Goal: Task Accomplishment & Management: Complete application form

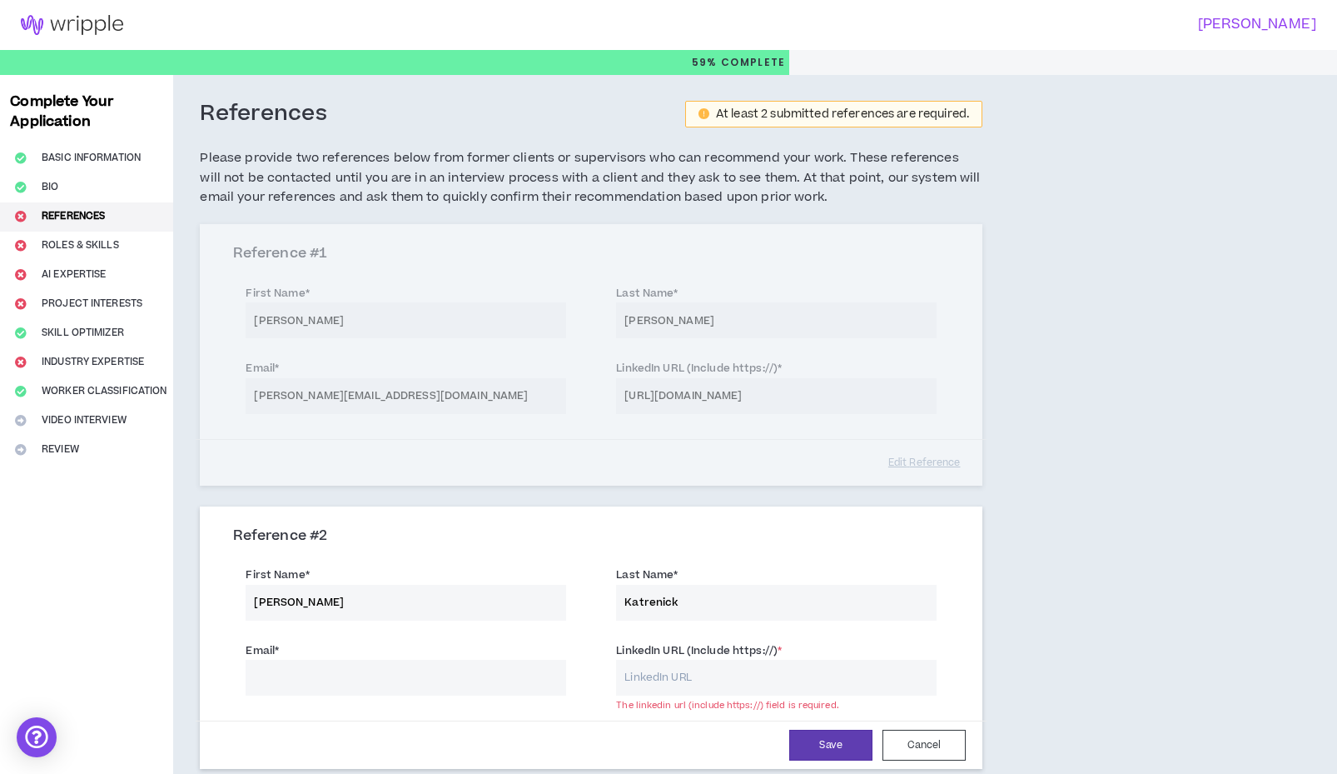
click at [417, 601] on input "[PERSON_NAME]" at bounding box center [406, 603] width 321 height 36
type input "[PERSON_NAME]"
click at [665, 600] on input "Katrenick" at bounding box center [776, 603] width 321 height 36
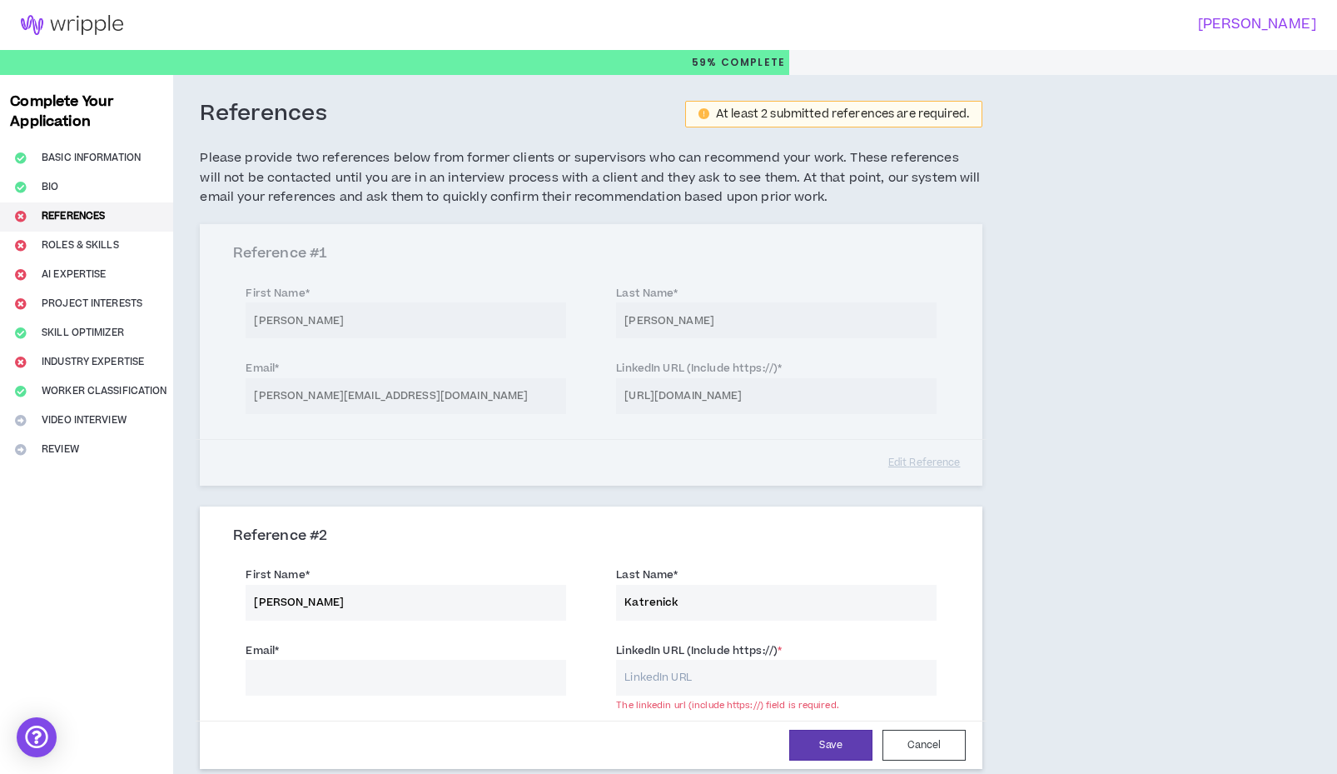
click at [665, 600] on input "Katrenick" at bounding box center [776, 603] width 321 height 36
type input "[PERSON_NAME]"
type input "[EMAIL_ADDRESS][DOMAIN_NAME]"
click at [654, 679] on input "LinkedIn URL (Include https://) *" at bounding box center [776, 677] width 321 height 36
paste input "[URL][DOMAIN_NAME][PERSON_NAME]"
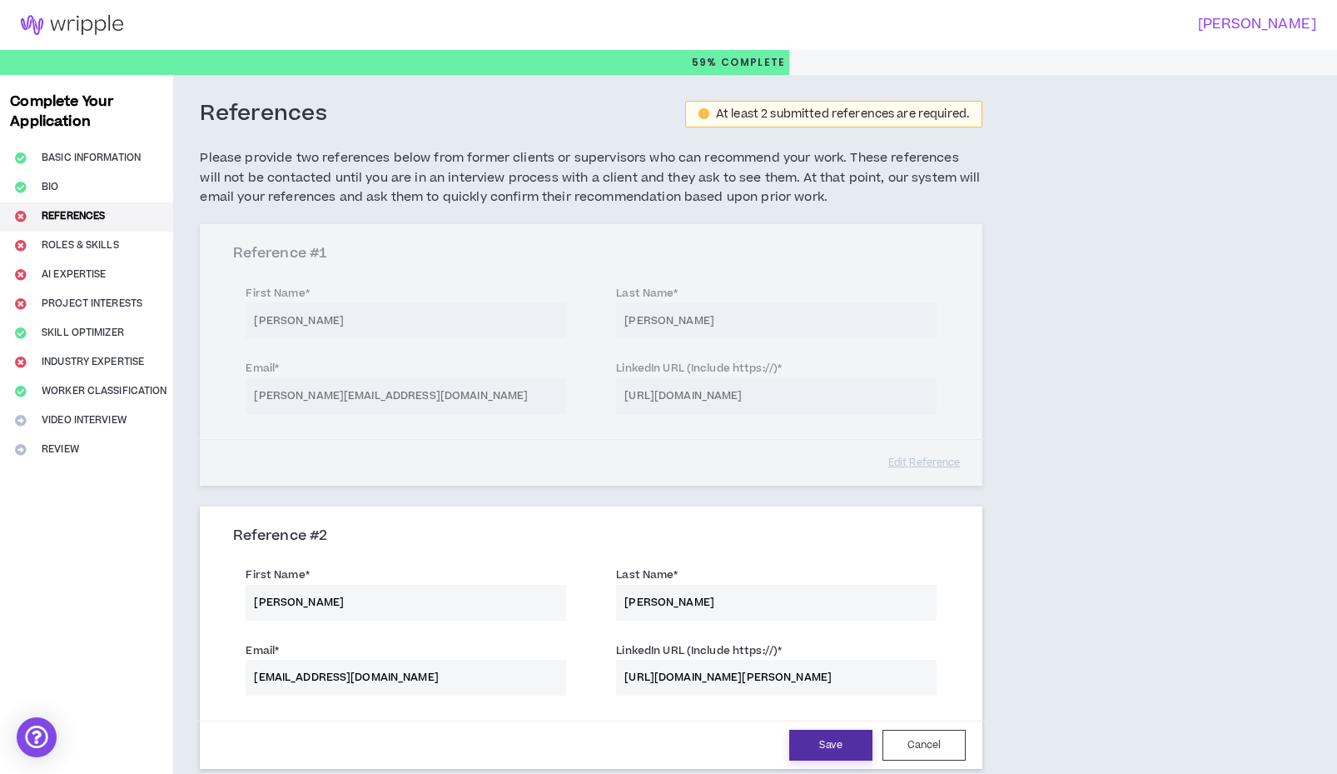
type input "[URL][DOMAIN_NAME][PERSON_NAME]"
click at [826, 738] on button "Save" at bounding box center [830, 744] width 83 height 31
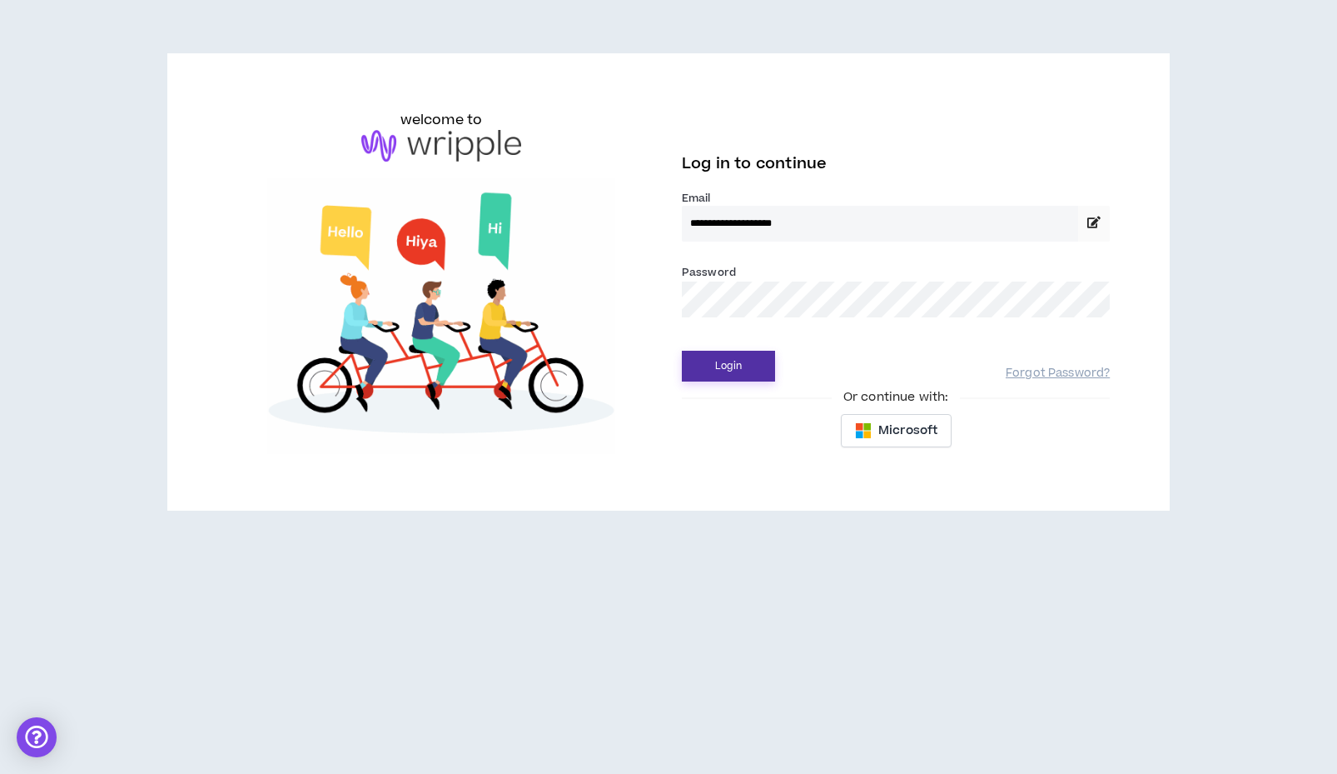
click at [733, 368] on button "Login" at bounding box center [728, 366] width 93 height 31
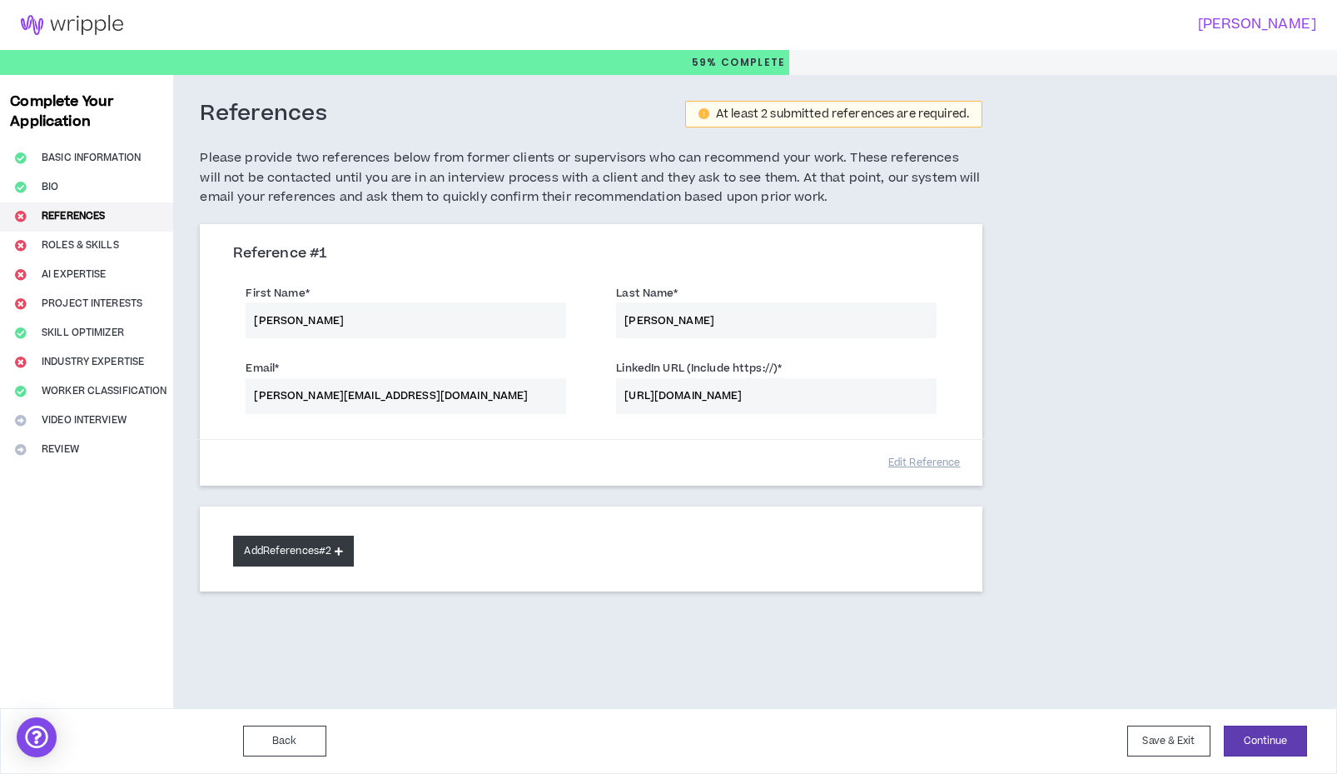
click at [333, 555] on button "Add References #2" at bounding box center [293, 550] width 121 height 31
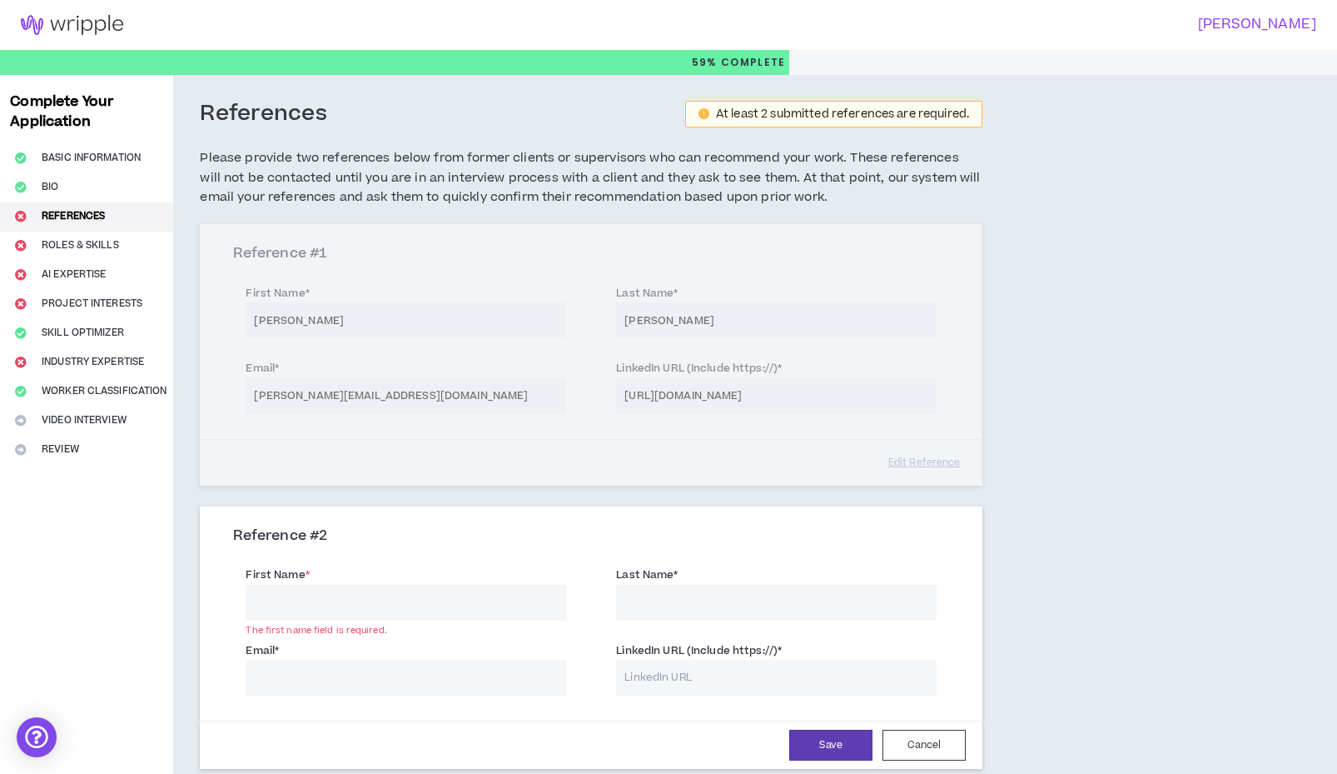
paste input "[URL][DOMAIN_NAME][PERSON_NAME]"
type input "[URL][DOMAIN_NAME][PERSON_NAME]"
click at [740, 677] on input "LinkedIn URL (Include https://) *" at bounding box center [776, 677] width 321 height 36
paste input "[URL][DOMAIN_NAME][PERSON_NAME]"
type input "[URL][DOMAIN_NAME][PERSON_NAME]"
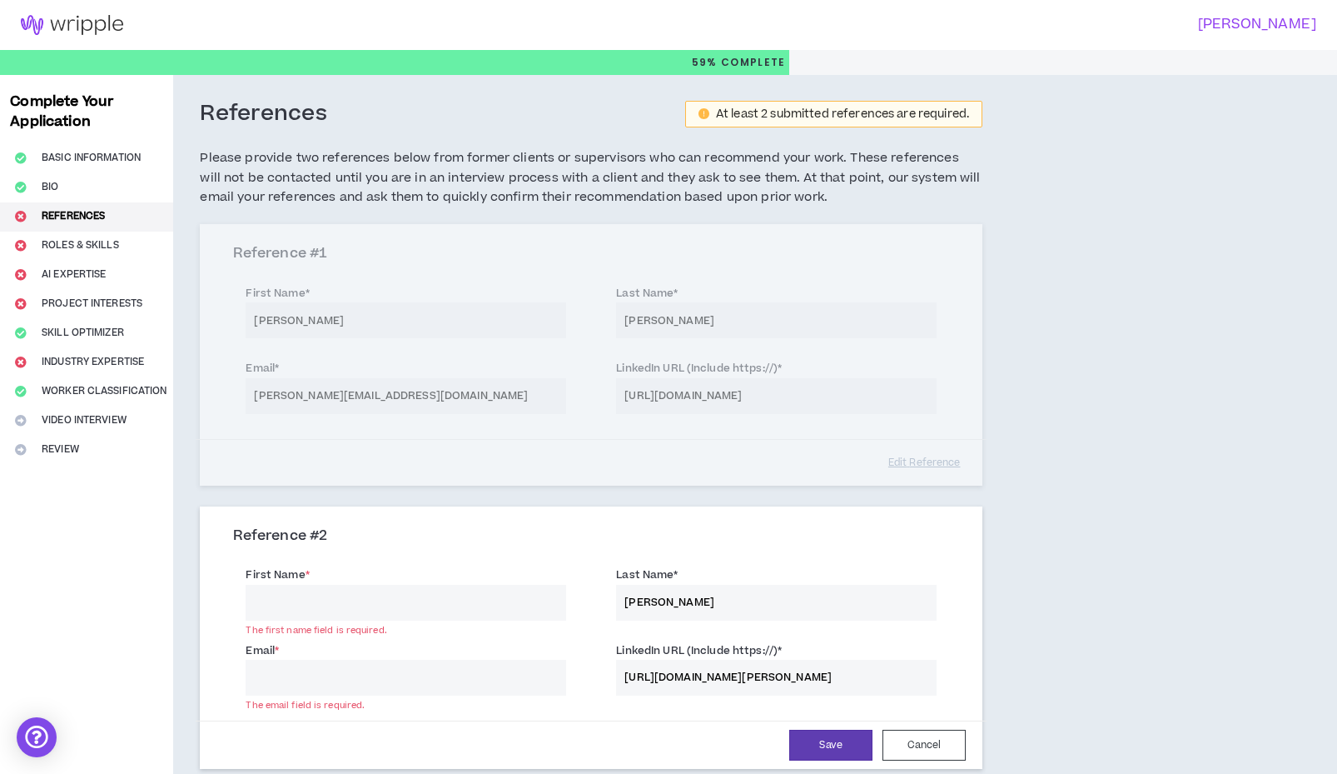
type input "[PERSON_NAME]"
click at [497, 591] on input "First Name *" at bounding box center [406, 603] width 321 height 36
type input "[PERSON_NAME]"
click at [455, 666] on input "Email *" at bounding box center [406, 677] width 321 height 36
type input "[EMAIL_ADDRESS][DOMAIN_NAME]"
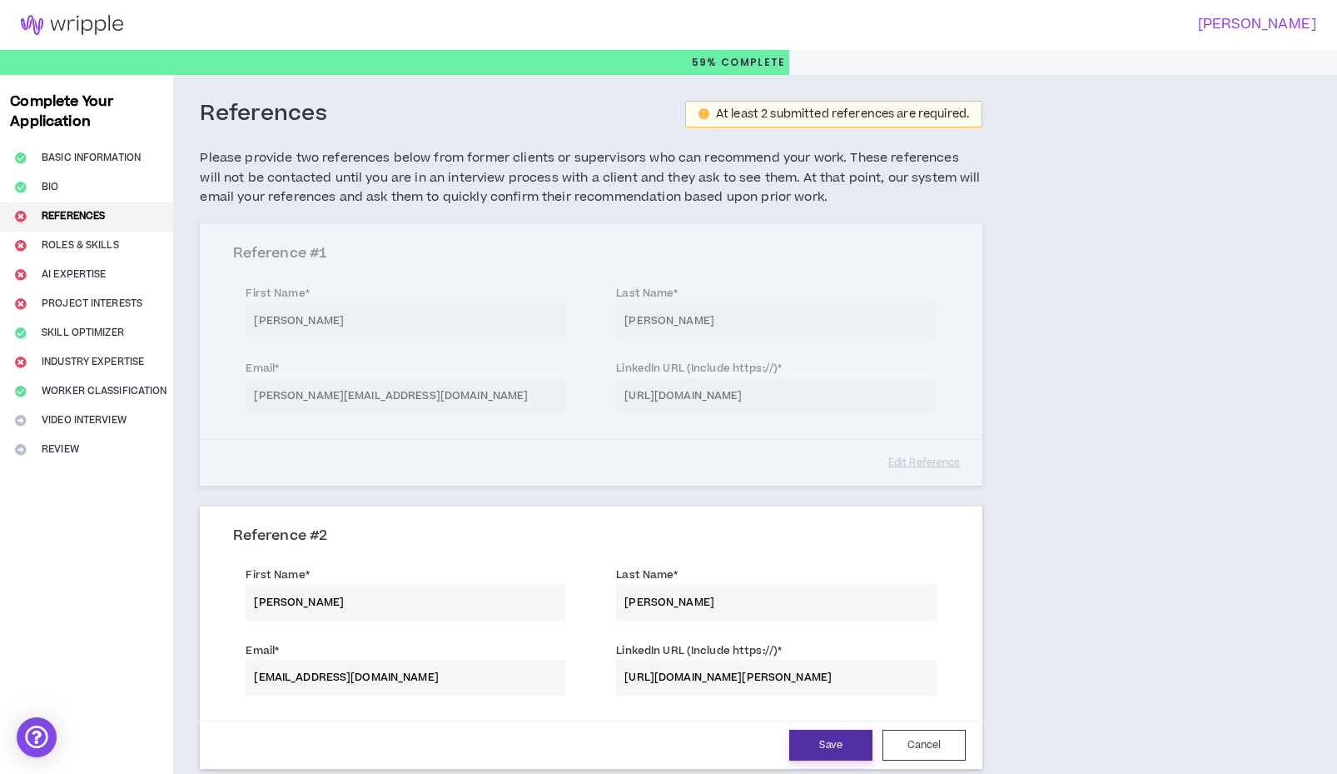
click at [809, 734] on button "Save" at bounding box center [830, 744] width 83 height 31
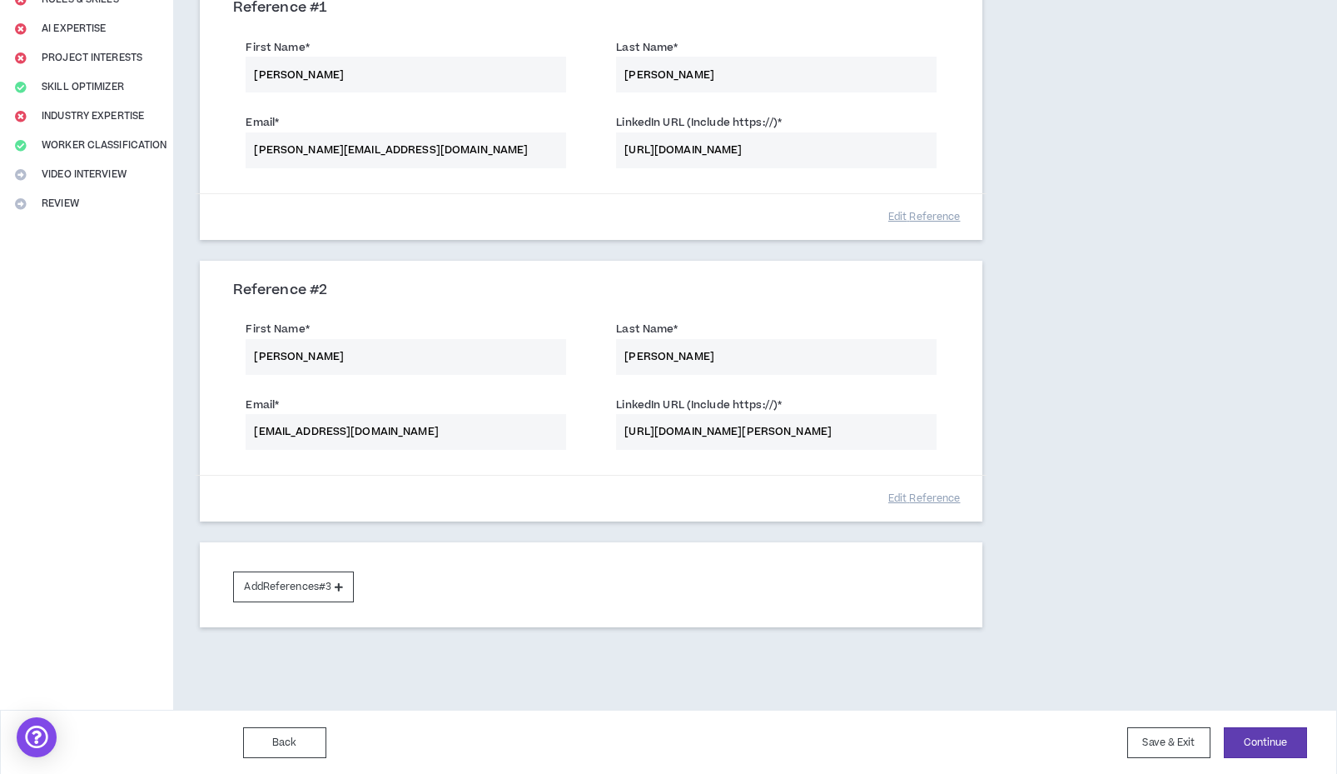
scroll to position [242, 0]
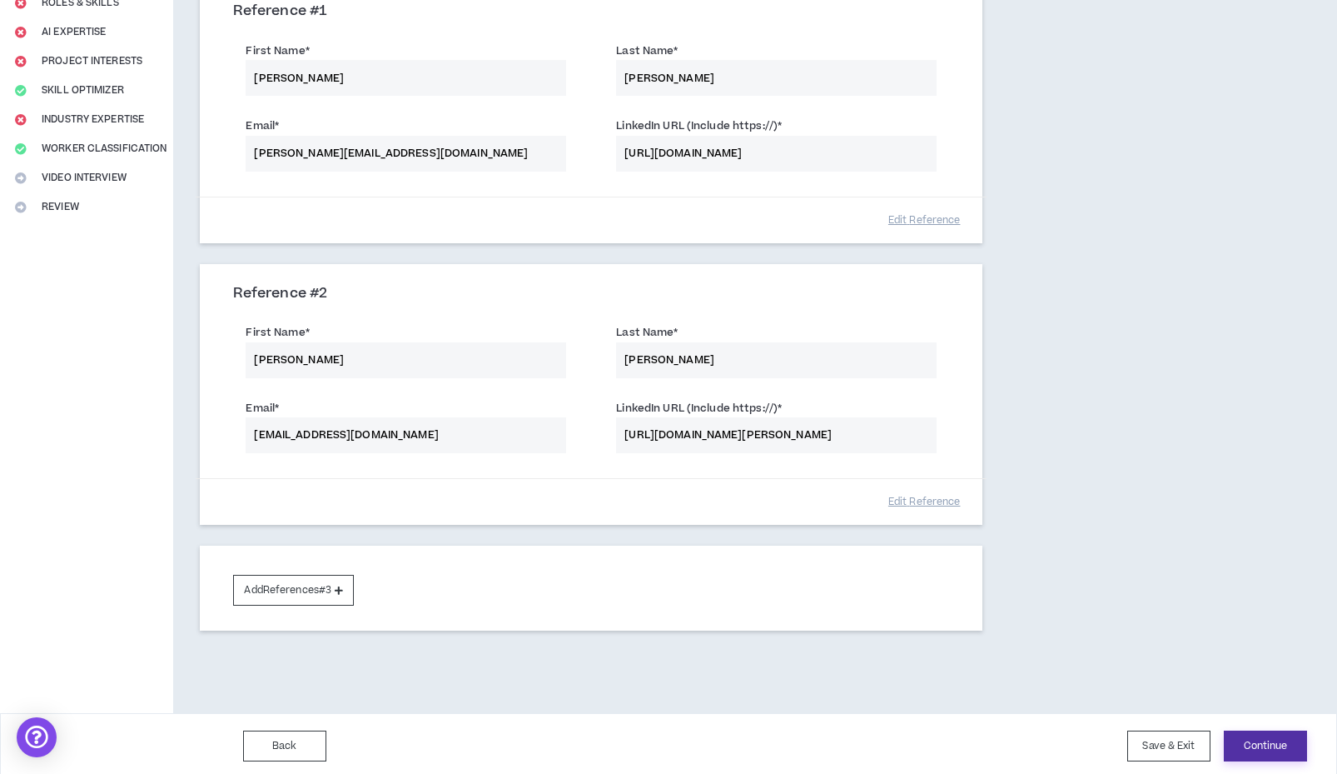
click at [1244, 736] on button "Continue" at bounding box center [1265, 745] width 83 height 31
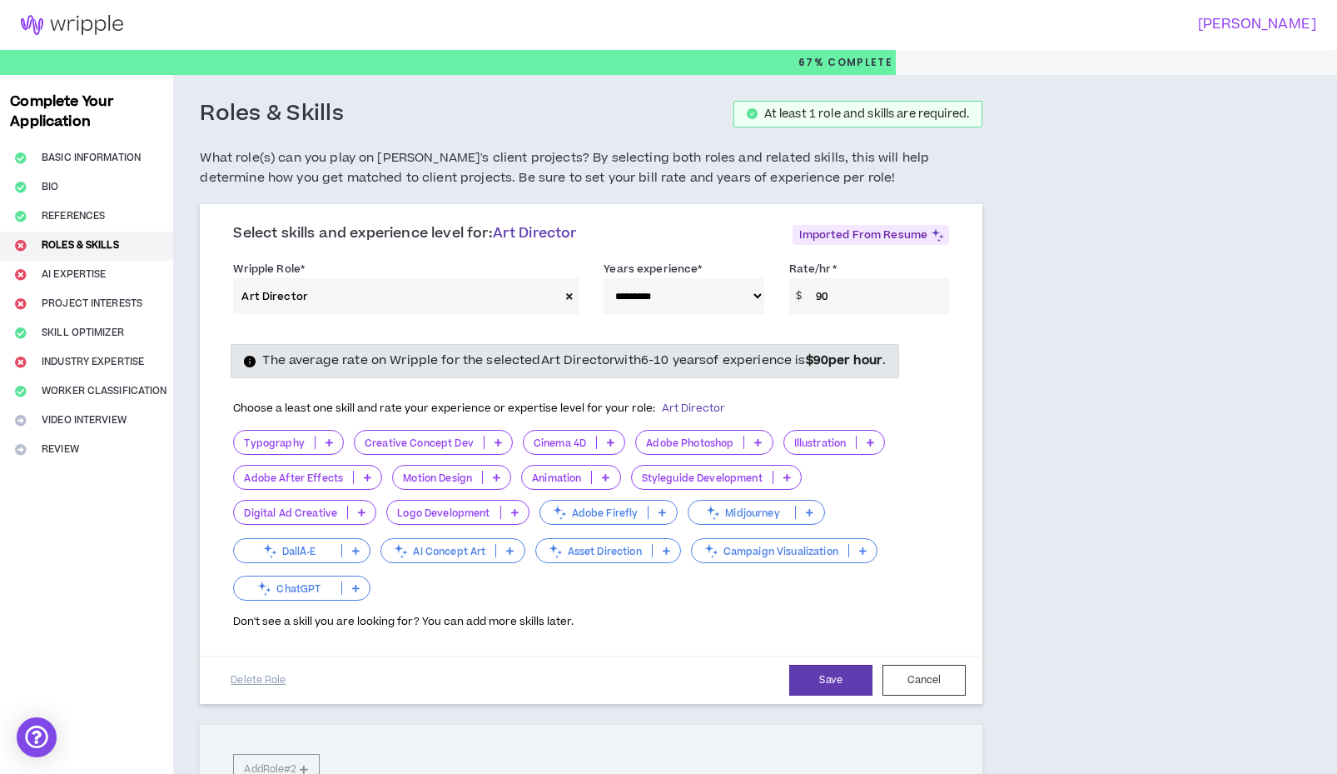
select select "**"
click at [752, 331] on div "The average rate on Wripple for the selected Art Director with 6-10 years of ex…" at bounding box center [591, 480] width 741 height 299
click at [498, 438] on icon at bounding box center [498, 442] width 7 height 8
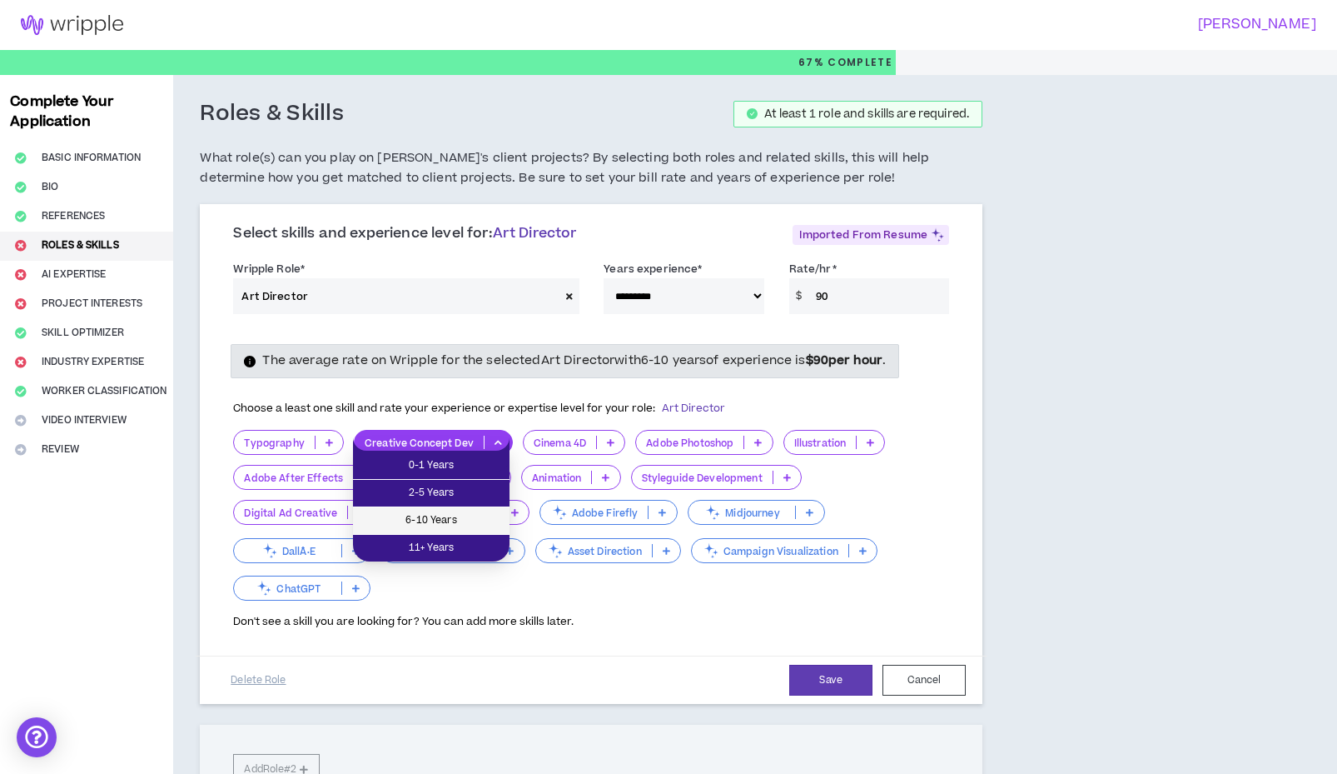
click at [459, 515] on span "6-10 Years" at bounding box center [431, 520] width 137 height 18
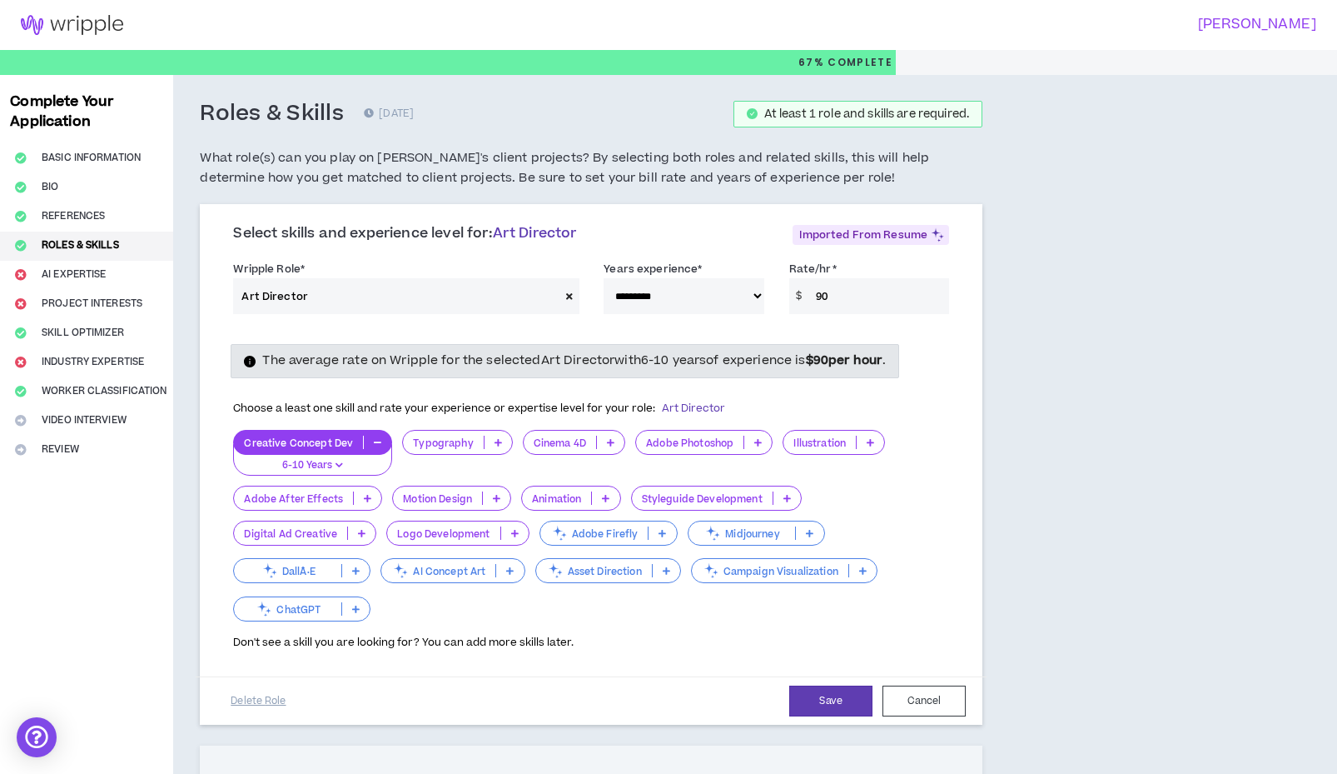
click at [495, 438] on icon at bounding box center [498, 442] width 7 height 8
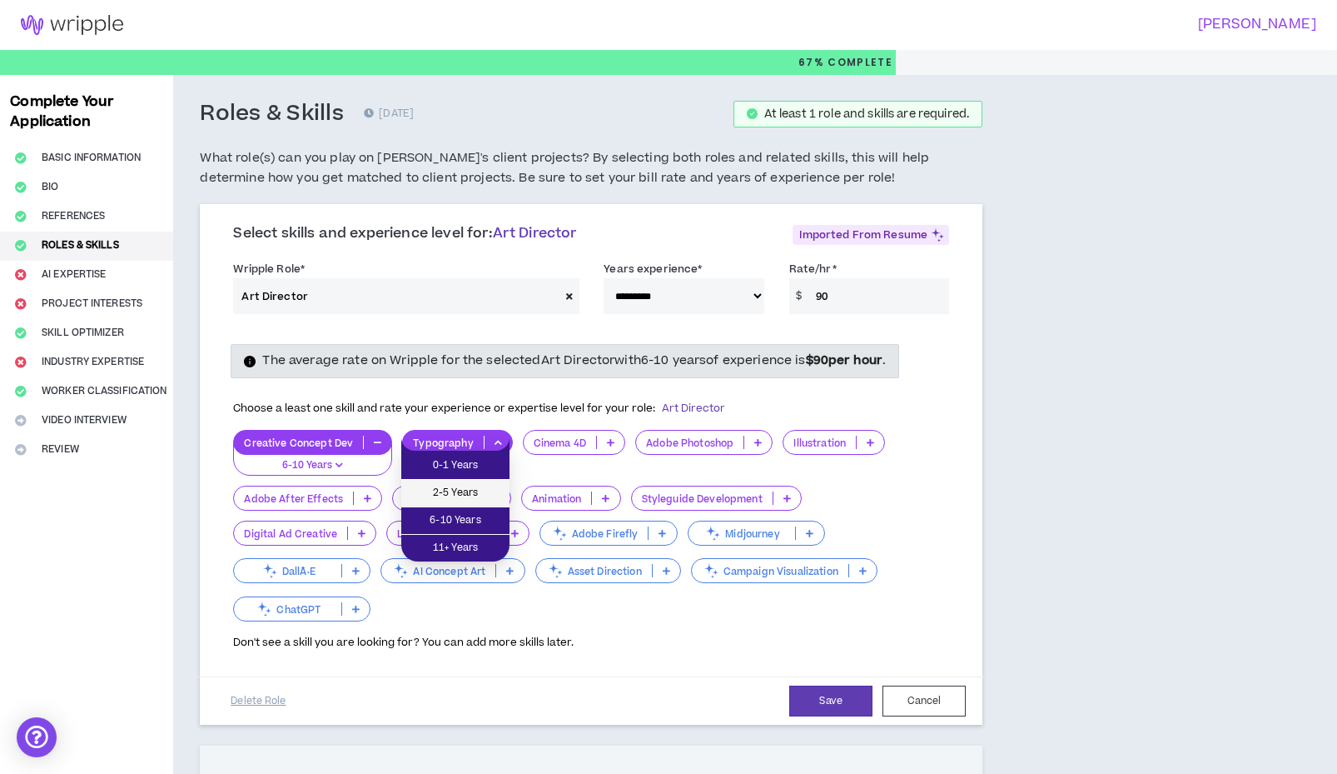
click at [458, 494] on span "2-5 Years" at bounding box center [455, 493] width 88 height 18
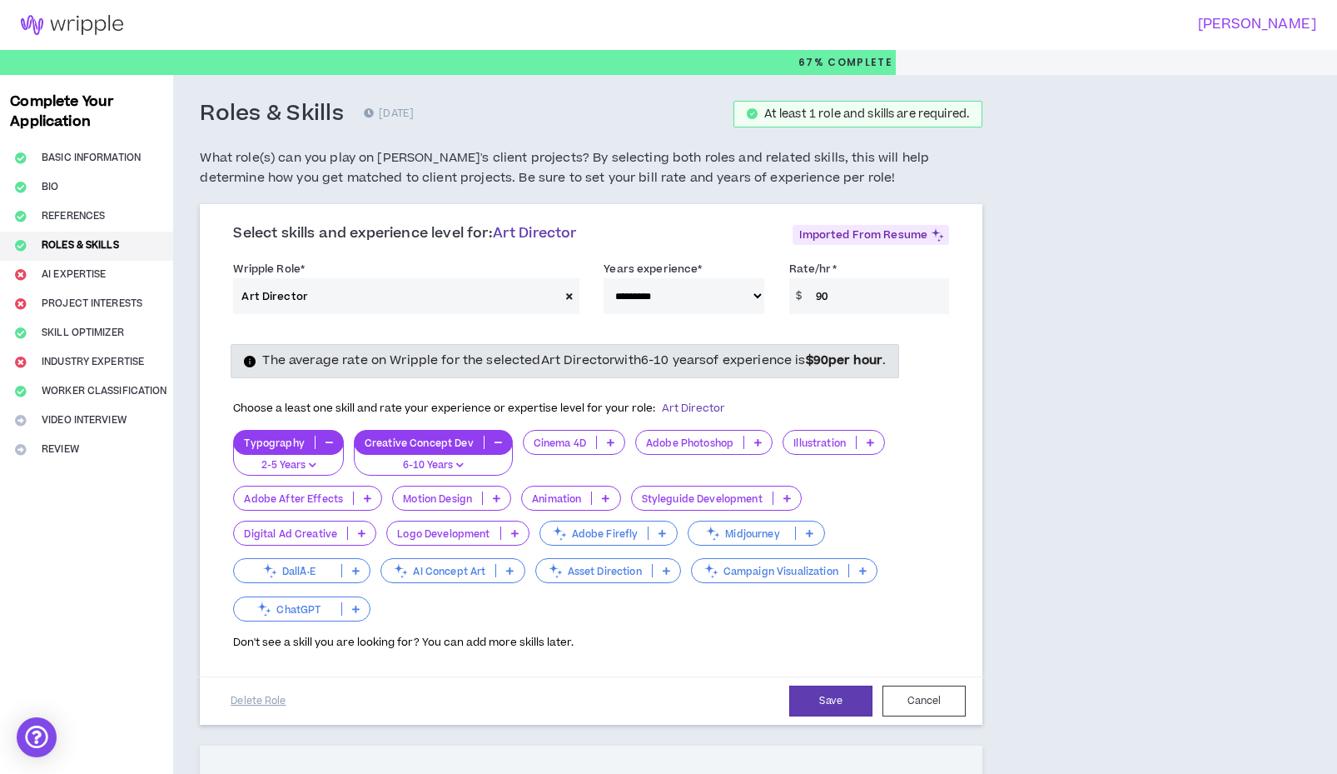
click at [751, 440] on p at bounding box center [757, 441] width 27 height 13
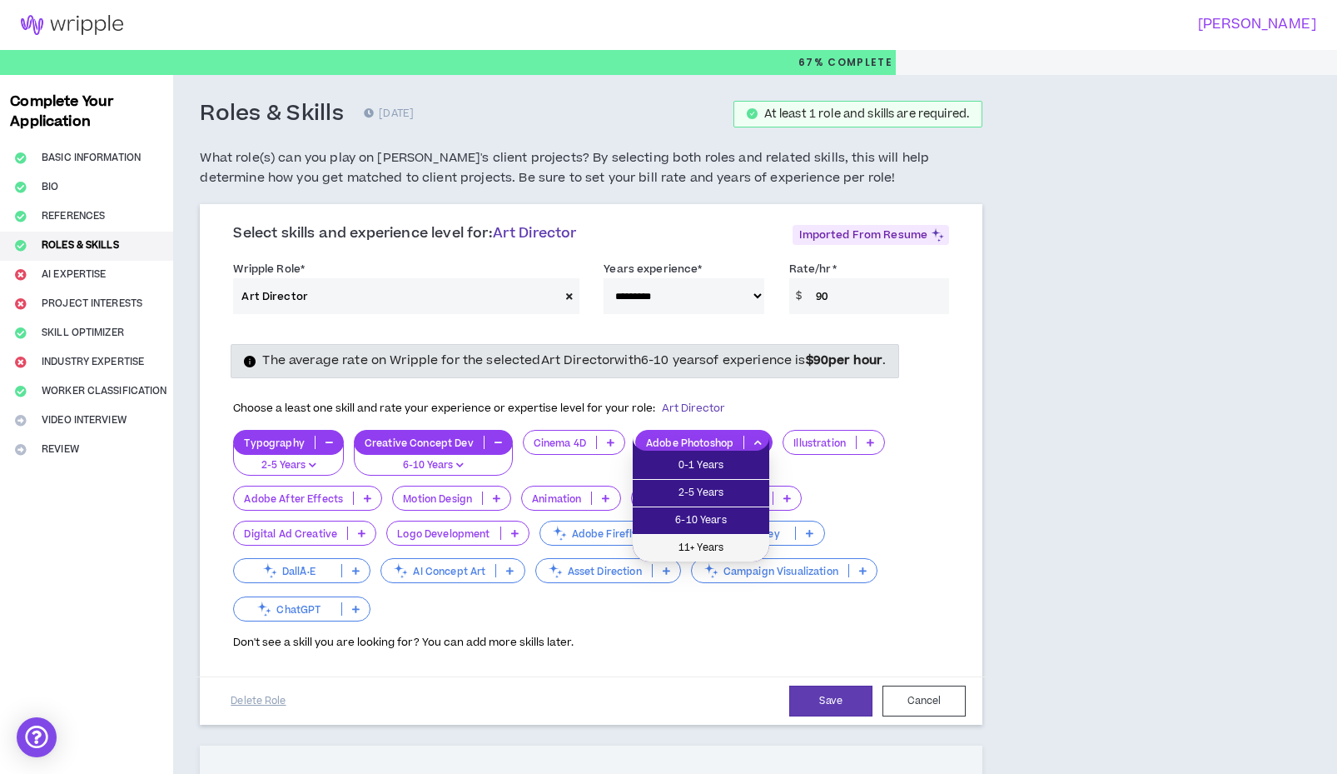
click at [715, 541] on span "11+ Years" at bounding box center [701, 548] width 117 height 18
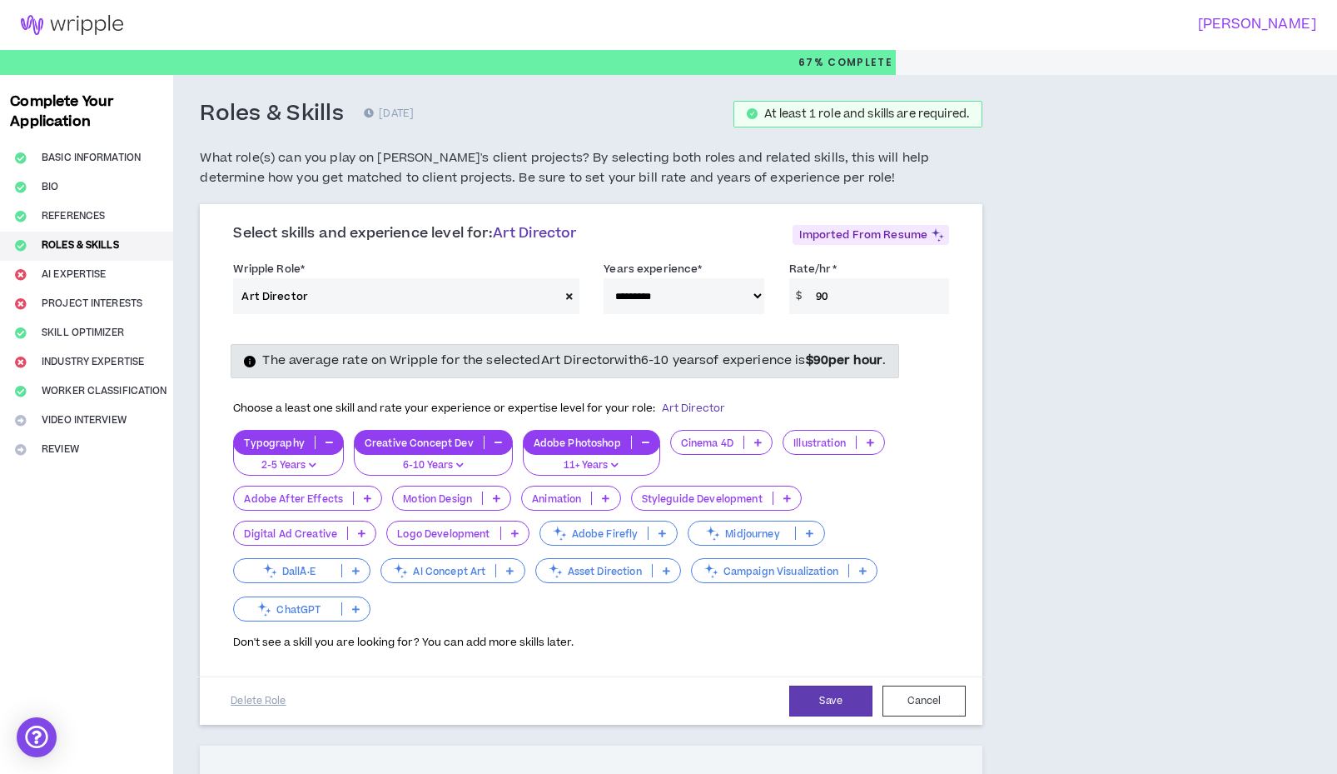
click at [864, 444] on p at bounding box center [870, 441] width 27 height 13
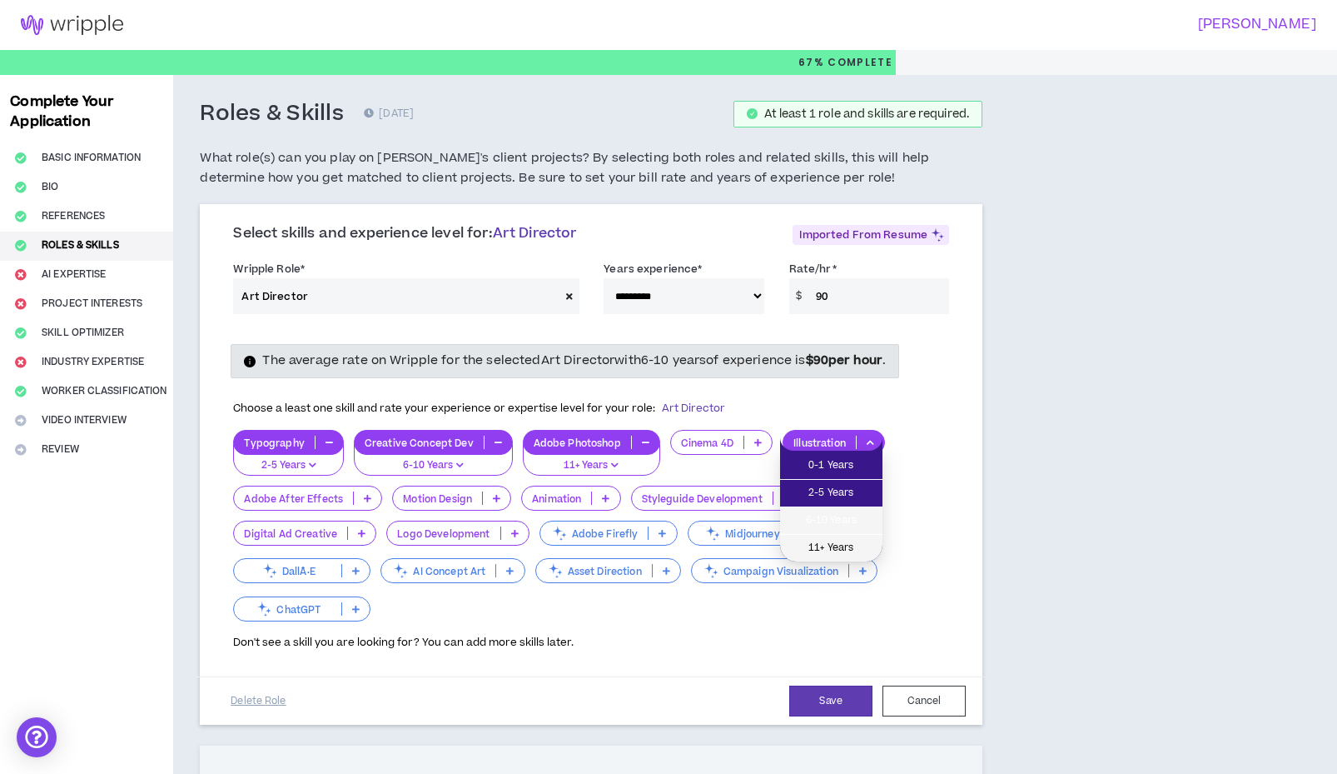
click at [816, 545] on span "11+ Years" at bounding box center [831, 548] width 82 height 18
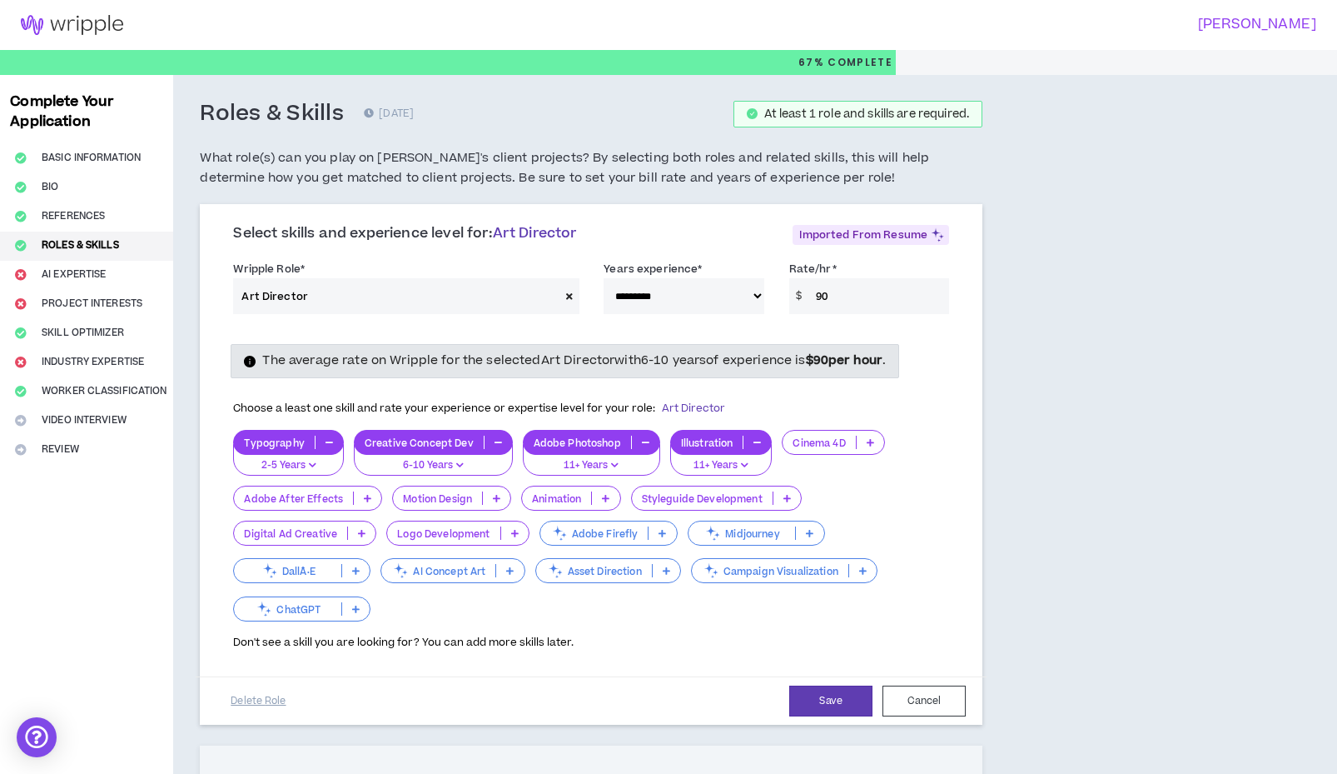
click at [764, 436] on button "button" at bounding box center [757, 441] width 27 height 13
click at [857, 440] on p at bounding box center [870, 441] width 27 height 13
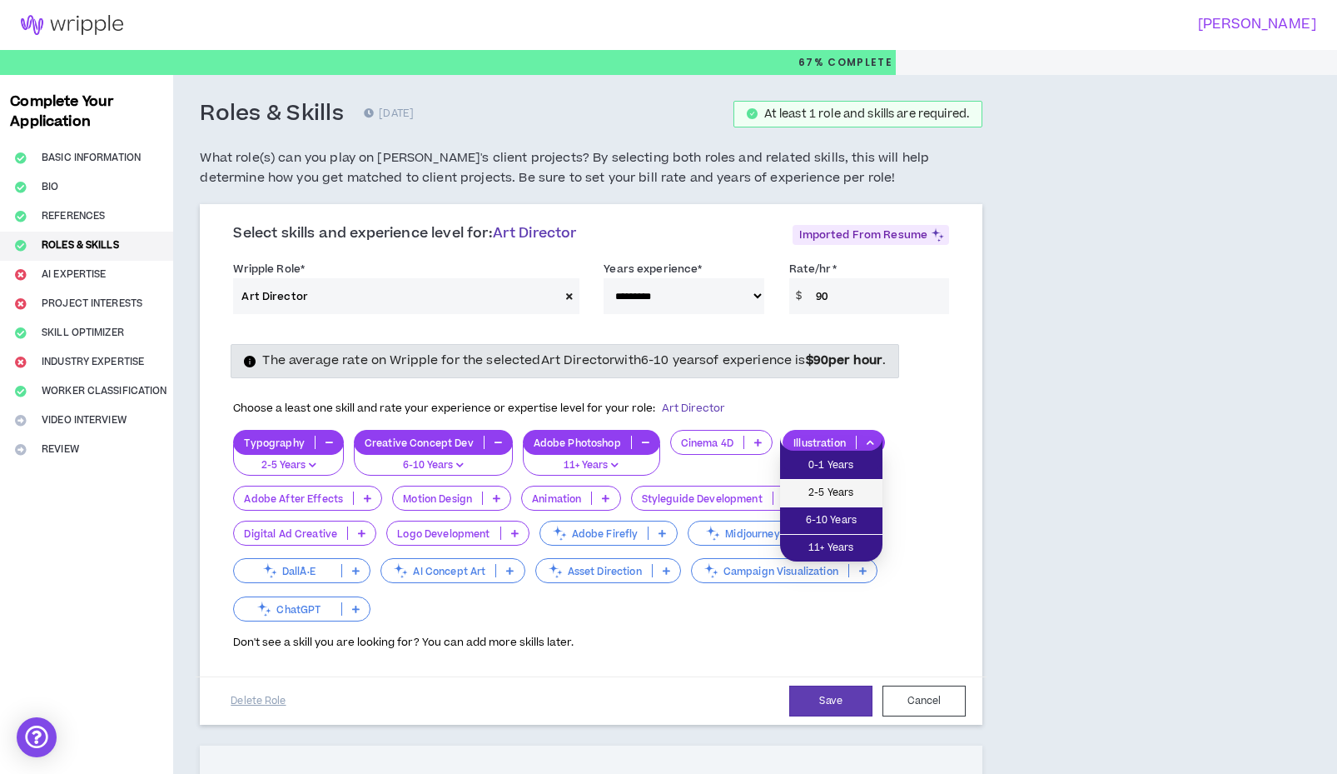
click at [814, 501] on span "2-5 Years" at bounding box center [831, 493] width 82 height 18
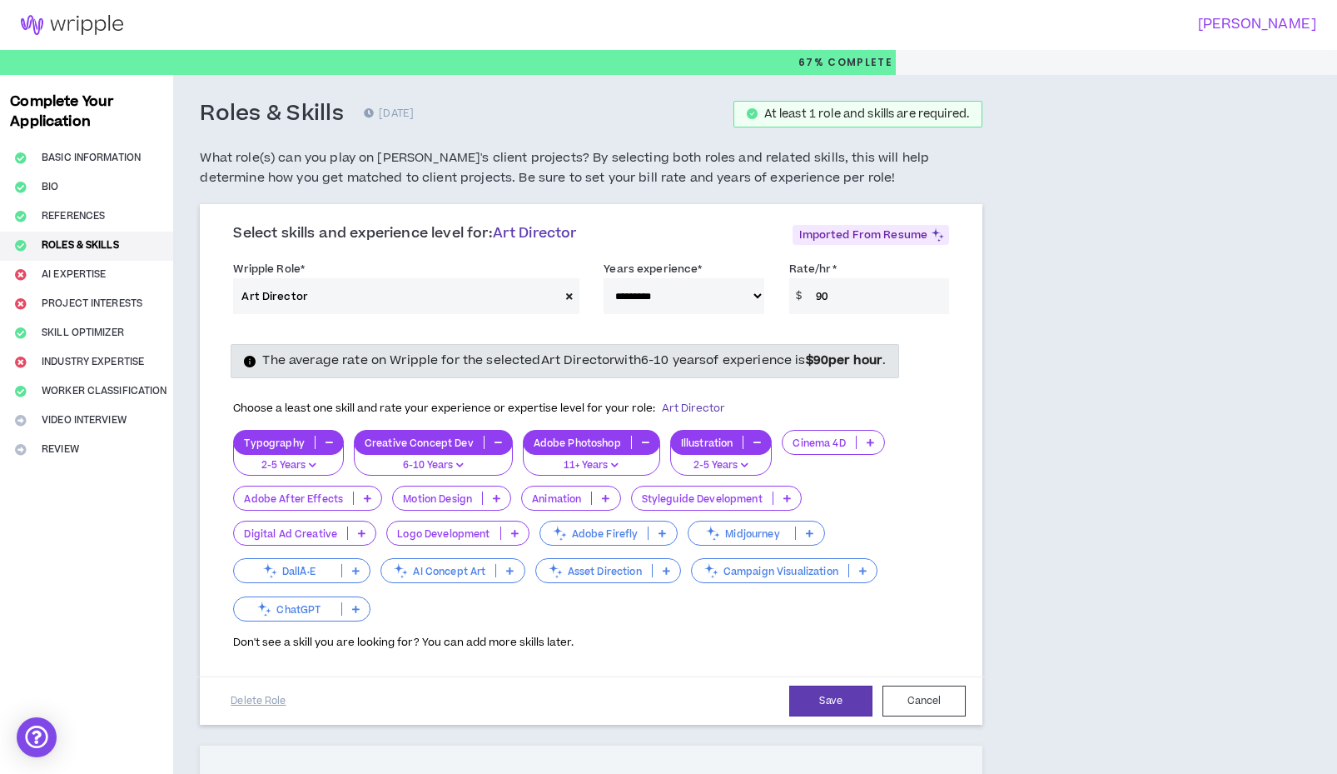
click at [793, 493] on p at bounding box center [787, 497] width 27 height 13
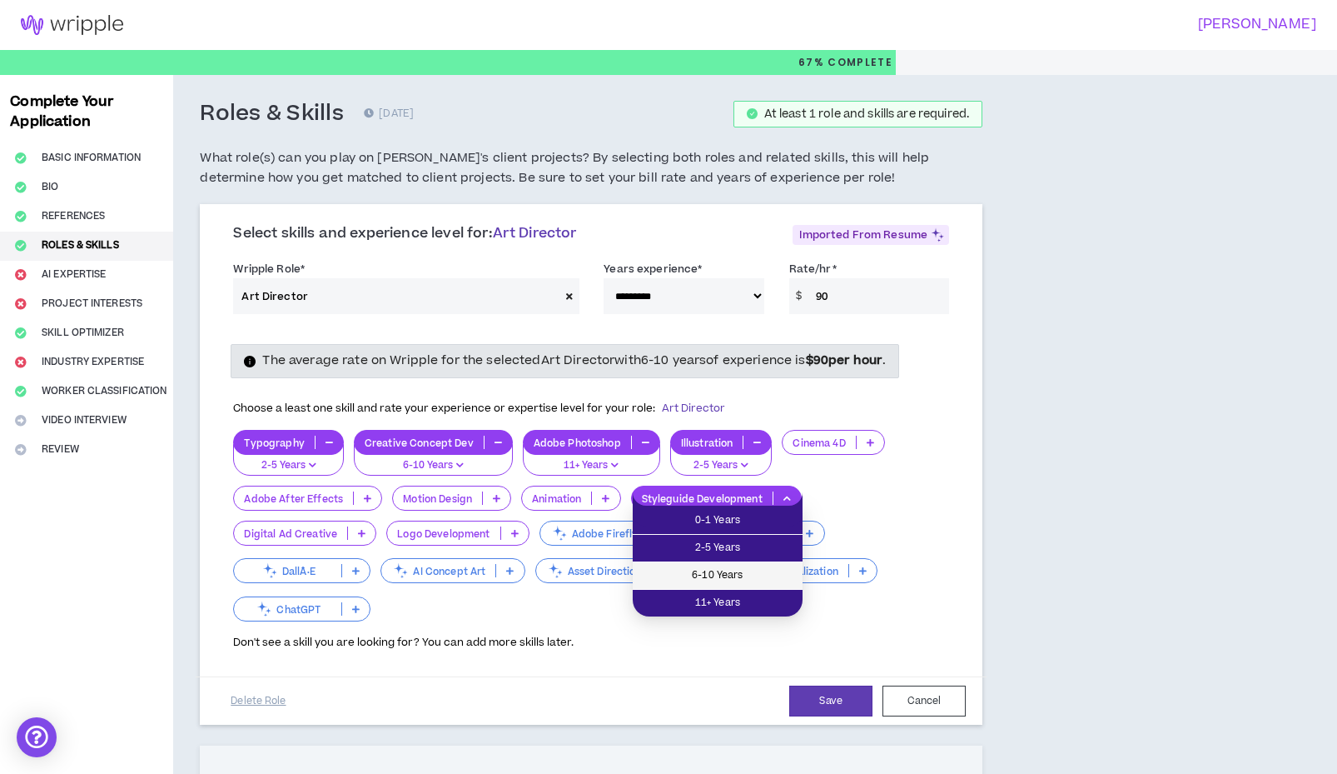
click at [708, 584] on span "6-10 Years" at bounding box center [718, 575] width 150 height 18
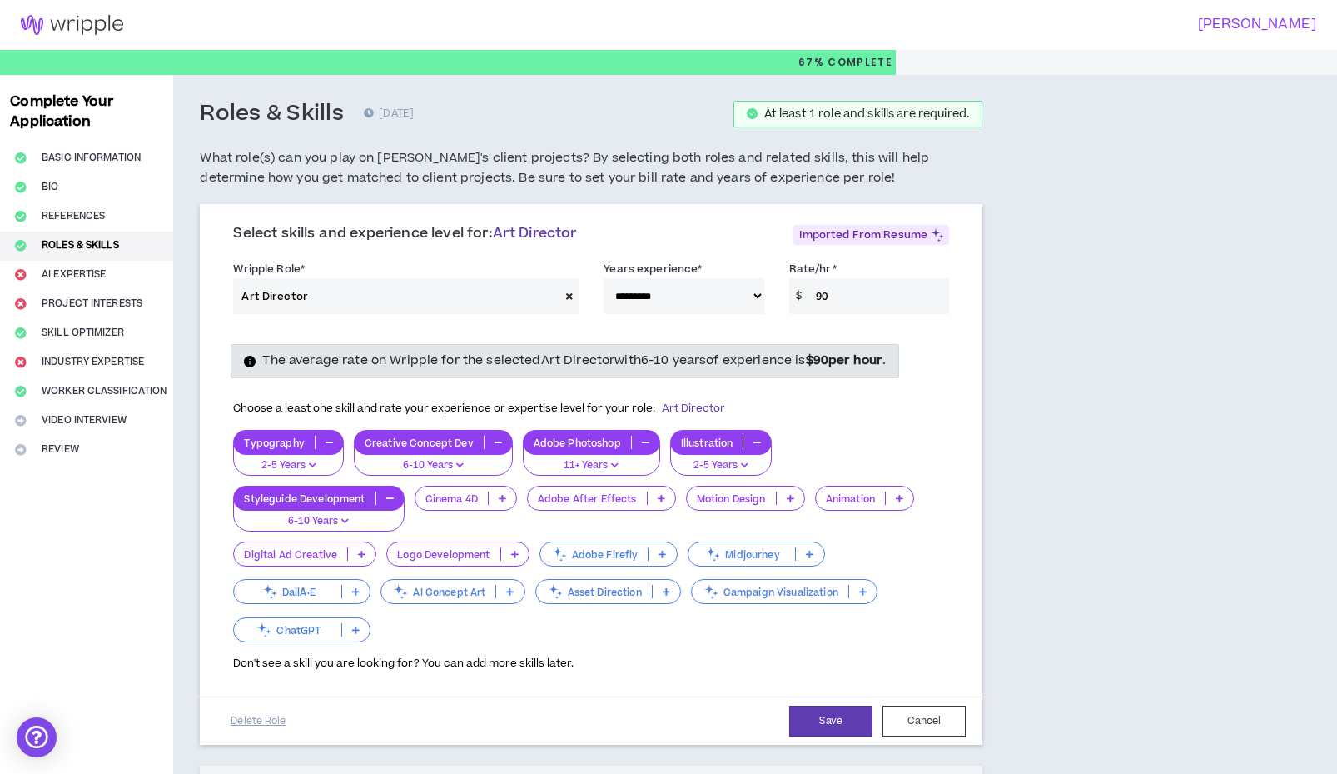
click at [358, 550] on icon at bounding box center [361, 554] width 7 height 8
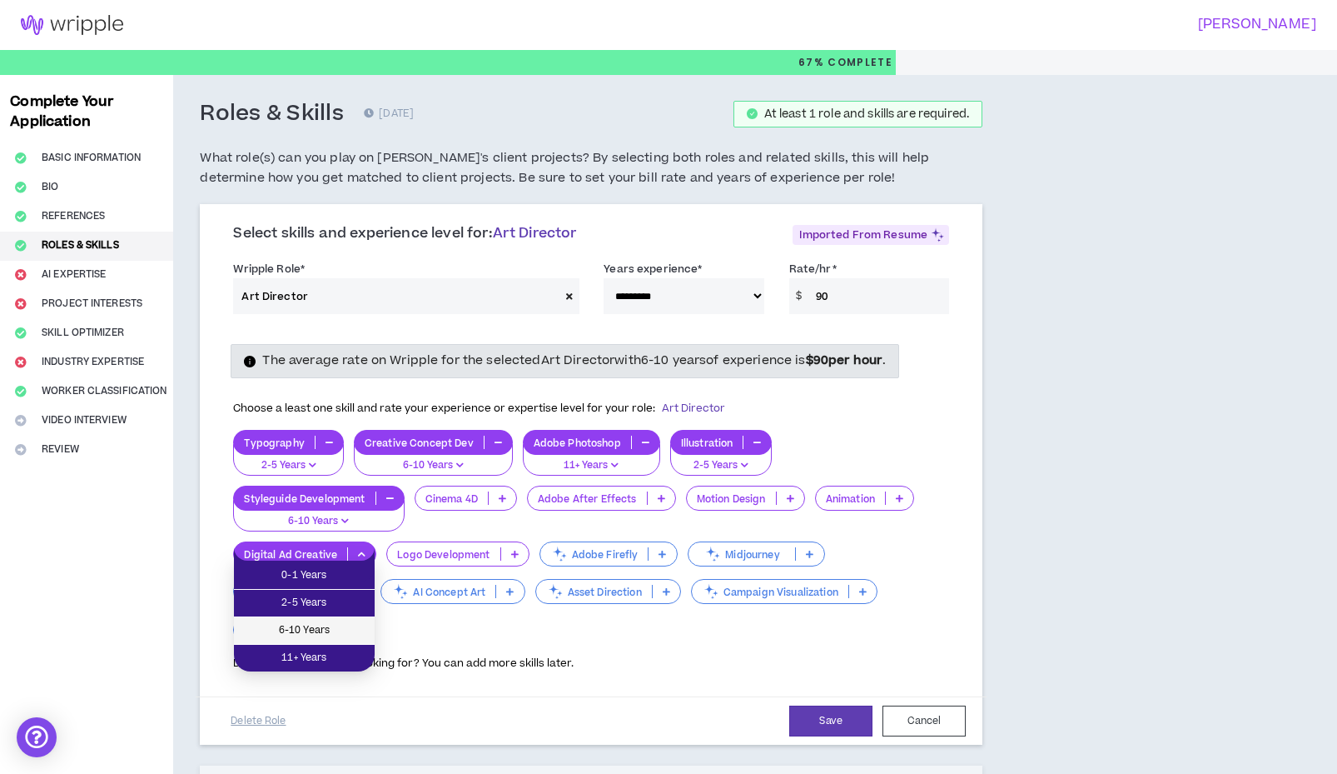
click at [322, 627] on span "6-10 Years" at bounding box center [304, 630] width 121 height 18
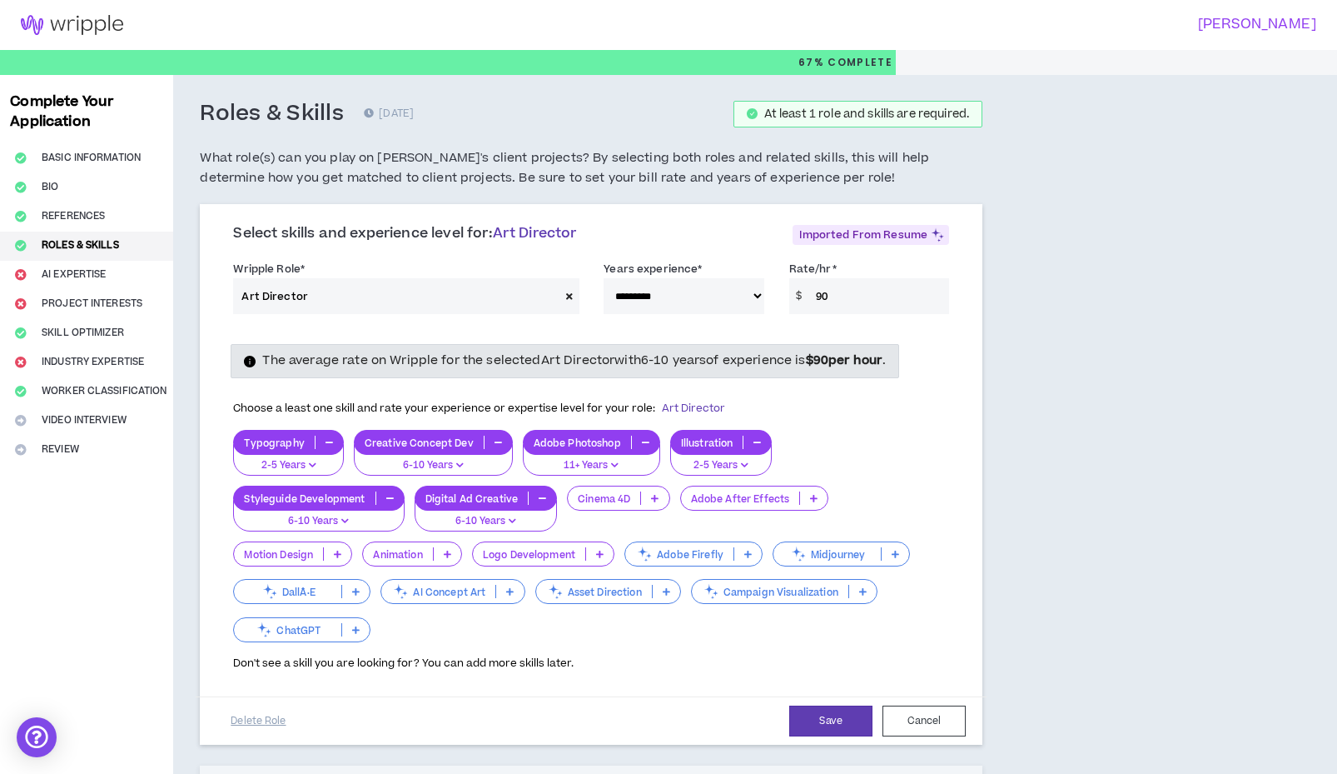
click at [593, 548] on p at bounding box center [599, 553] width 27 height 13
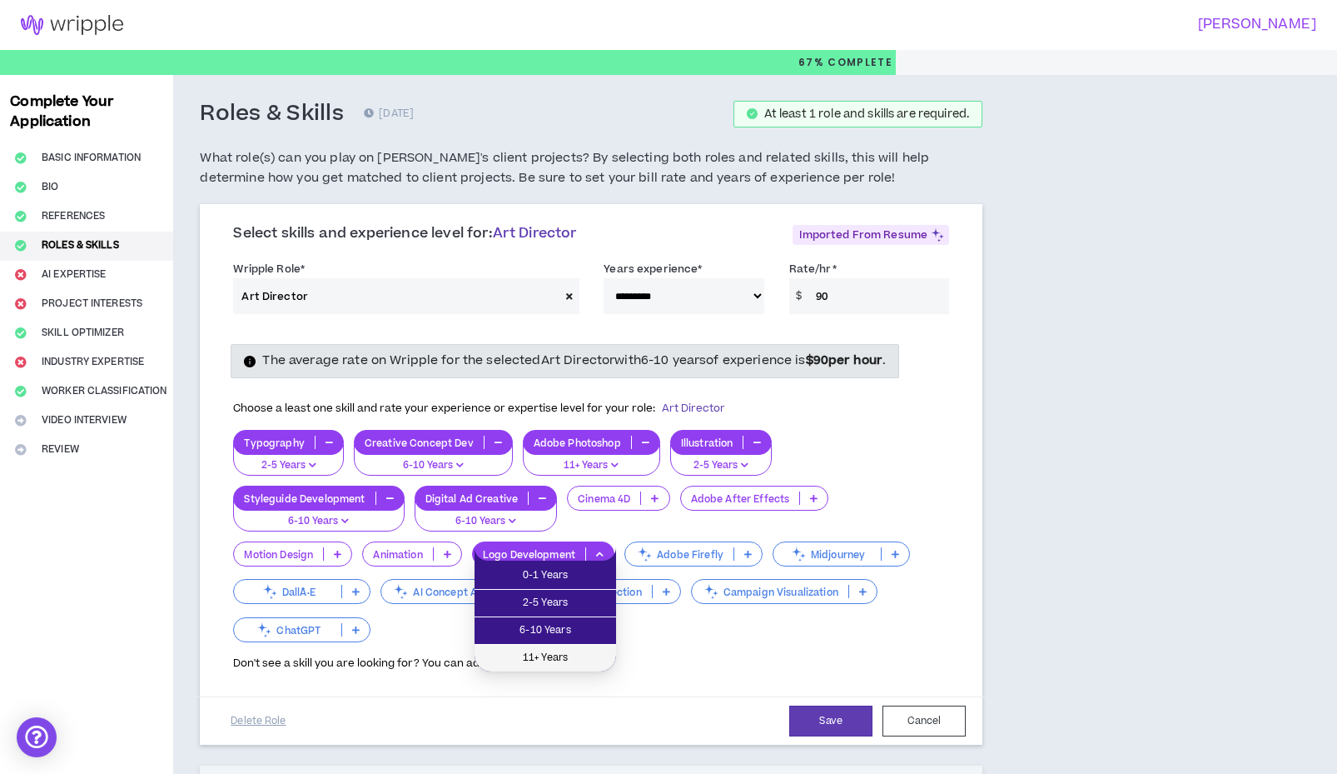
click at [555, 651] on span "11+ Years" at bounding box center [546, 658] width 122 height 18
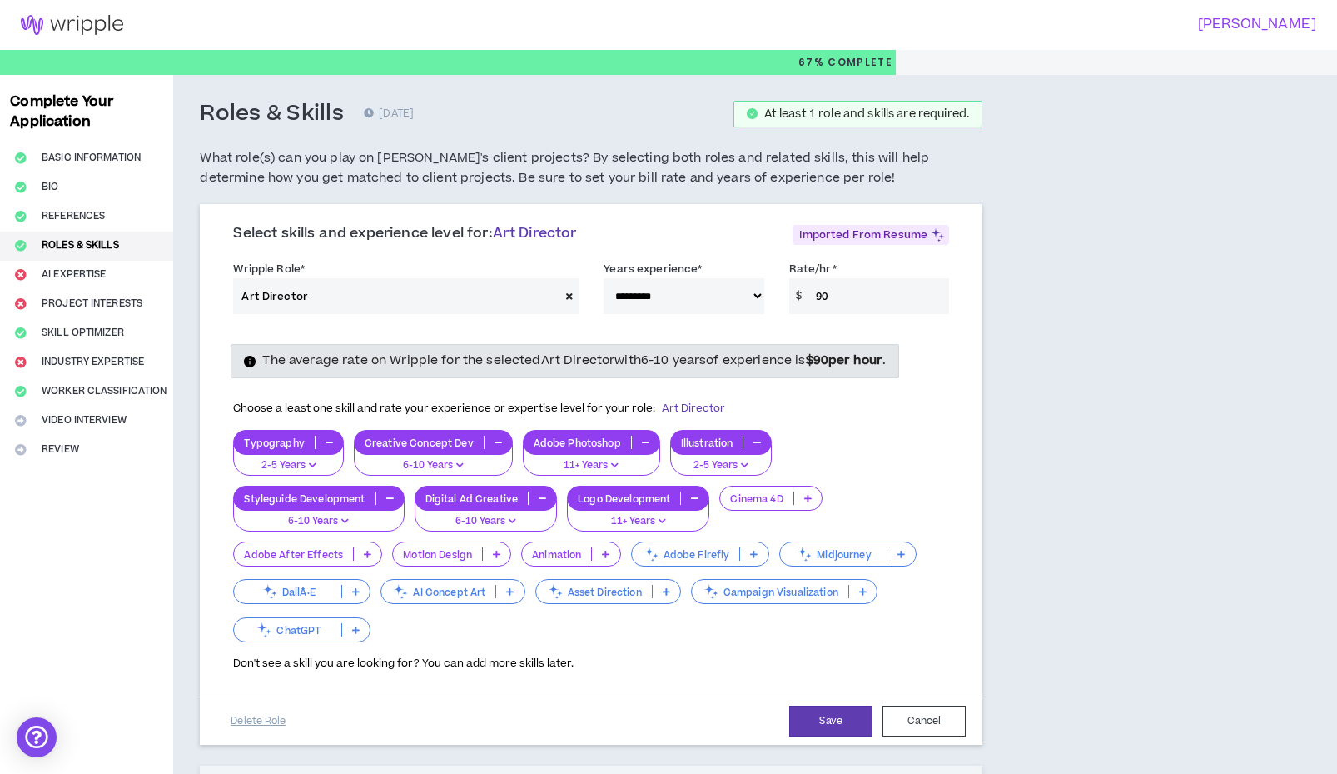
click at [913, 550] on p at bounding box center [901, 553] width 27 height 13
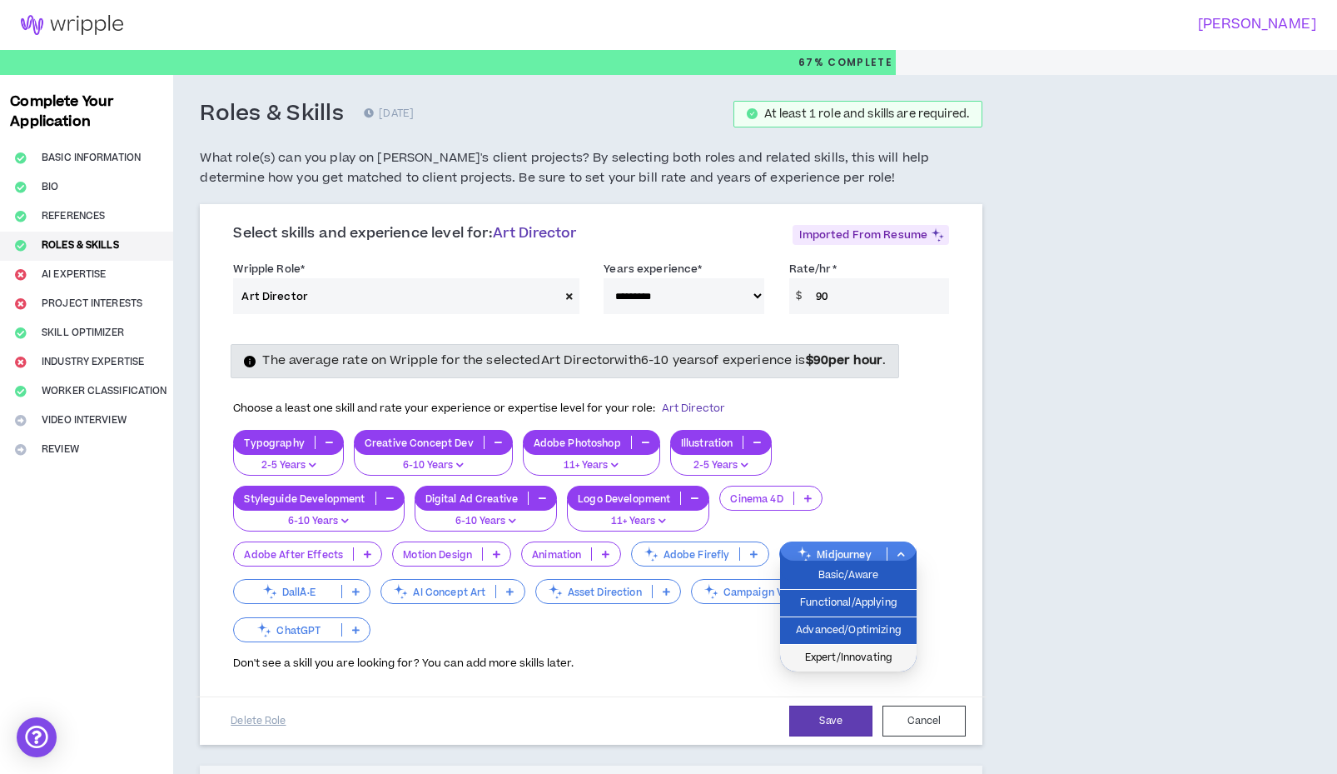
click at [835, 655] on span "Expert/Innovating" at bounding box center [848, 658] width 117 height 18
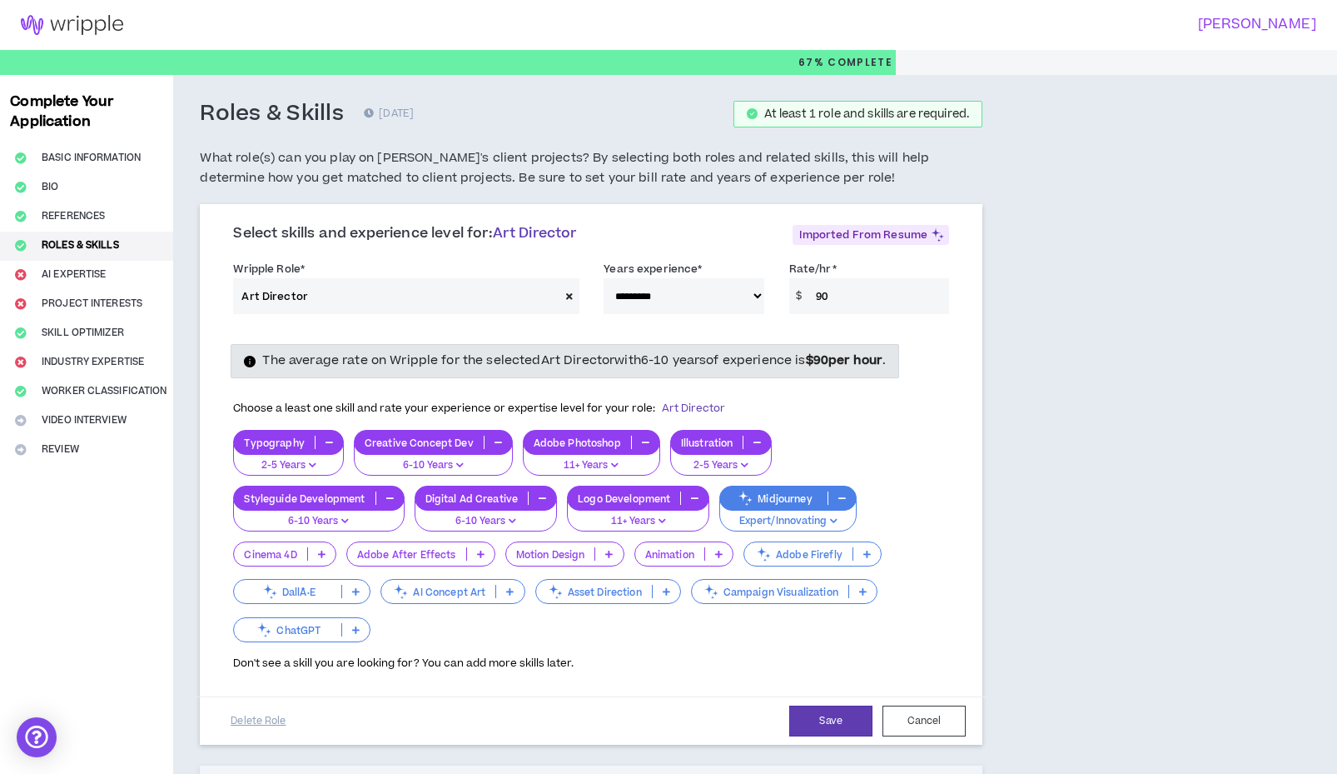
click at [864, 550] on icon at bounding box center [866, 554] width 7 height 8
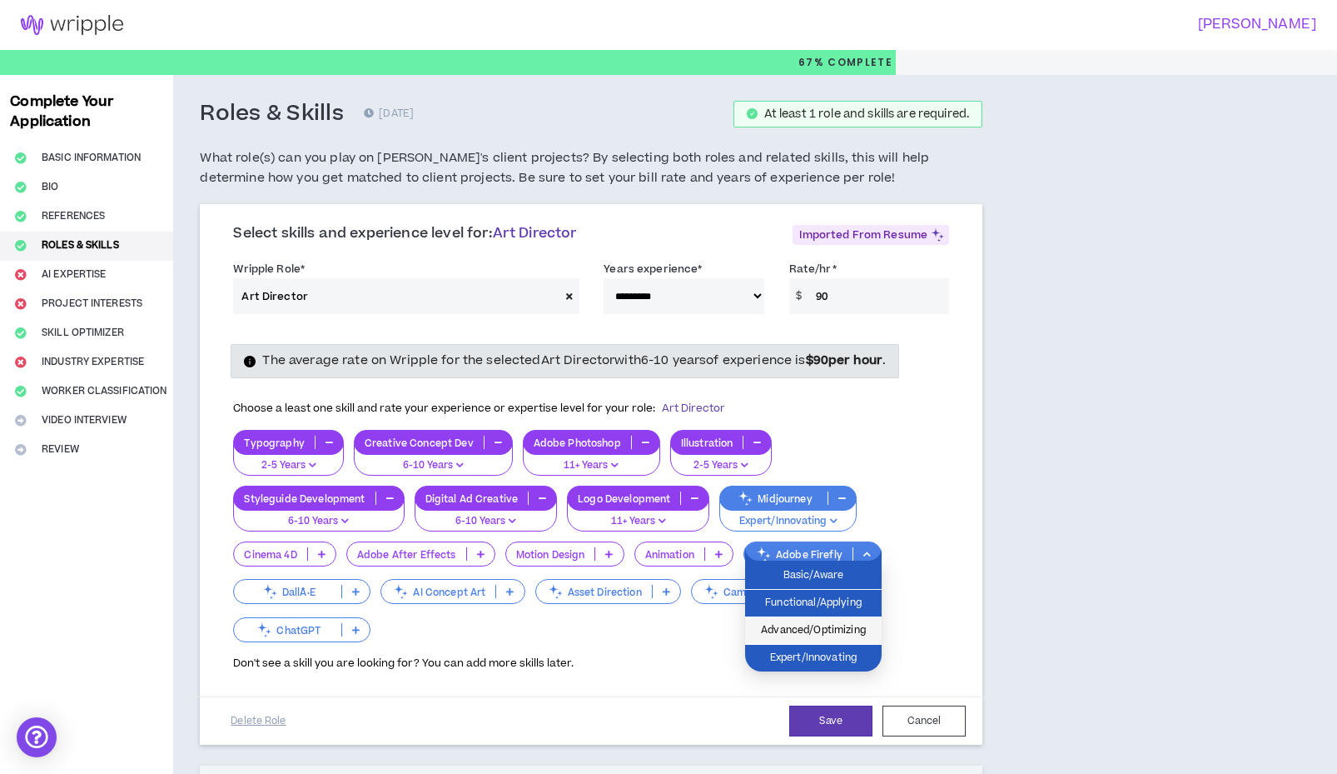
click at [819, 626] on span "Advanced/Optimizing" at bounding box center [813, 630] width 117 height 18
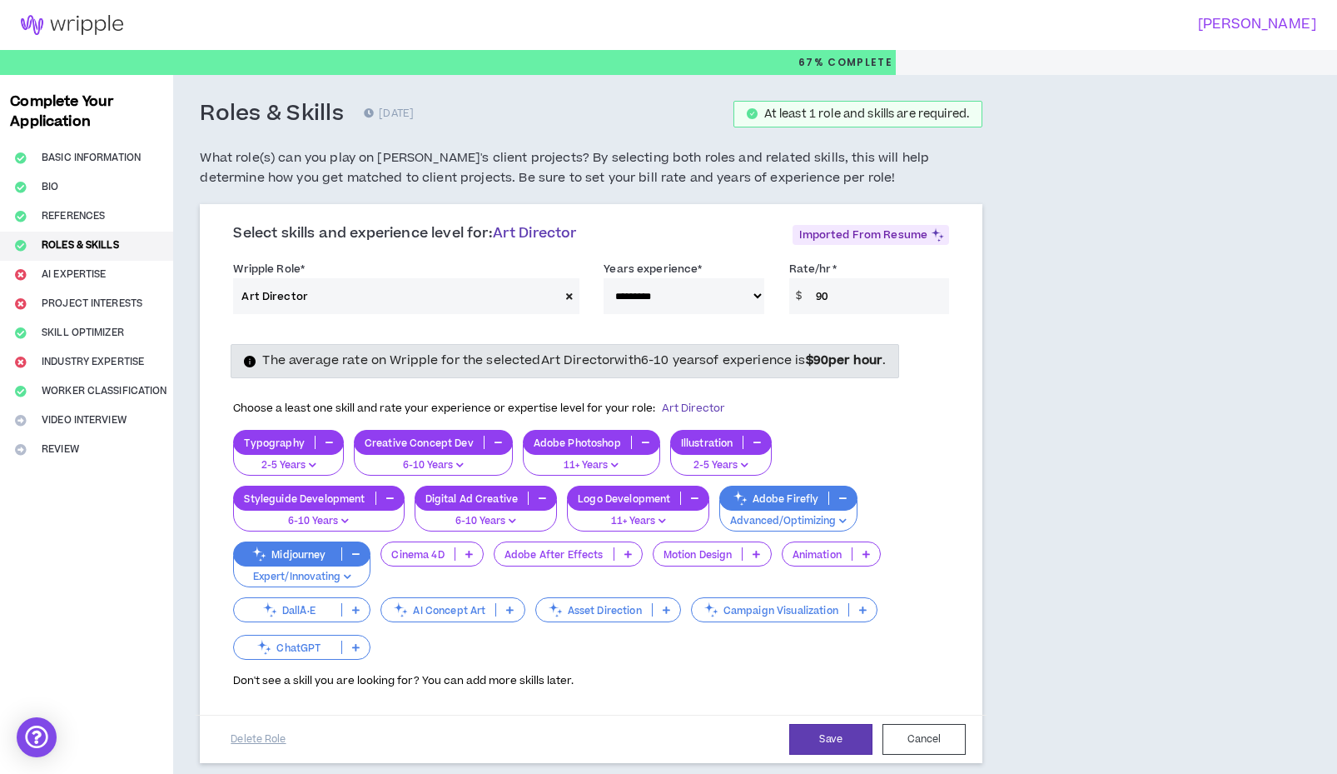
click at [840, 494] on icon "button" at bounding box center [842, 498] width 7 height 8
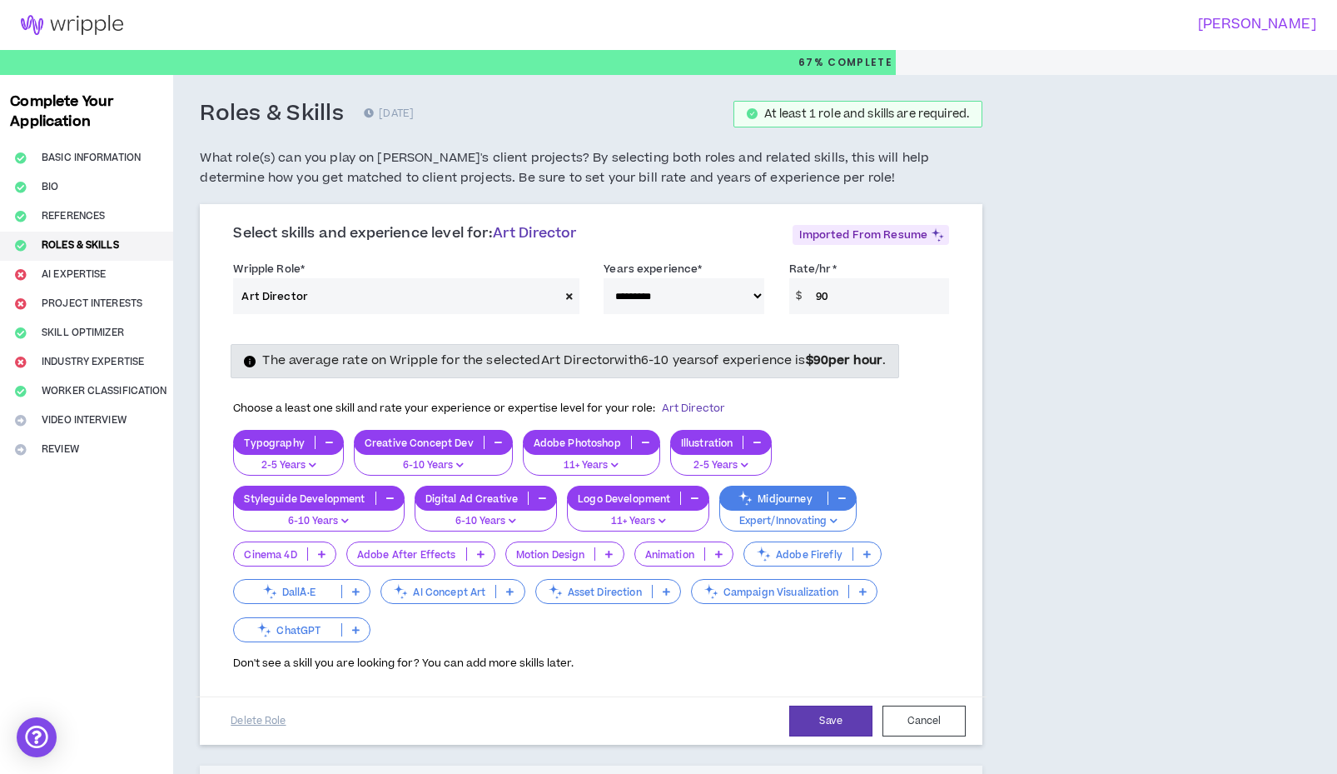
click at [858, 550] on p at bounding box center [866, 553] width 27 height 13
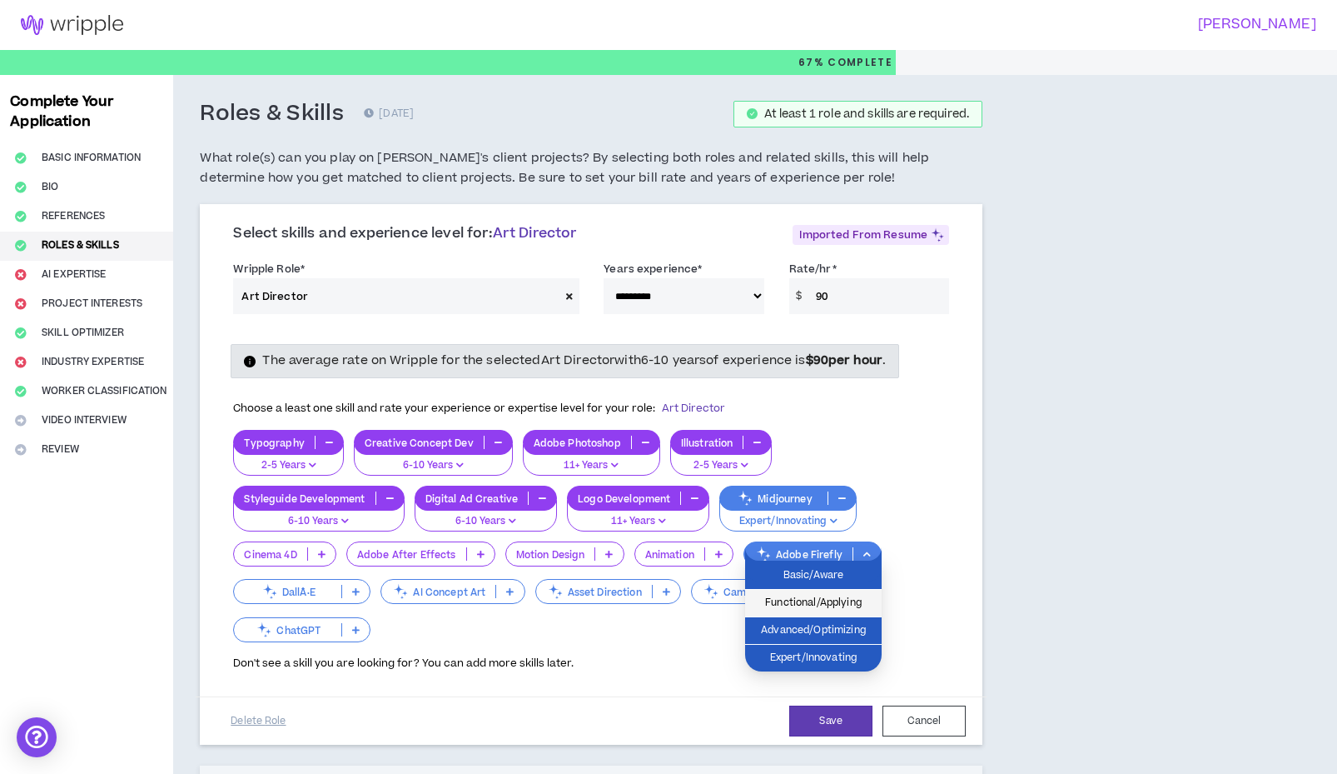
click at [824, 600] on span "Functional/Applying" at bounding box center [813, 603] width 117 height 18
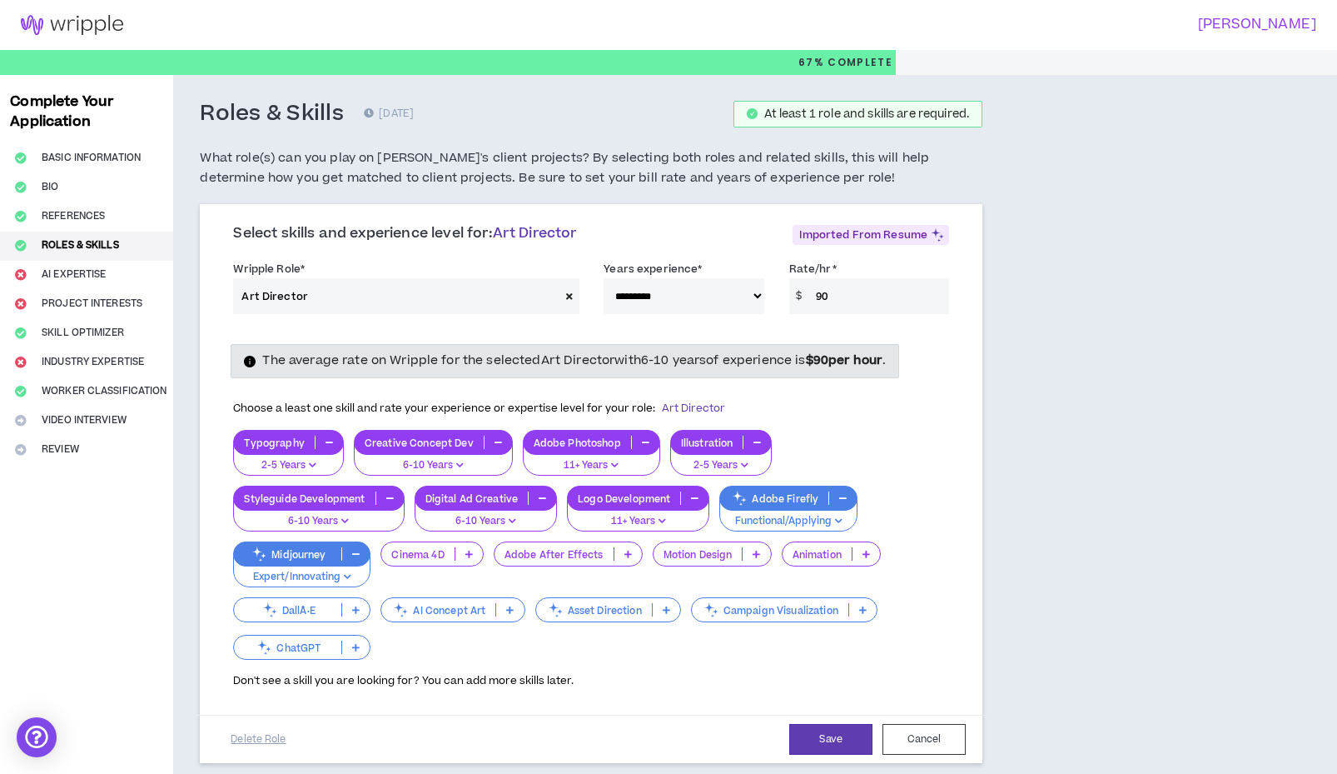
click at [840, 502] on div "Adobe Firefly" at bounding box center [788, 497] width 138 height 25
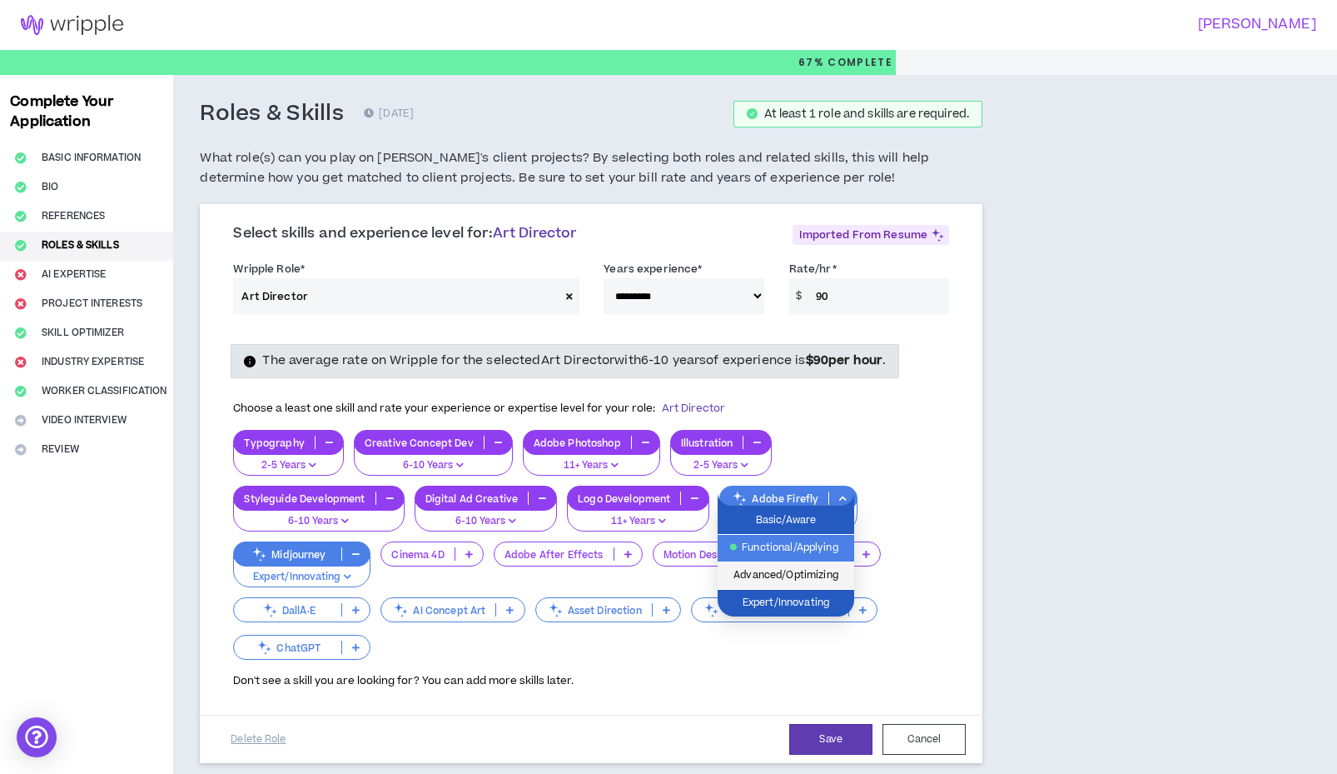
click at [793, 581] on span "Advanced/Optimizing" at bounding box center [786, 575] width 117 height 18
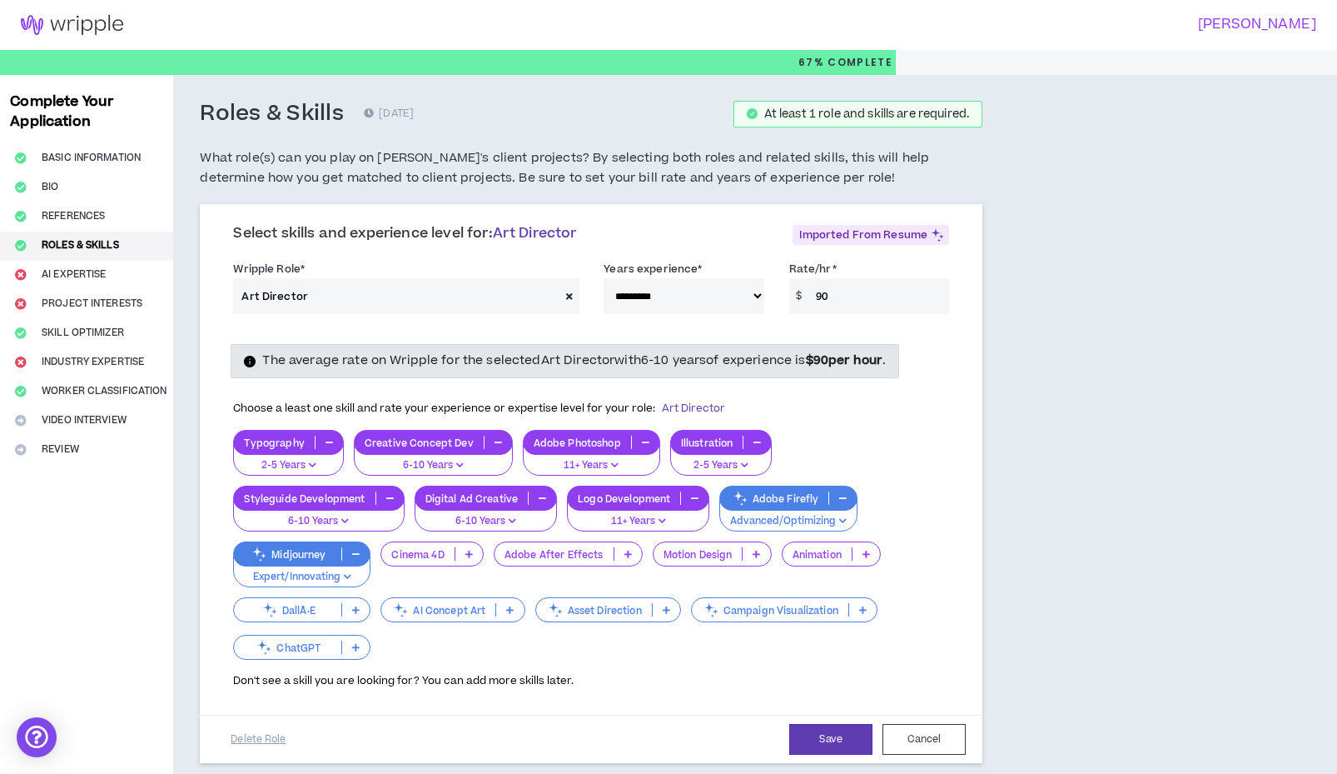
click at [867, 605] on icon at bounding box center [862, 609] width 7 height 8
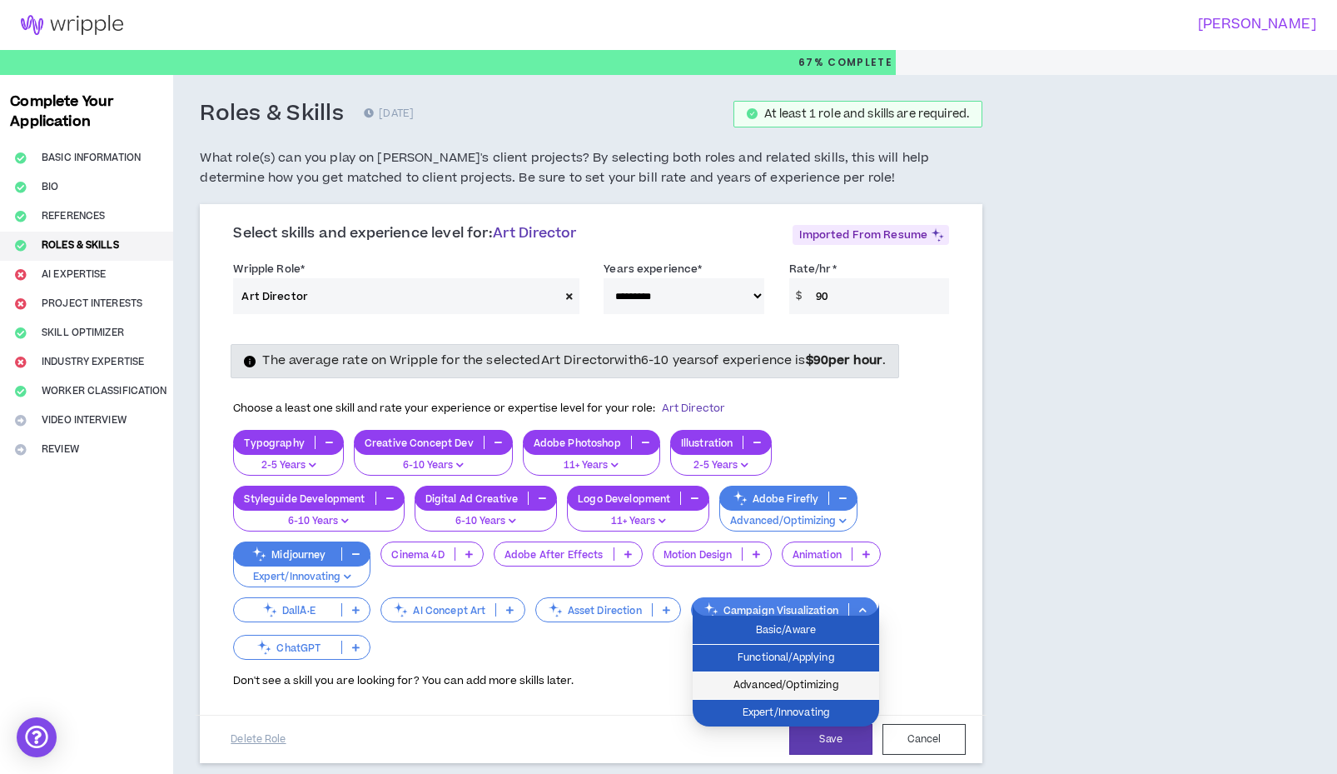
click at [784, 682] on span "Advanced/Optimizing" at bounding box center [786, 685] width 167 height 18
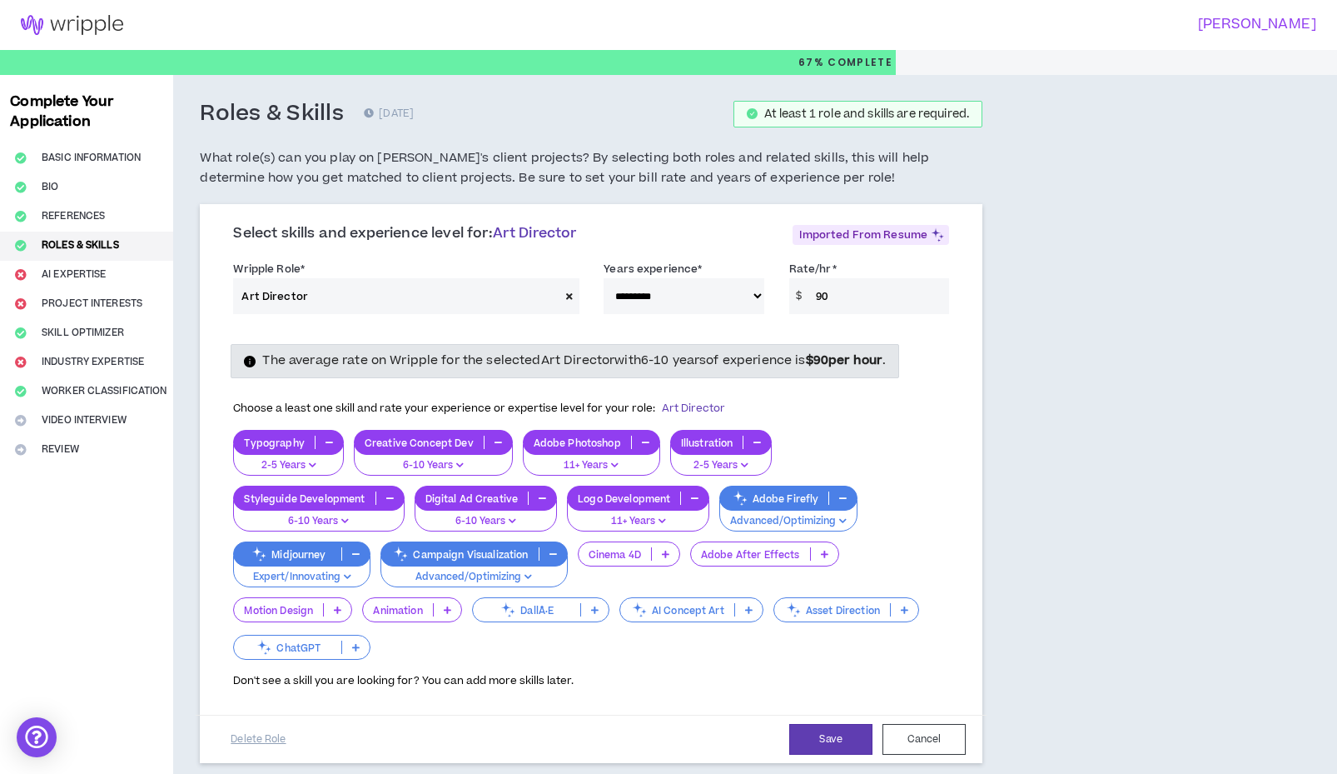
click at [728, 604] on p "AI Concept Art" at bounding box center [677, 610] width 114 height 12
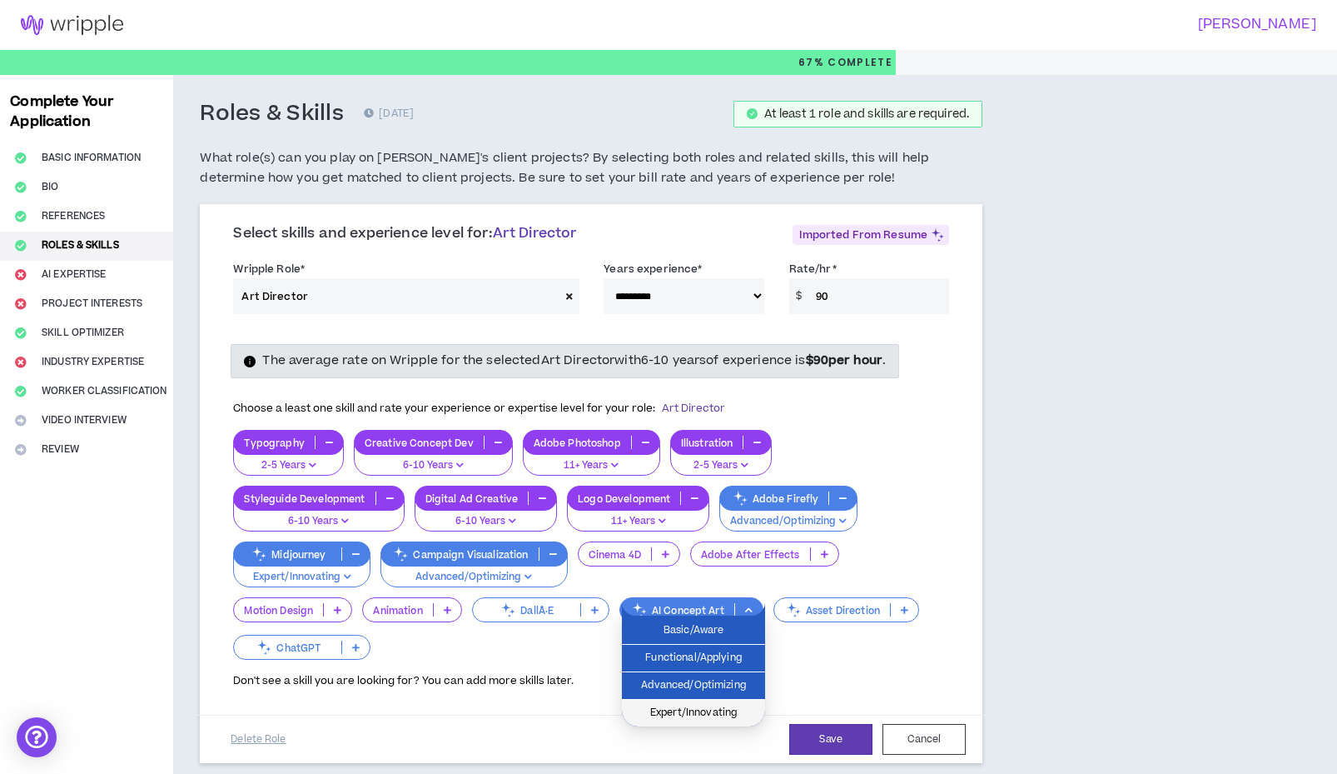
click at [703, 703] on li "Expert/Innovating" at bounding box center [693, 712] width 143 height 27
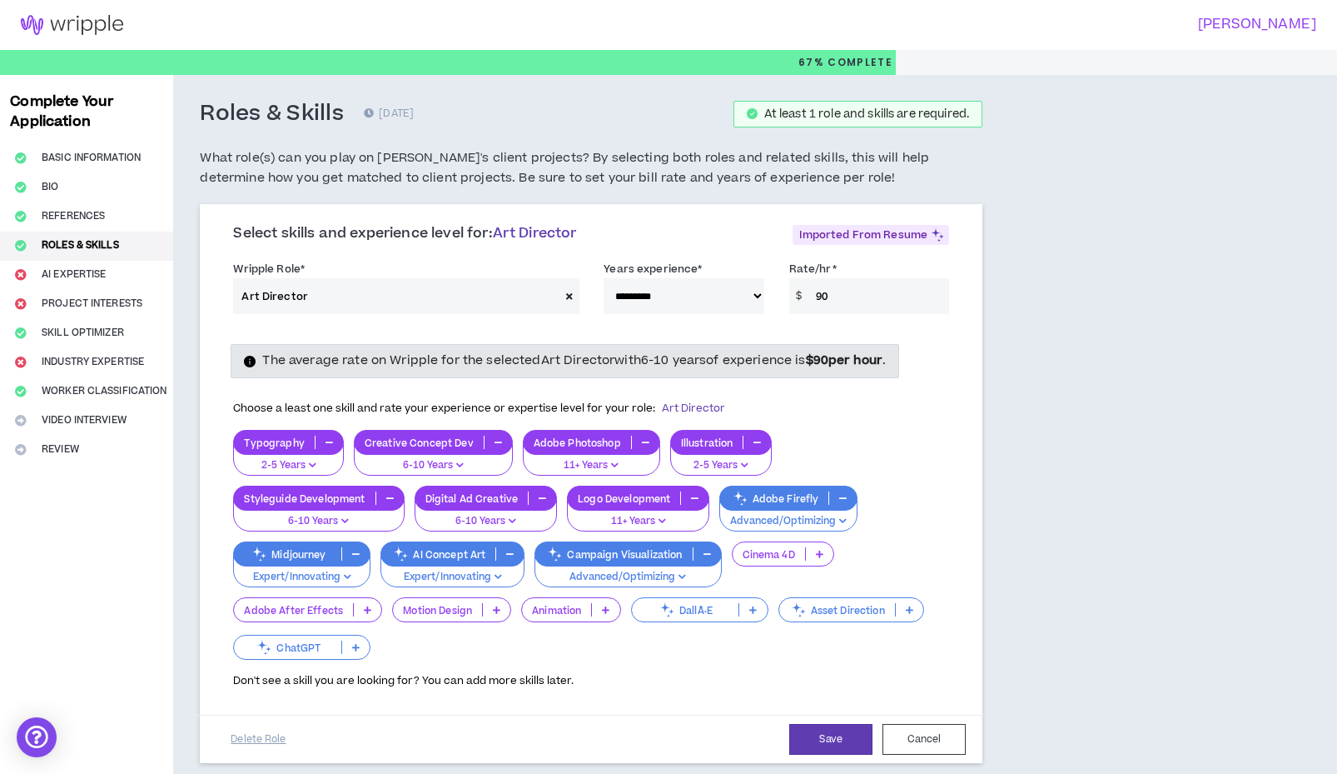
click at [883, 605] on p "Asset Direction" at bounding box center [837, 610] width 116 height 12
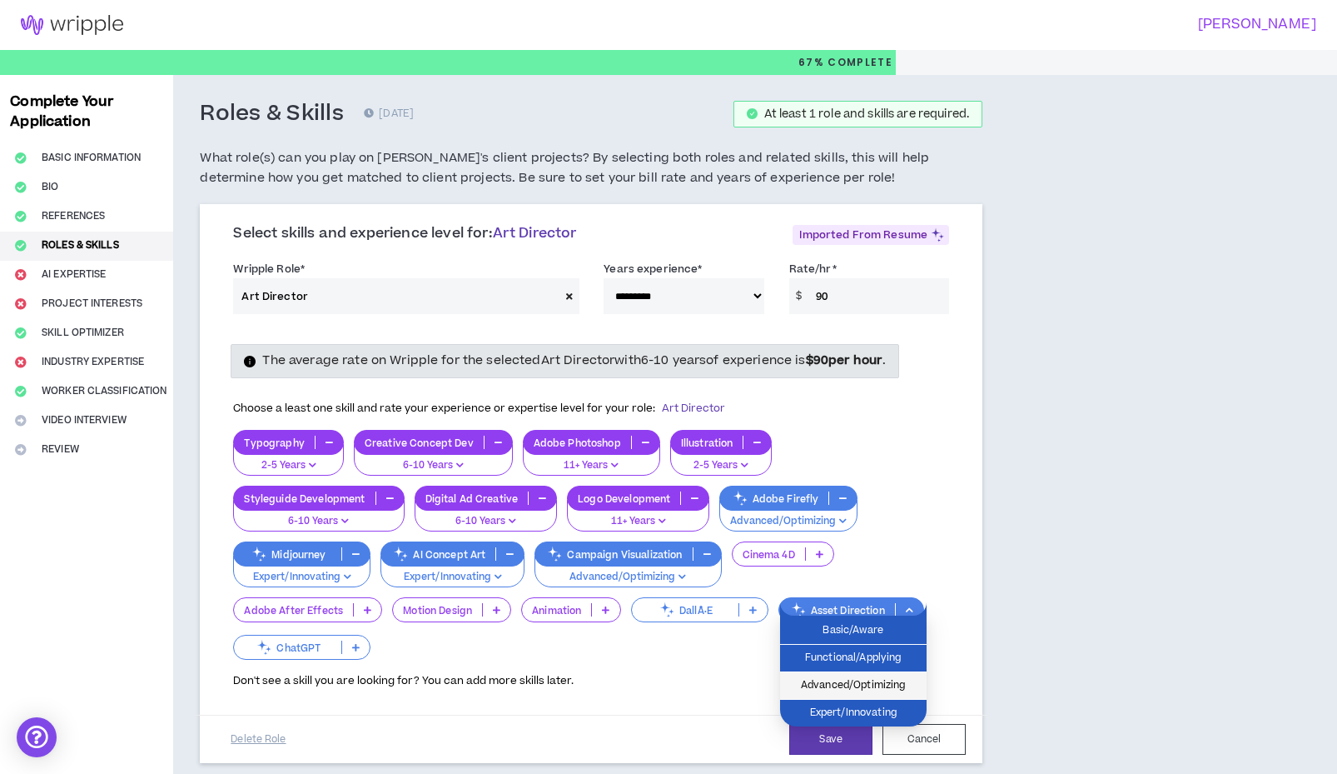
click at [827, 687] on span "Advanced/Optimizing" at bounding box center [853, 685] width 127 height 18
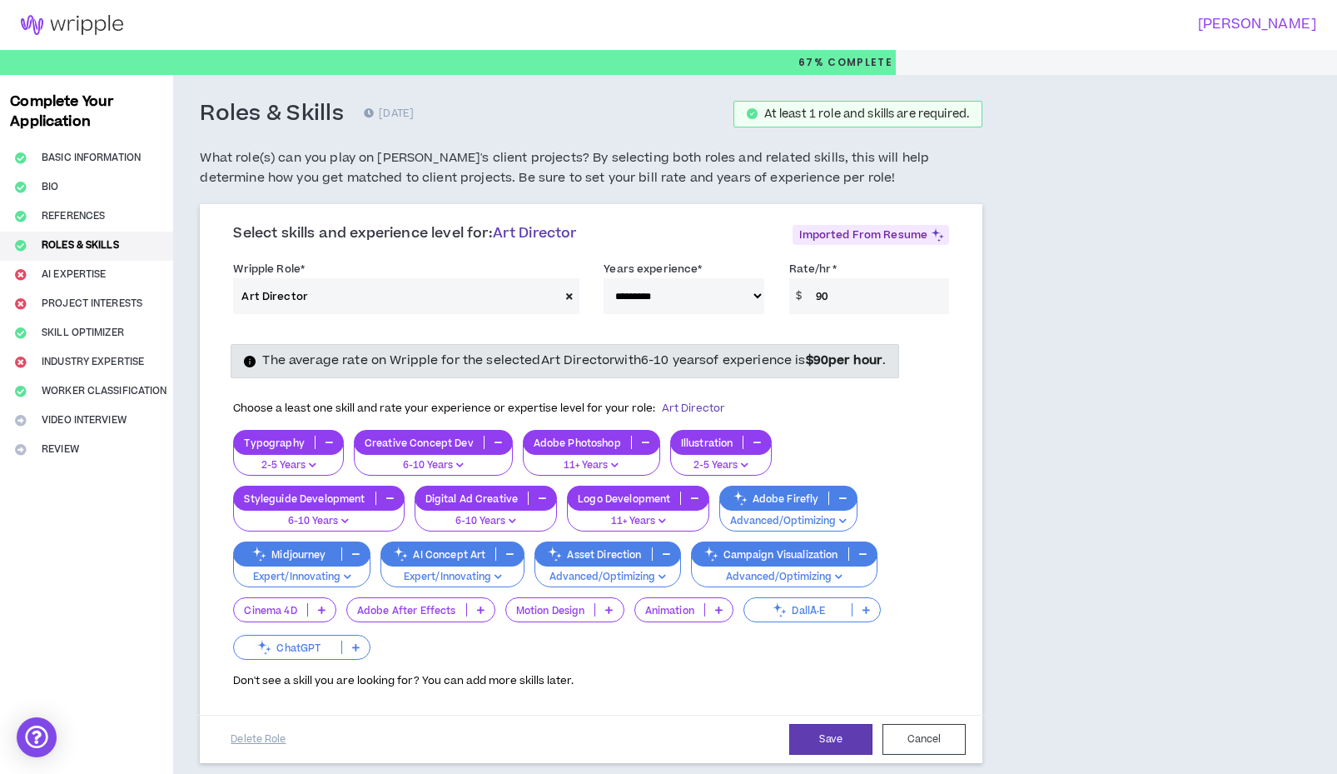
click at [318, 643] on p "ChatGPT" at bounding box center [287, 647] width 107 height 12
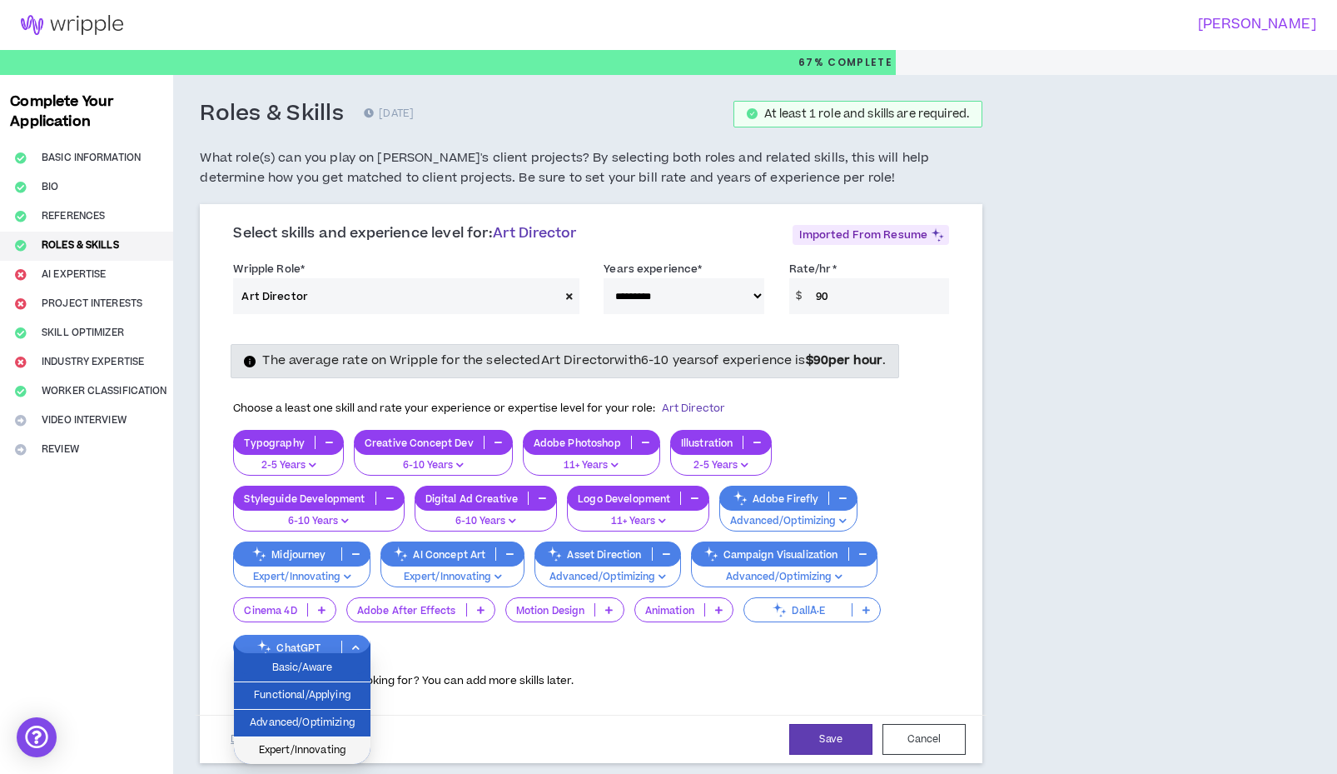
click at [304, 738] on li "Expert/Innovating" at bounding box center [302, 750] width 137 height 27
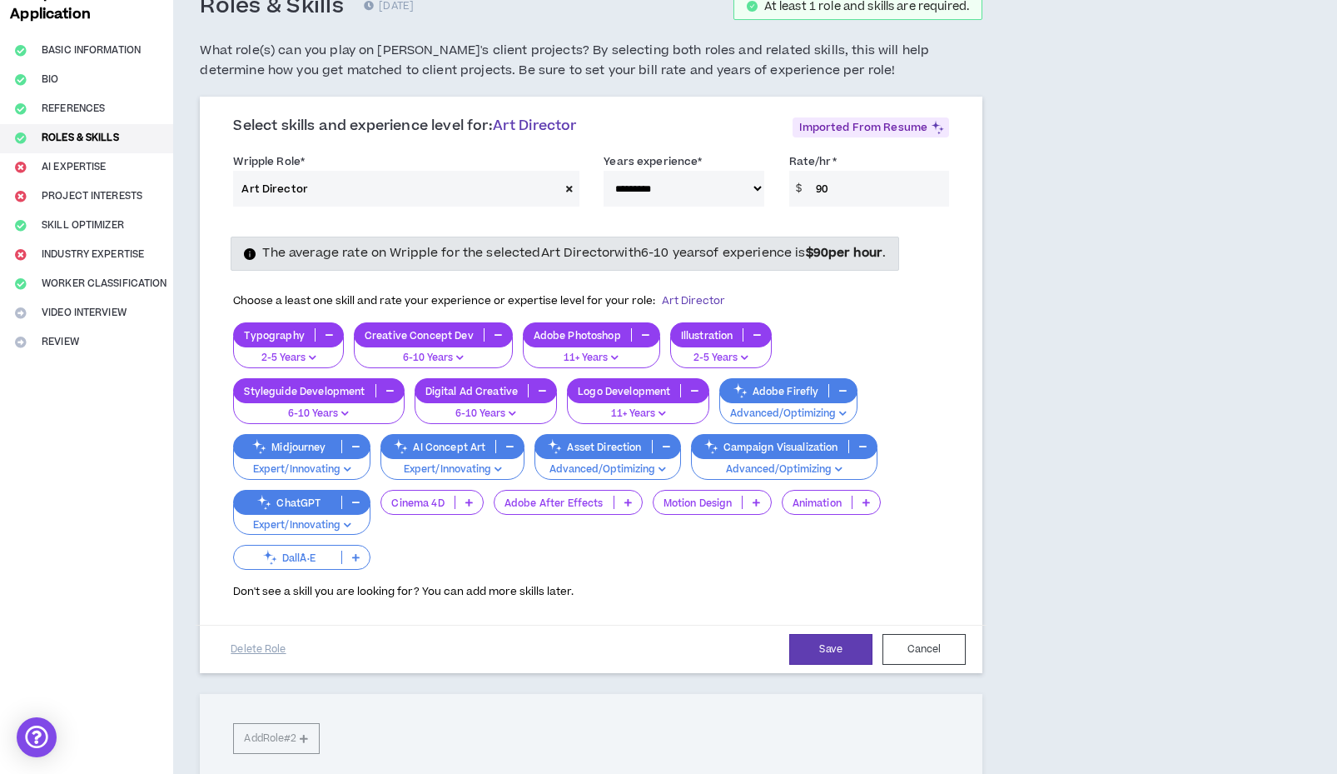
scroll to position [127, 0]
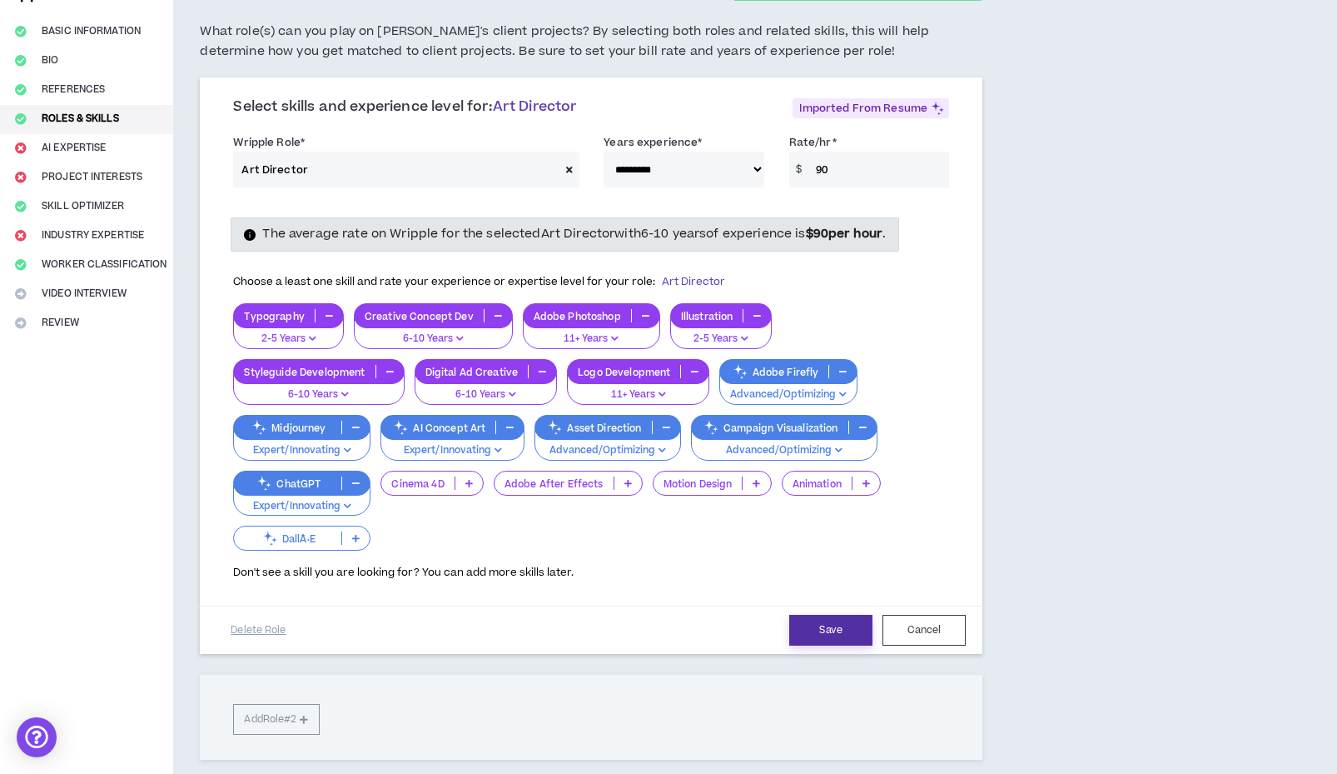
click at [818, 622] on button "Save" at bounding box center [830, 630] width 83 height 31
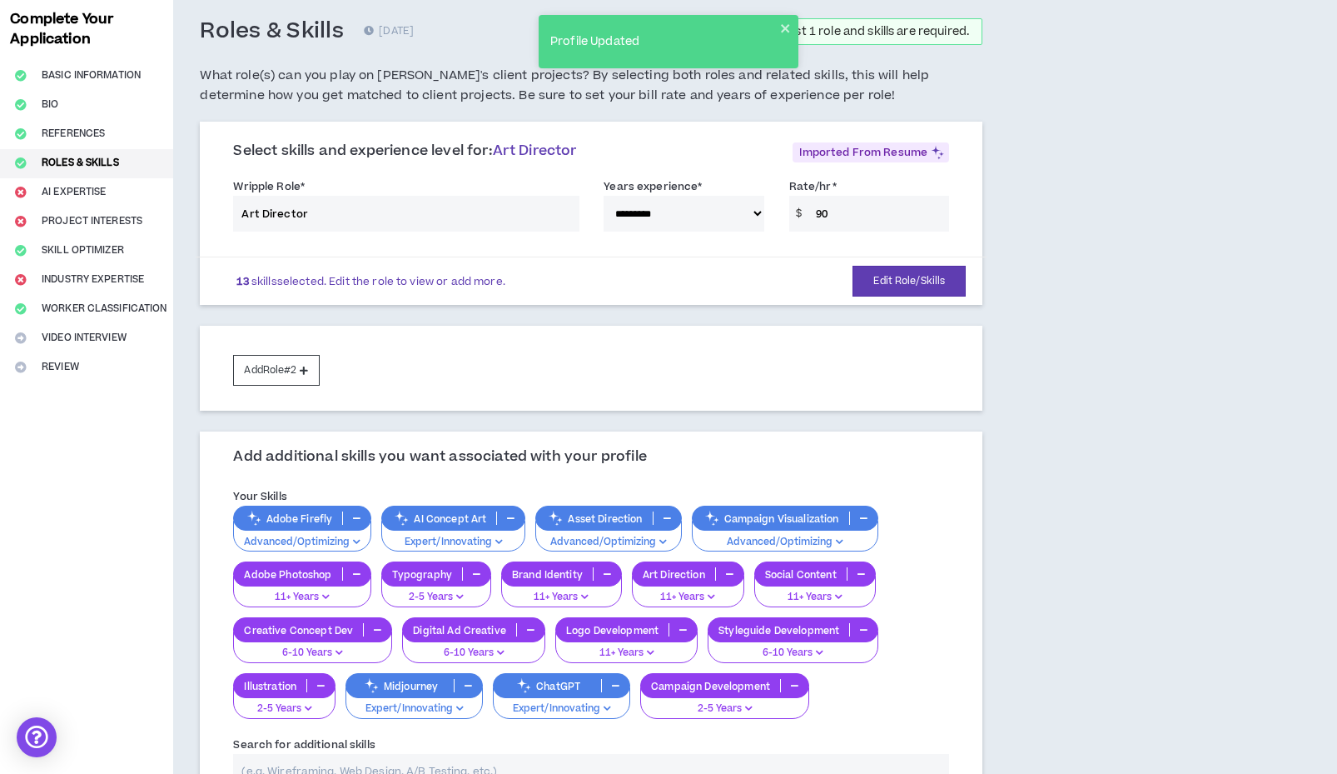
scroll to position [75, 0]
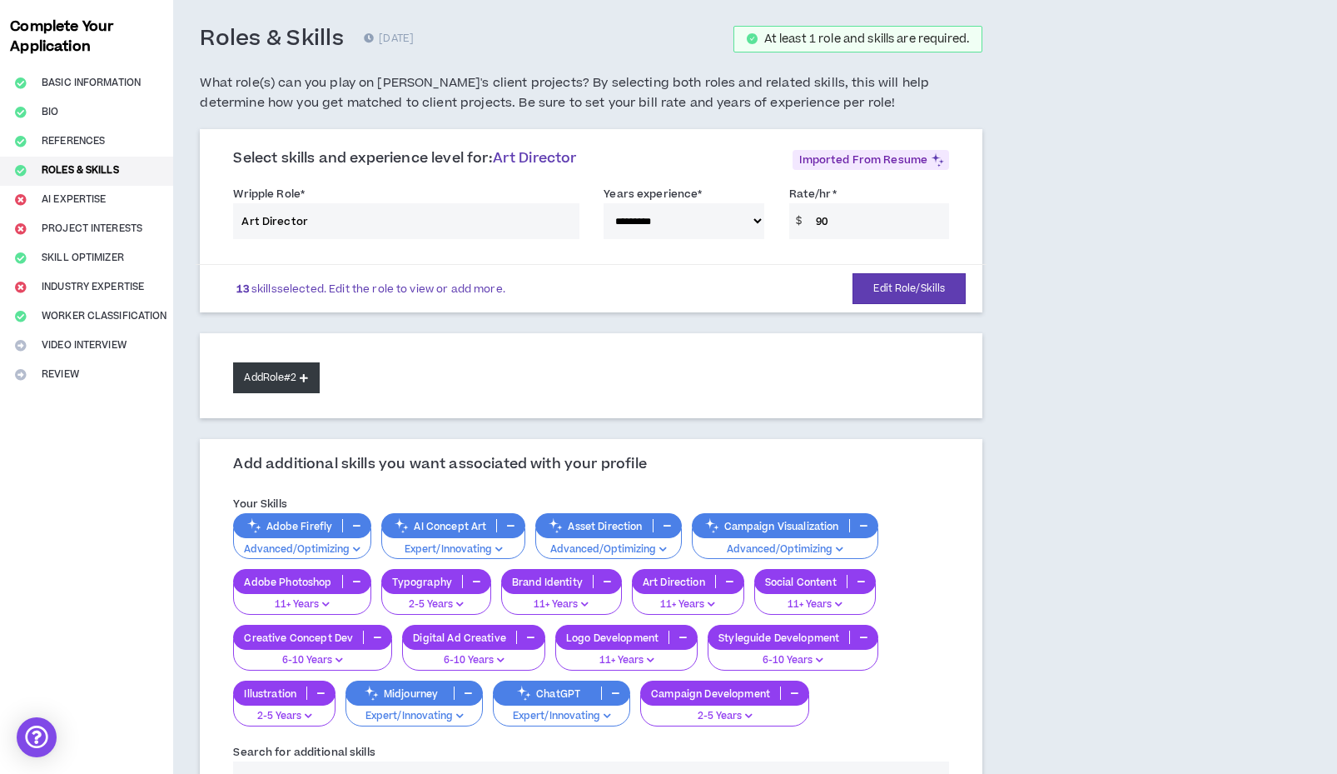
click at [262, 374] on button "Add Role #2" at bounding box center [276, 377] width 86 height 31
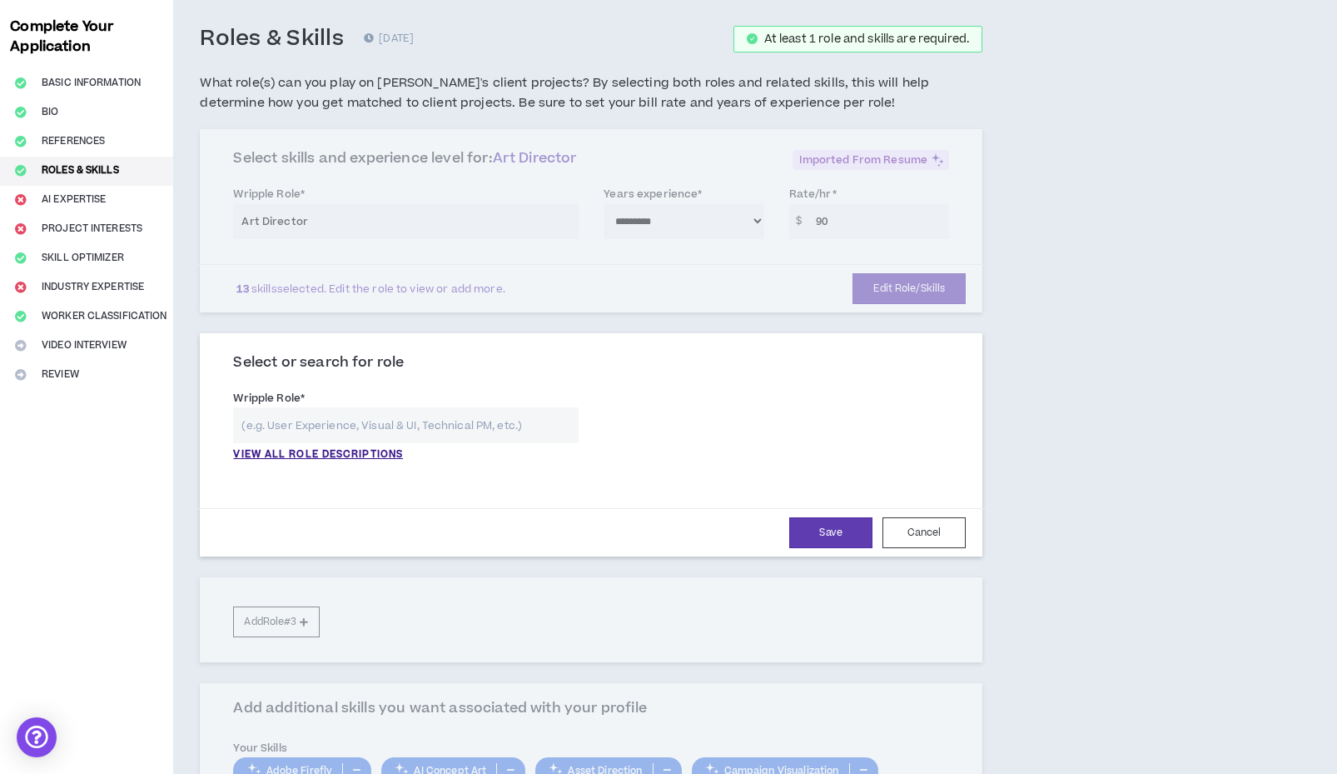
click at [287, 417] on input "text" at bounding box center [406, 425] width 346 height 36
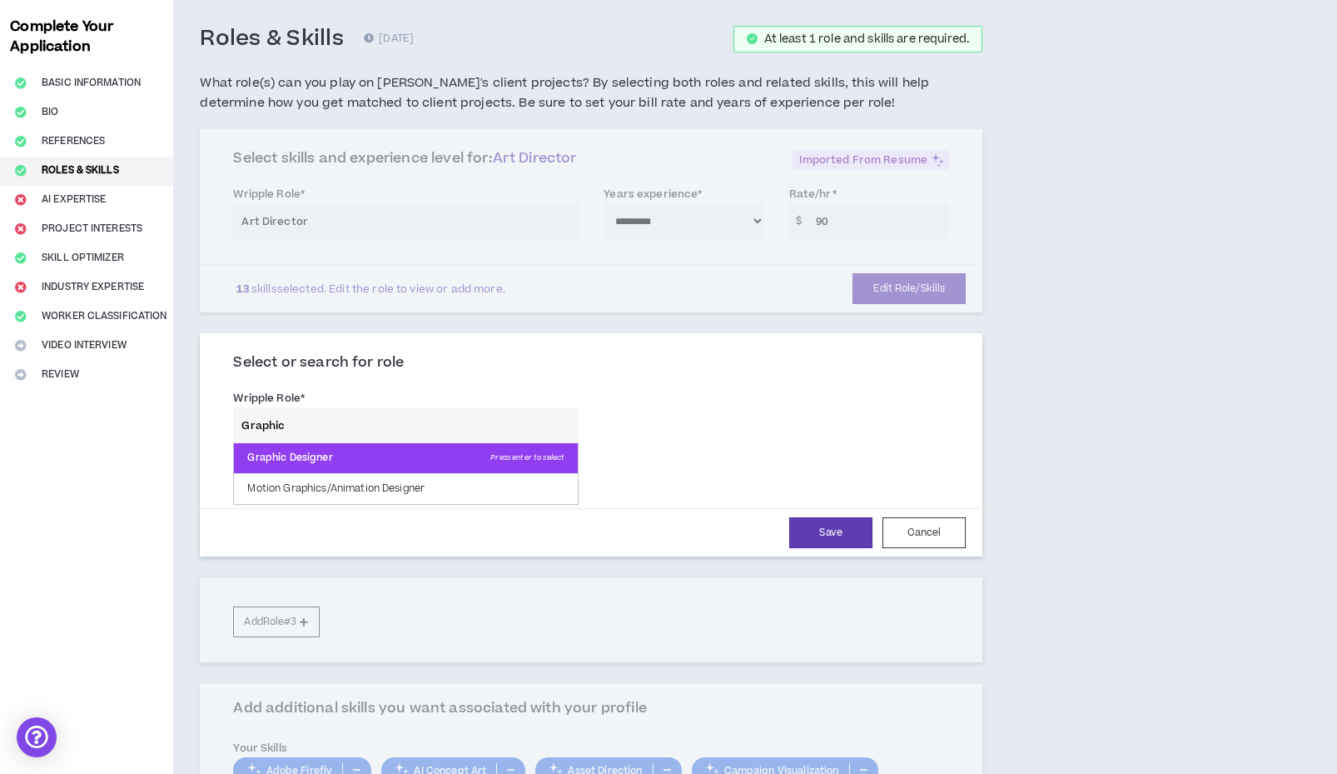
click at [311, 461] on p "Graphic Designer Press enter to select" at bounding box center [406, 458] width 344 height 30
type input "Graphic Designer"
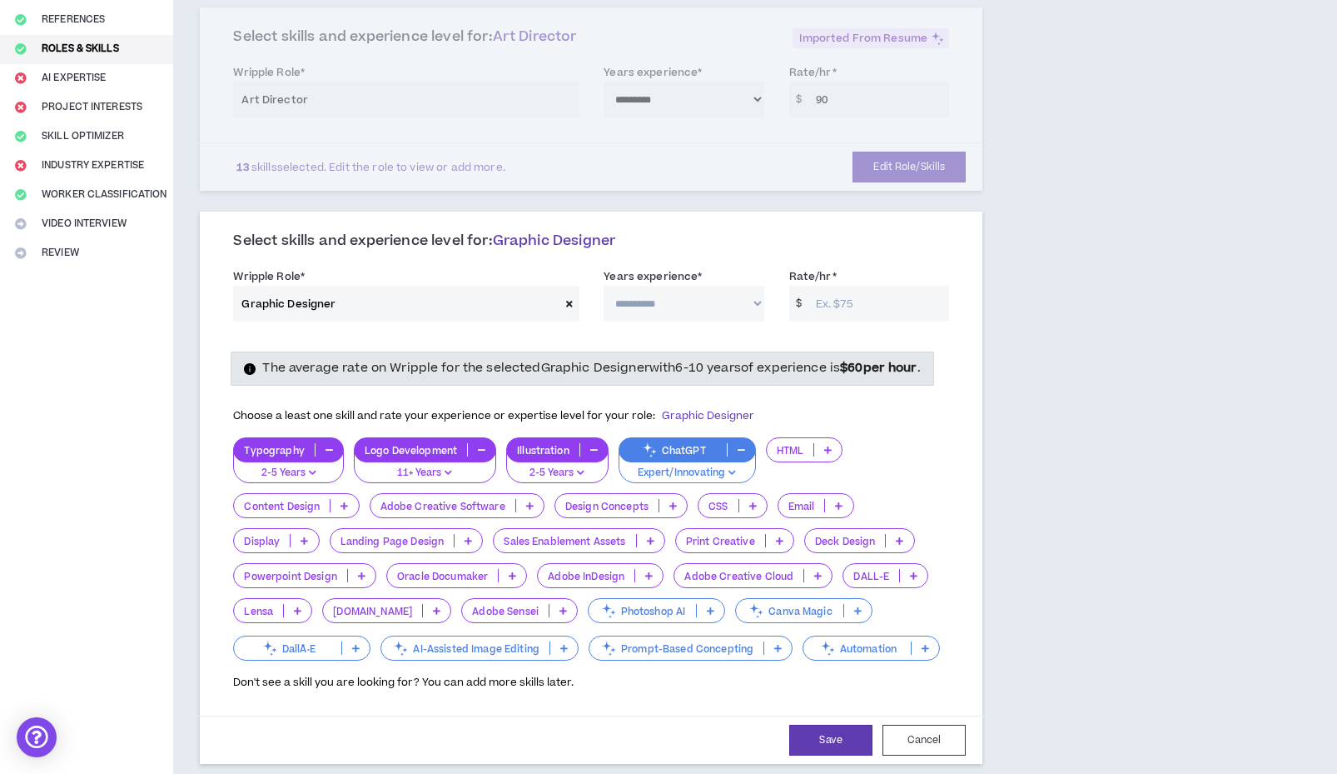
scroll to position [216, 0]
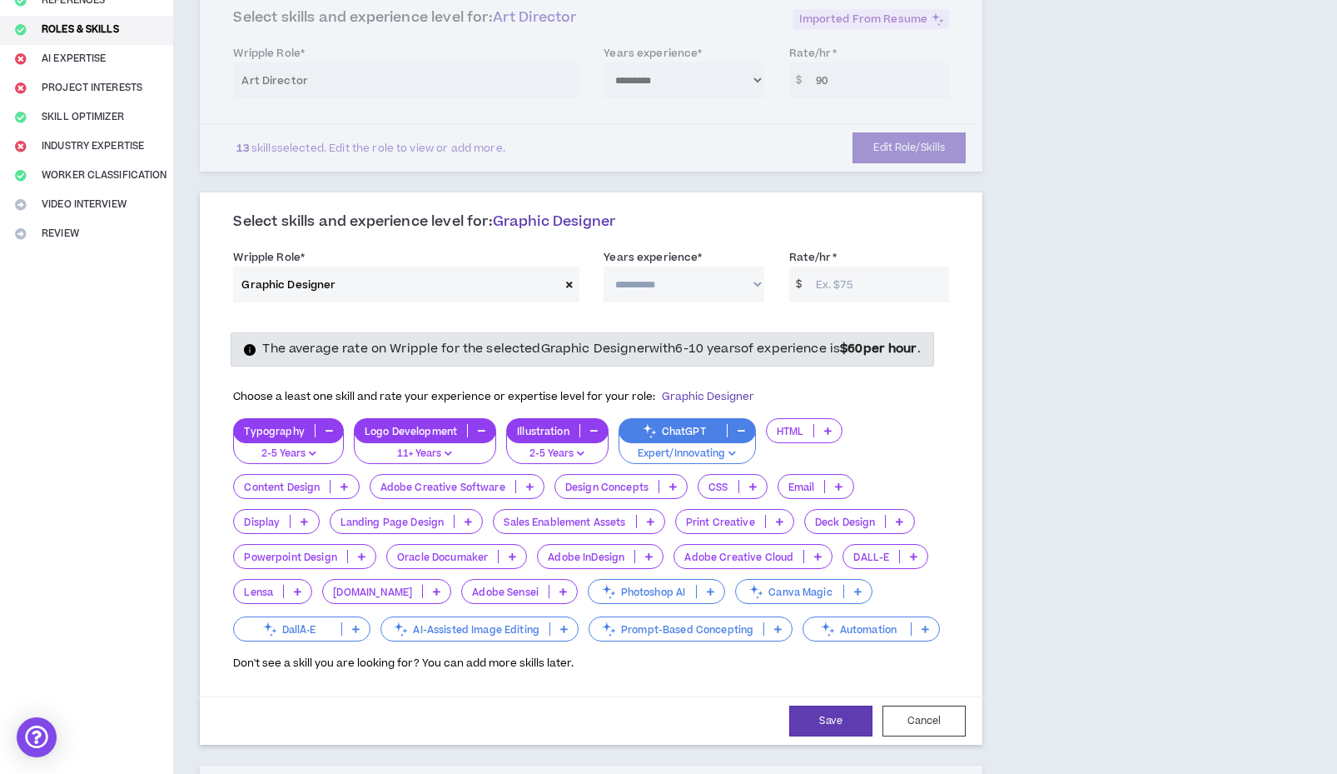
click at [815, 277] on input "Rate/hr *" at bounding box center [879, 284] width 142 height 36
type input "7"
type input "80"
select select "***"
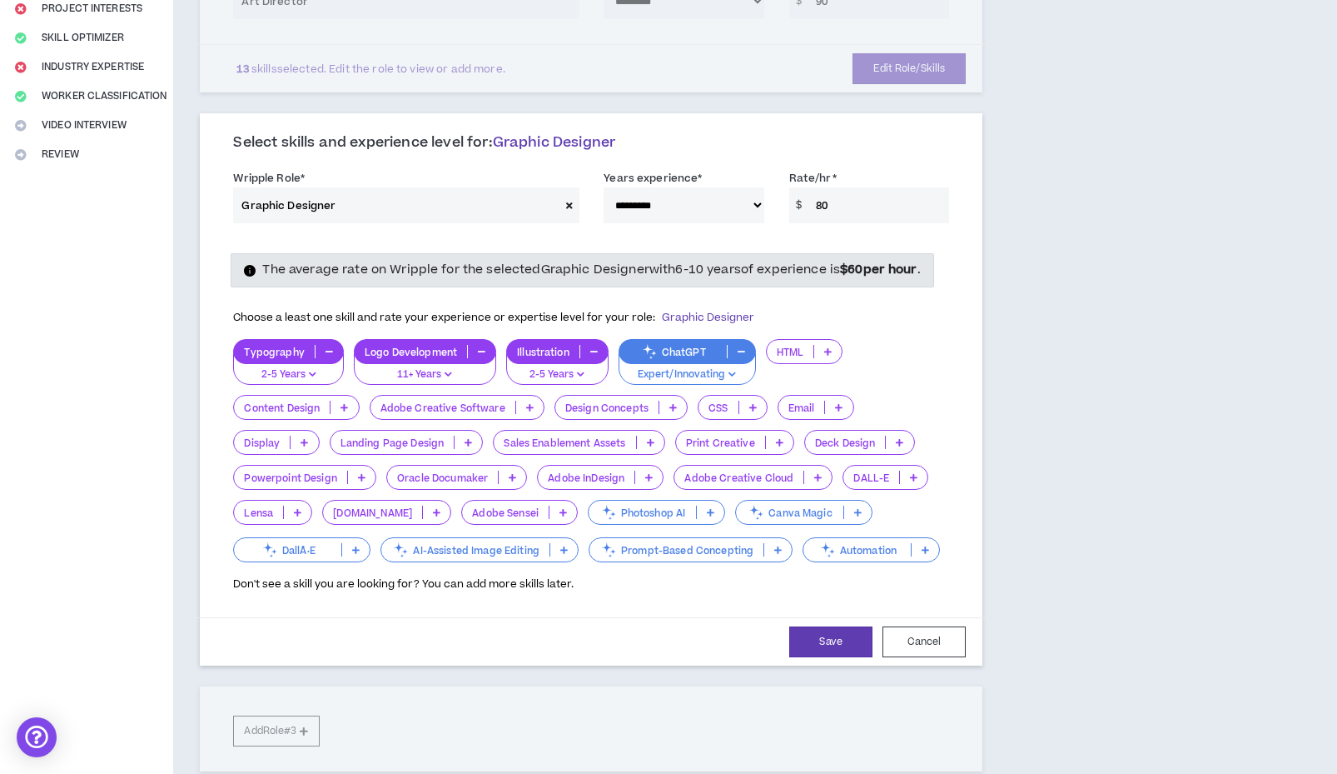
click at [290, 436] on p "Display" at bounding box center [262, 442] width 56 height 12
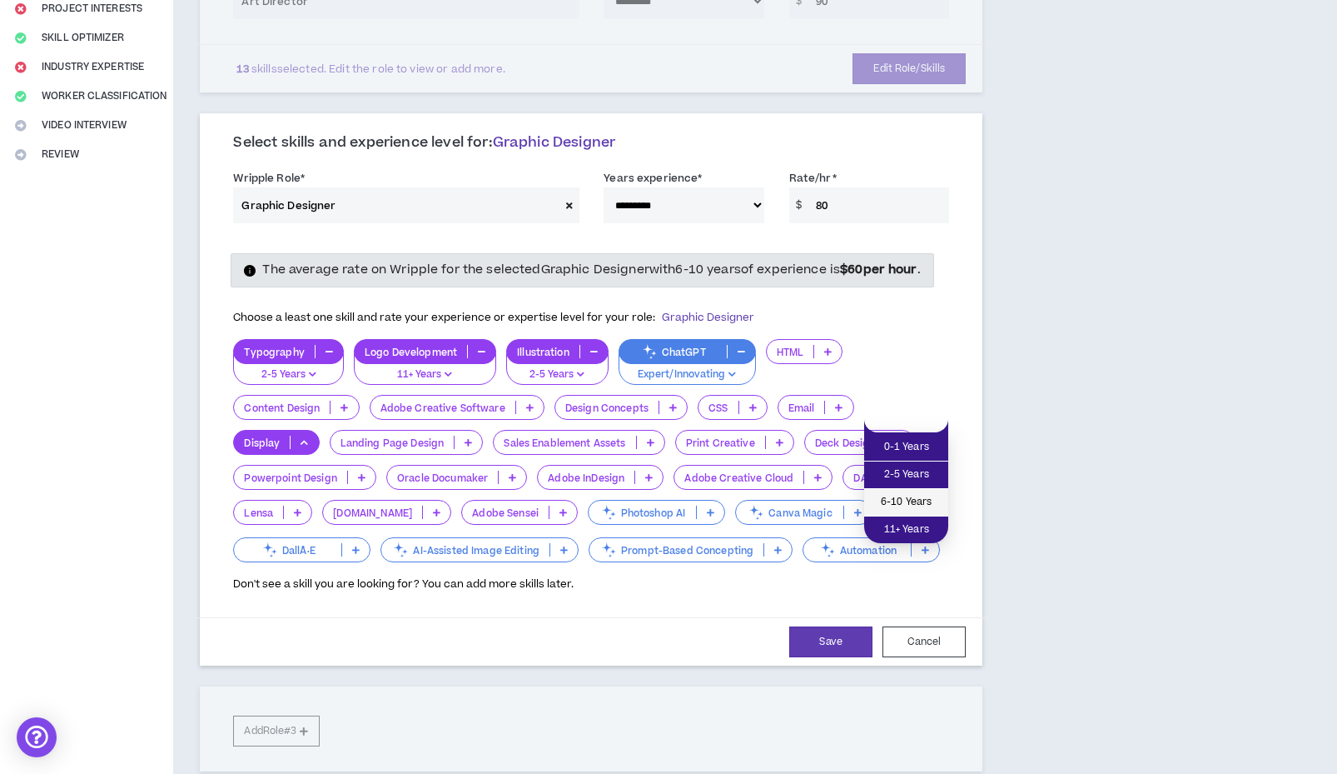
click at [908, 498] on span "6-10 Years" at bounding box center [906, 502] width 64 height 18
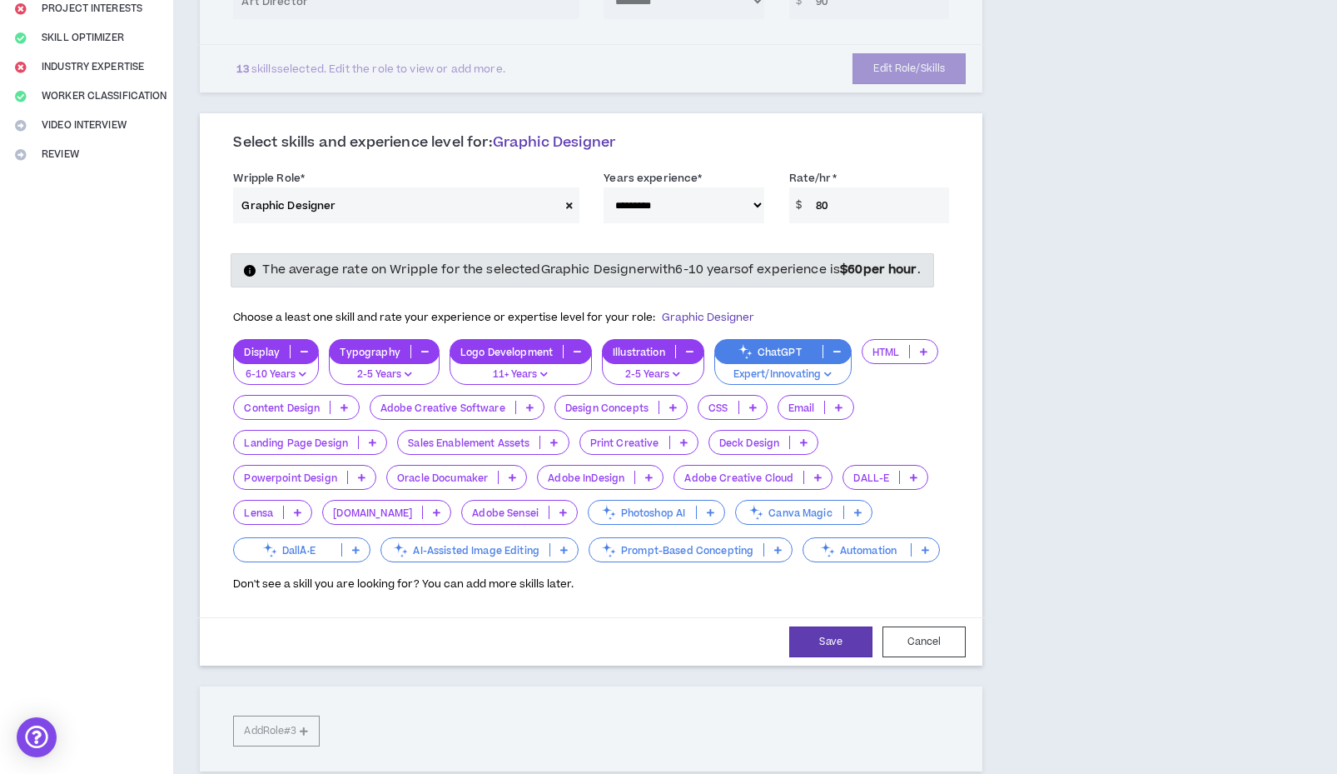
click at [672, 411] on icon at bounding box center [672, 407] width 7 height 8
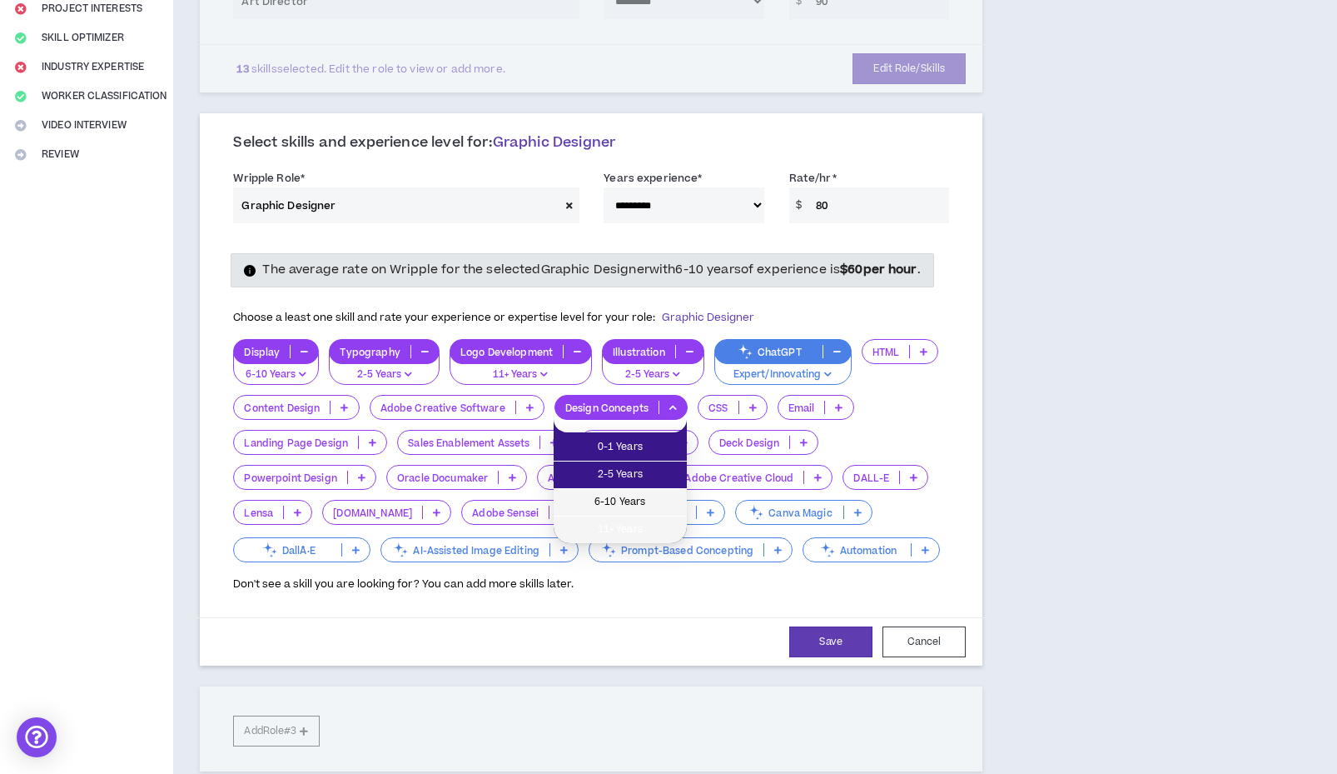
click at [654, 503] on span "6-10 Years" at bounding box center [620, 502] width 113 height 18
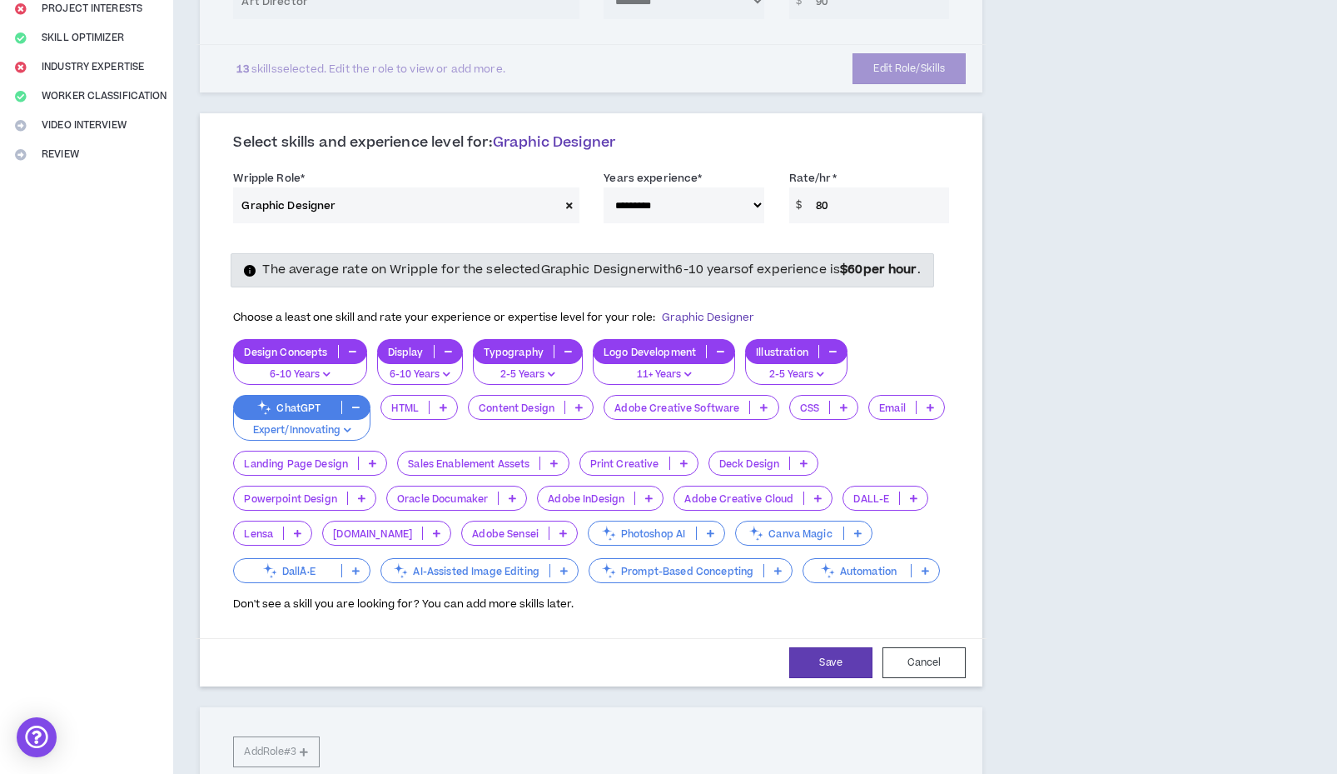
click at [674, 414] on p "Adobe Creative Software" at bounding box center [677, 407] width 145 height 12
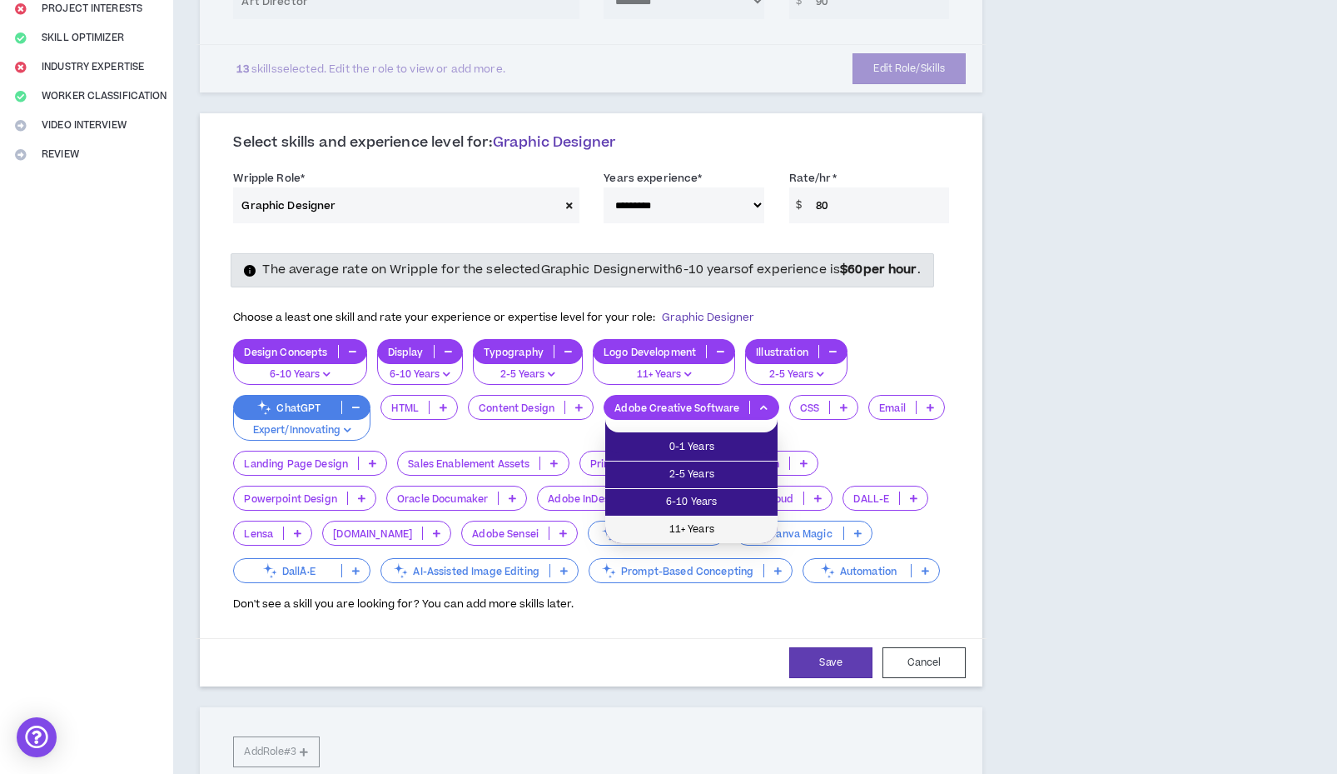
click at [662, 523] on span "11+ Years" at bounding box center [691, 529] width 152 height 18
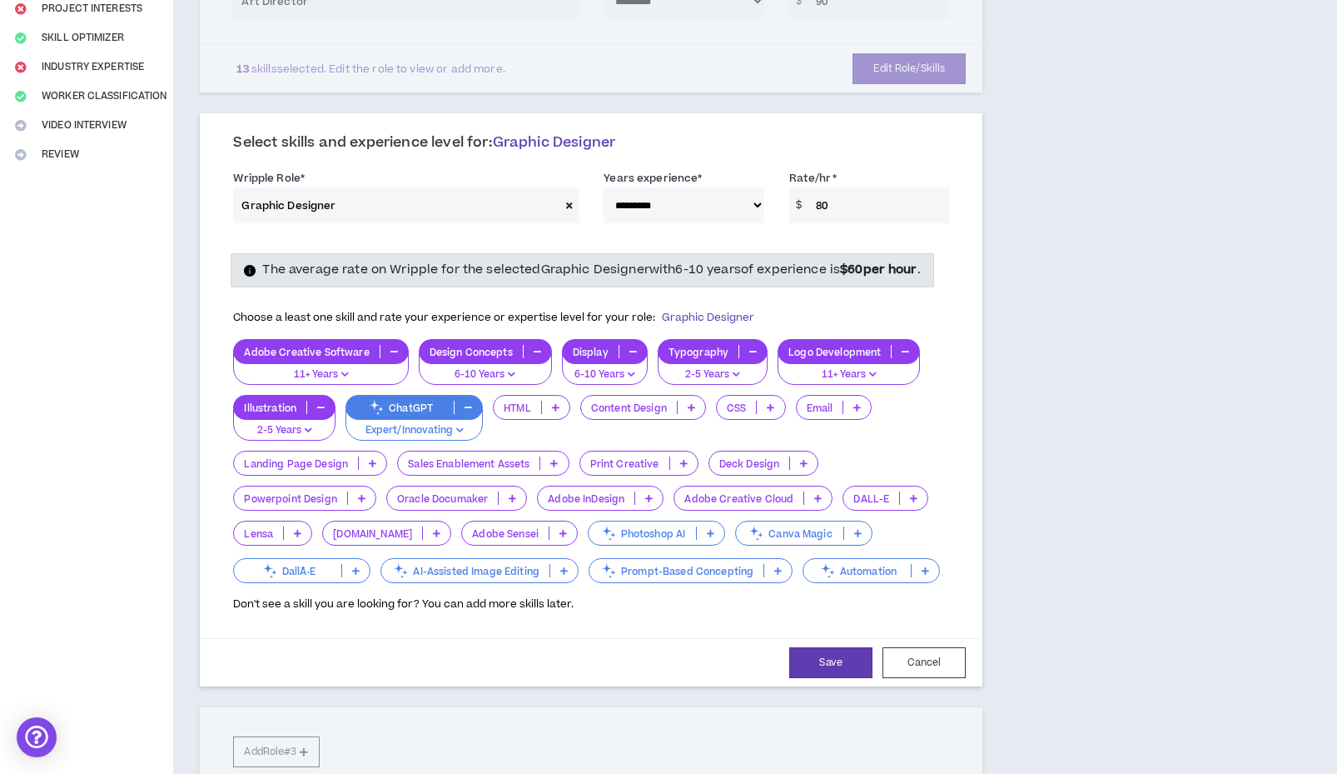
click at [544, 414] on p at bounding box center [555, 407] width 27 height 13
click at [641, 455] on div "Adobe Creative Software 11+ Years Design Concepts 6-10 Years Display 6-10 Years…" at bounding box center [591, 462] width 716 height 246
click at [348, 505] on p at bounding box center [361, 497] width 27 height 13
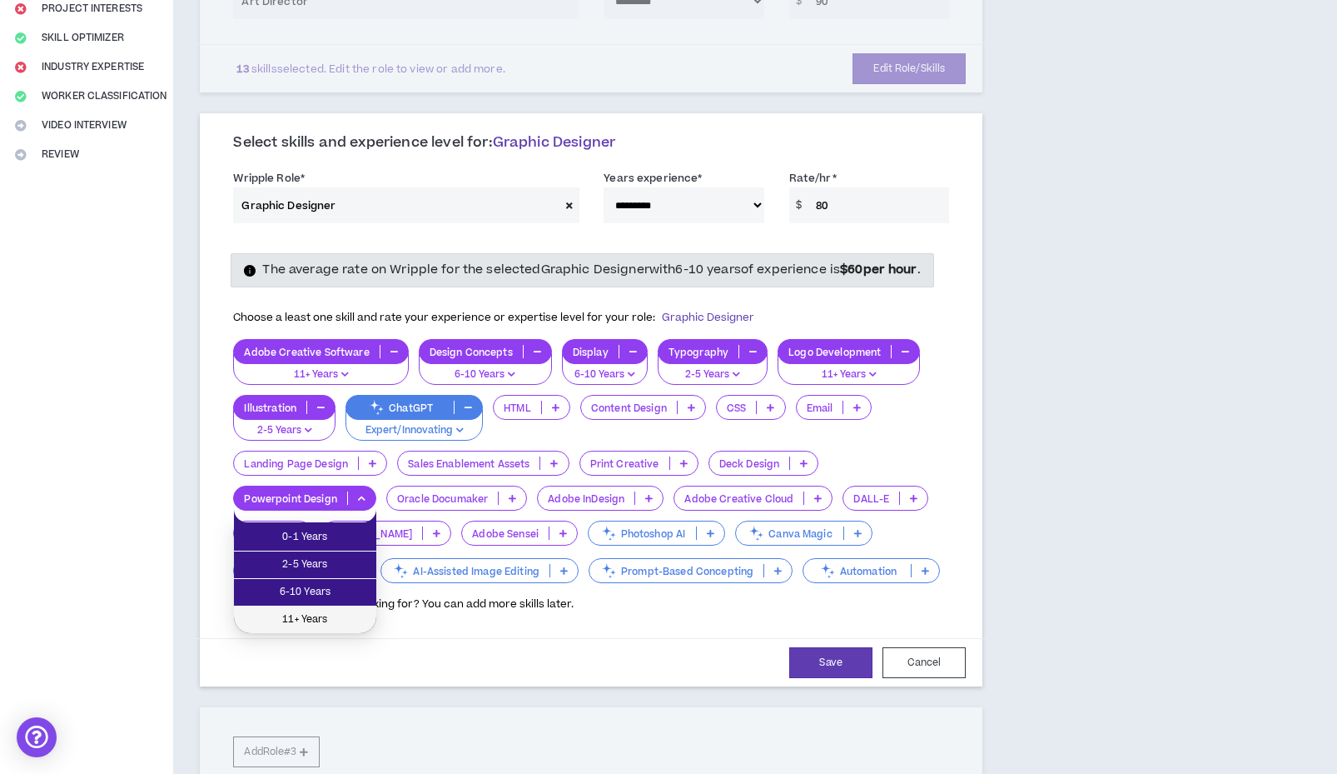
click at [308, 631] on li "11+ Years" at bounding box center [305, 619] width 142 height 27
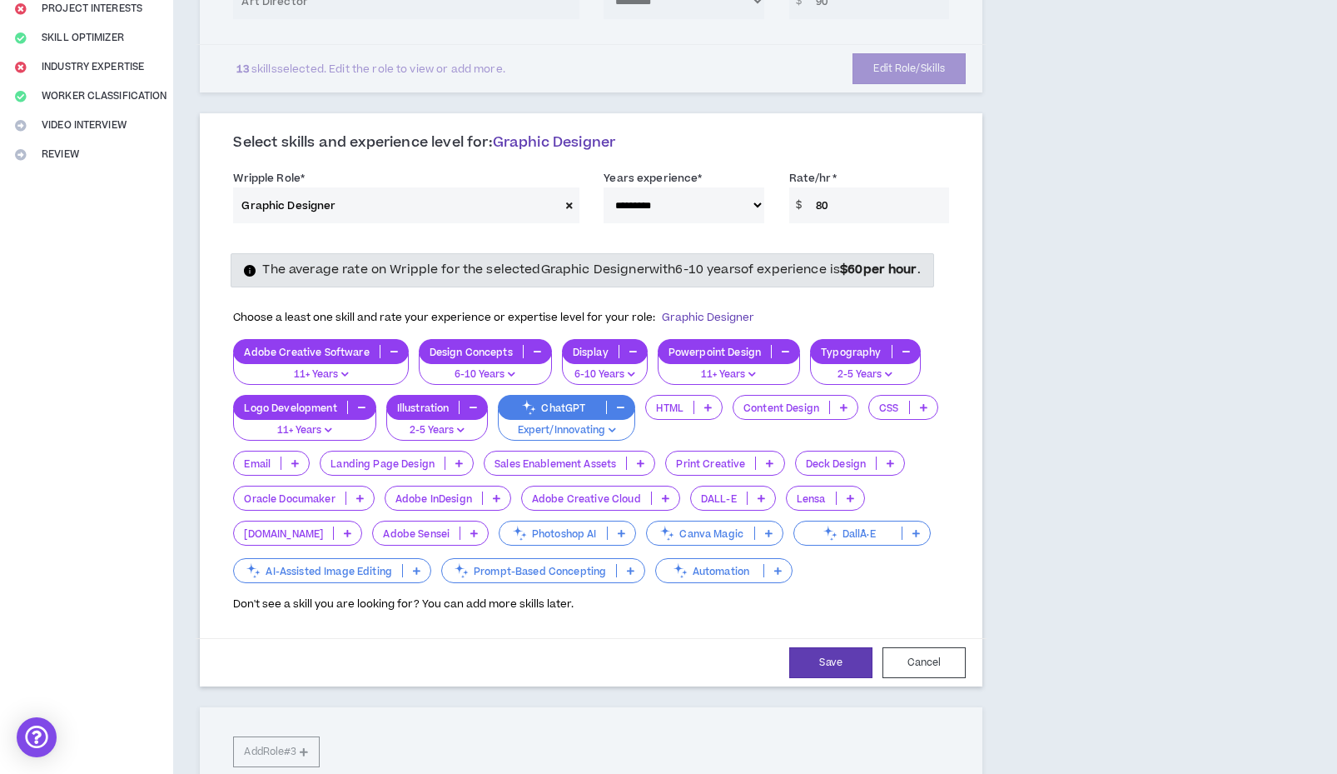
click at [834, 470] on p "Deck Design" at bounding box center [836, 463] width 81 height 12
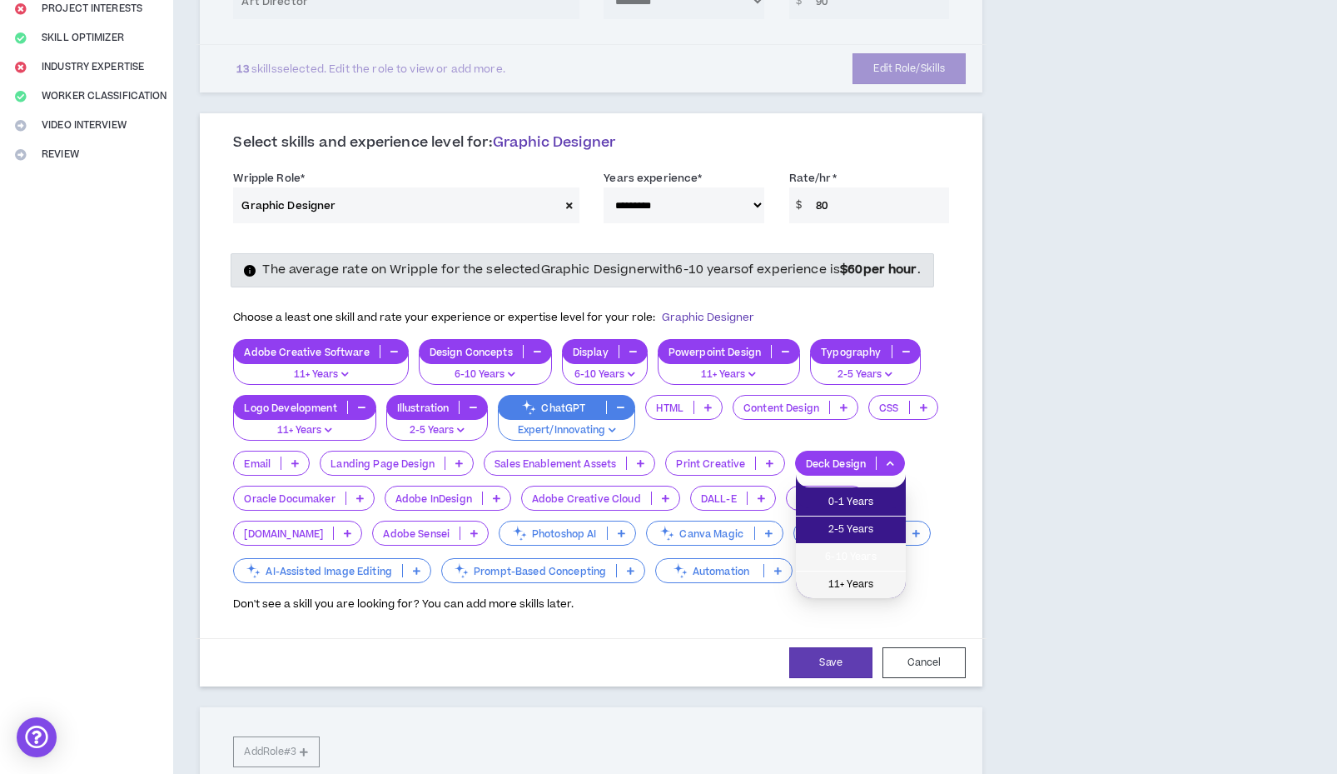
click at [825, 574] on li "11+ Years" at bounding box center [851, 584] width 110 height 27
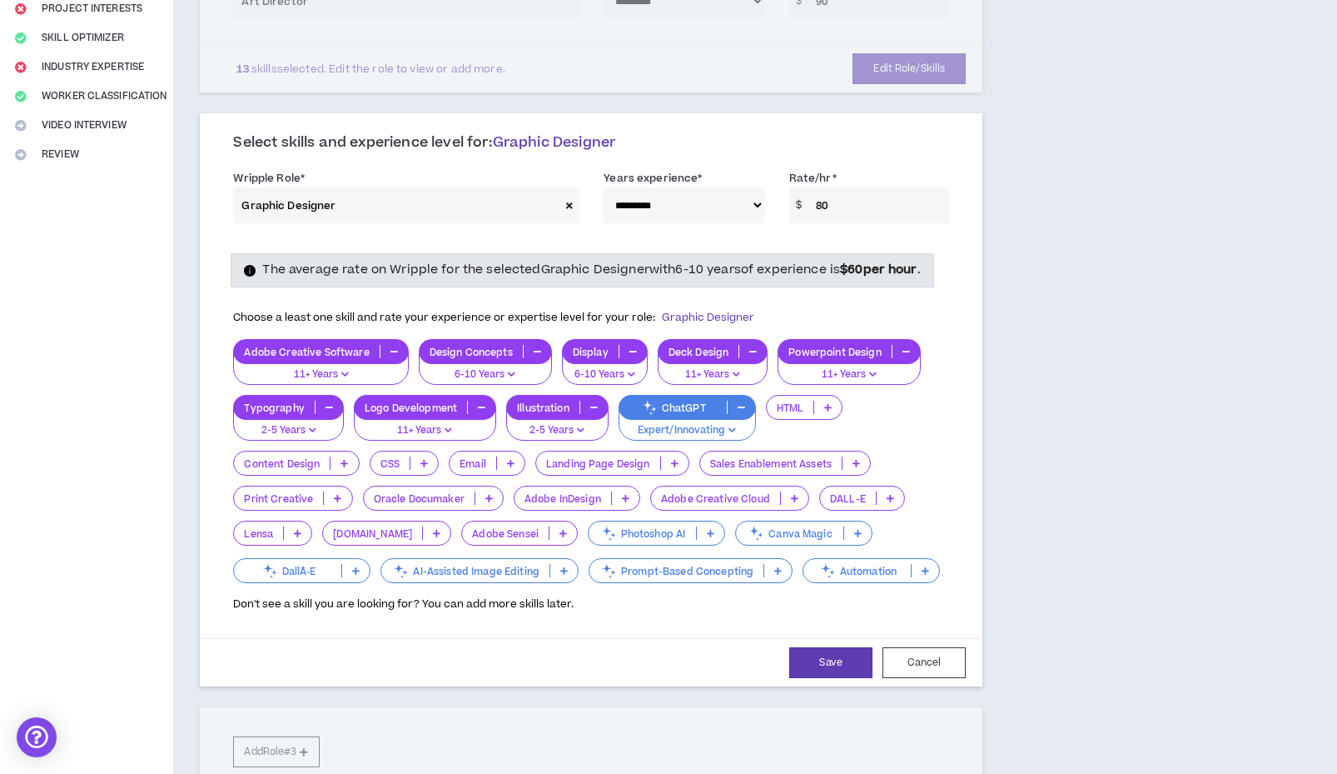
click at [481, 470] on p "Email" at bounding box center [473, 463] width 47 height 12
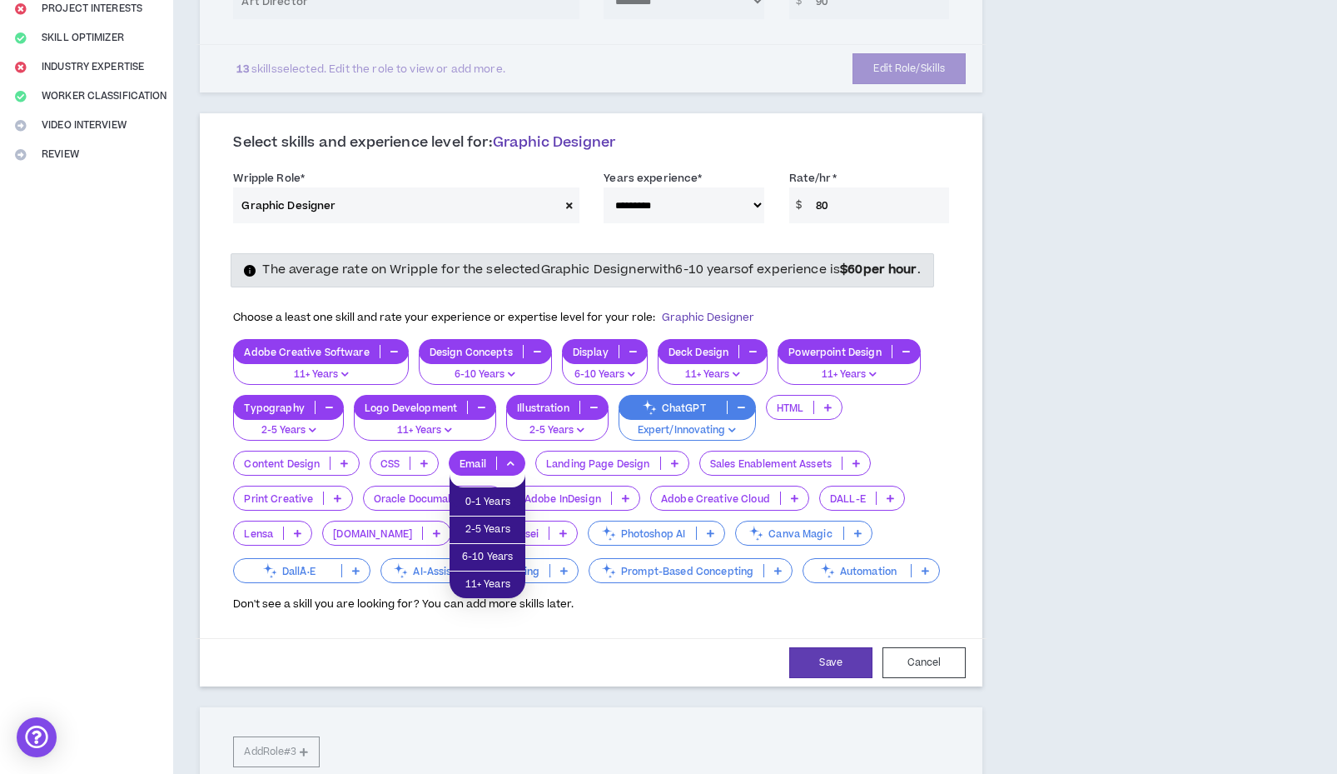
click at [320, 505] on p "Print Creative" at bounding box center [278, 498] width 89 height 12
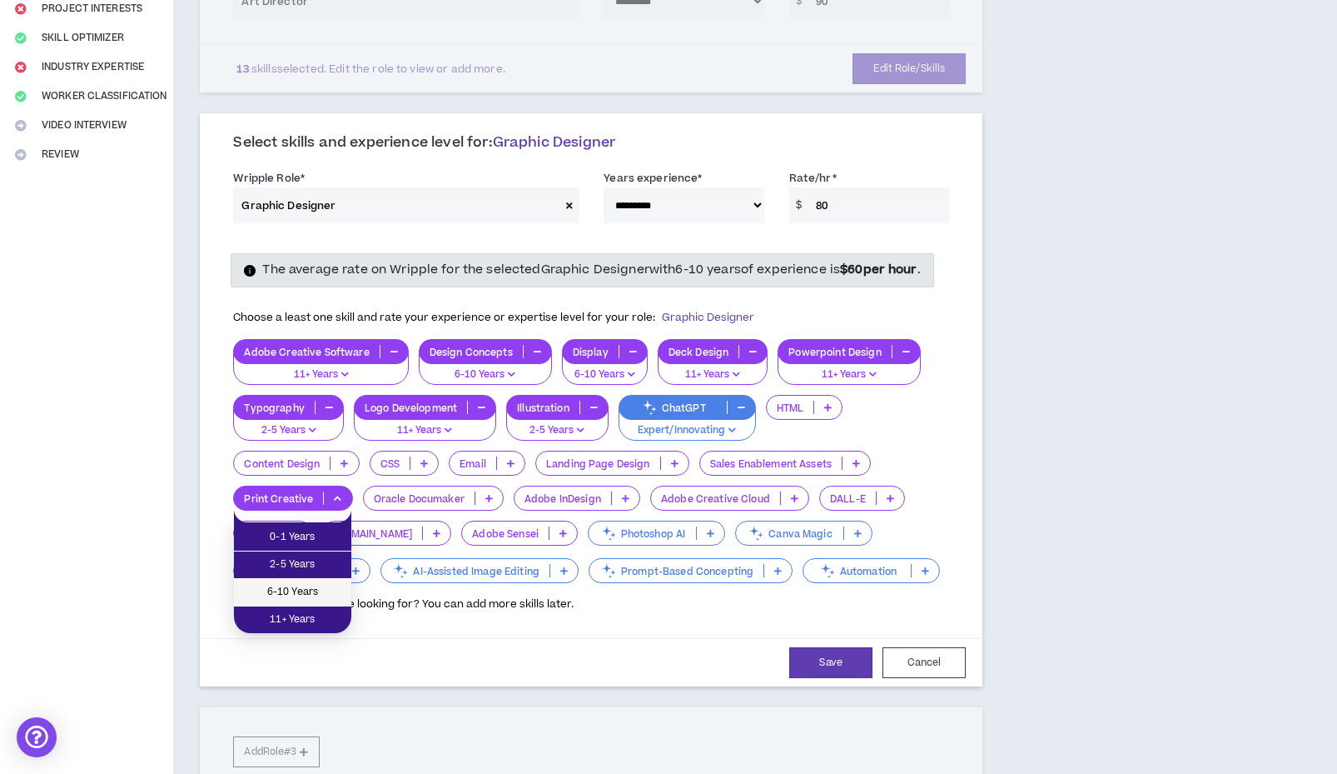
click at [312, 587] on span "6-10 Years" at bounding box center [292, 592] width 97 height 18
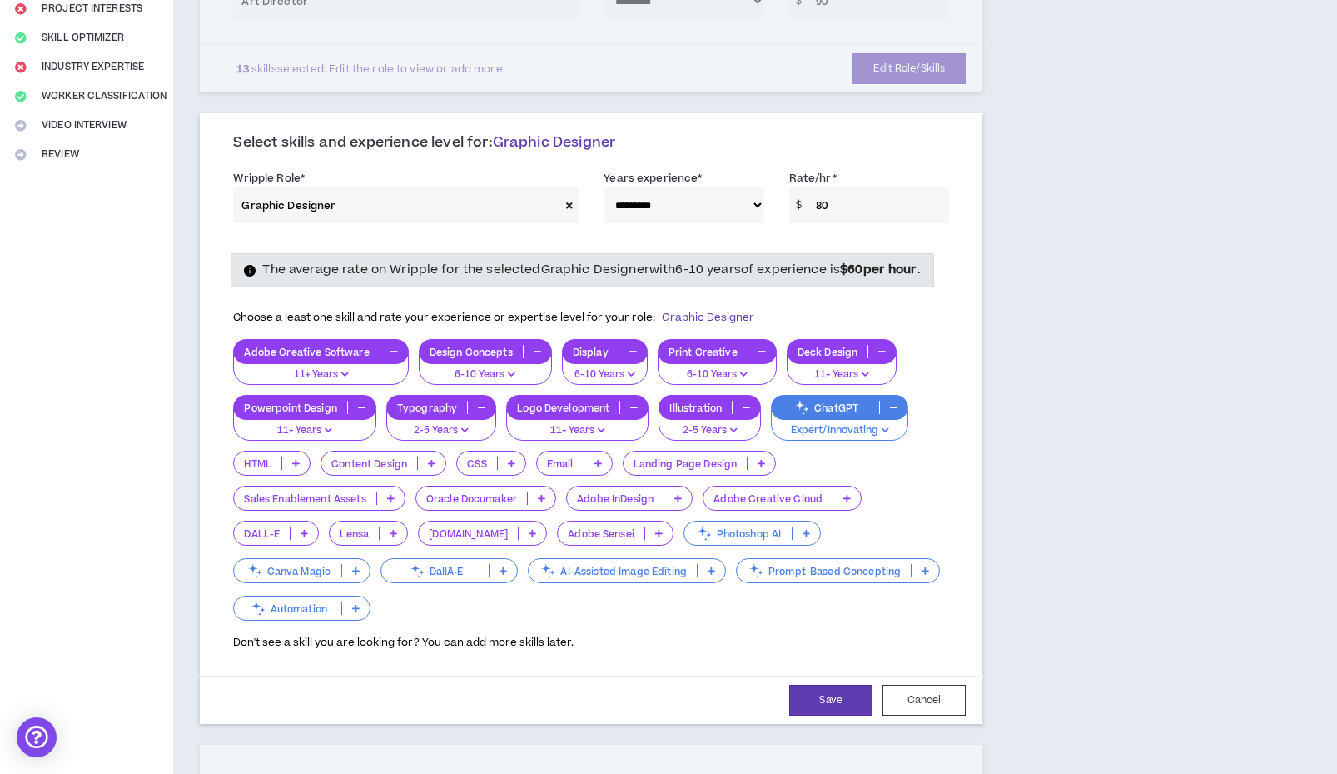
click at [576, 505] on p "Adobe InDesign" at bounding box center [615, 498] width 97 height 12
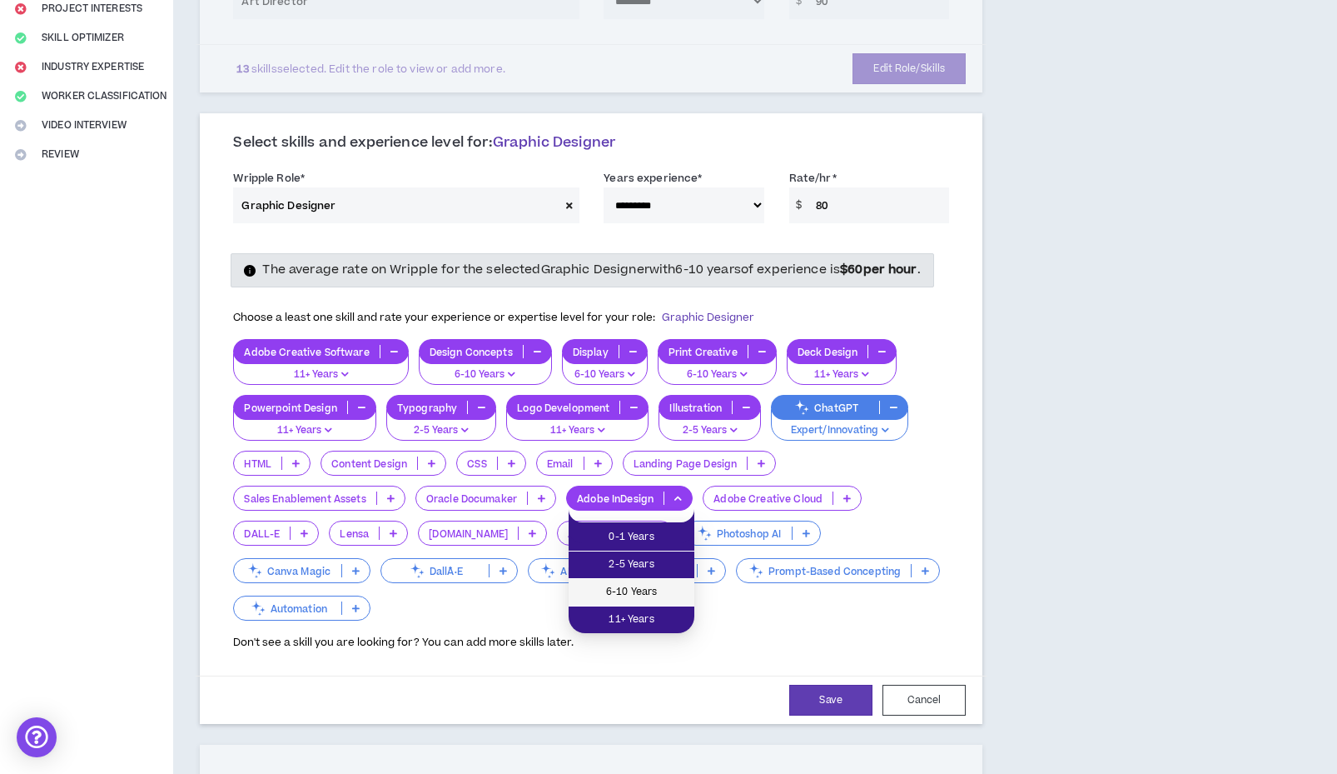
click at [582, 587] on span "6-10 Years" at bounding box center [632, 592] width 106 height 18
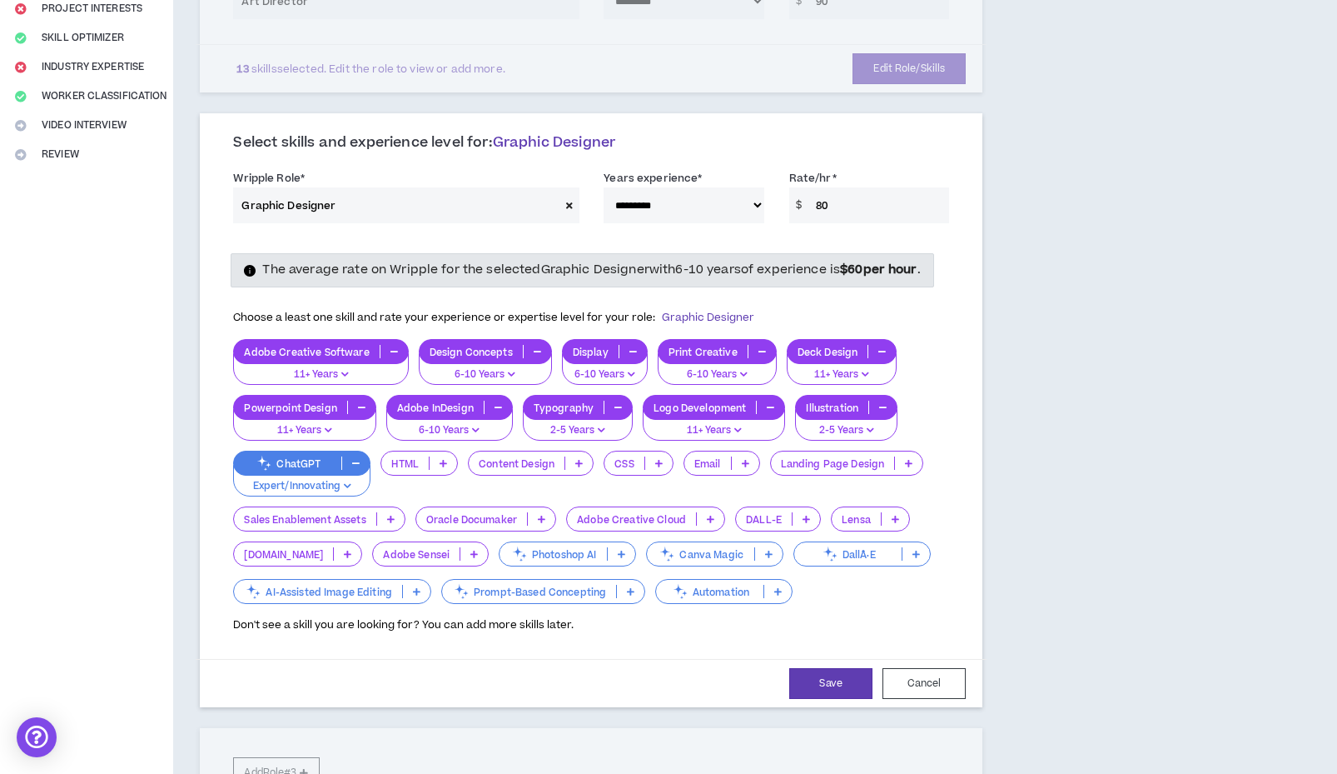
click at [635, 525] on p "Adobe Creative Cloud" at bounding box center [631, 519] width 129 height 12
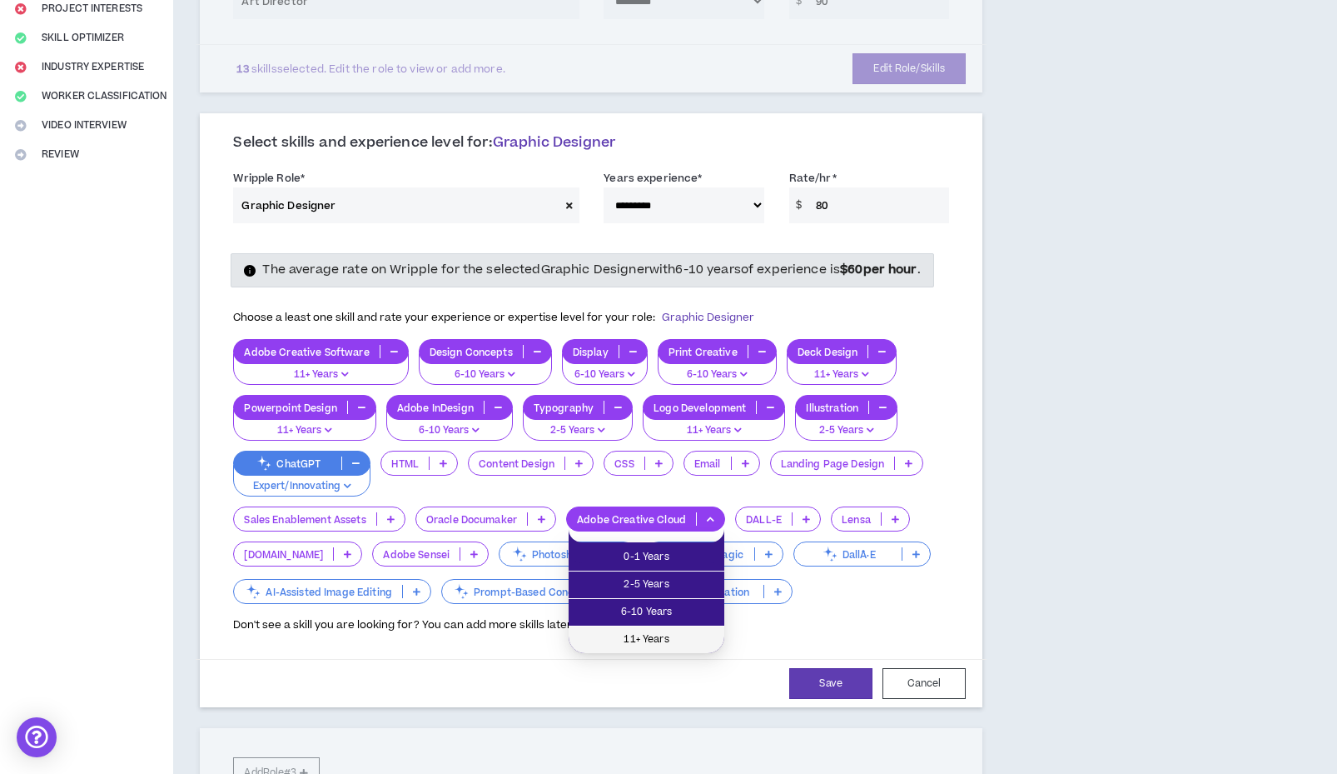
click at [623, 633] on span "11+ Years" at bounding box center [647, 639] width 136 height 18
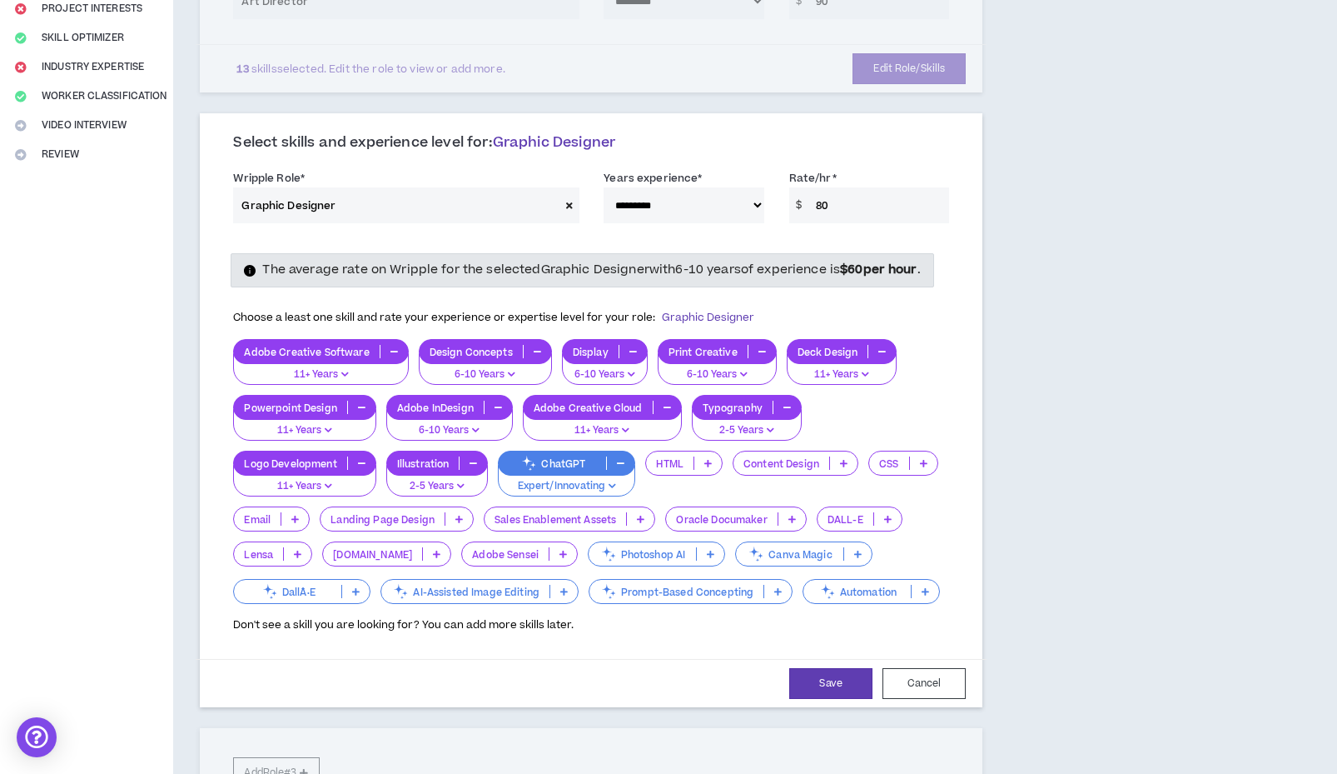
click at [619, 560] on p "Photoshop AI" at bounding box center [642, 554] width 107 height 12
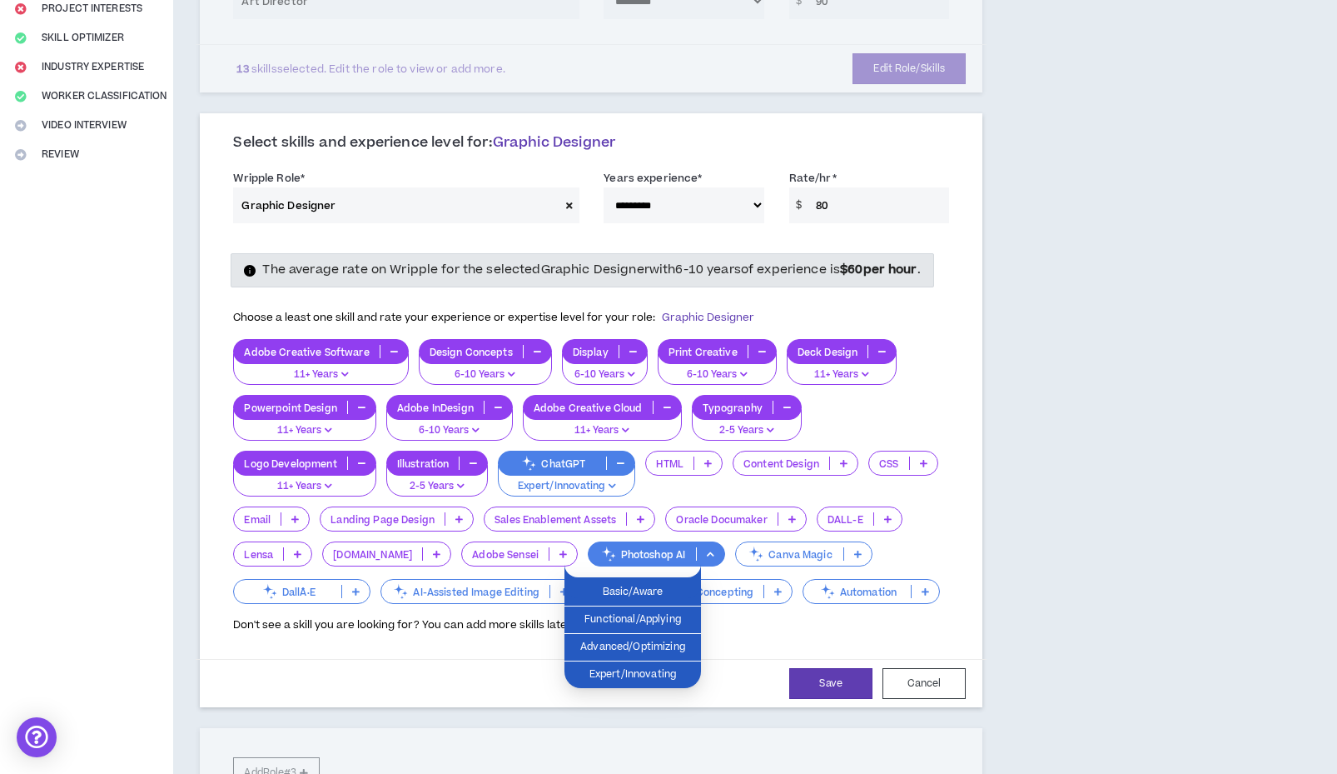
click at [619, 560] on p "Photoshop AI" at bounding box center [642, 554] width 107 height 12
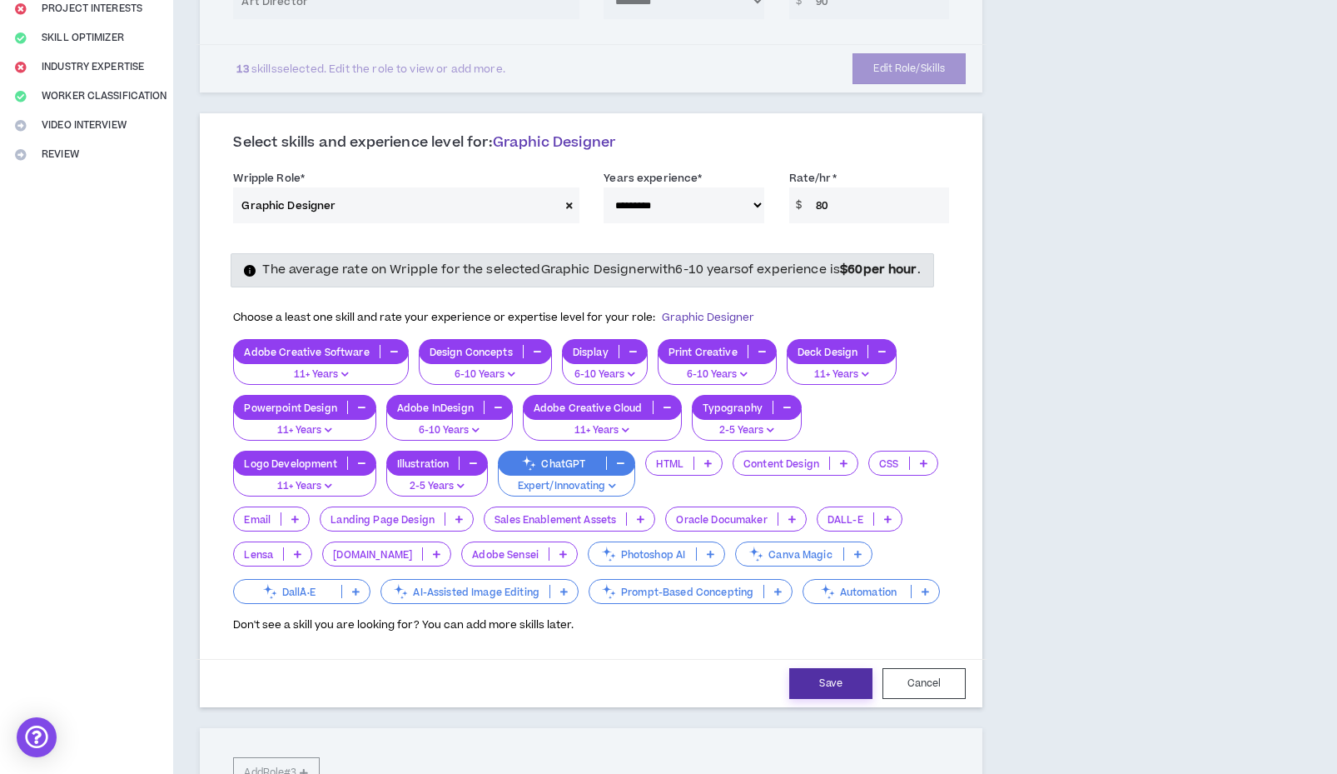
click at [806, 693] on button "Save" at bounding box center [830, 683] width 83 height 31
select select "***"
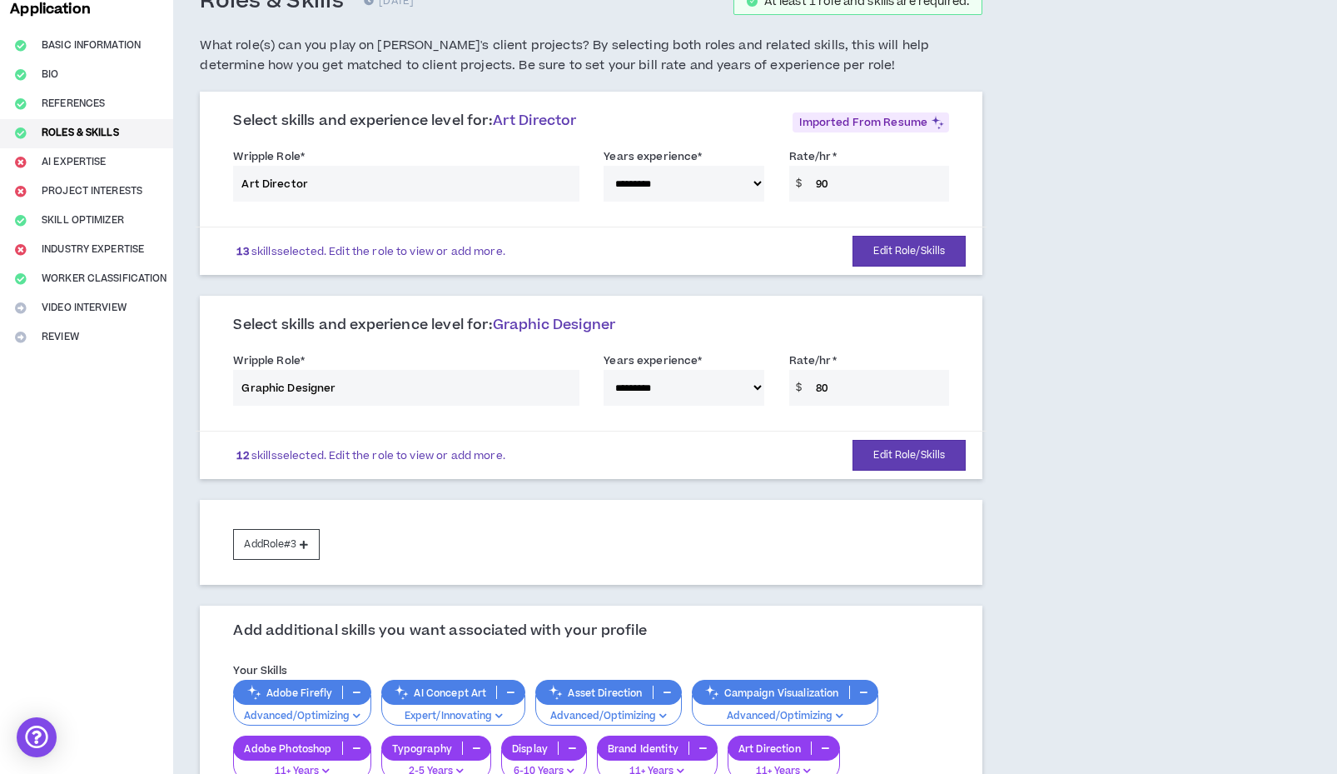
scroll to position [114, 0]
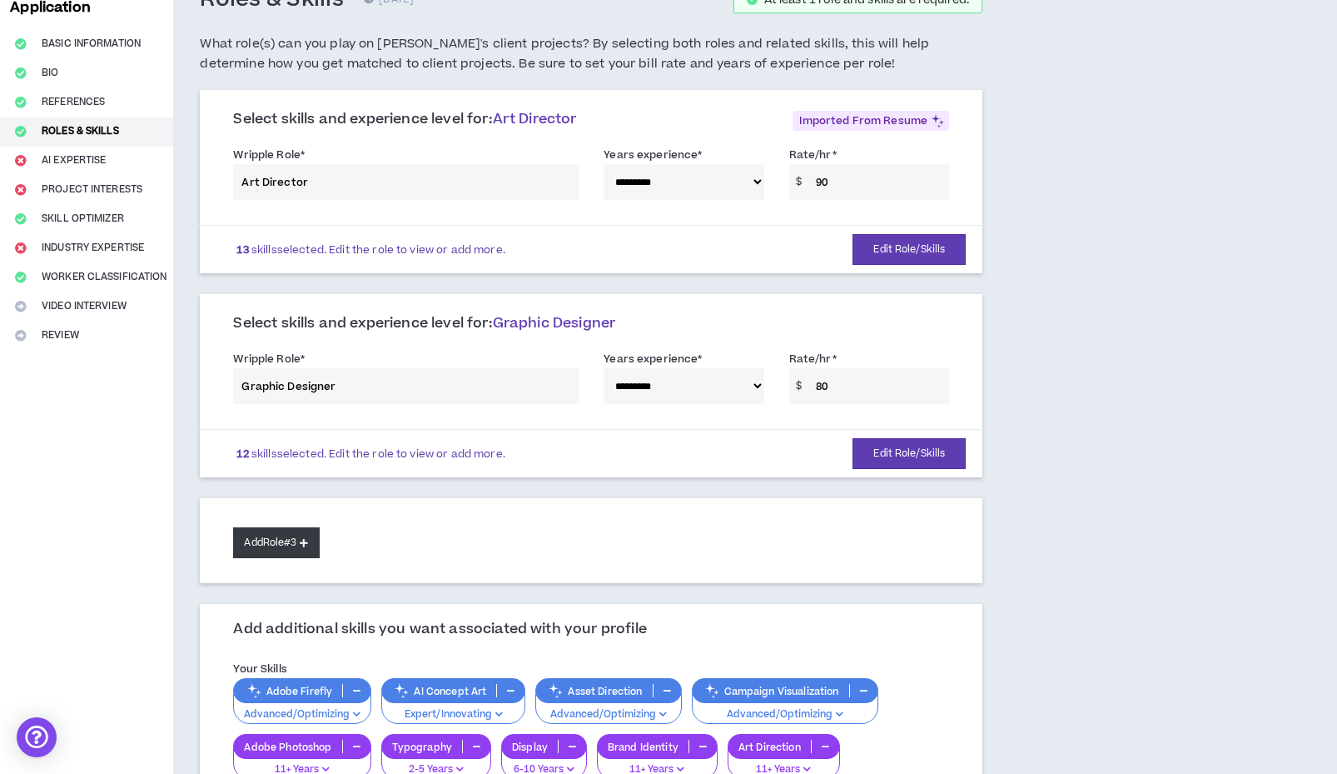
click at [268, 529] on button "Add Role #3" at bounding box center [276, 542] width 86 height 31
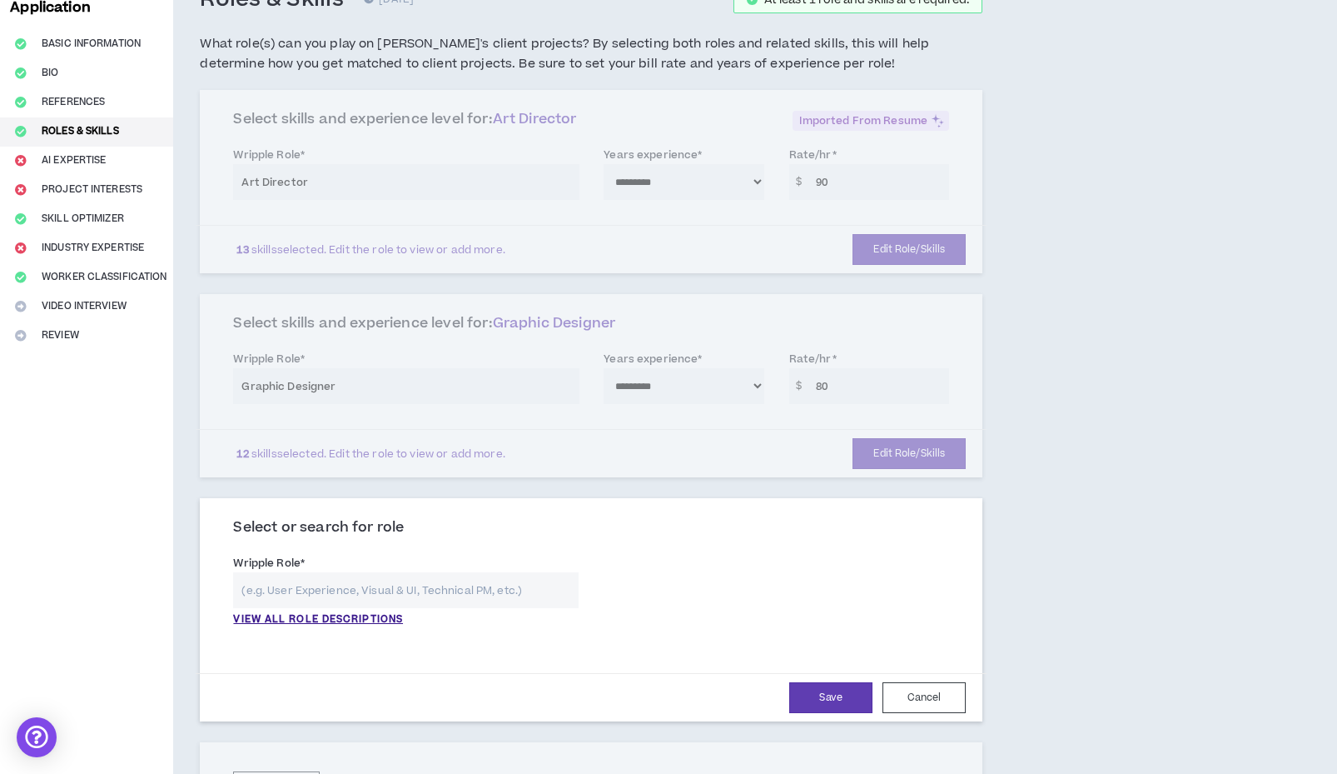
click at [314, 588] on input "text" at bounding box center [406, 590] width 346 height 36
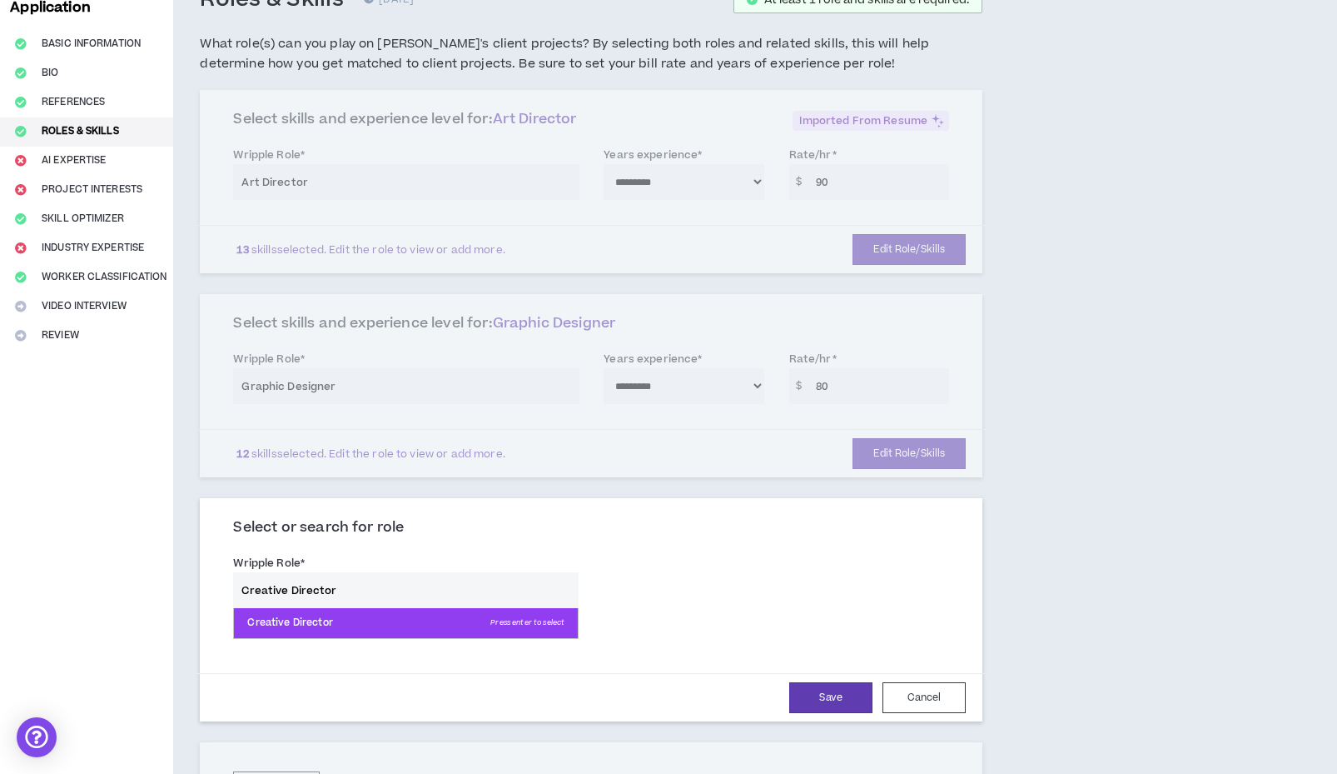
type input "Creative Director"
click at [301, 617] on p "Creative Director Press enter to select" at bounding box center [406, 623] width 344 height 30
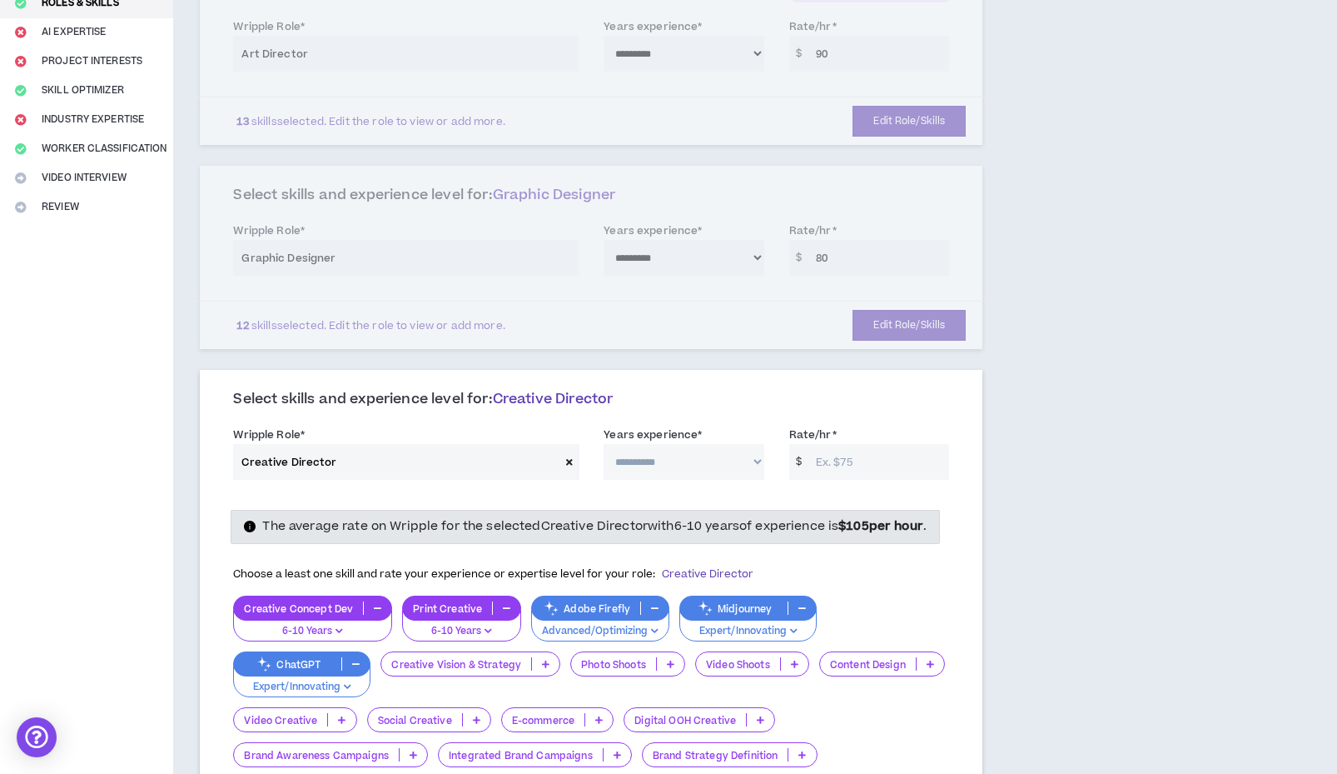
scroll to position [257, 0]
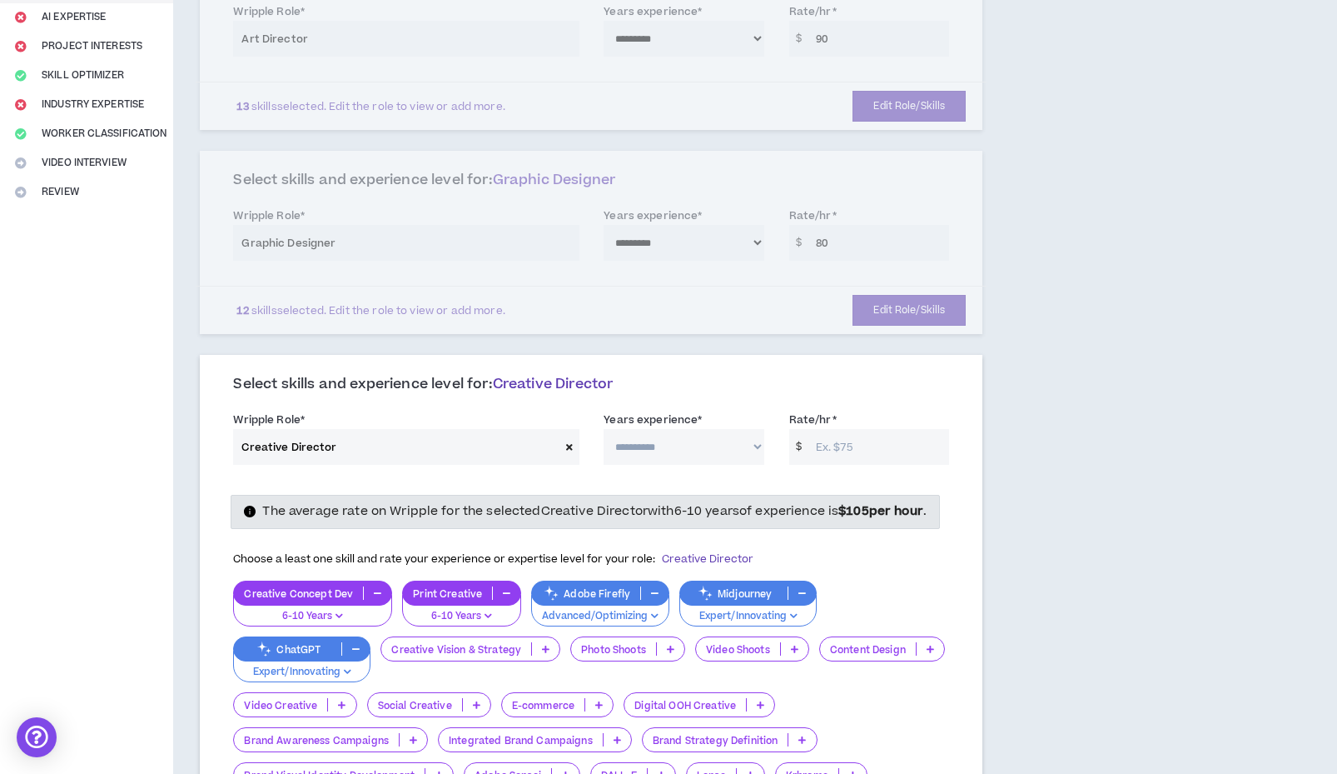
select select "**"
click at [834, 442] on input "Rate/hr *" at bounding box center [879, 447] width 142 height 36
click at [839, 444] on input "Rate/hr *" at bounding box center [879, 447] width 142 height 36
type input "100"
click at [835, 564] on div "Choose a least one skill and rate your experience or expertise level for your r…" at bounding box center [591, 559] width 716 height 35
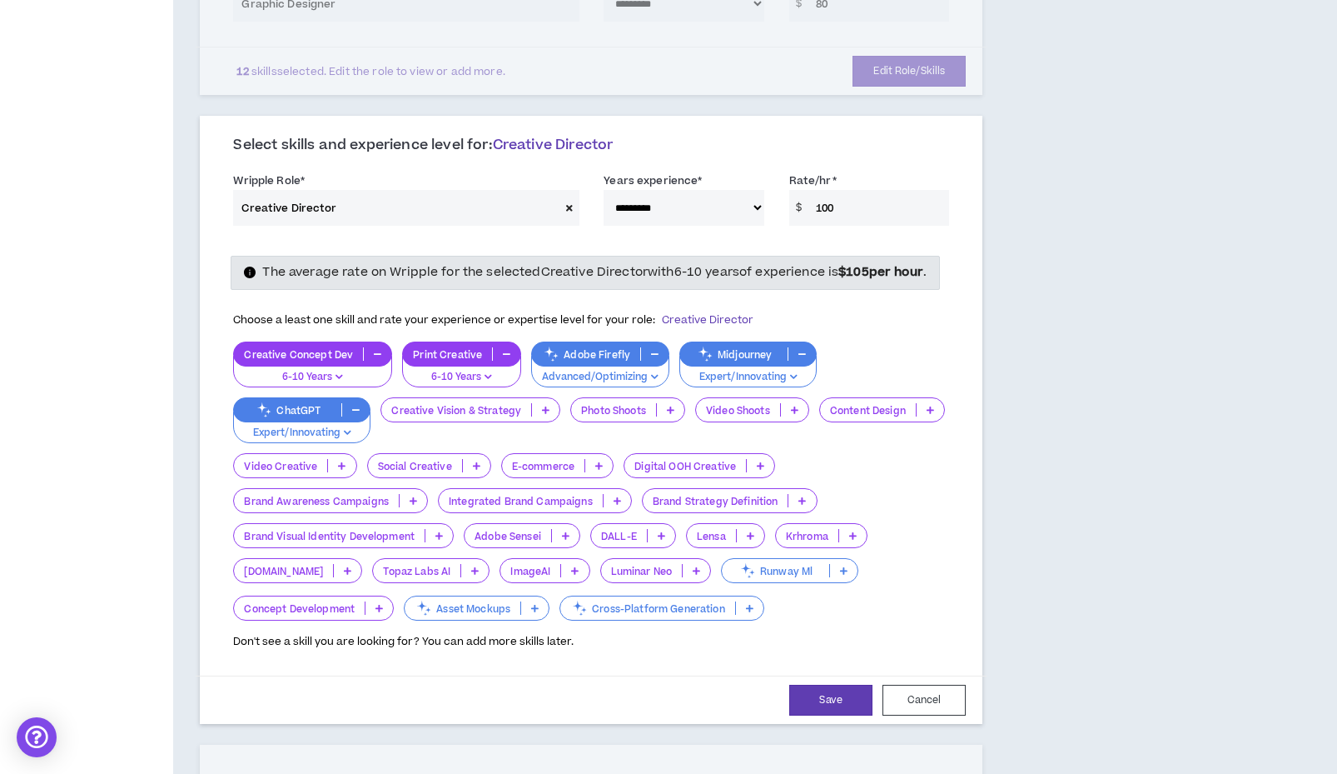
scroll to position [510, 0]
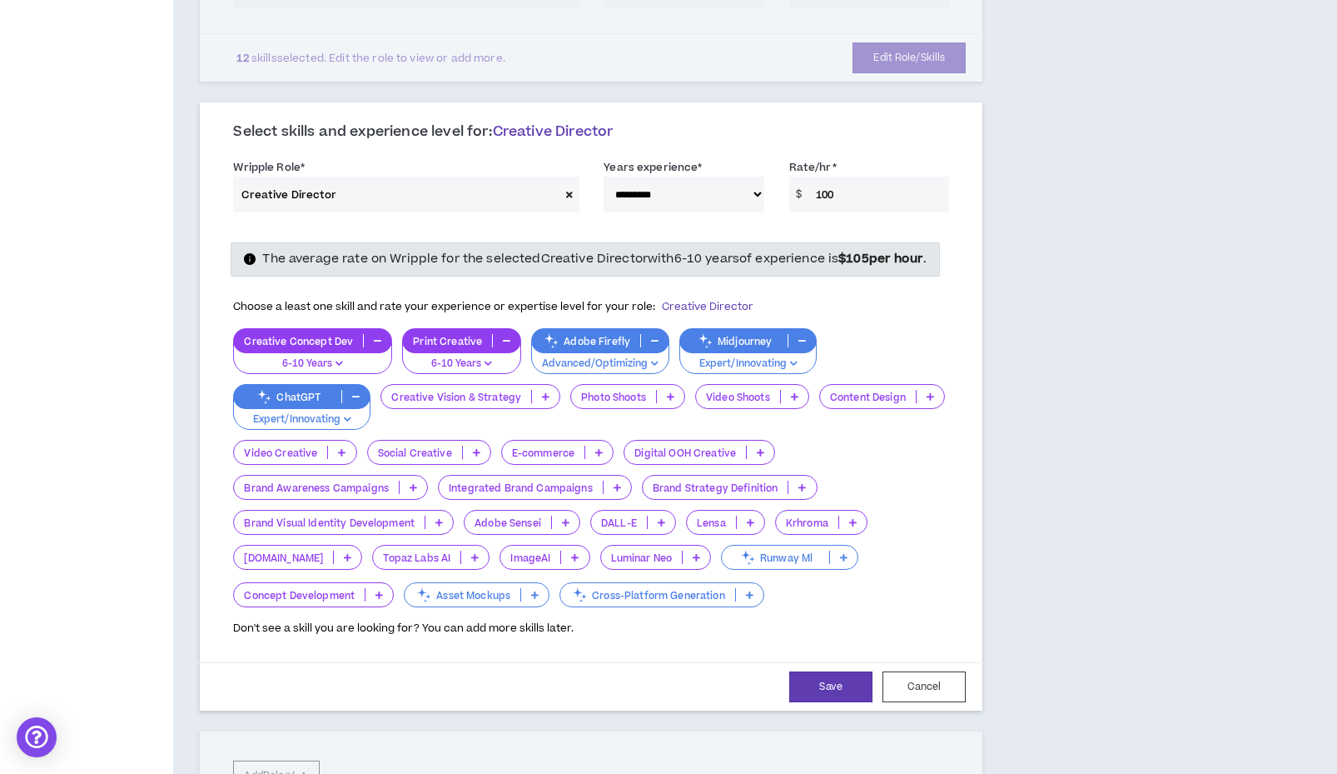
click at [747, 403] on p "Video Shoots" at bounding box center [738, 397] width 84 height 12
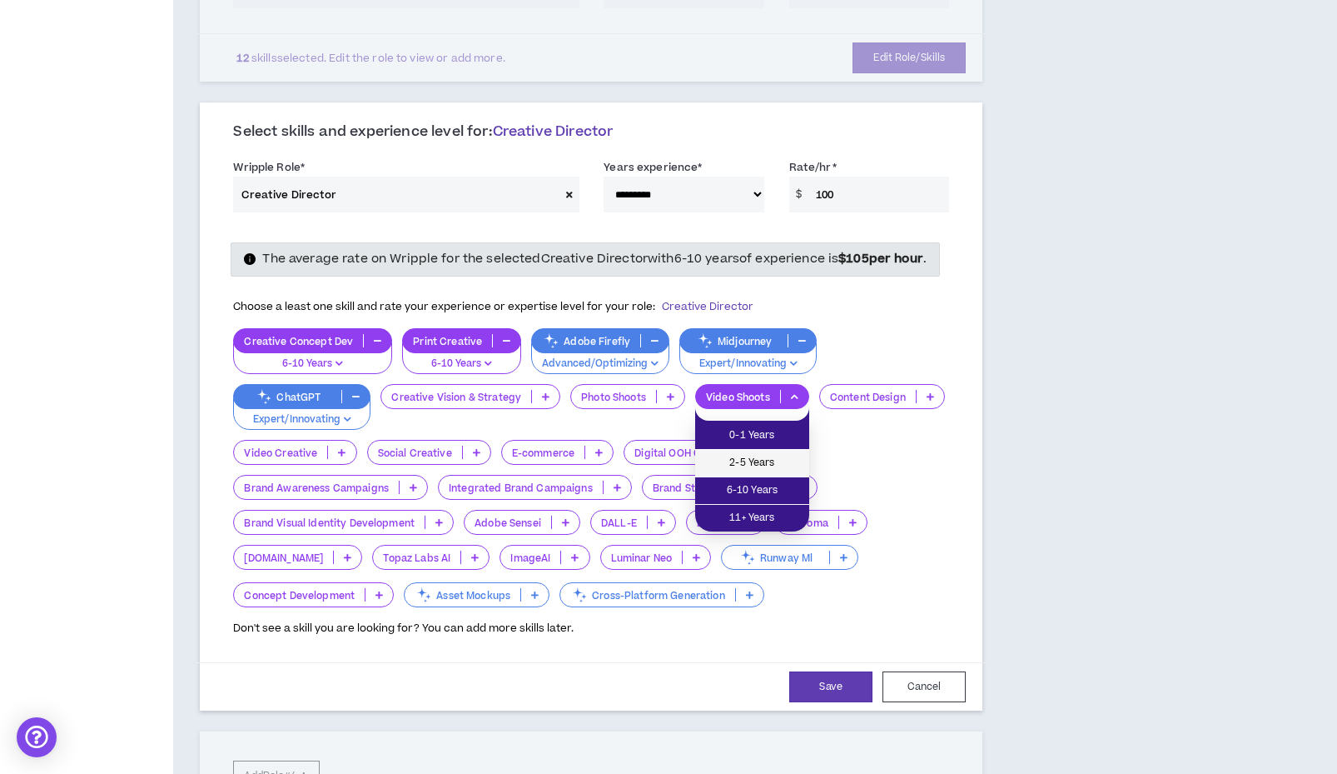
click at [745, 465] on span "2-5 Years" at bounding box center [752, 463] width 94 height 18
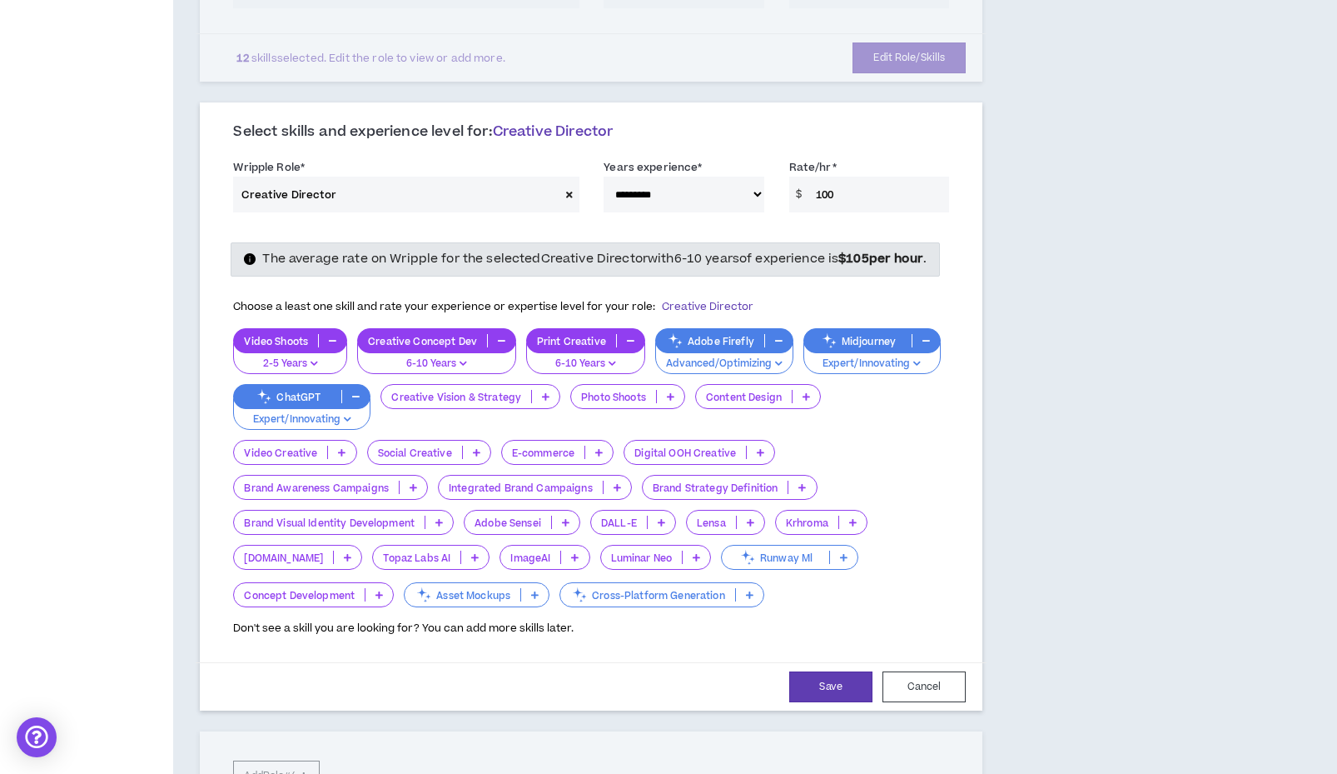
click at [727, 401] on div "Content Design" at bounding box center [758, 396] width 126 height 25
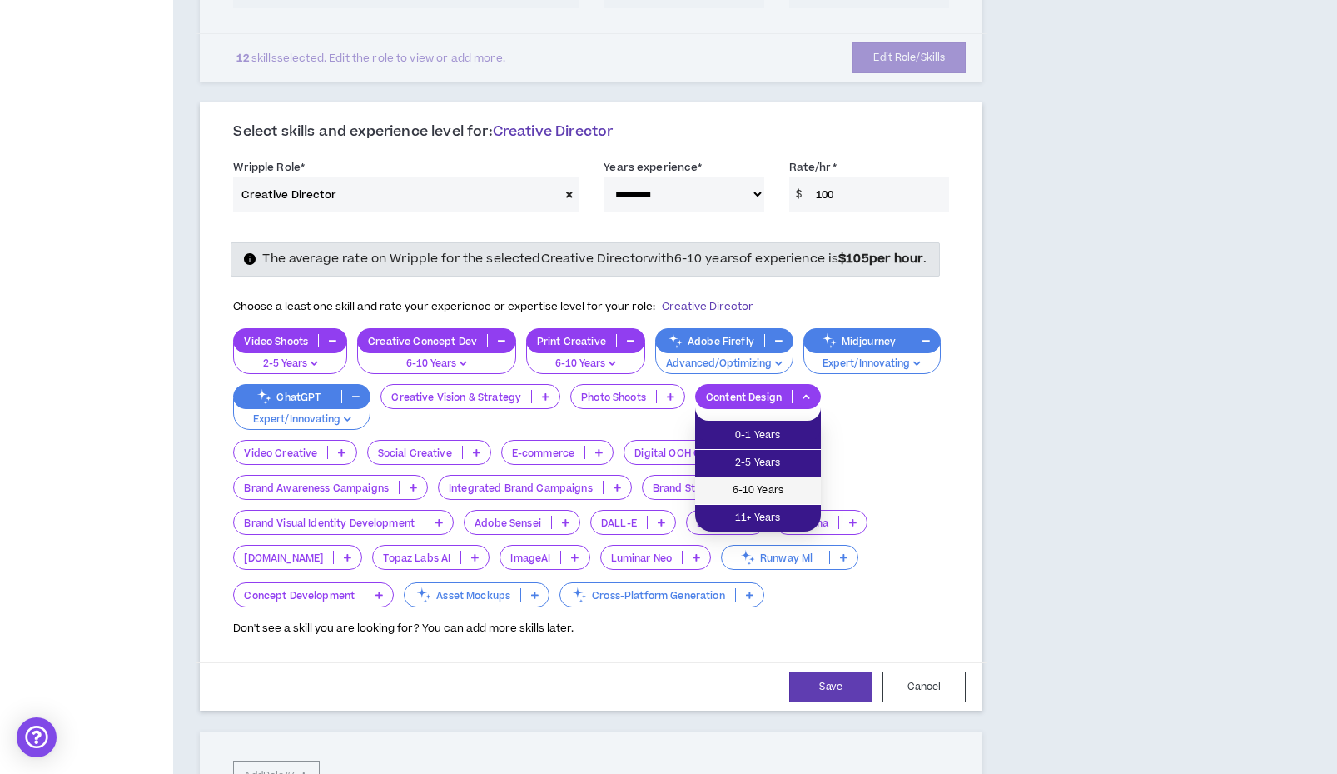
click at [733, 486] on span "6-10 Years" at bounding box center [758, 490] width 106 height 18
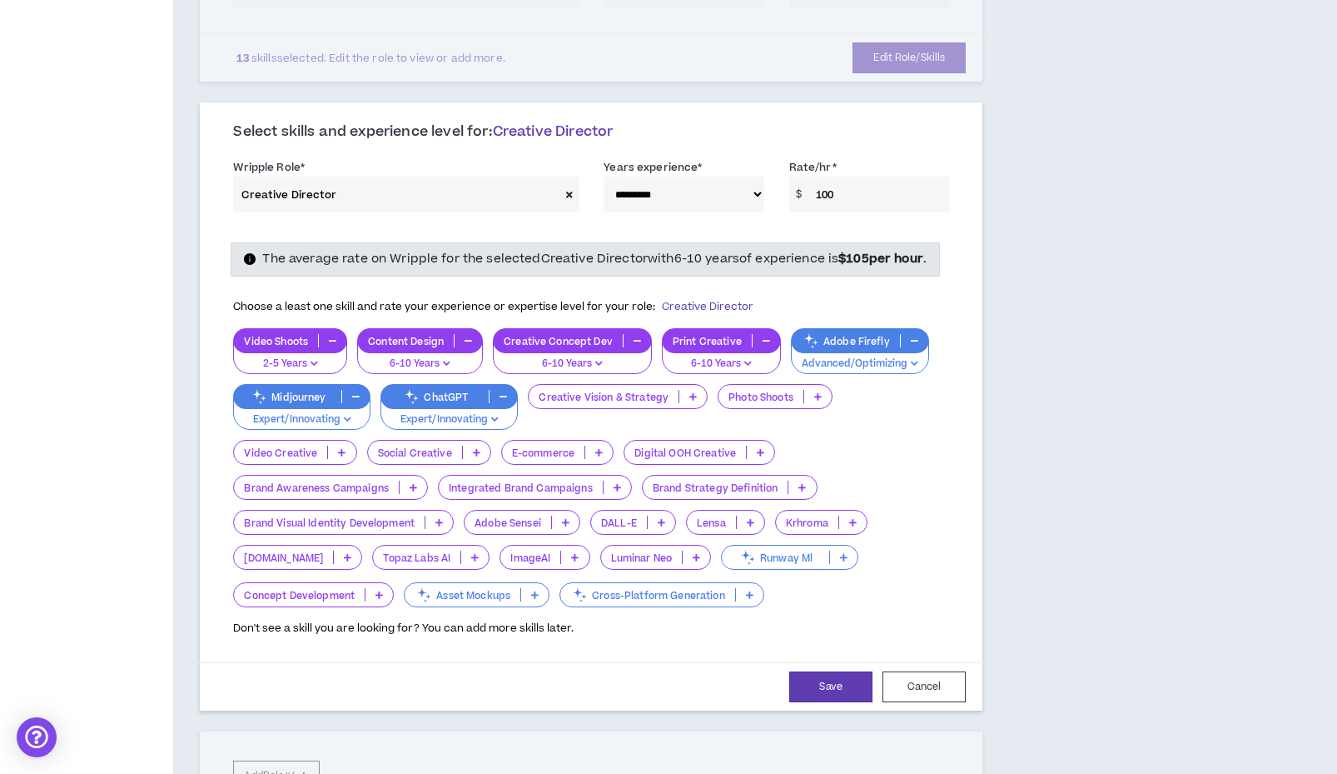
click at [745, 403] on p "Photo Shoots" at bounding box center [761, 397] width 85 height 12
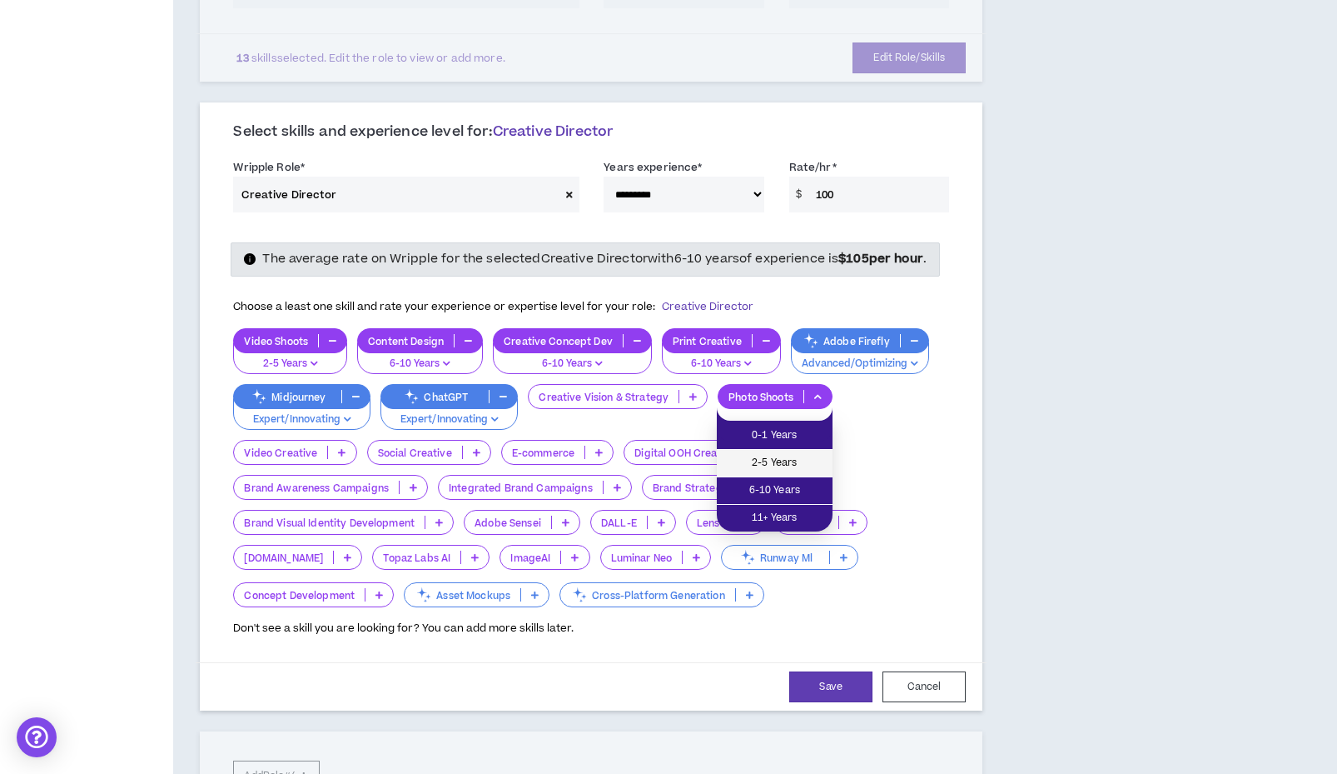
click at [742, 466] on span "2-5 Years" at bounding box center [775, 463] width 96 height 18
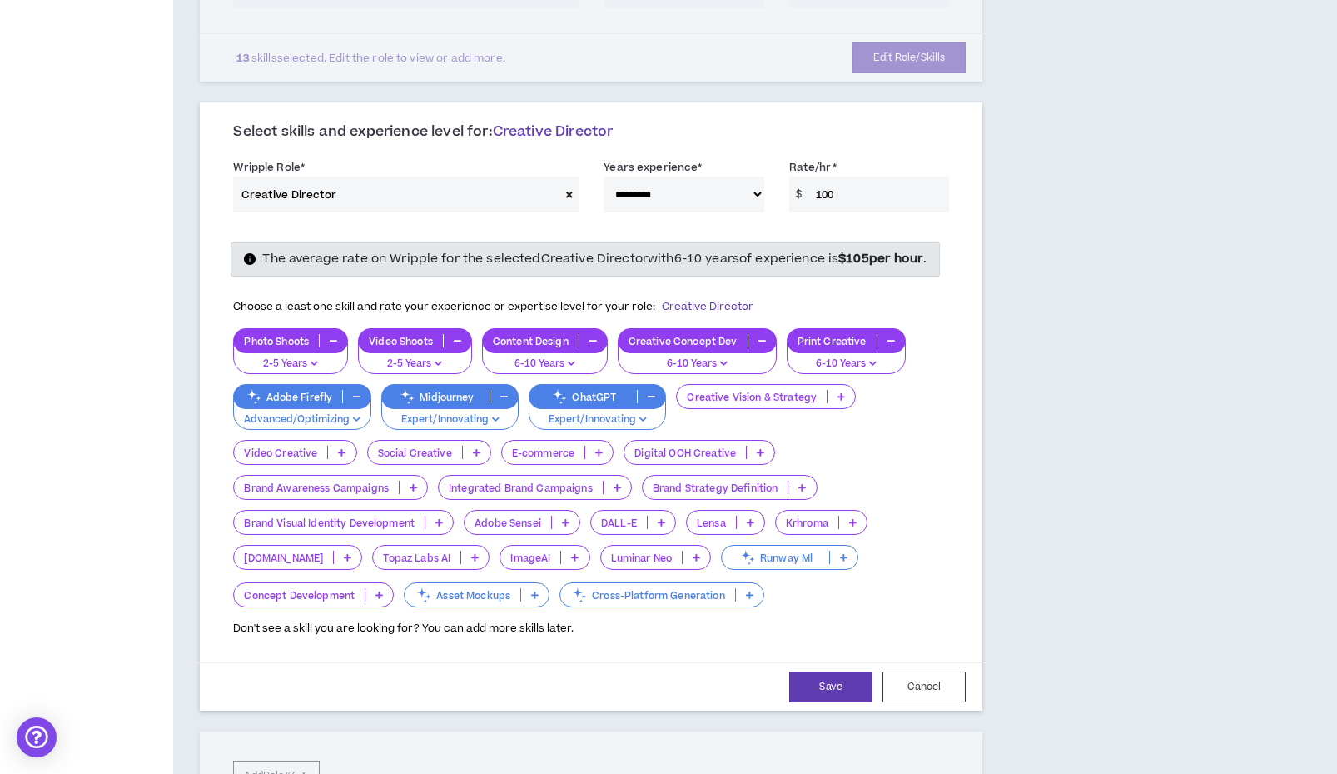
click at [721, 403] on p "Creative Vision & Strategy" at bounding box center [752, 397] width 150 height 12
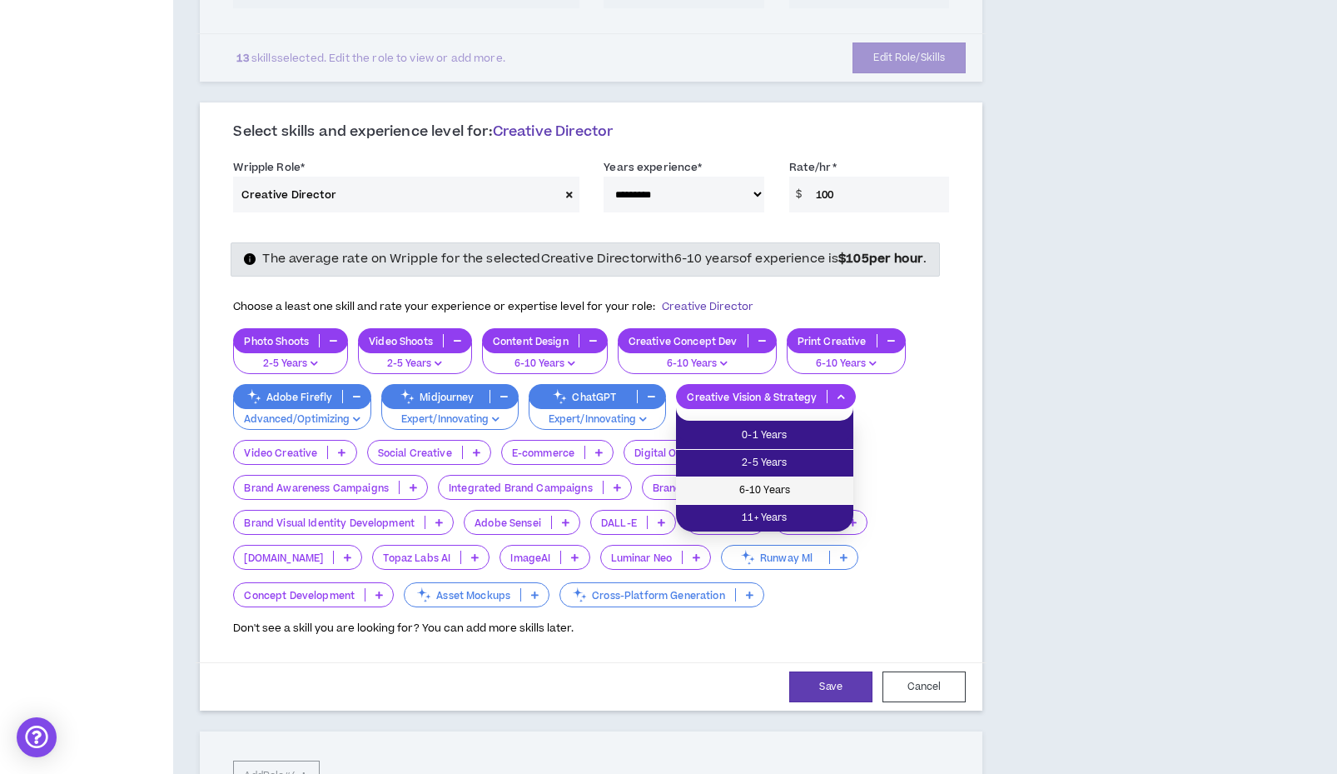
click at [724, 482] on span "6-10 Years" at bounding box center [764, 490] width 157 height 18
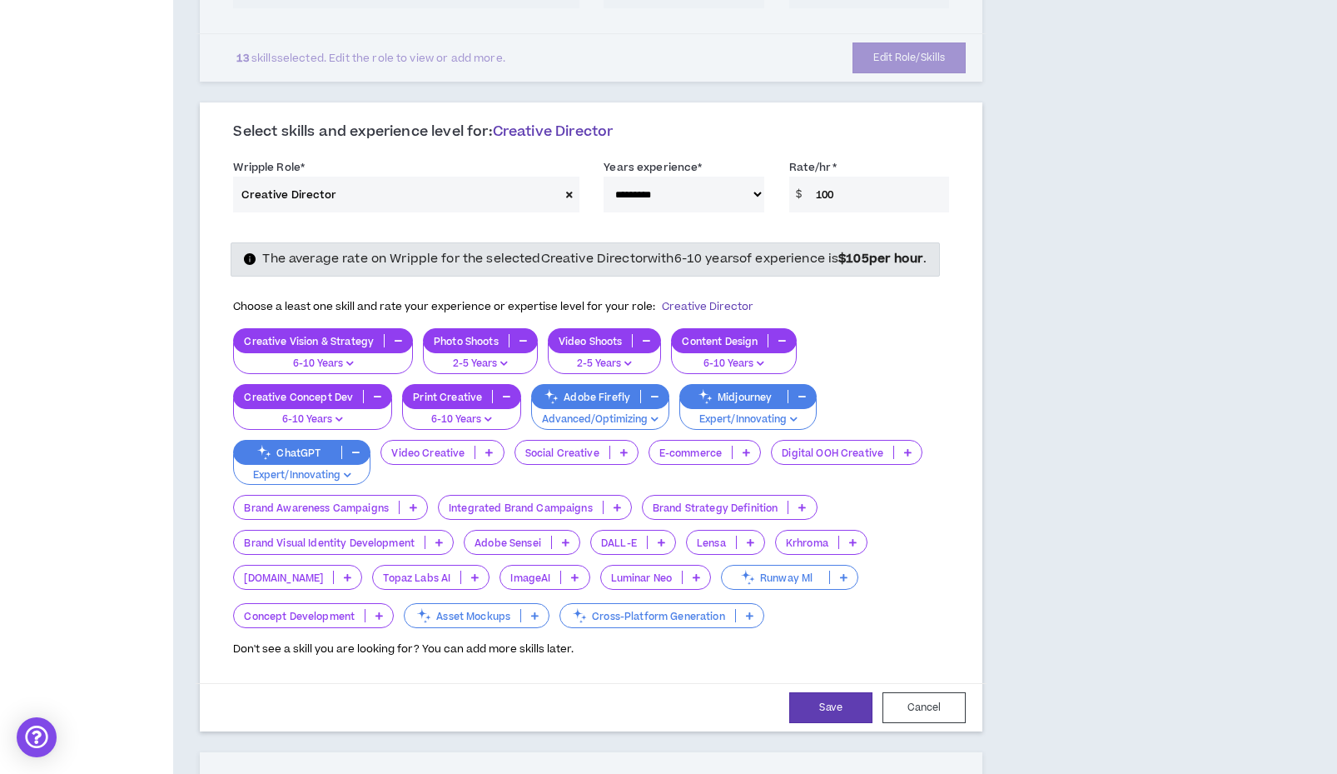
click at [548, 454] on div "Social Creative" at bounding box center [577, 452] width 124 height 25
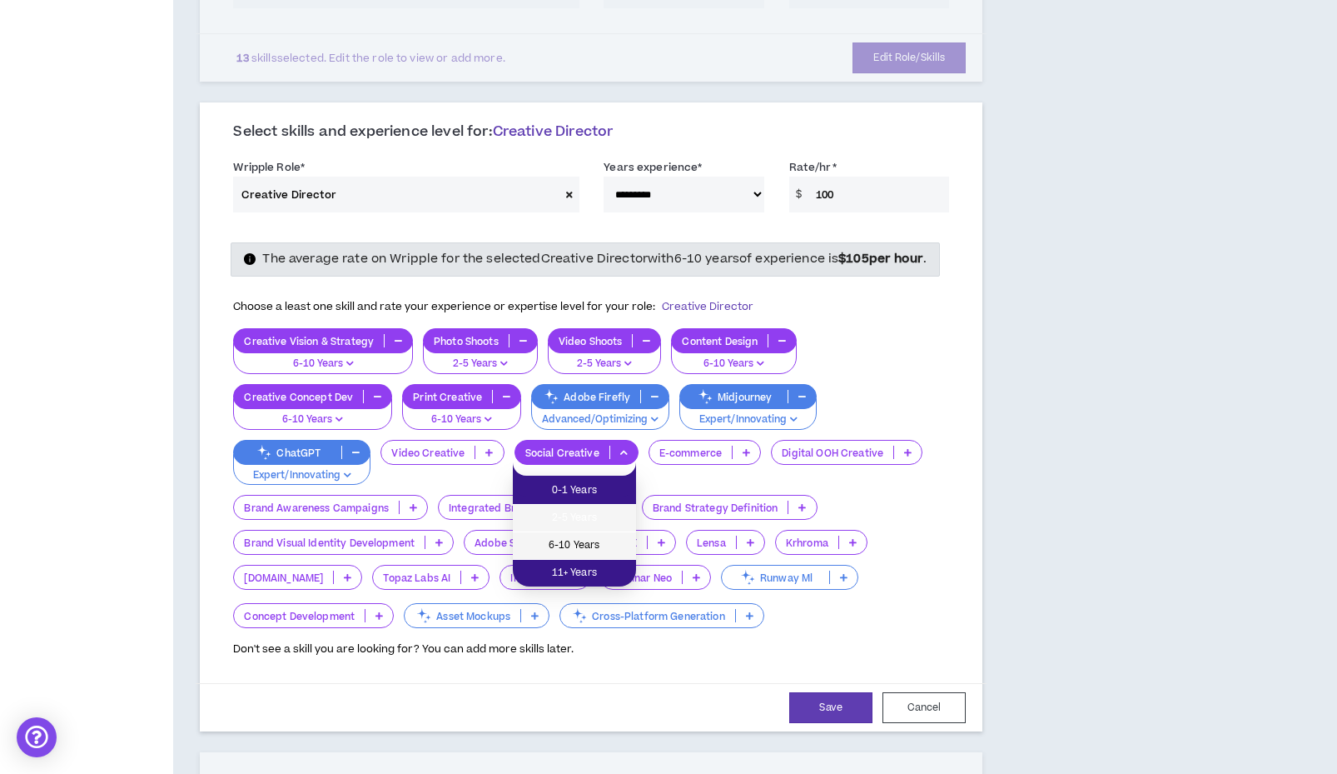
click at [550, 540] on span "6-10 Years" at bounding box center [574, 545] width 103 height 18
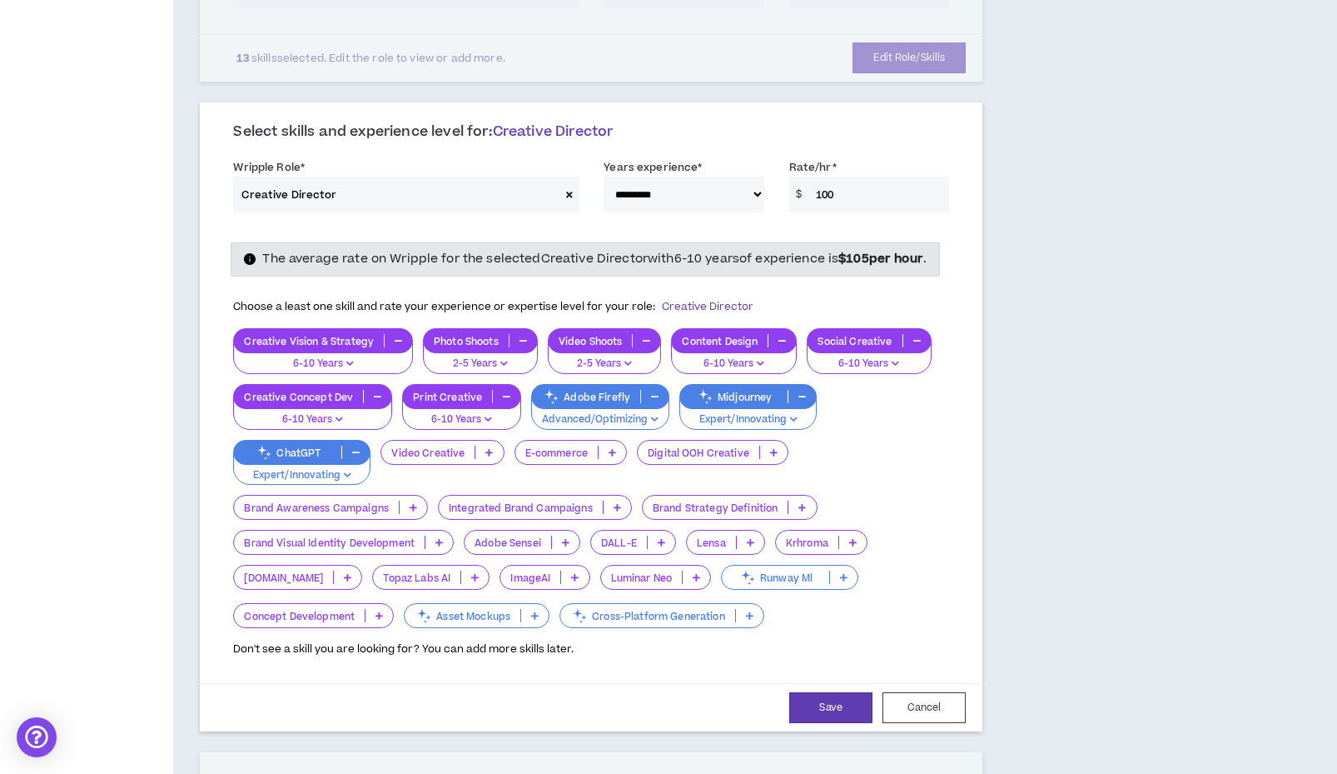
click at [422, 459] on p "Video Creative" at bounding box center [427, 452] width 93 height 12
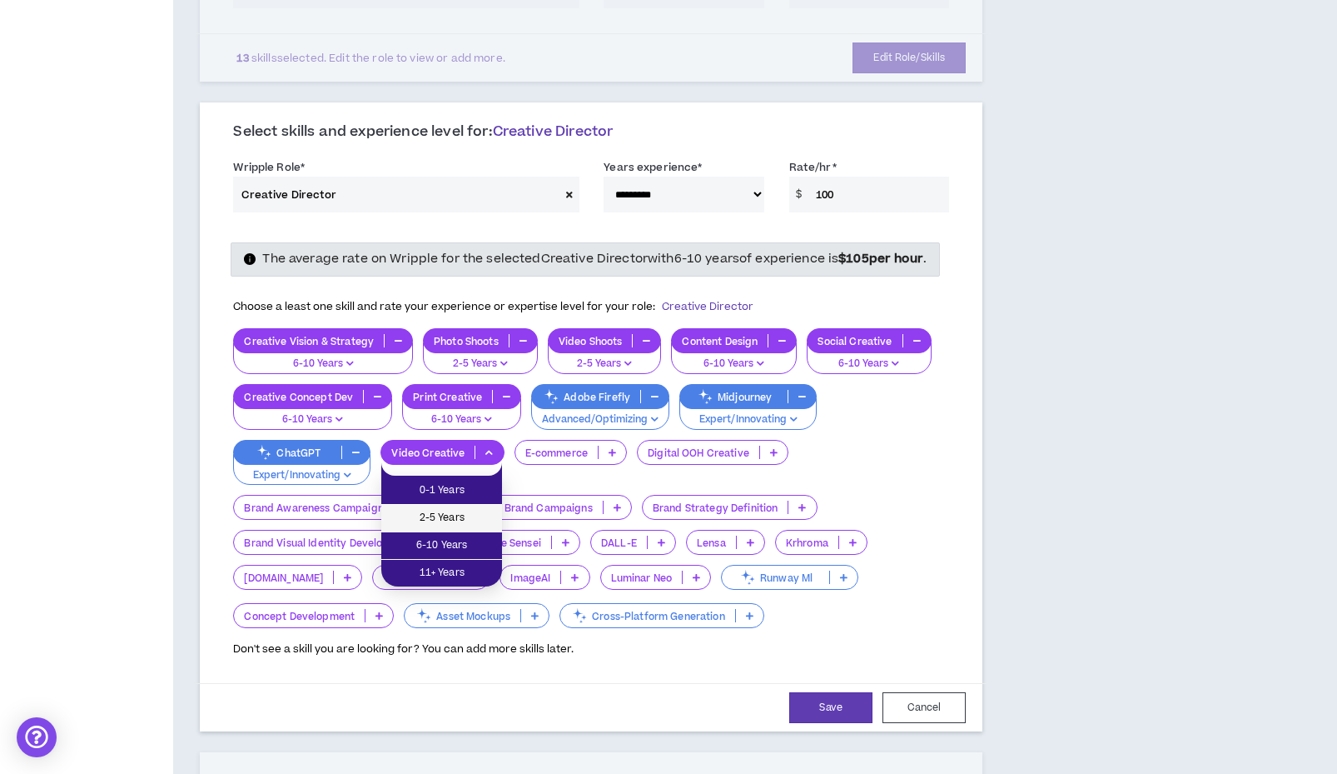
click at [455, 524] on span "2-5 Years" at bounding box center [441, 518] width 101 height 18
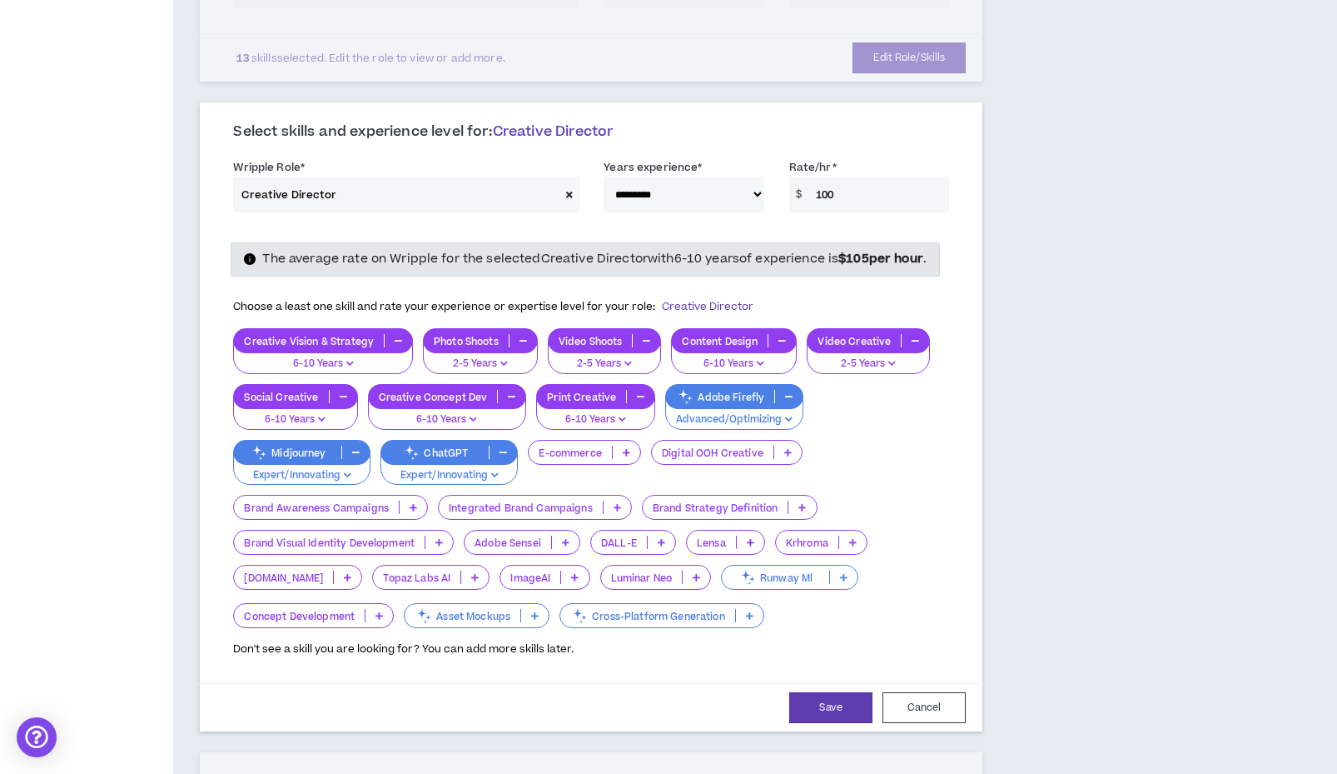
click at [651, 457] on div "Digital OOH Creative" at bounding box center [727, 452] width 152 height 25
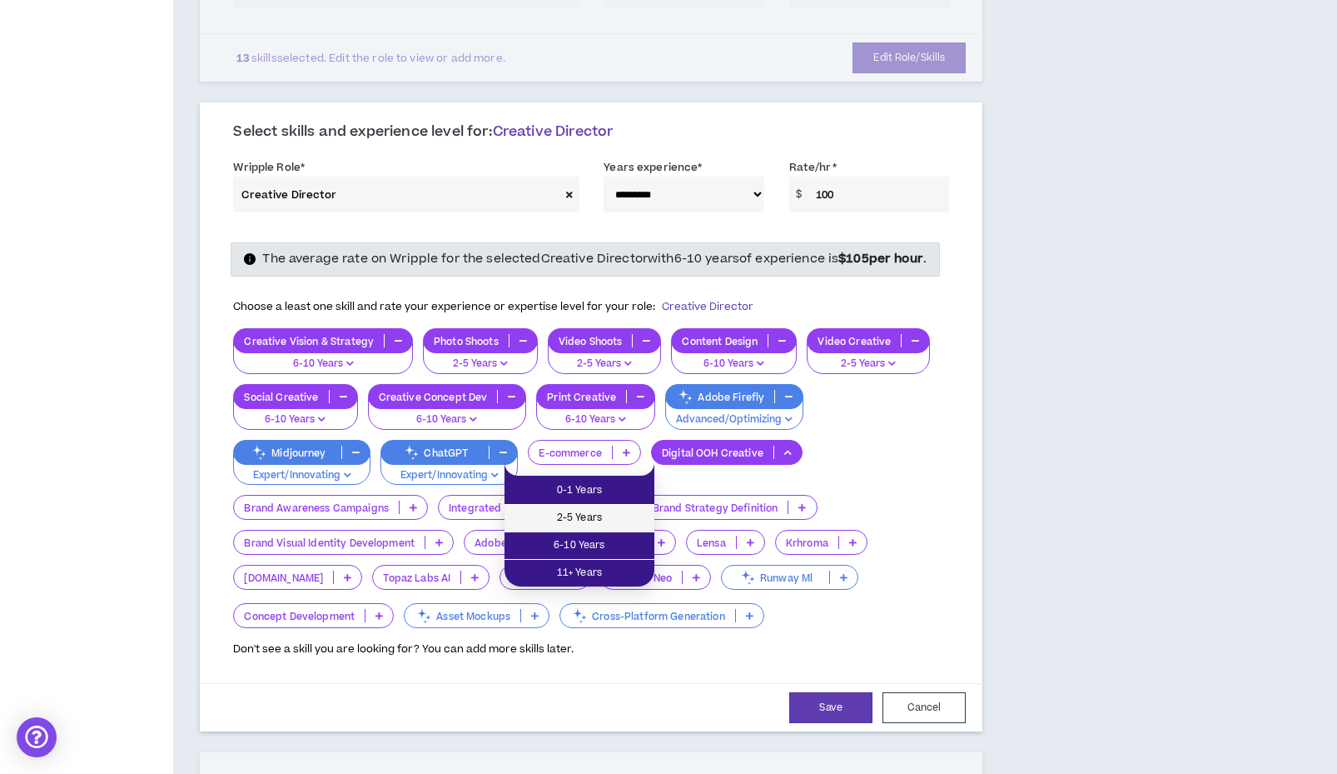
click at [540, 524] on span "2-5 Years" at bounding box center [580, 518] width 130 height 18
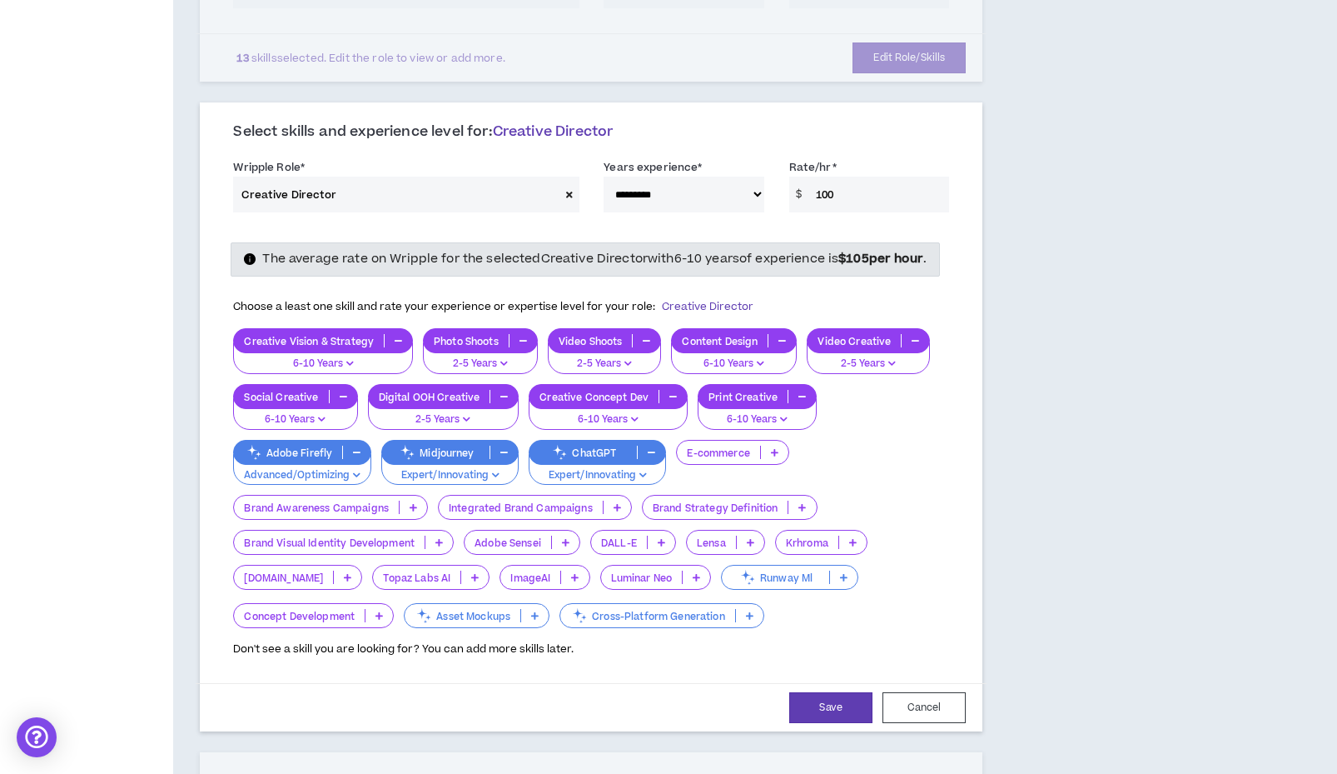
click at [391, 549] on p "Brand Visual Identity Development" at bounding box center [329, 542] width 191 height 12
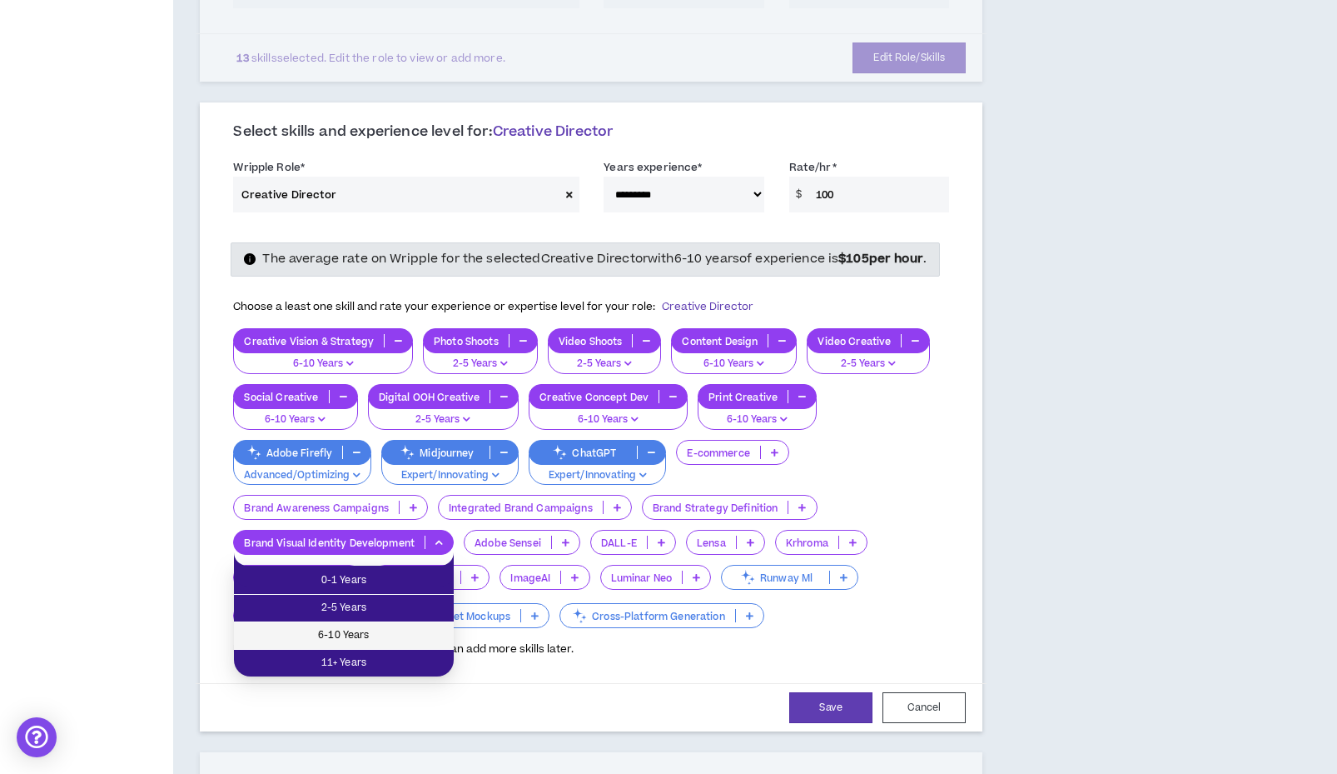
click at [391, 625] on li "6-10 Years" at bounding box center [344, 635] width 220 height 27
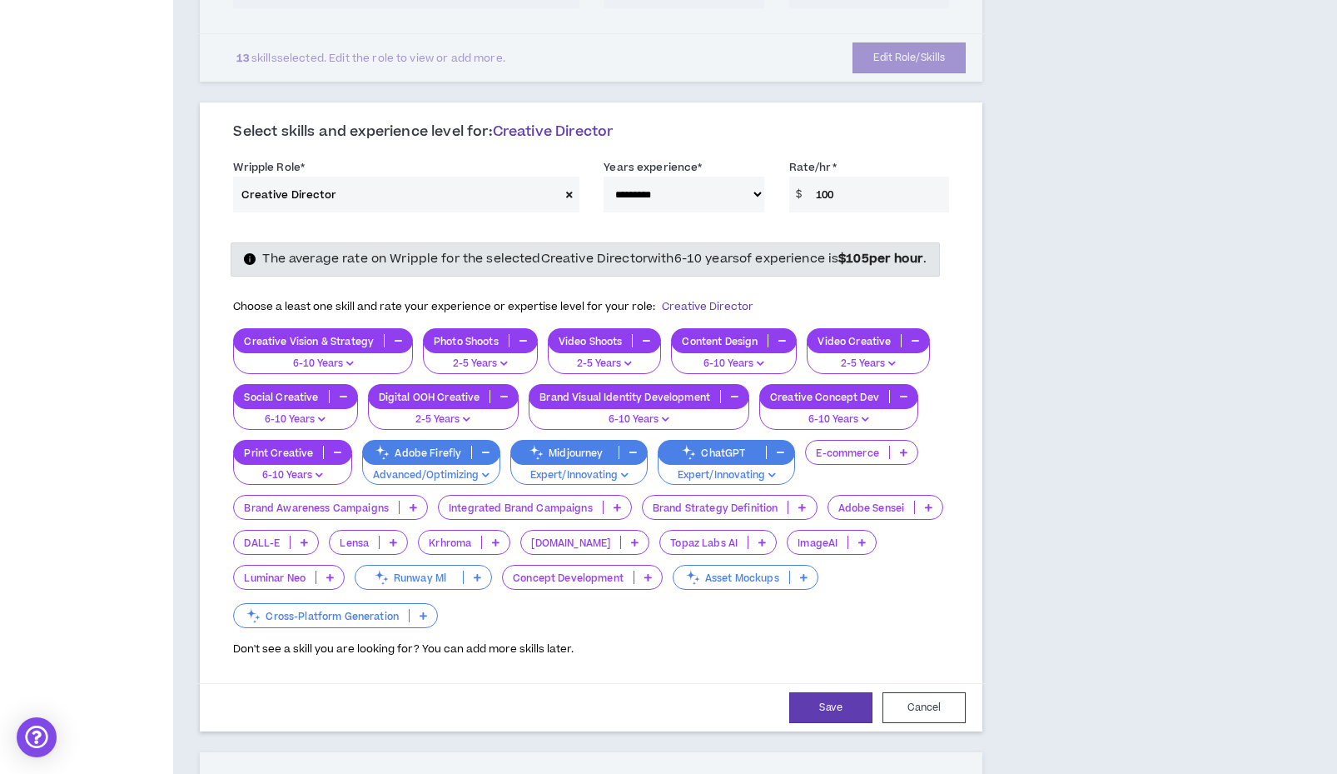
click at [699, 514] on p "Brand Strategy Definition" at bounding box center [716, 507] width 146 height 12
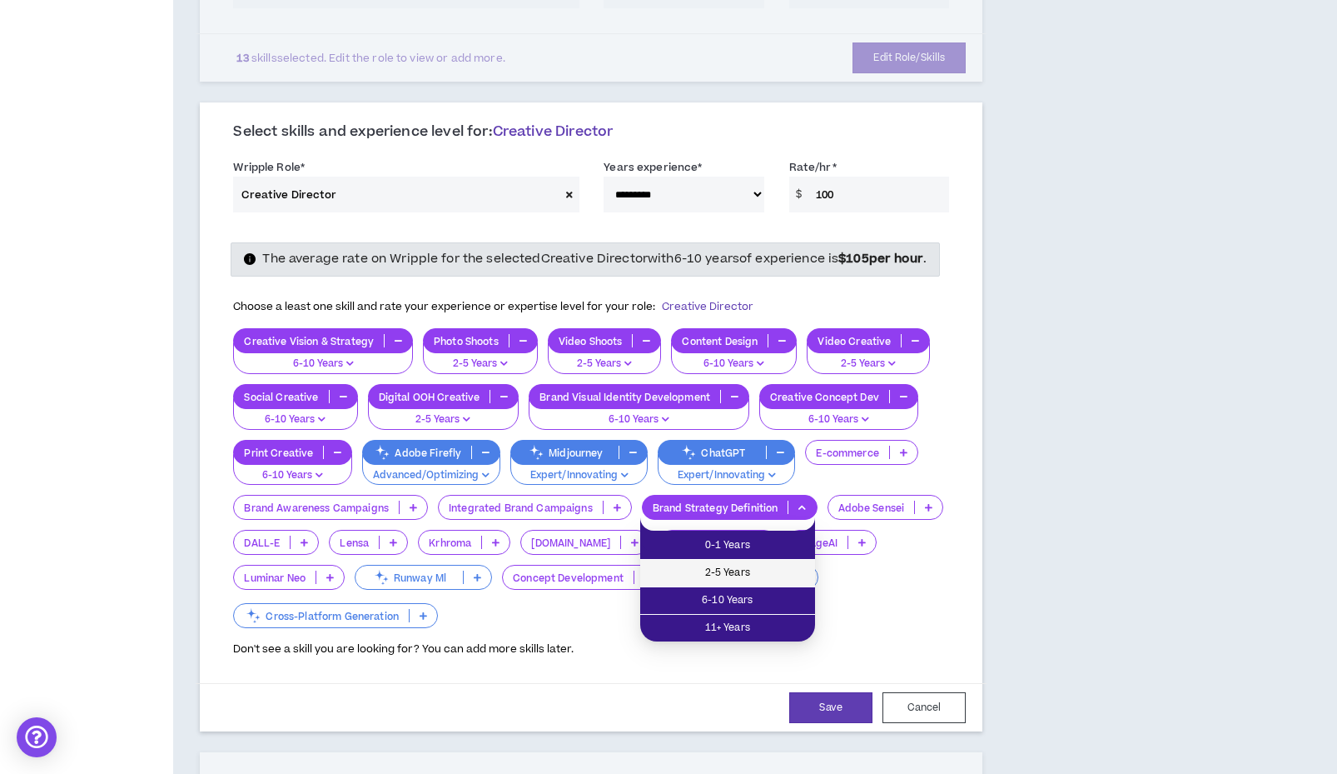
click at [708, 573] on span "2-5 Years" at bounding box center [727, 573] width 155 height 18
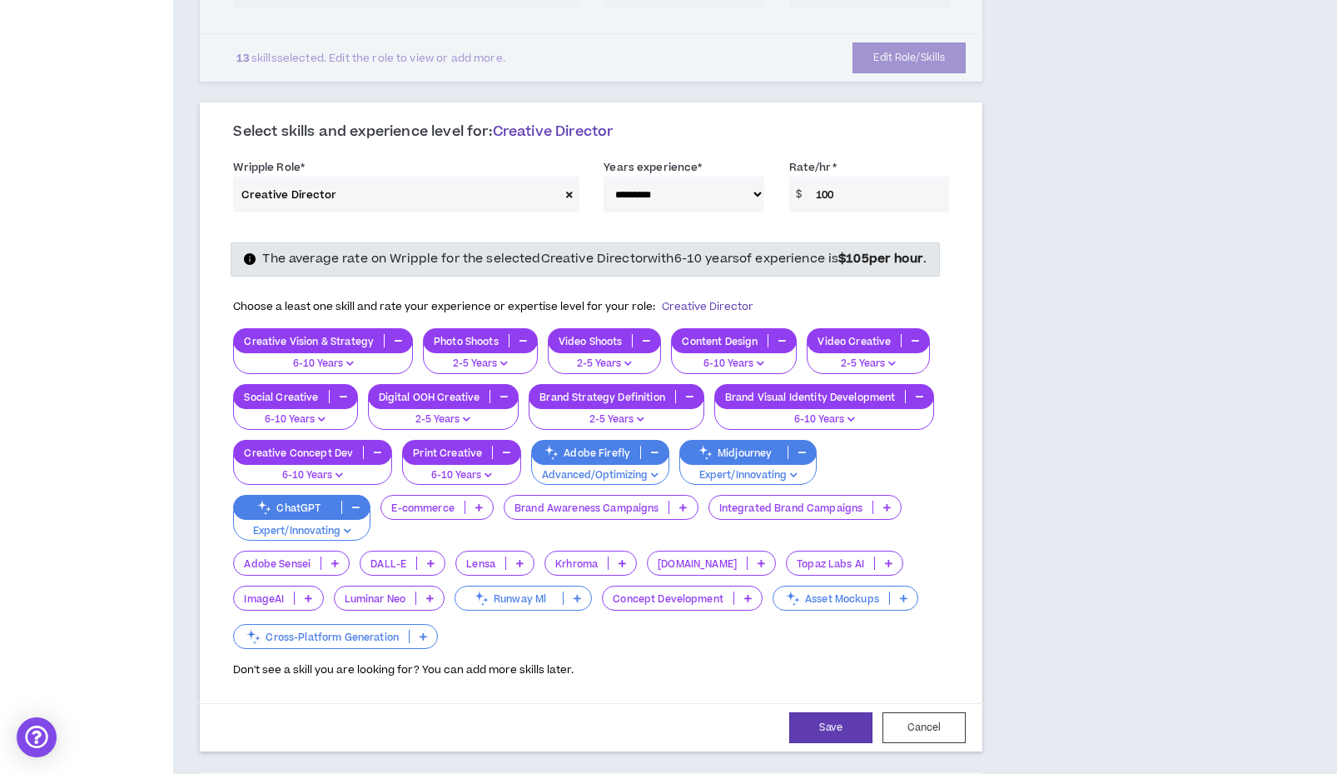
click at [633, 514] on p "Brand Awareness Campaigns" at bounding box center [587, 507] width 165 height 12
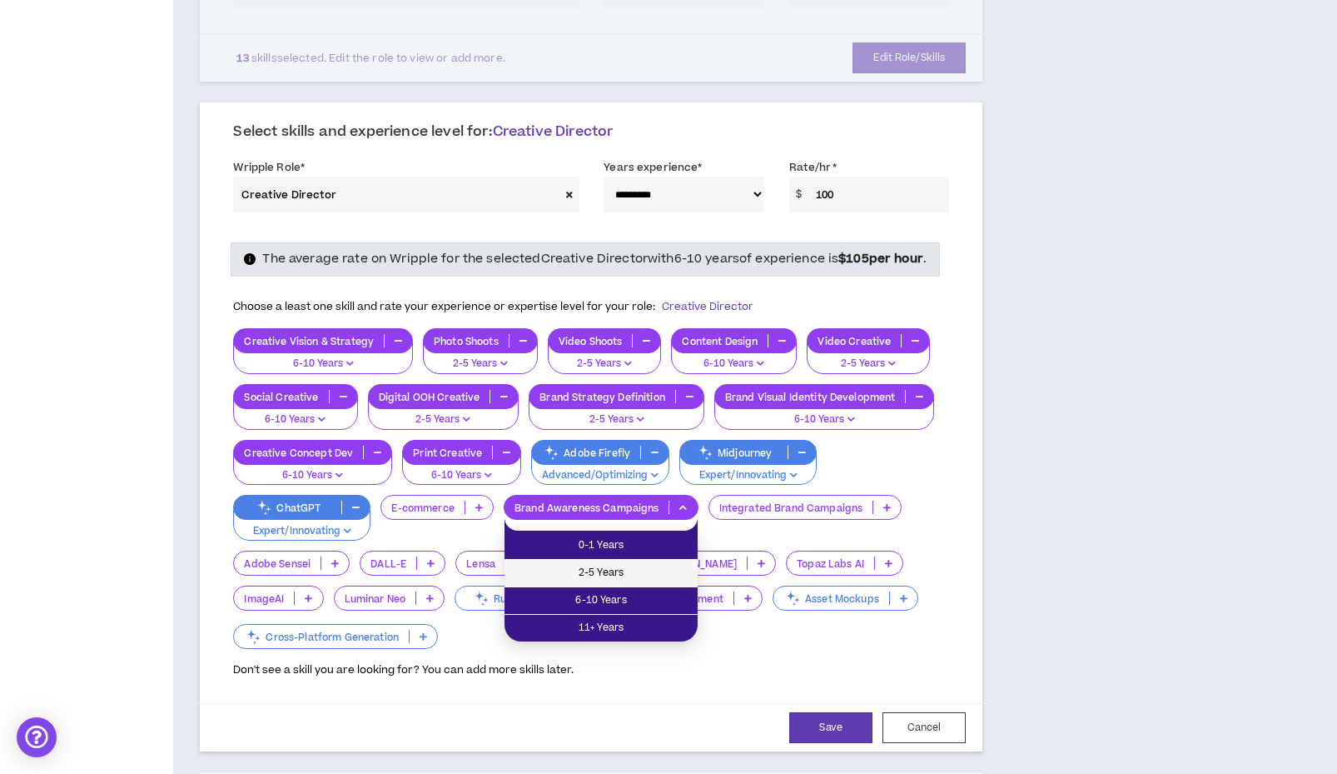
click at [624, 575] on span "2-5 Years" at bounding box center [601, 573] width 173 height 18
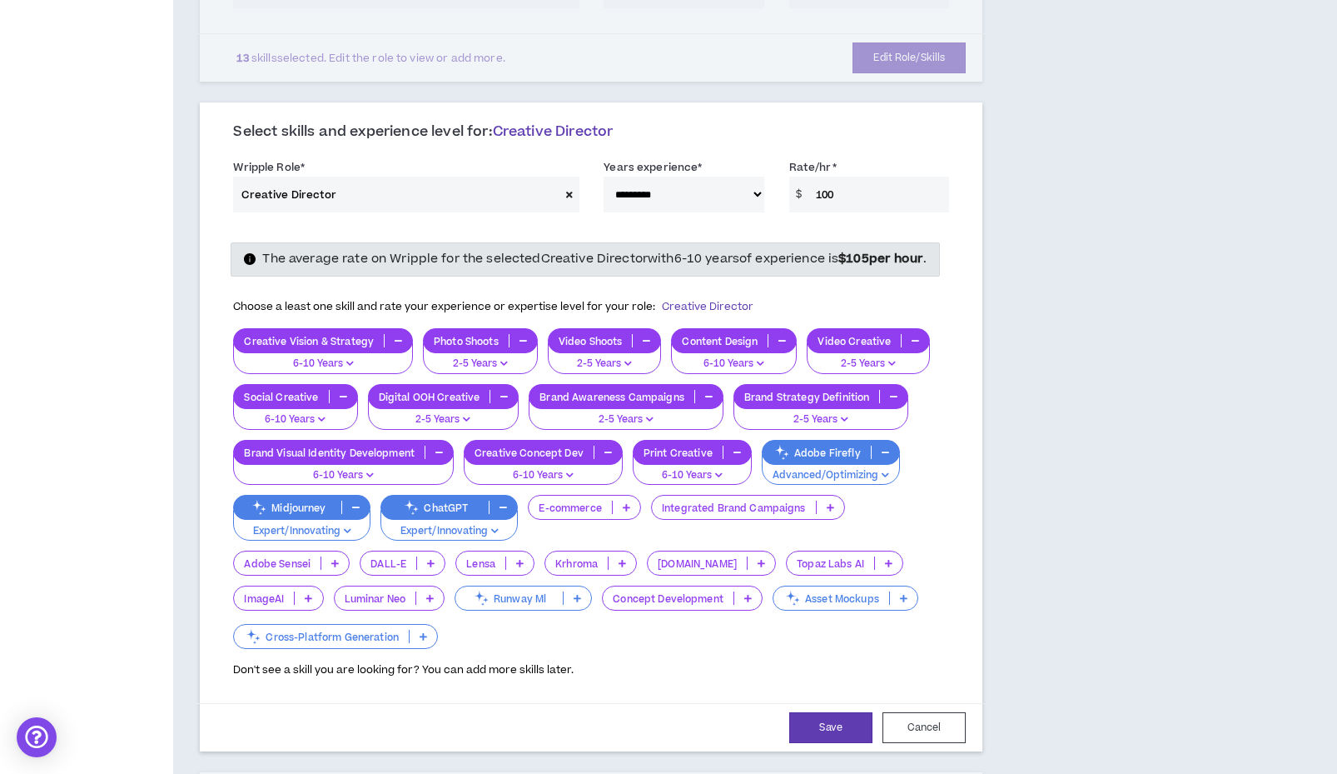
click at [742, 514] on p "Integrated Brand Campaigns" at bounding box center [734, 507] width 164 height 12
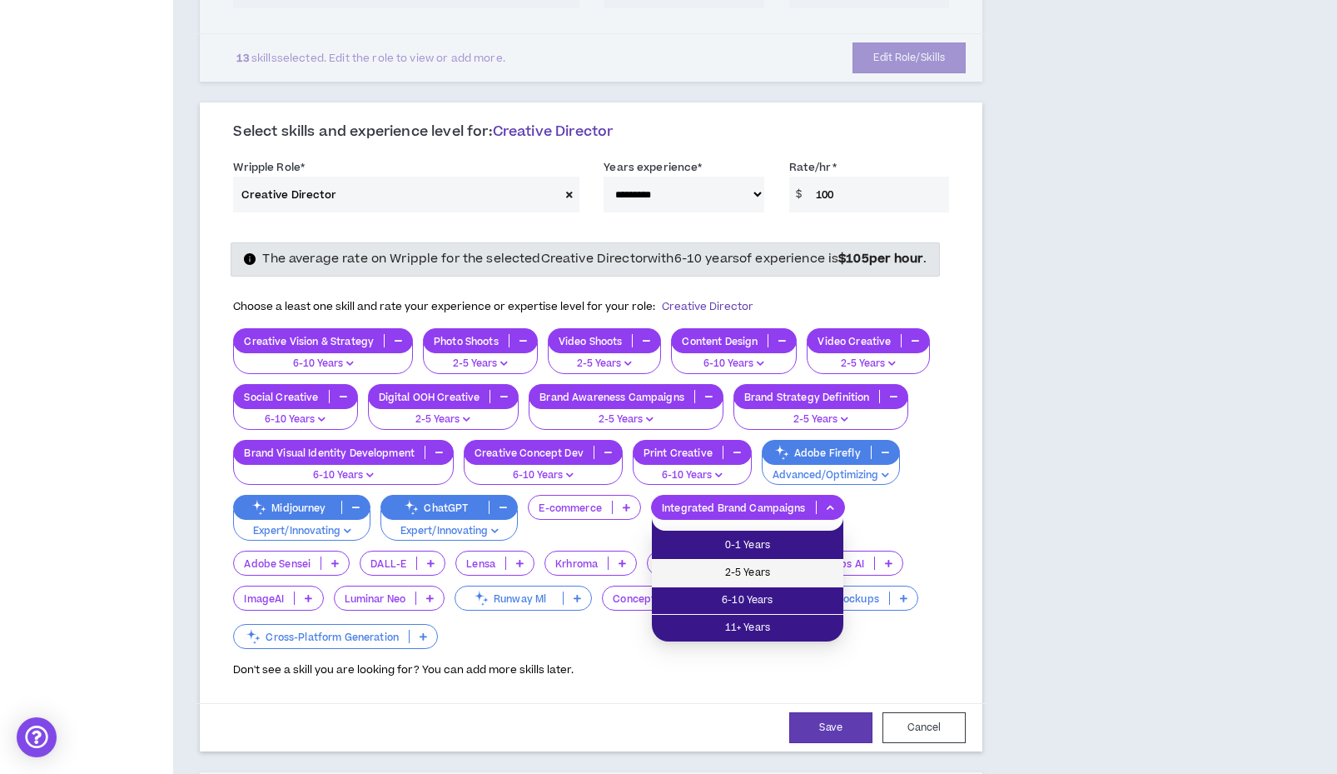
click at [714, 580] on span "2-5 Years" at bounding box center [748, 573] width 172 height 18
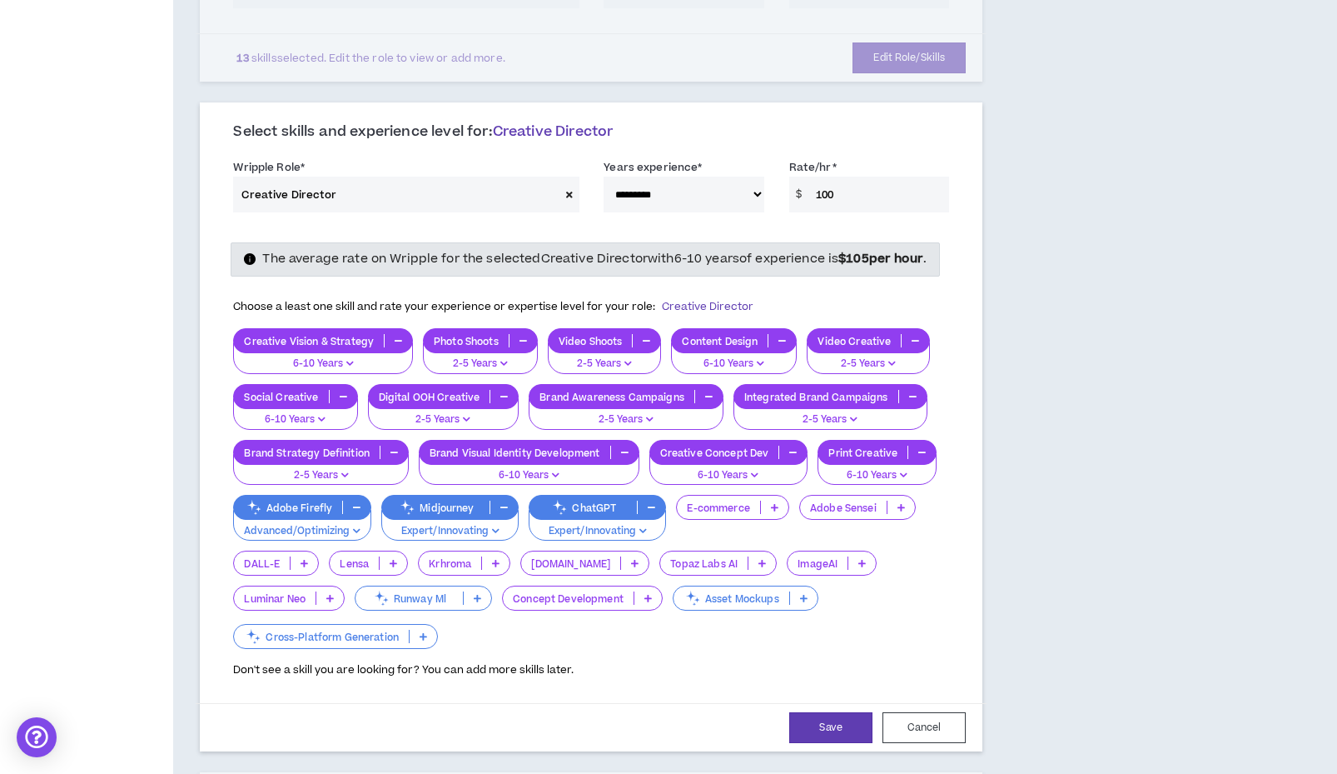
click at [590, 605] on p "Concept Development" at bounding box center [568, 598] width 131 height 12
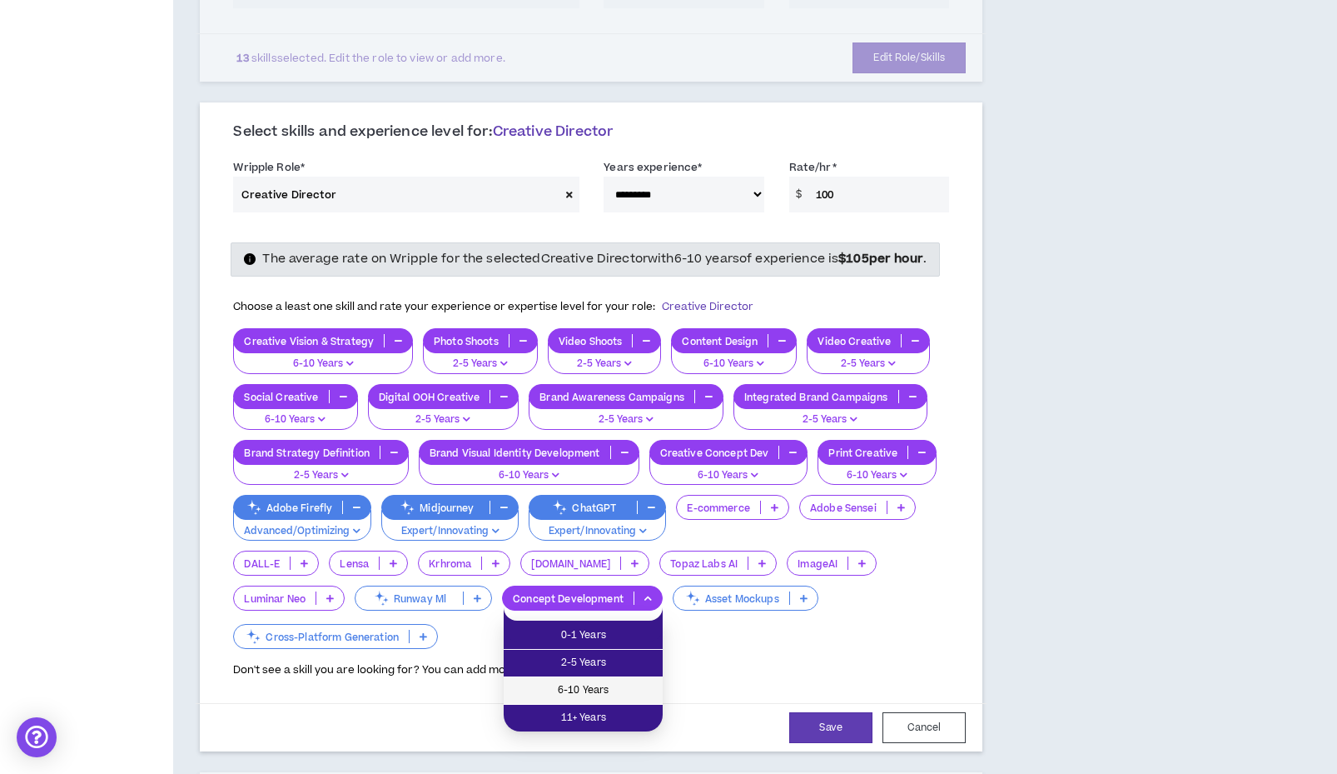
click at [595, 686] on span "6-10 Years" at bounding box center [583, 690] width 139 height 18
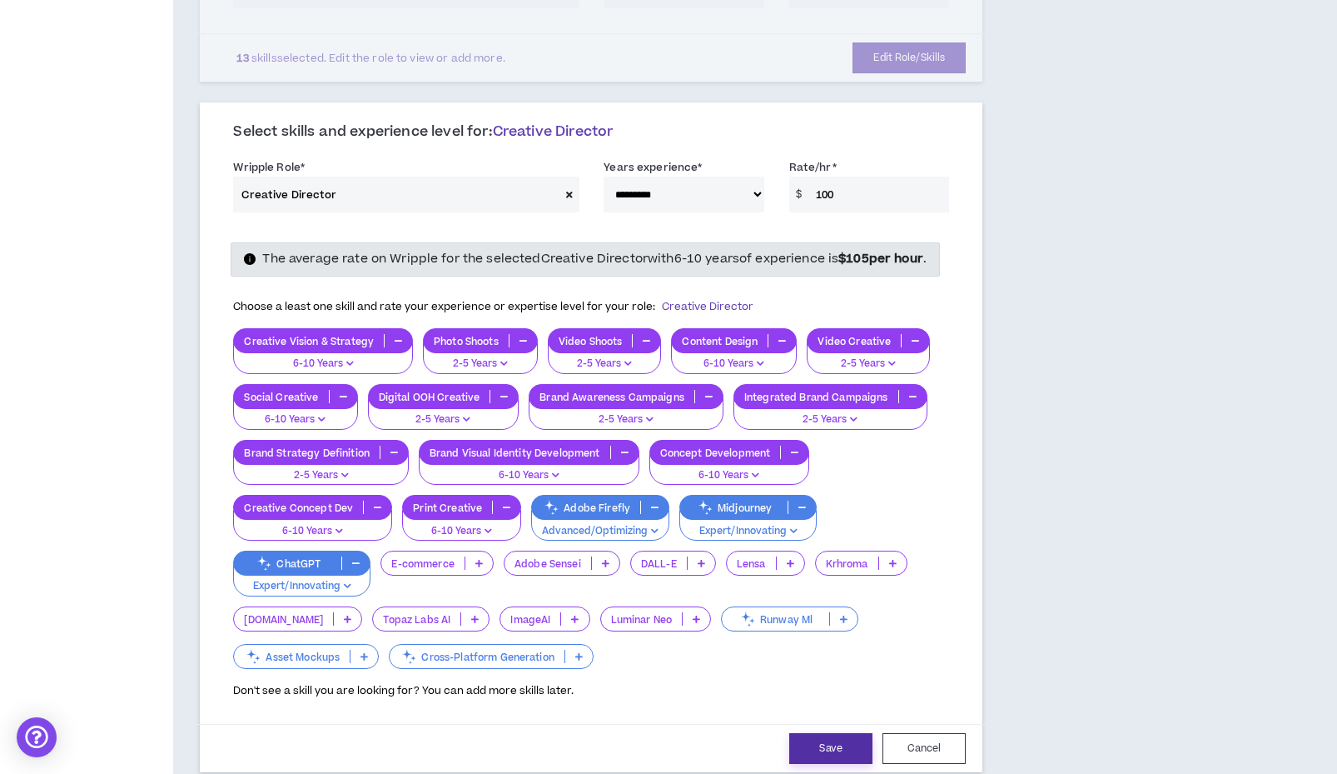
click at [799, 749] on button "Save" at bounding box center [830, 748] width 83 height 31
select select "**"
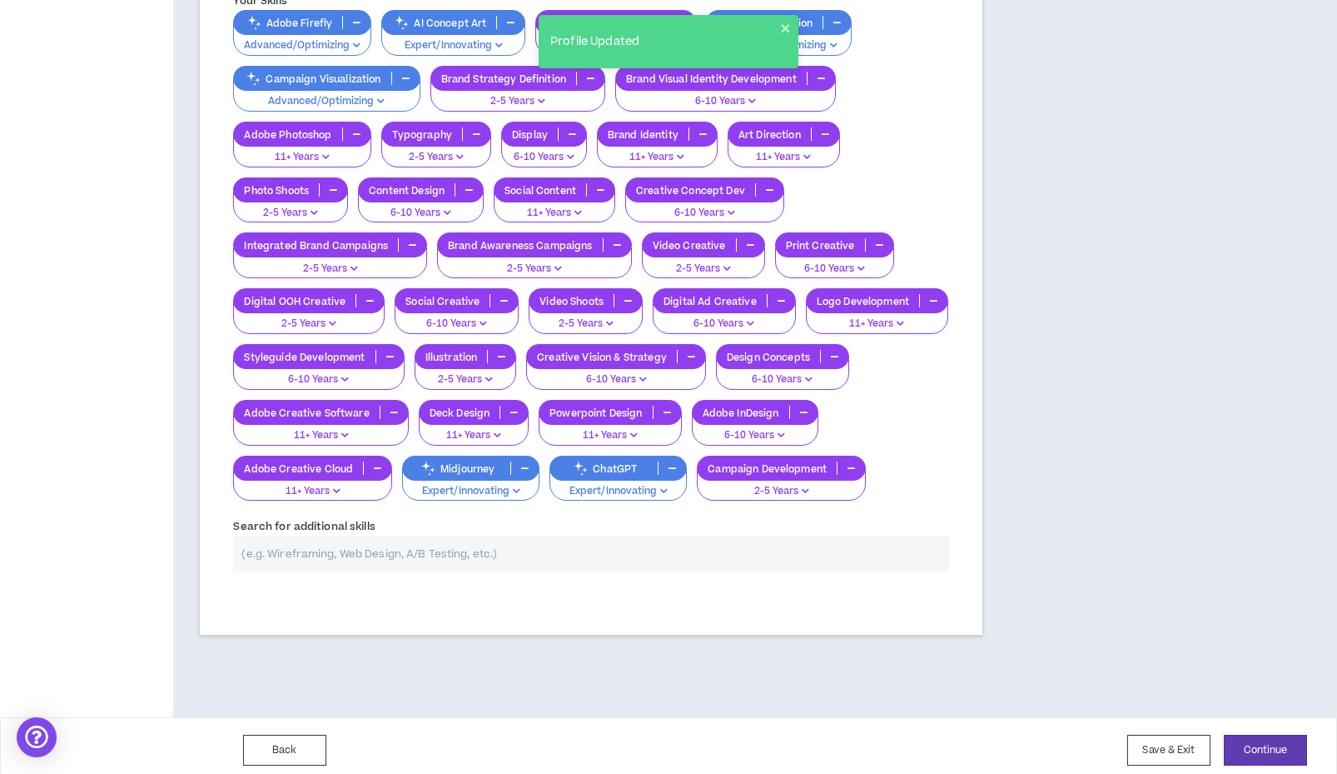
scroll to position [985, 0]
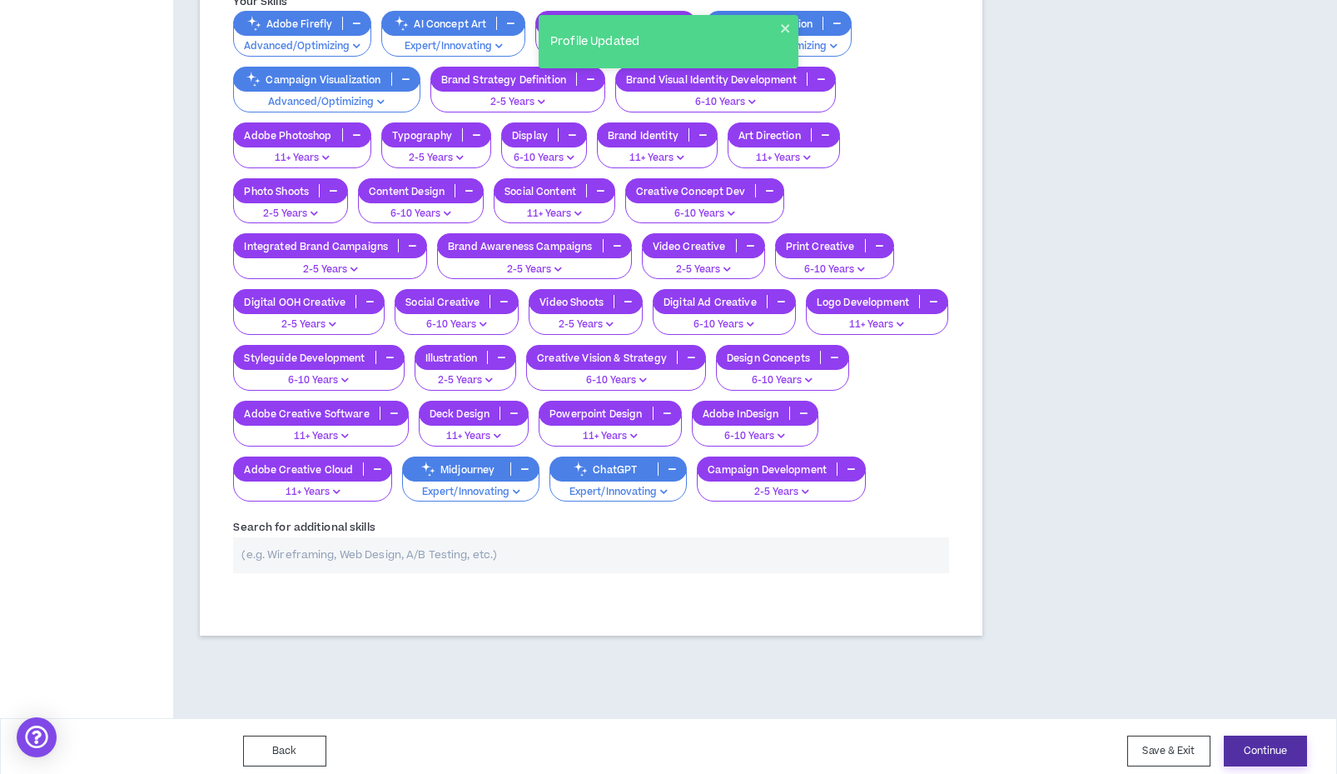
click at [1246, 735] on button "Continue" at bounding box center [1265, 750] width 83 height 31
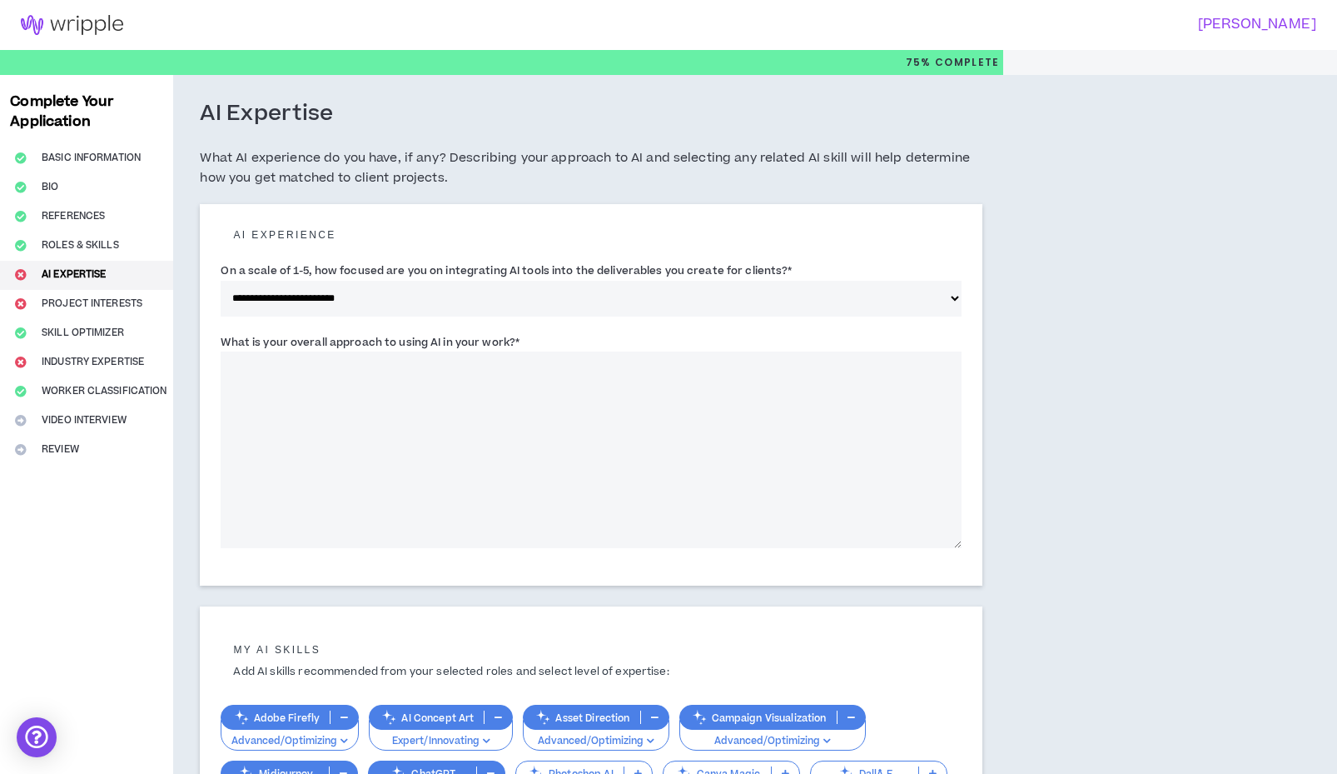
select select "*"
click at [296, 377] on textarea "What is your overall approach to using AI in your work? *" at bounding box center [591, 449] width 741 height 197
drag, startPoint x: 455, startPoint y: 362, endPoint x: 270, endPoint y: 366, distance: 185.7
click at [270, 366] on textarea "**********" at bounding box center [591, 449] width 741 height 197
click at [414, 365] on textarea "**********" at bounding box center [591, 449] width 741 height 197
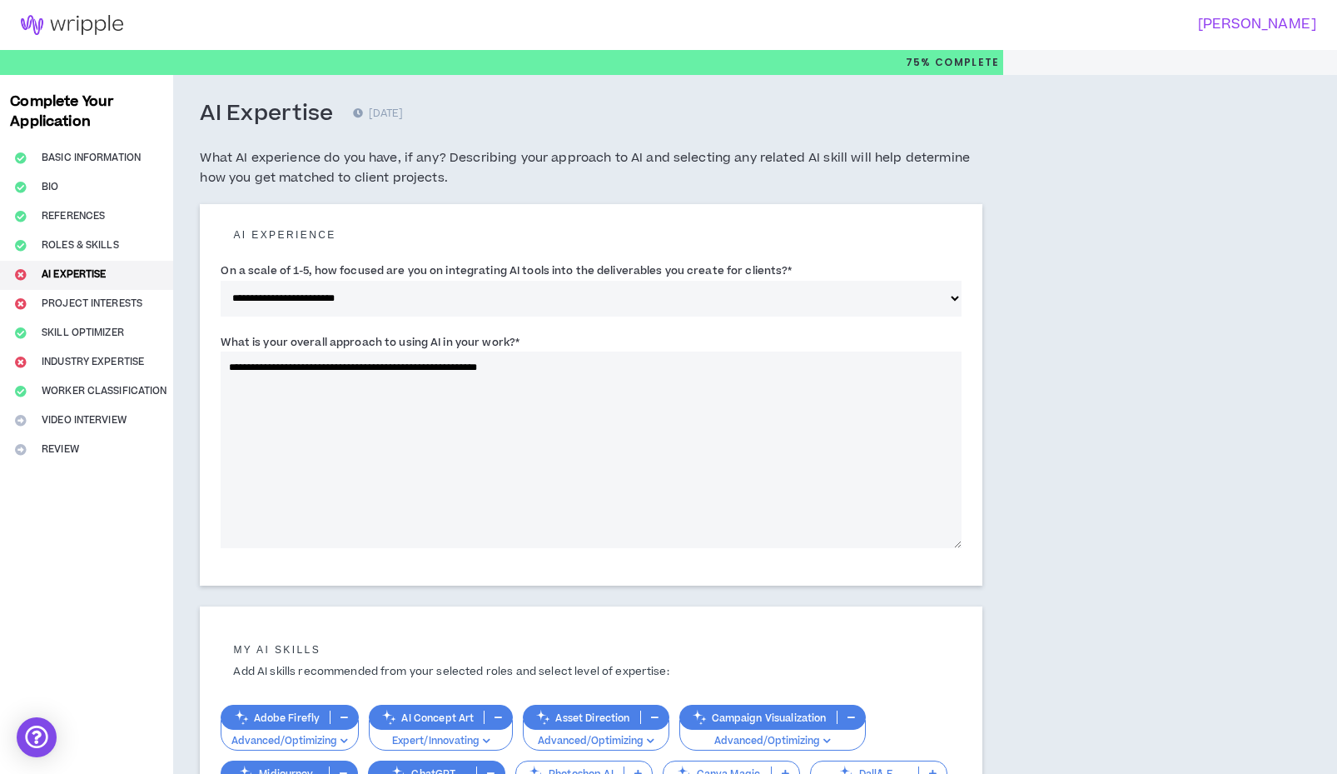
click at [541, 361] on textarea "**********" at bounding box center [591, 449] width 741 height 197
click at [492, 364] on textarea "**********" at bounding box center [591, 449] width 741 height 197
click at [584, 370] on textarea "**********" at bounding box center [591, 449] width 741 height 197
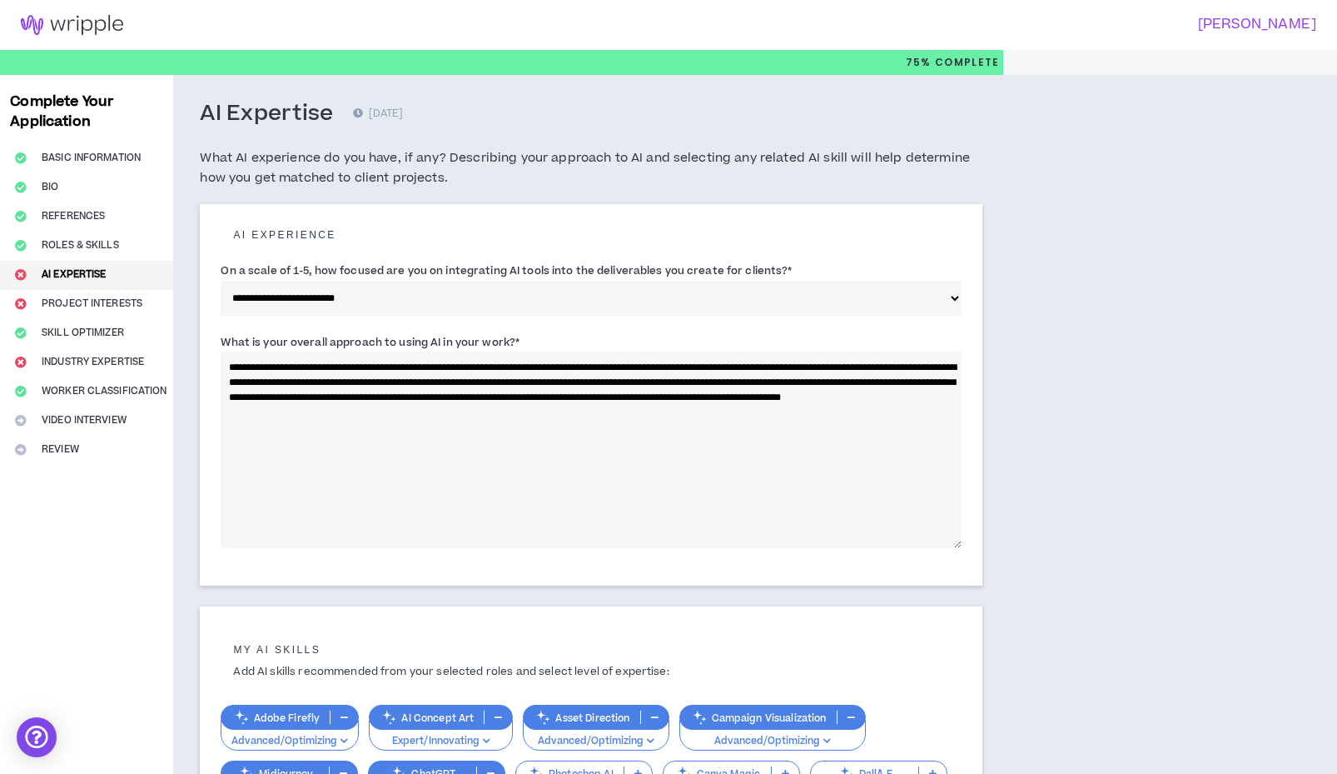
click at [439, 411] on textarea "**********" at bounding box center [591, 449] width 741 height 197
click at [565, 409] on textarea "**********" at bounding box center [591, 449] width 741 height 197
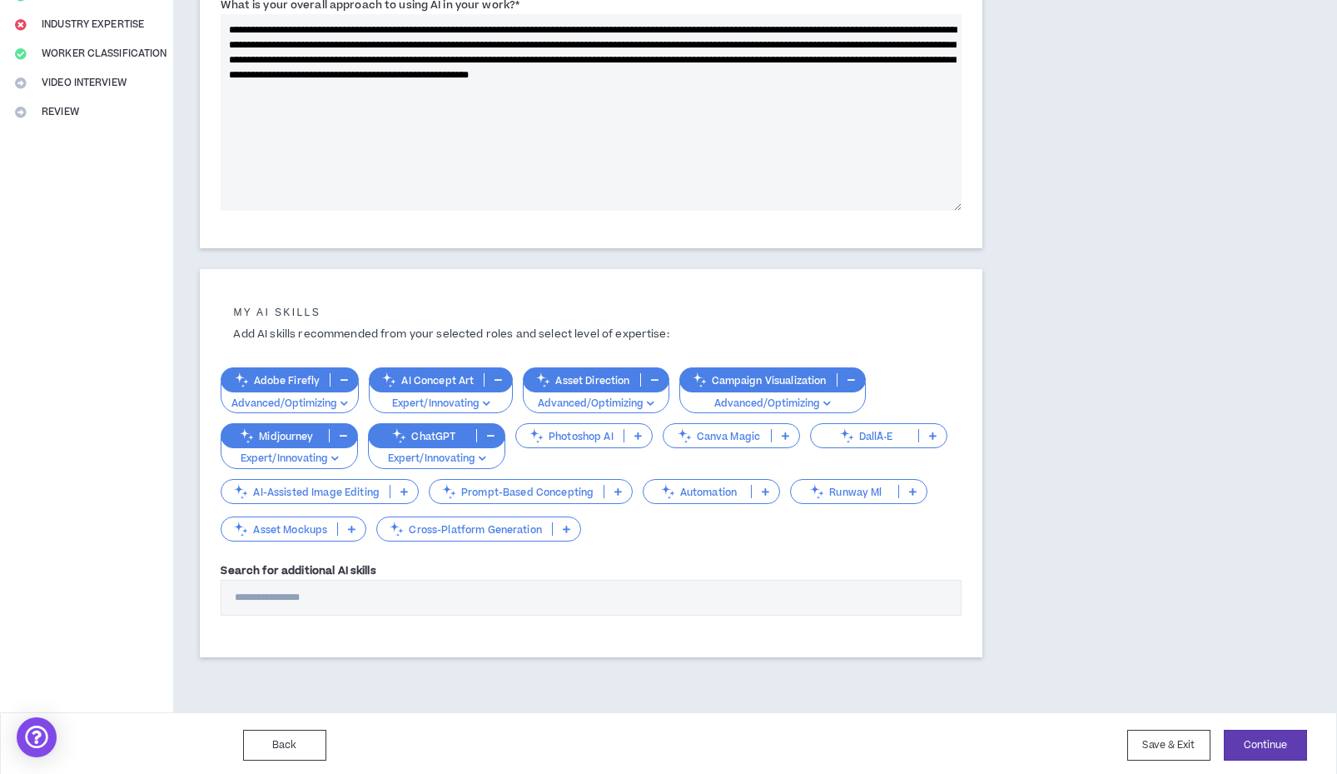
scroll to position [336, 0]
type textarea "**********"
click at [1233, 730] on button "Continue" at bounding box center [1265, 745] width 83 height 31
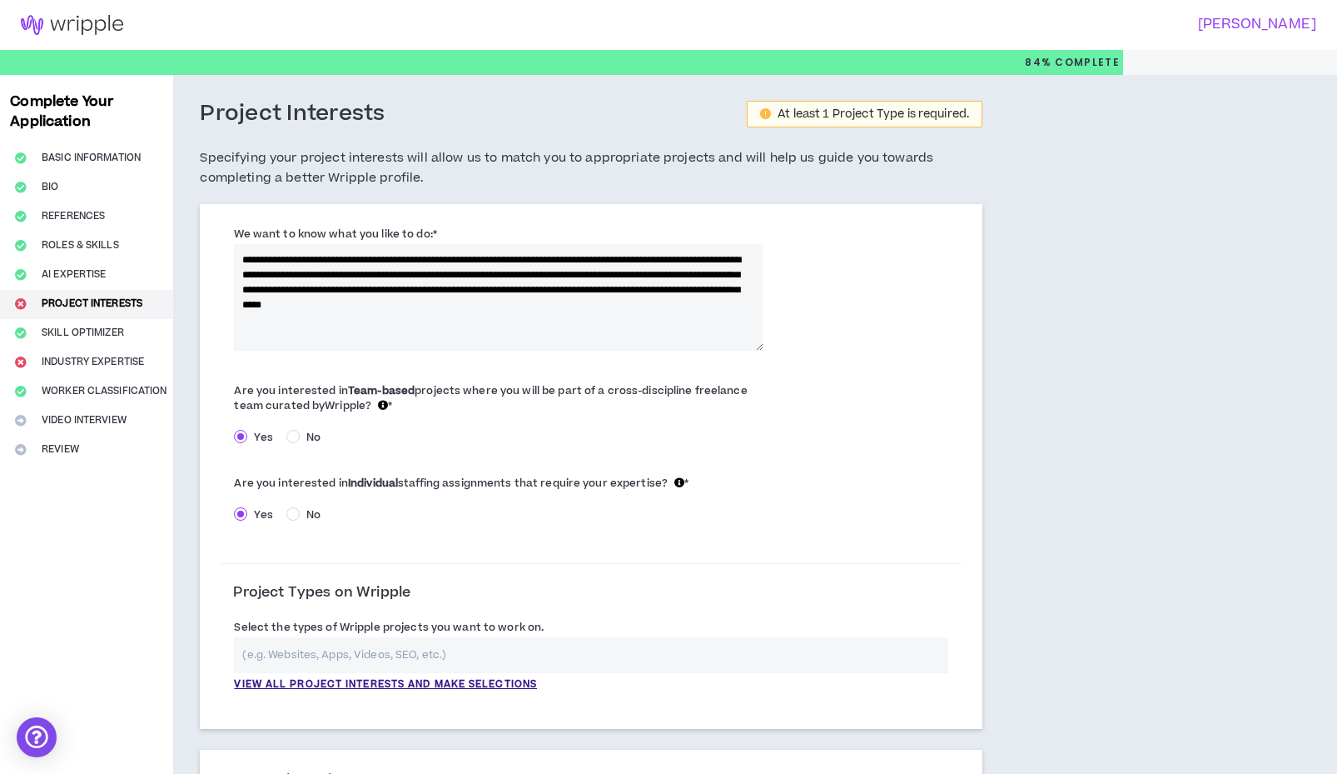
scroll to position [328, 0]
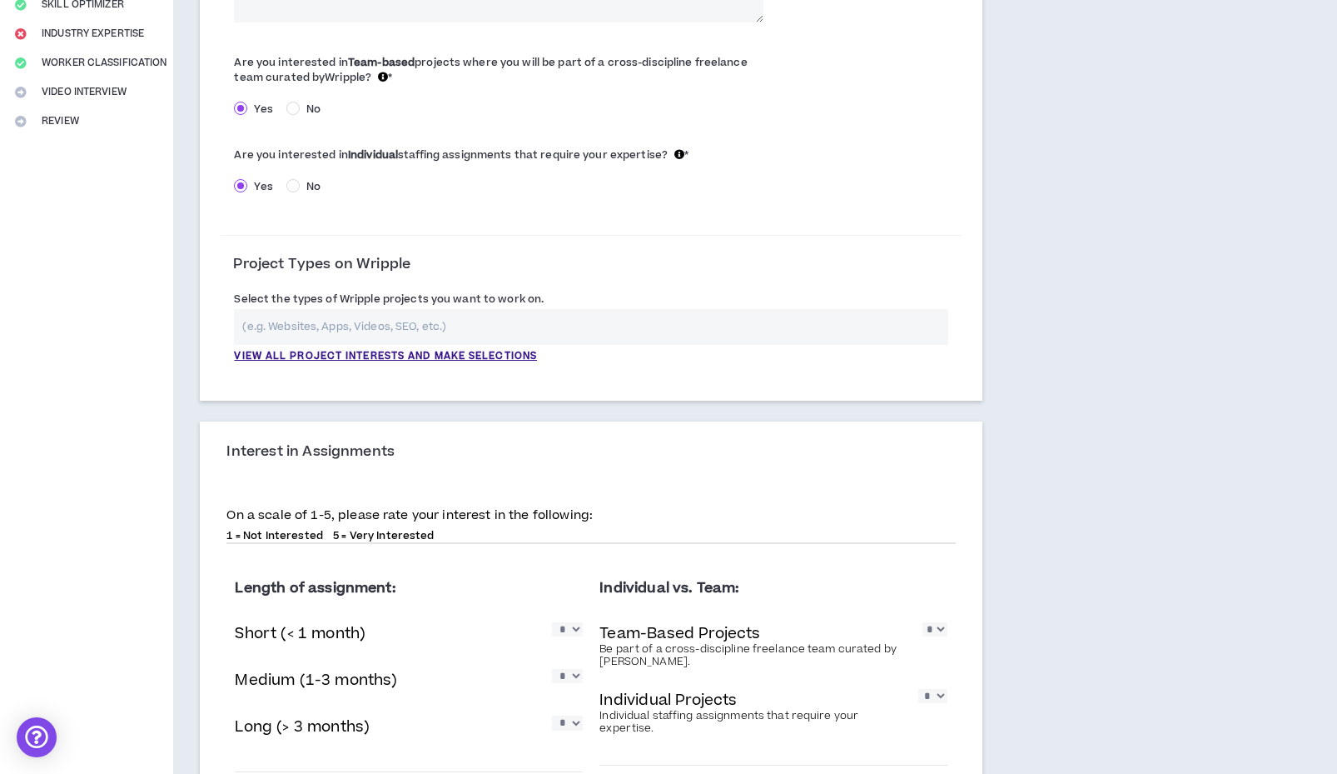
click at [317, 327] on input "text" at bounding box center [591, 327] width 714 height 36
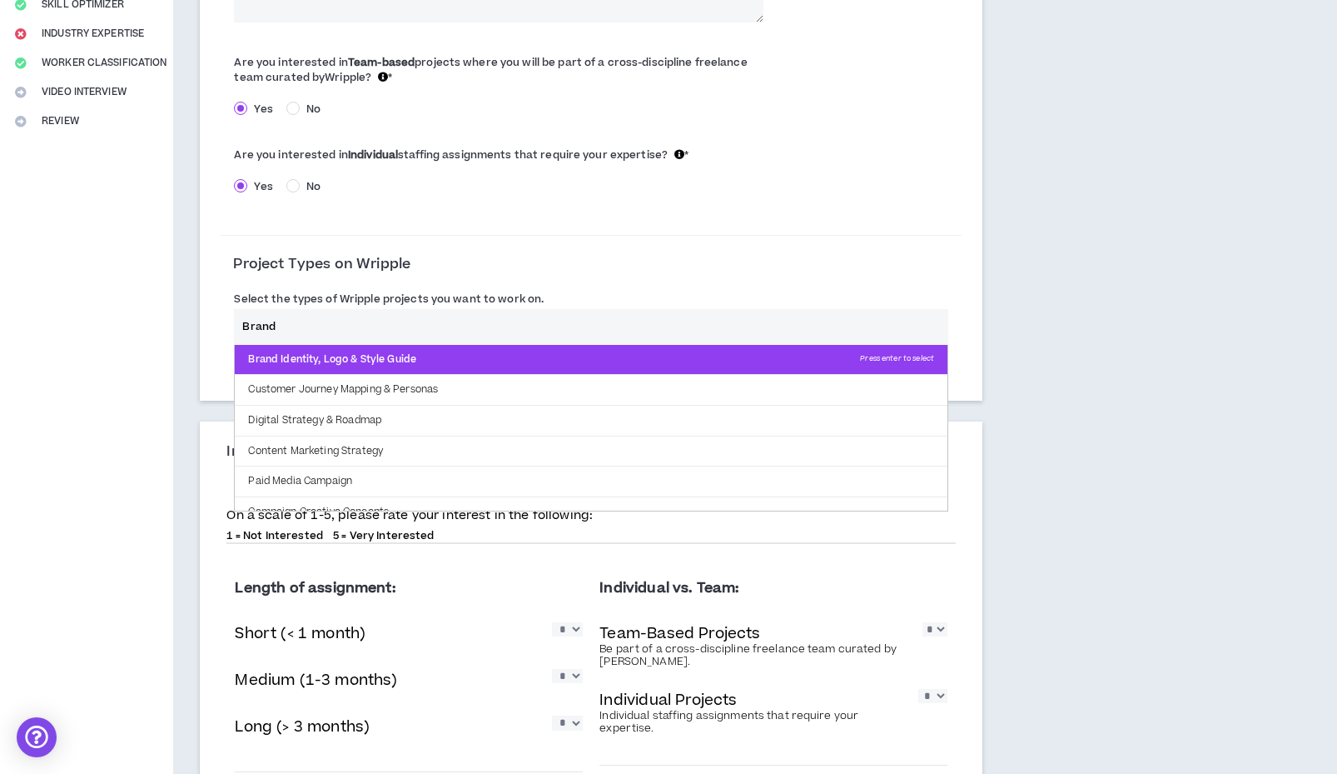
type input "Brand"
click at [285, 358] on p "Brand Identity, Logo & Style Guide Press enter to select" at bounding box center [591, 360] width 713 height 30
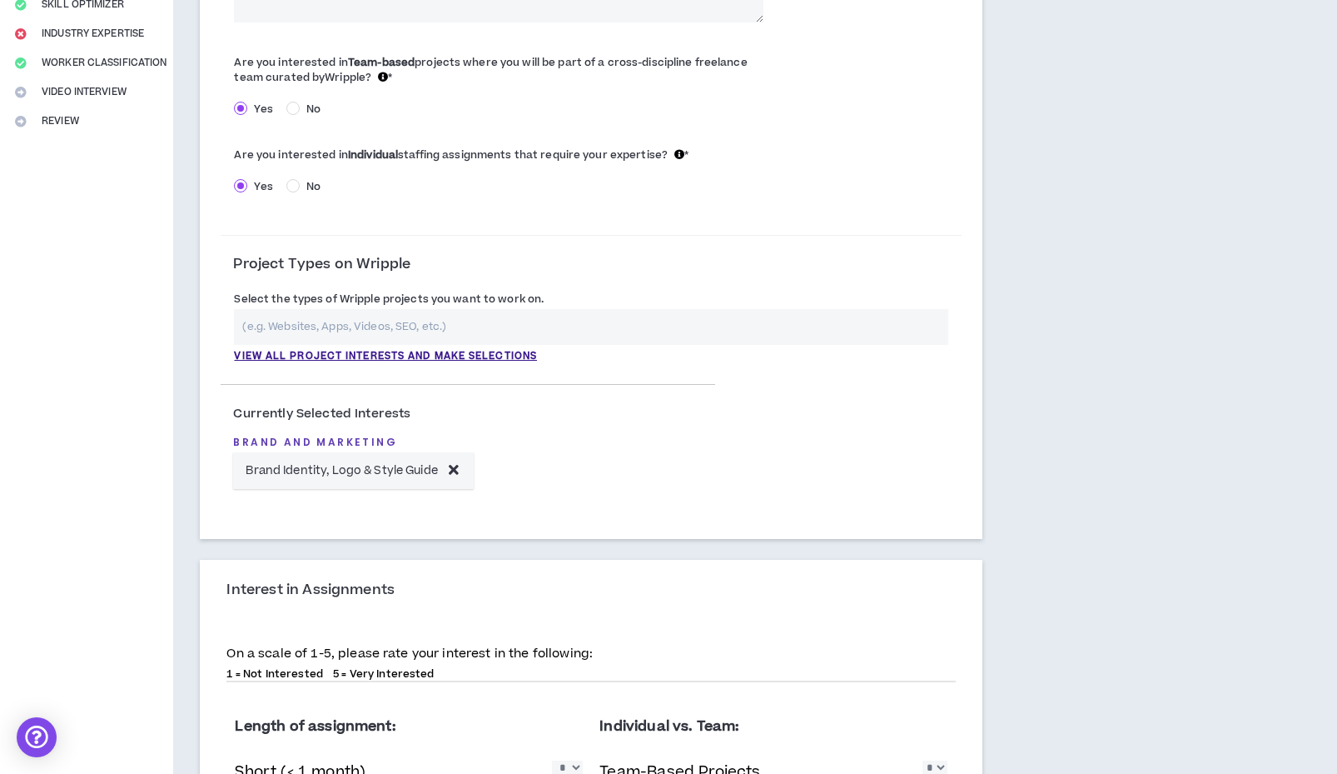
click at [298, 326] on input "text" at bounding box center [591, 327] width 714 height 36
type input "D"
type input "P"
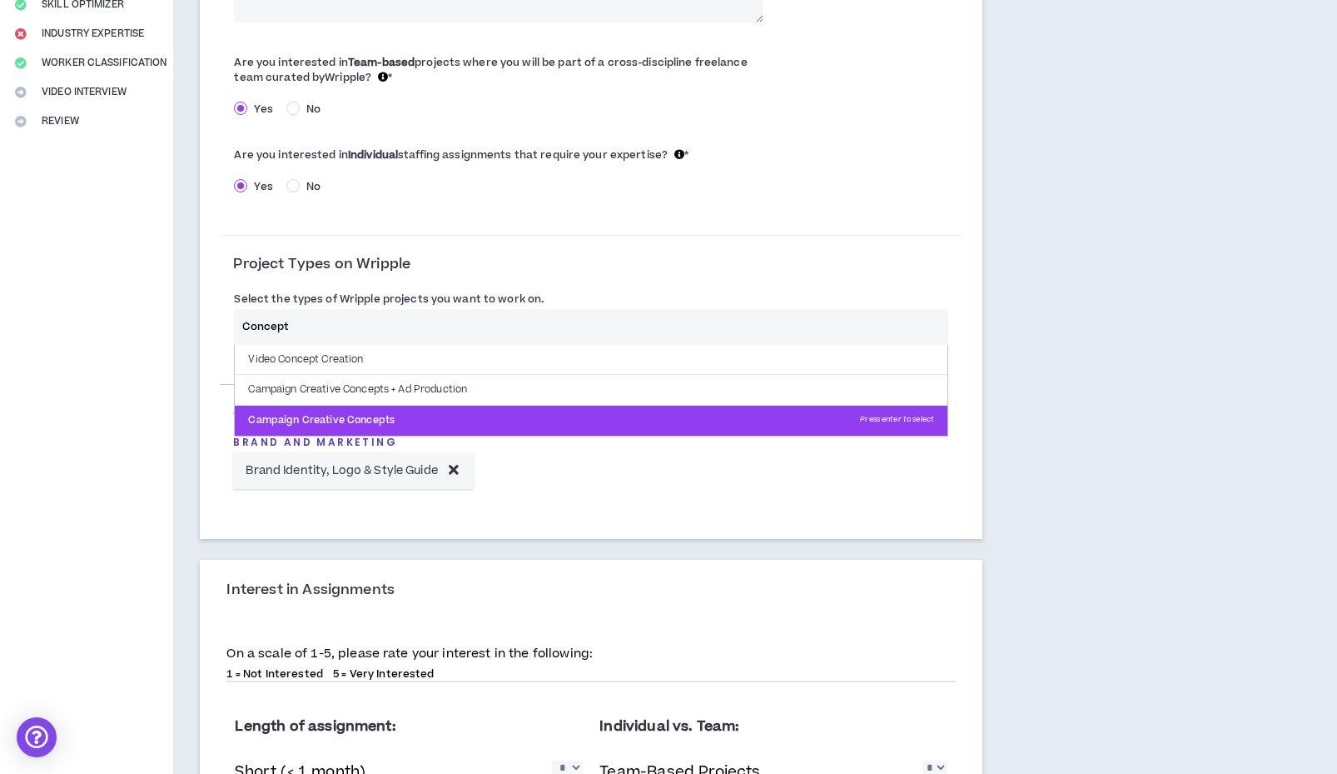
type input "Concept"
click at [356, 412] on p "Campaign Creative Concepts Press enter to select" at bounding box center [591, 421] width 713 height 30
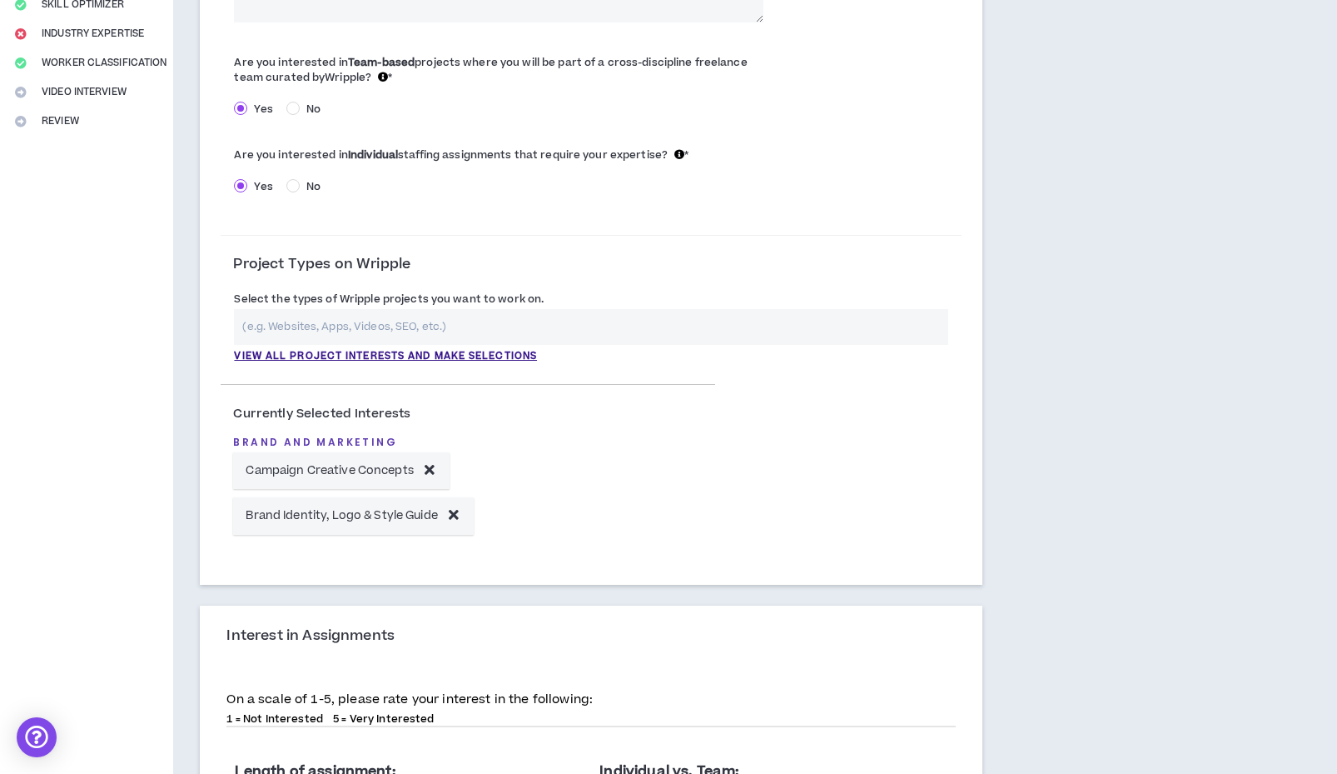
click at [356, 316] on input "text" at bounding box center [591, 327] width 714 height 36
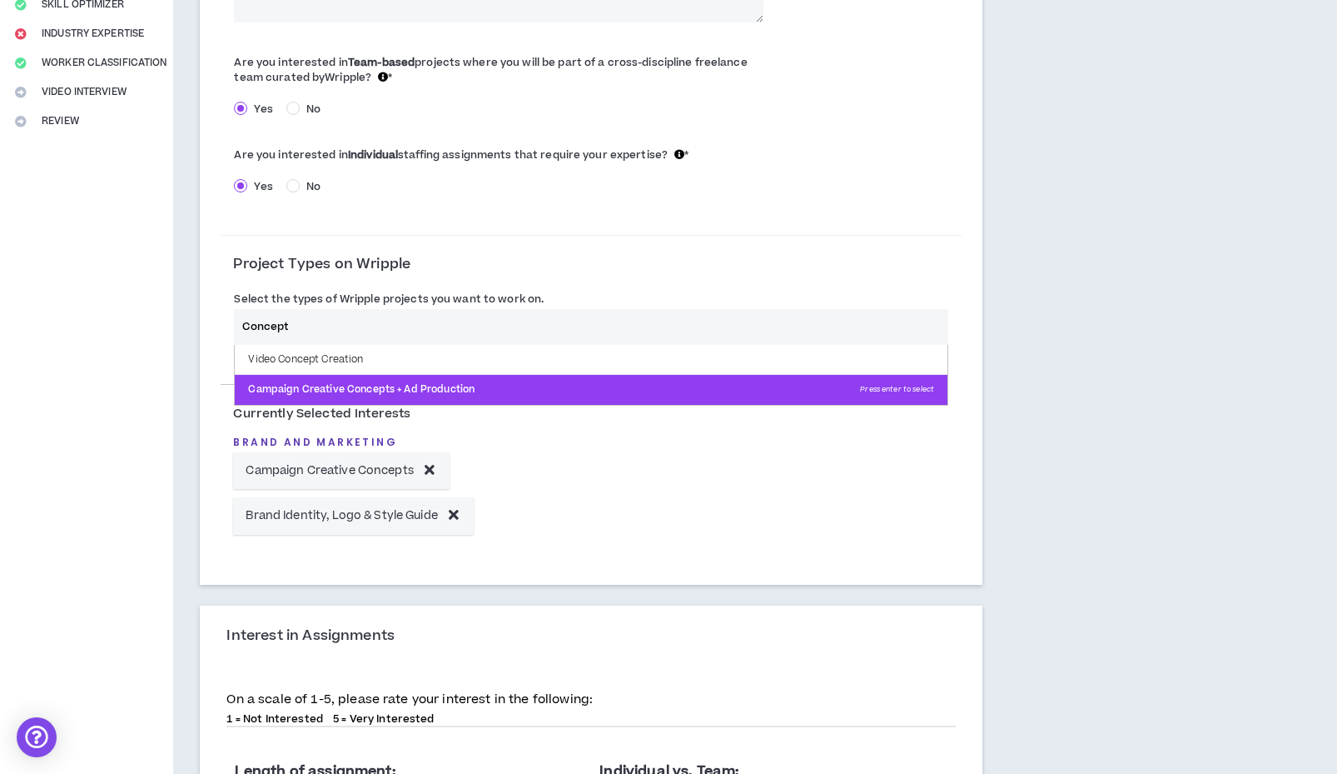
type input "Concept"
click at [361, 390] on p "Campaign Creative Concepts + Ad Production Press enter to select" at bounding box center [591, 390] width 713 height 30
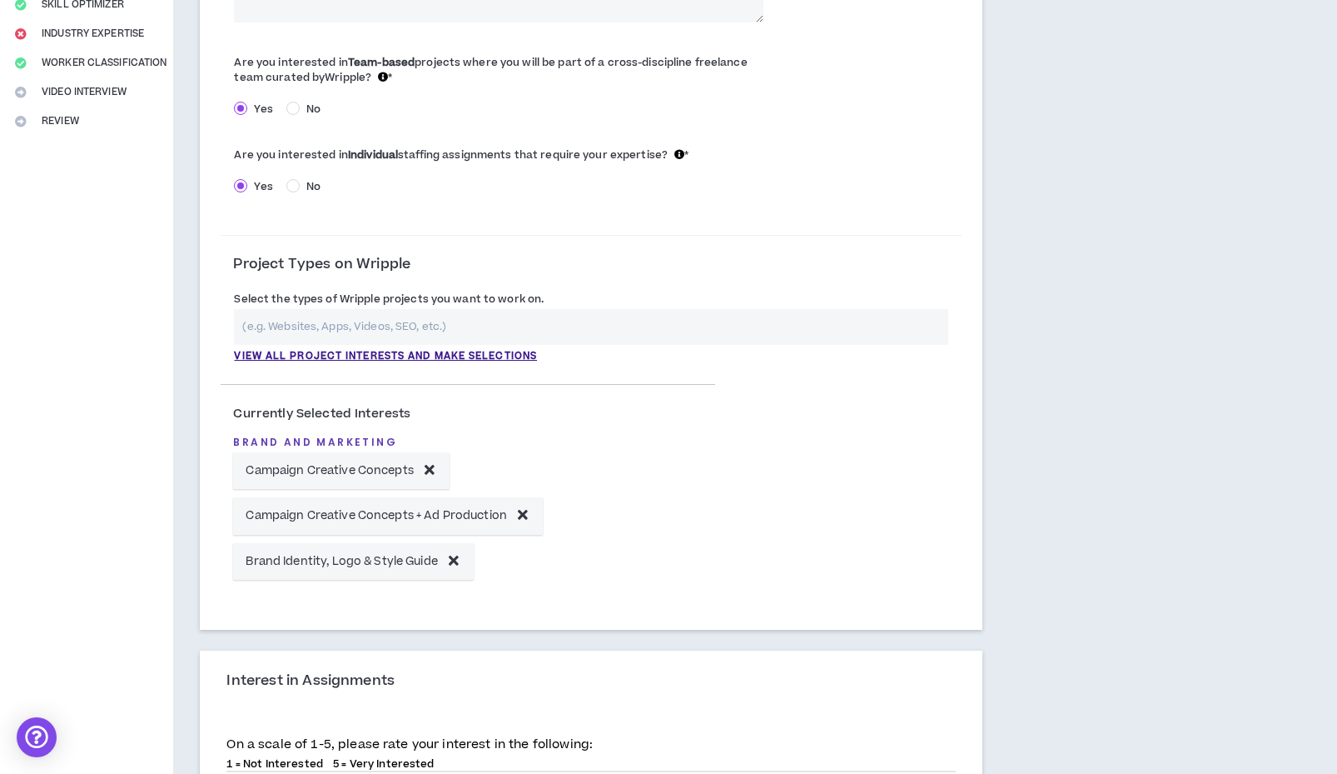
click at [396, 324] on input "text" at bounding box center [591, 327] width 714 height 36
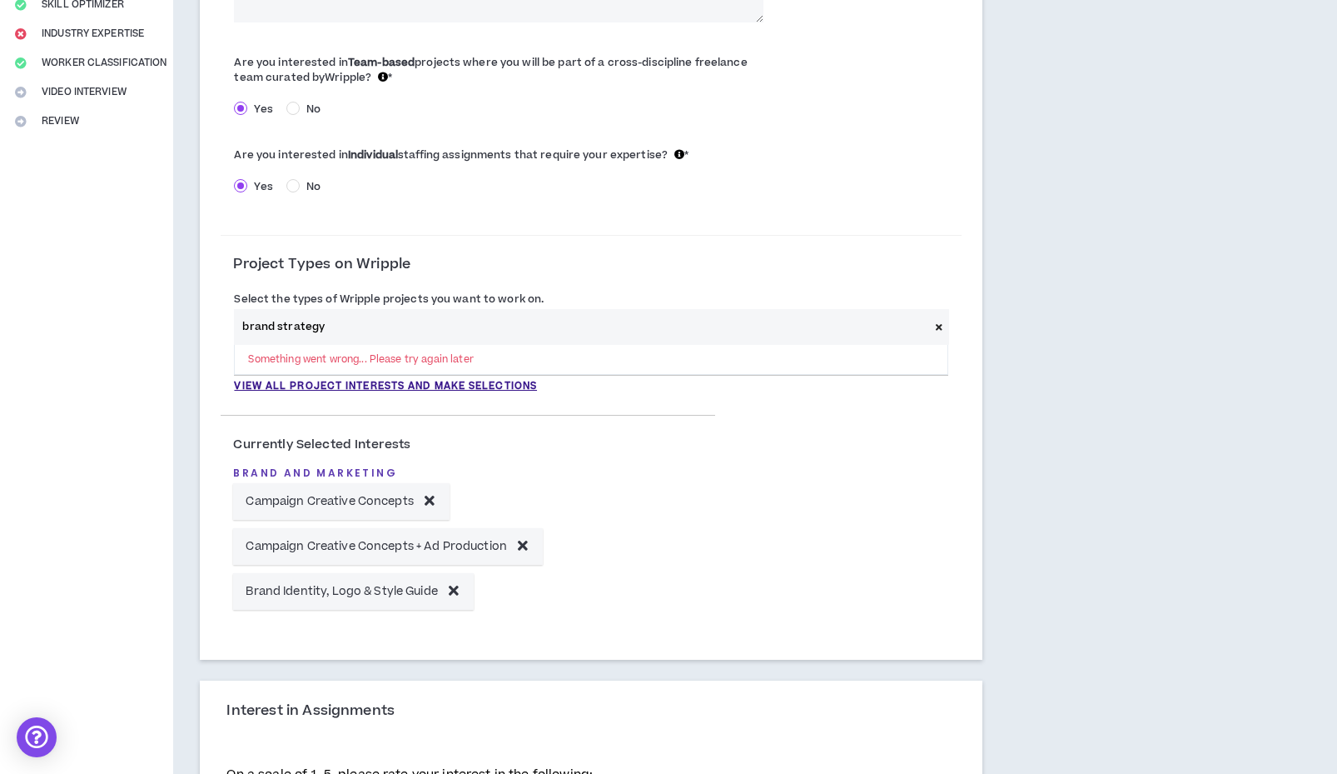
click at [267, 333] on input "brand strategy" at bounding box center [581, 327] width 695 height 36
click at [267, 332] on input "brand strategy" at bounding box center [581, 327] width 695 height 36
click at [266, 321] on input "brand strategy" at bounding box center [581, 327] width 695 height 36
type input "strategy"
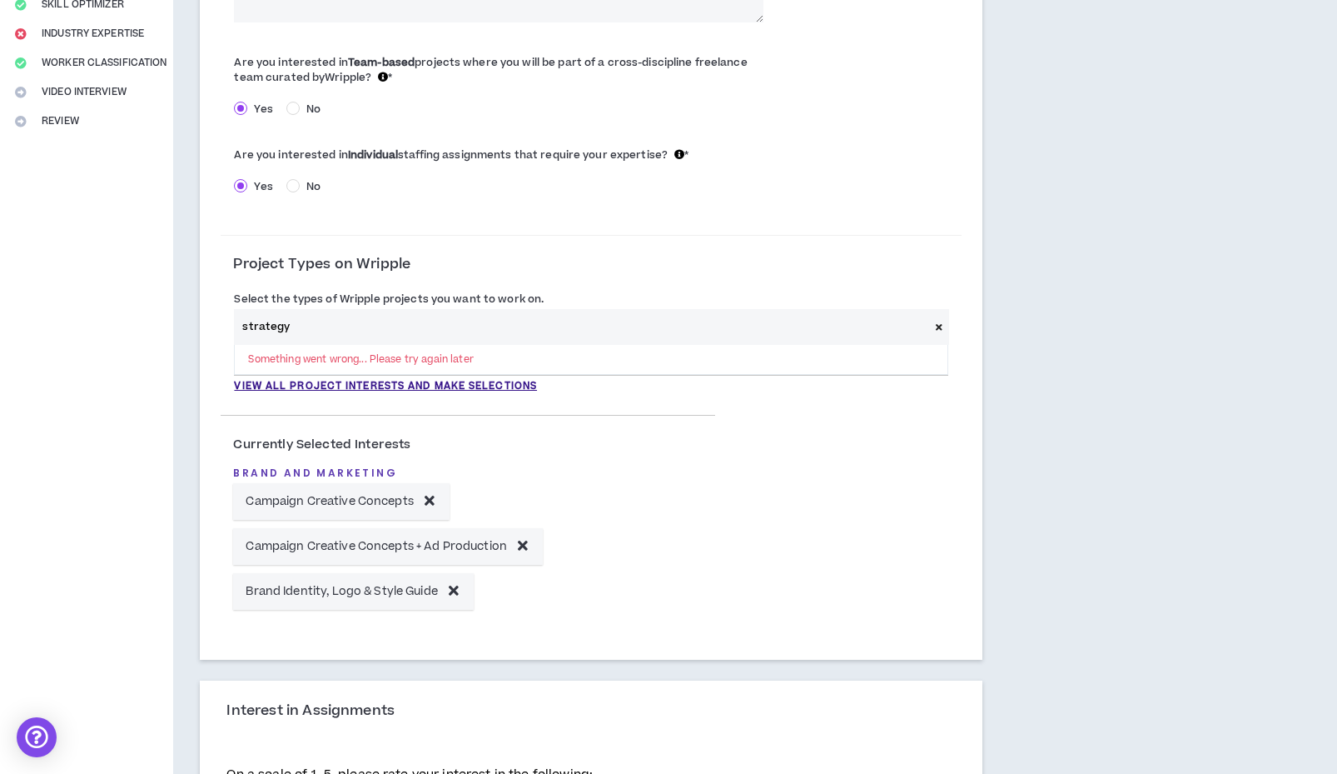
click at [306, 313] on input "strategy" at bounding box center [581, 327] width 695 height 36
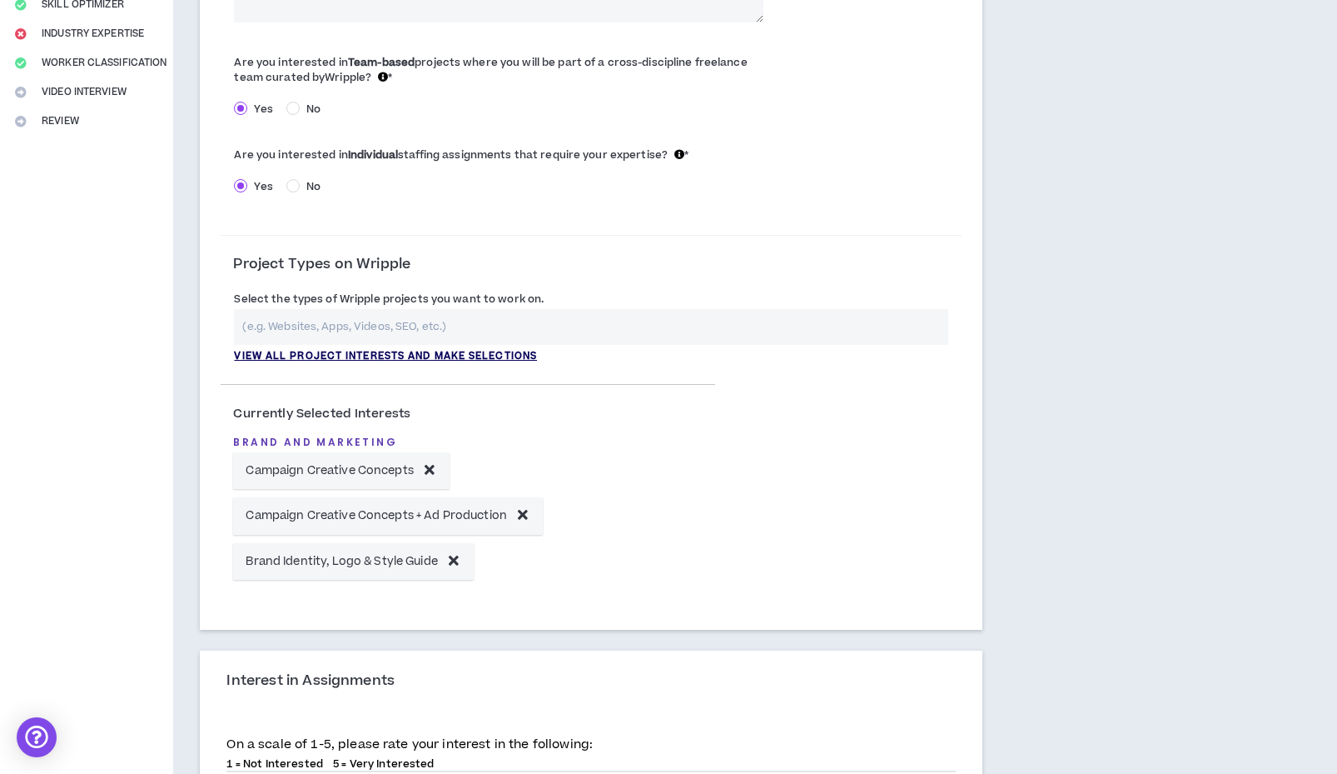
click at [288, 351] on p "View all project interests and make selections" at bounding box center [385, 356] width 303 height 15
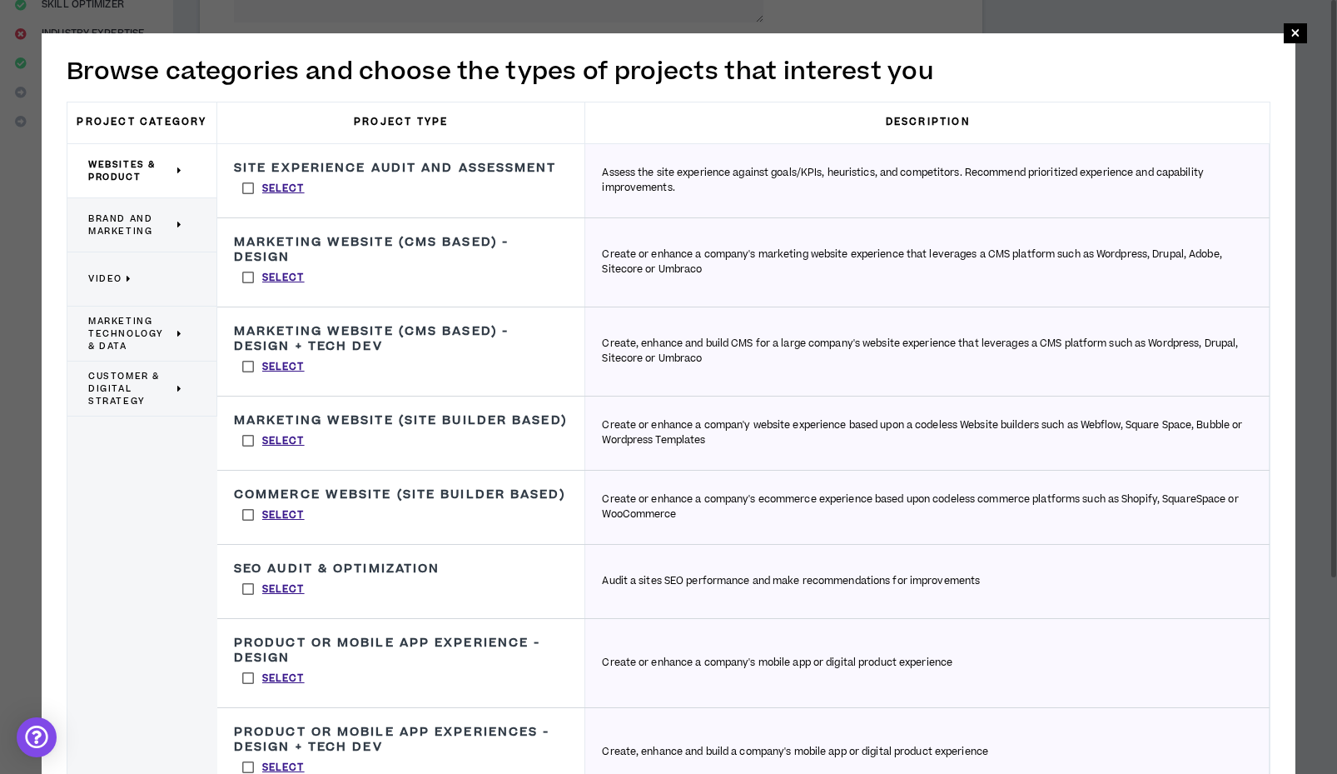
click at [122, 227] on span "Brand and Marketing" at bounding box center [130, 224] width 85 height 25
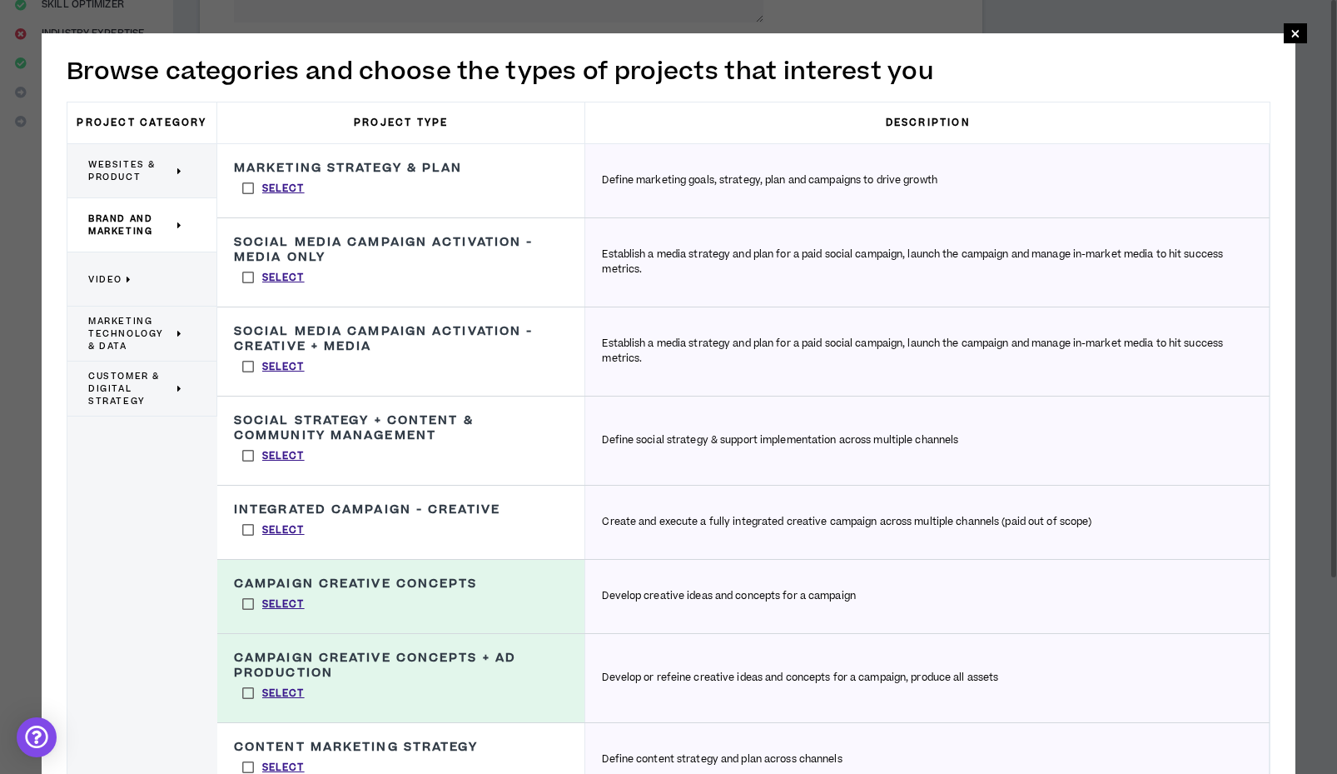
click at [247, 187] on label "Select" at bounding box center [273, 188] width 79 height 25
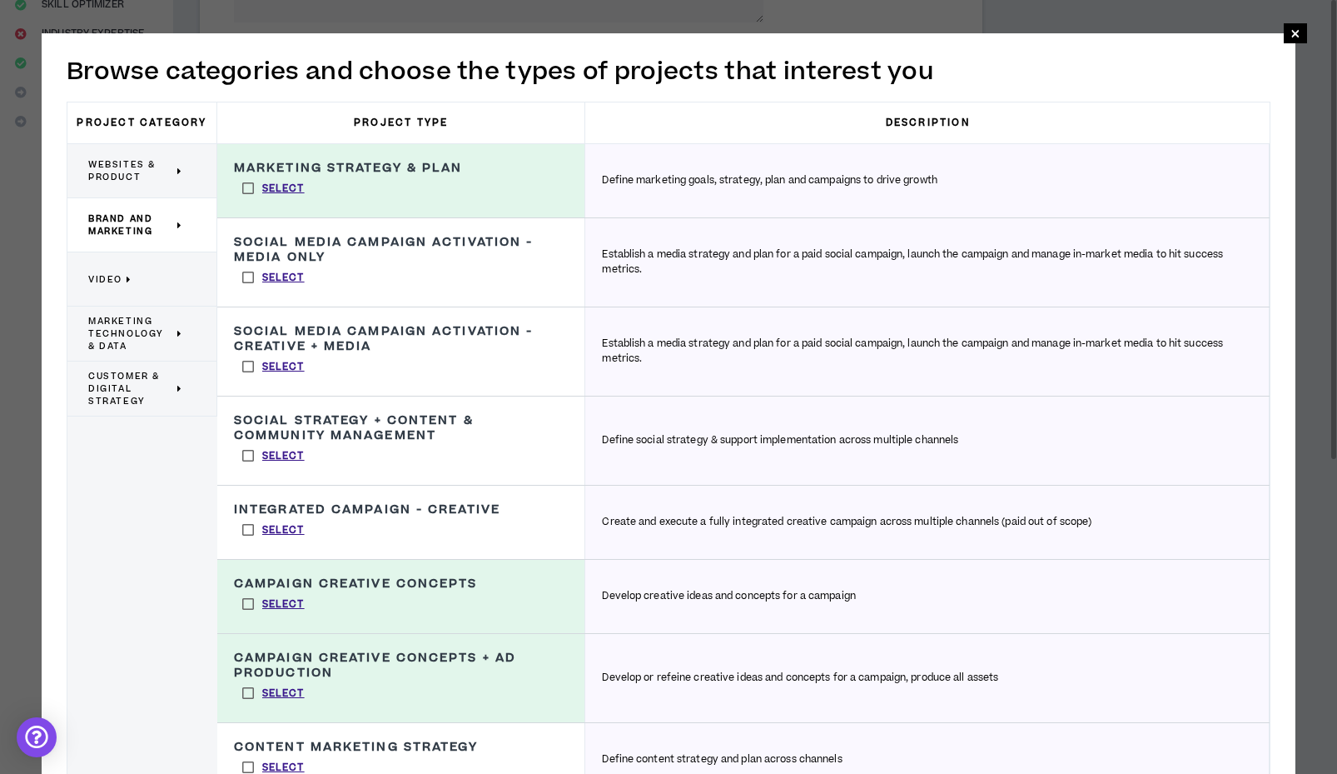
click at [247, 276] on label "Select" at bounding box center [273, 277] width 79 height 25
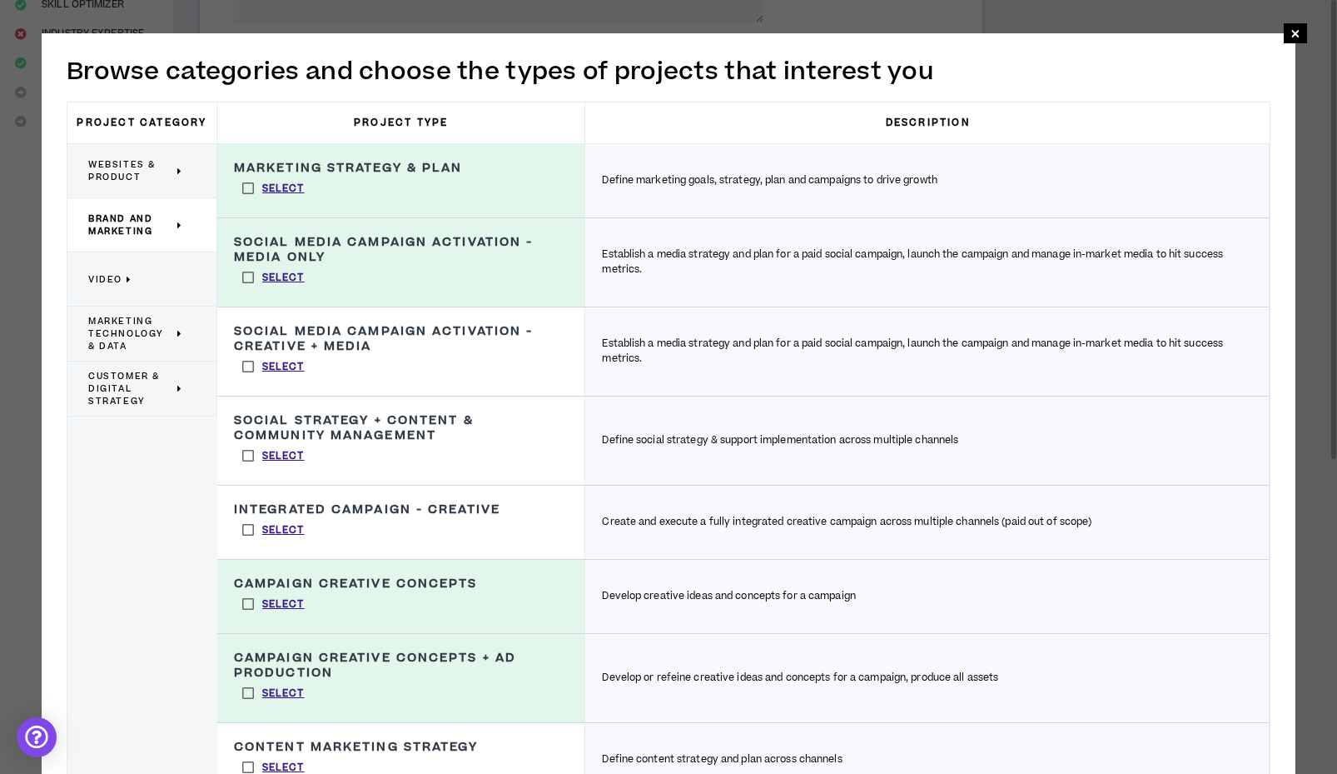
click at [249, 274] on label "Select" at bounding box center [273, 277] width 79 height 25
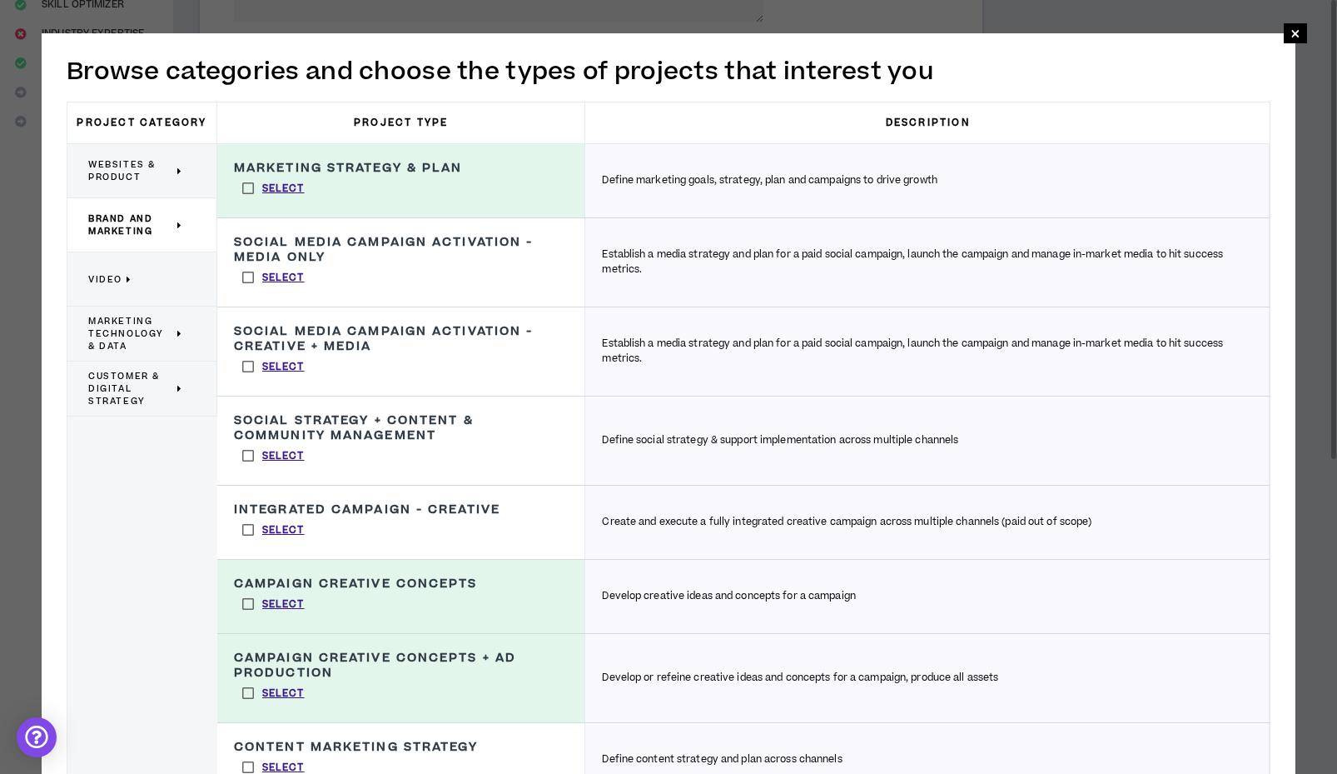
click at [250, 367] on label "Select" at bounding box center [273, 366] width 79 height 25
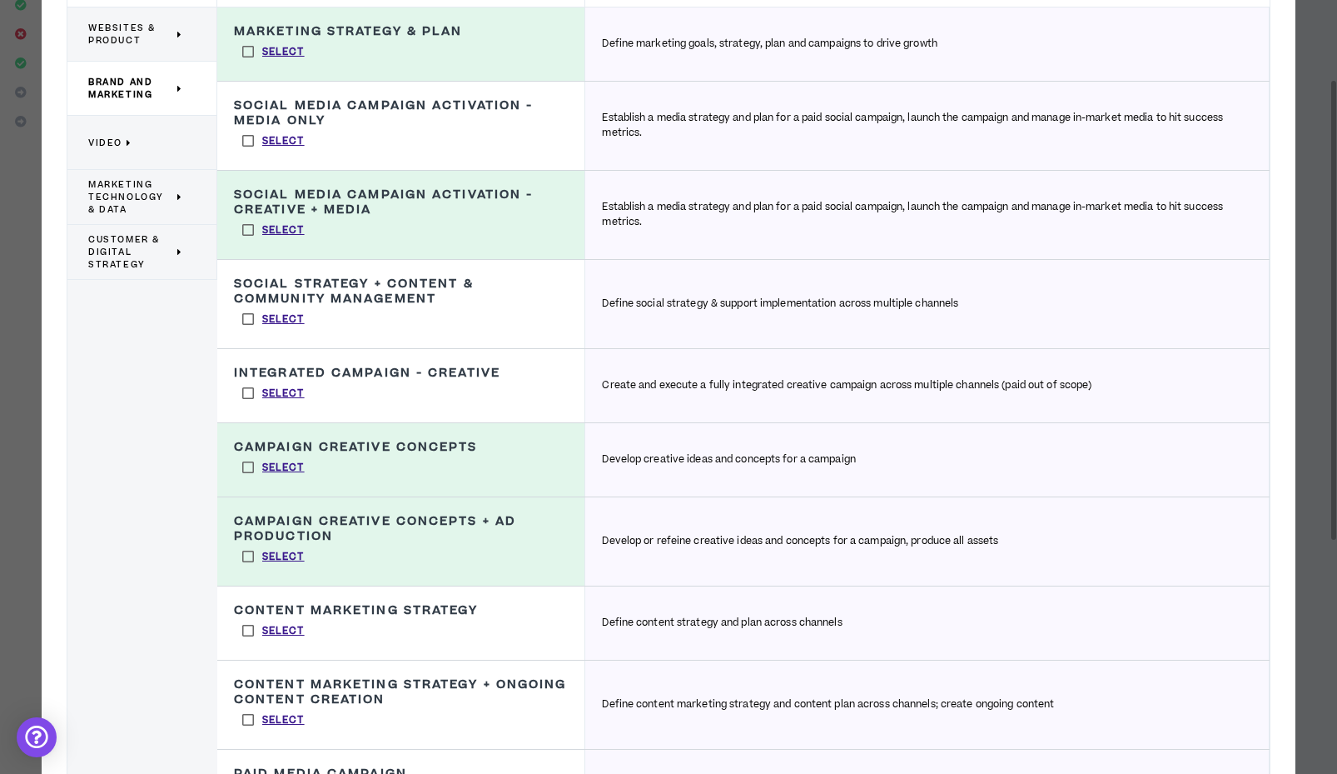
click at [248, 394] on label "Select" at bounding box center [273, 393] width 79 height 25
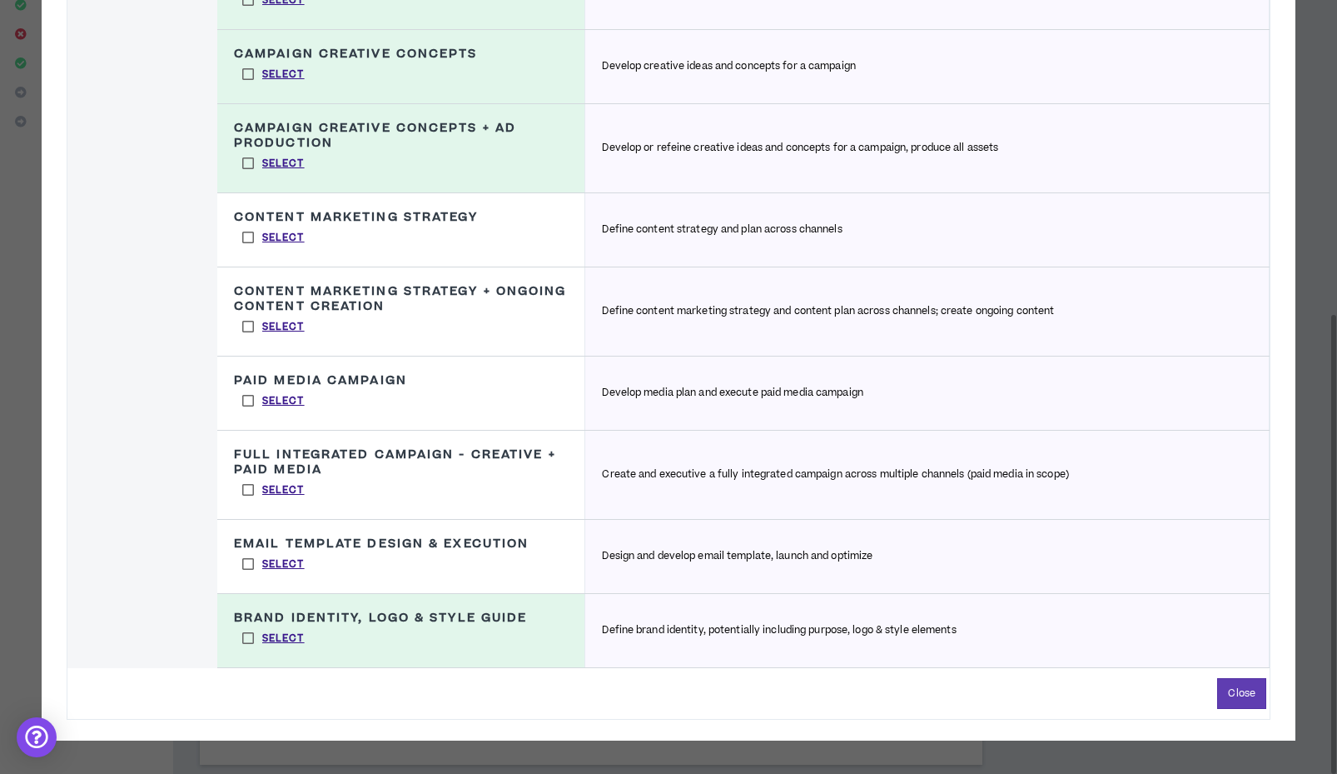
click at [245, 238] on label "Select" at bounding box center [273, 237] width 79 height 25
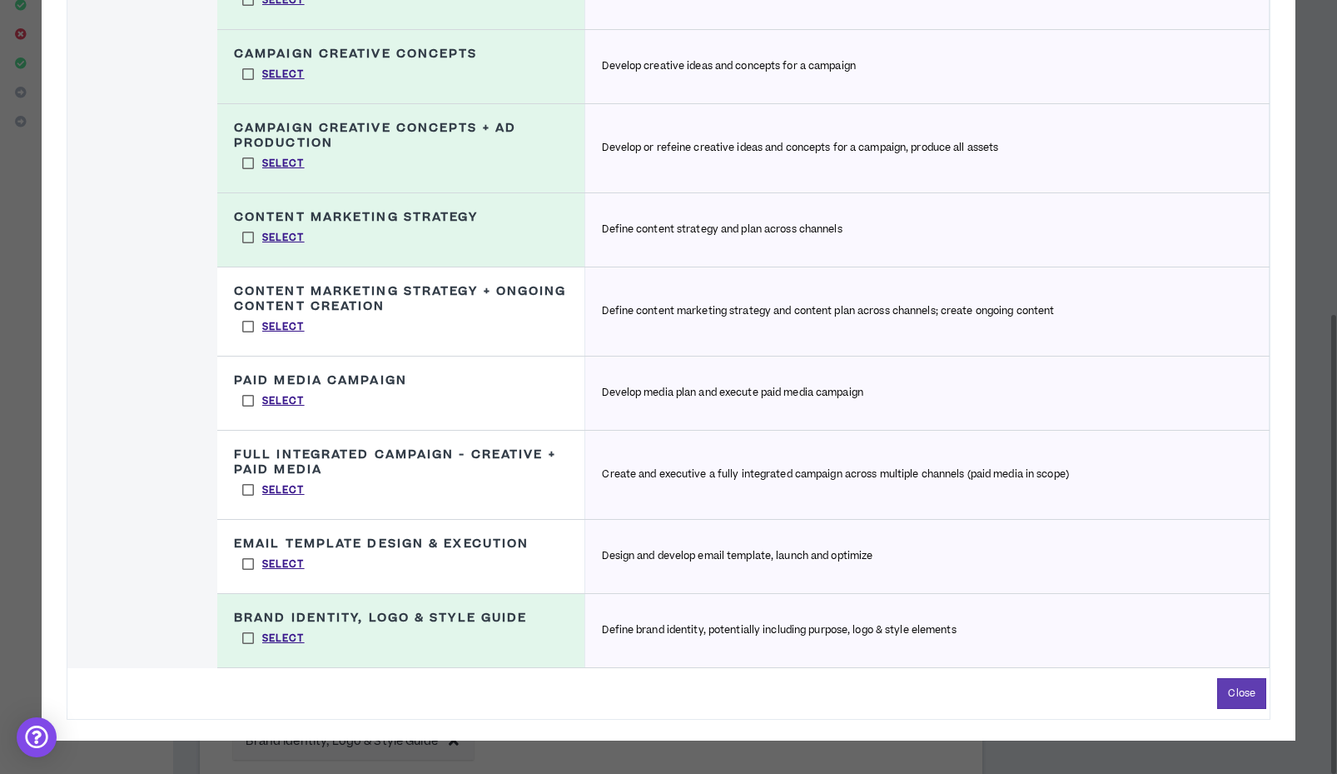
click at [247, 489] on label "Select" at bounding box center [273, 489] width 79 height 25
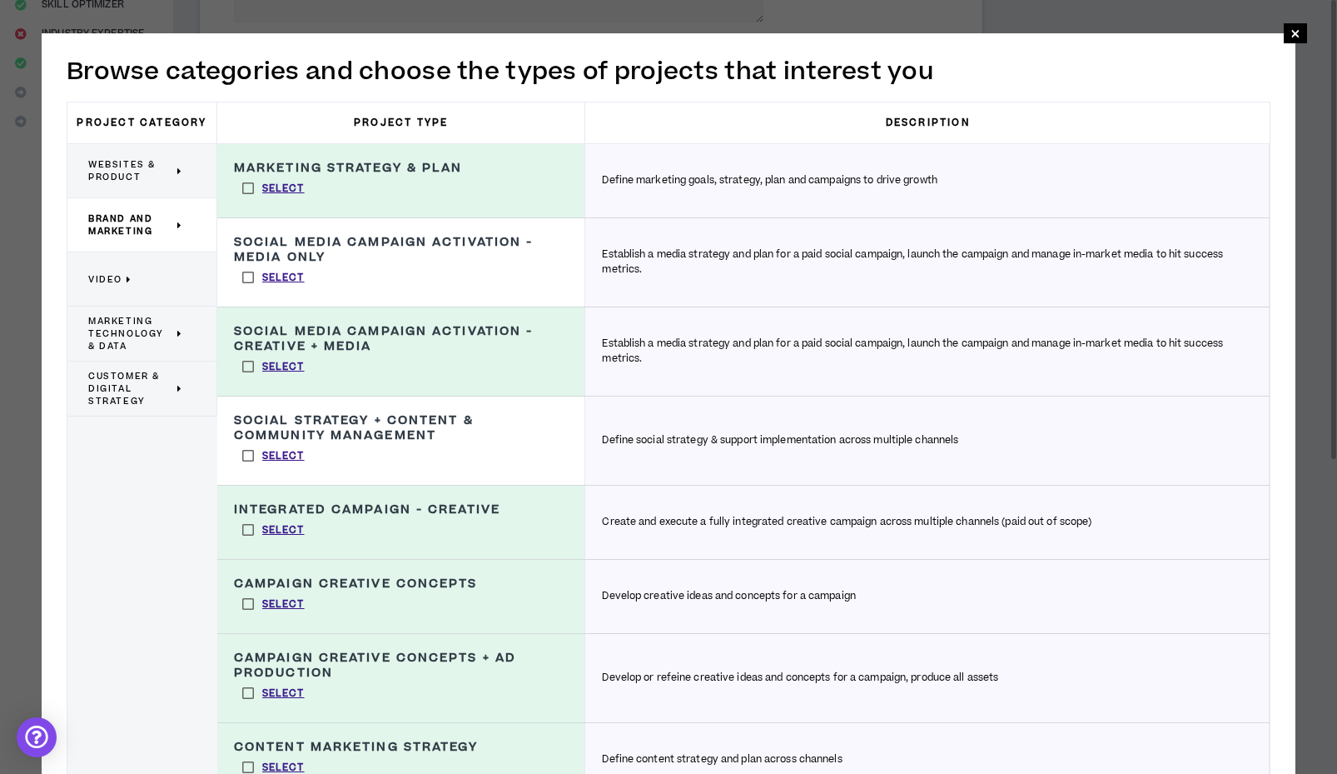
click at [140, 324] on span "Marketing Technology & Data" at bounding box center [130, 333] width 85 height 37
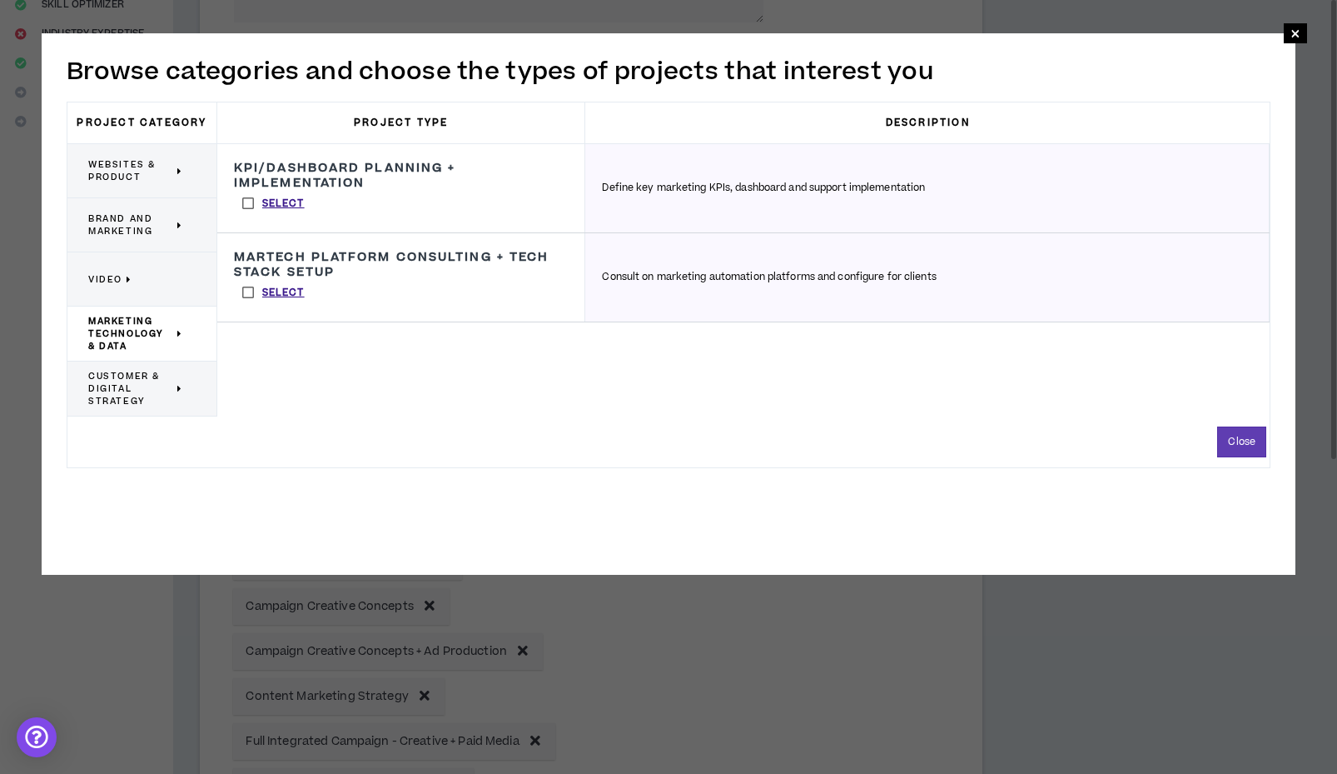
click at [127, 390] on span "Customer & Digital Strategy" at bounding box center [130, 388] width 85 height 37
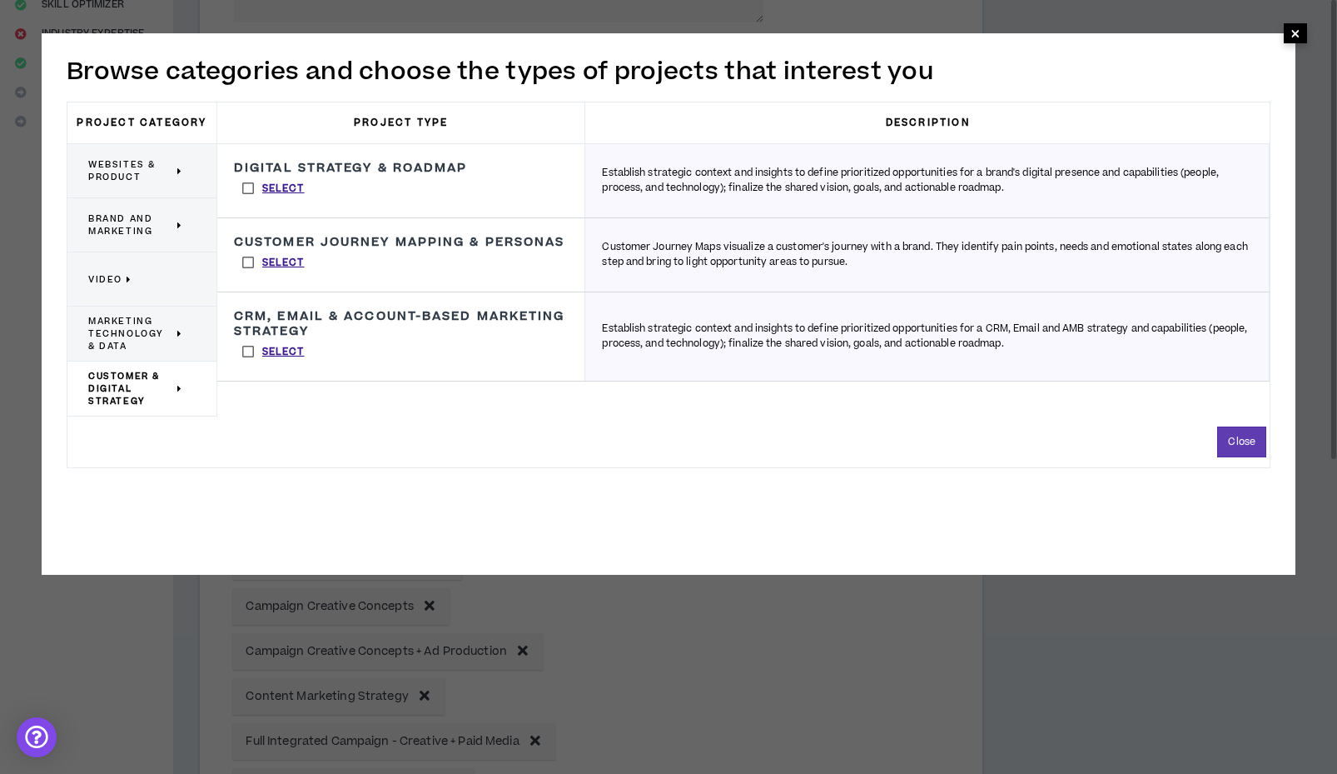
click at [1298, 35] on span "×" at bounding box center [1296, 33] width 10 height 20
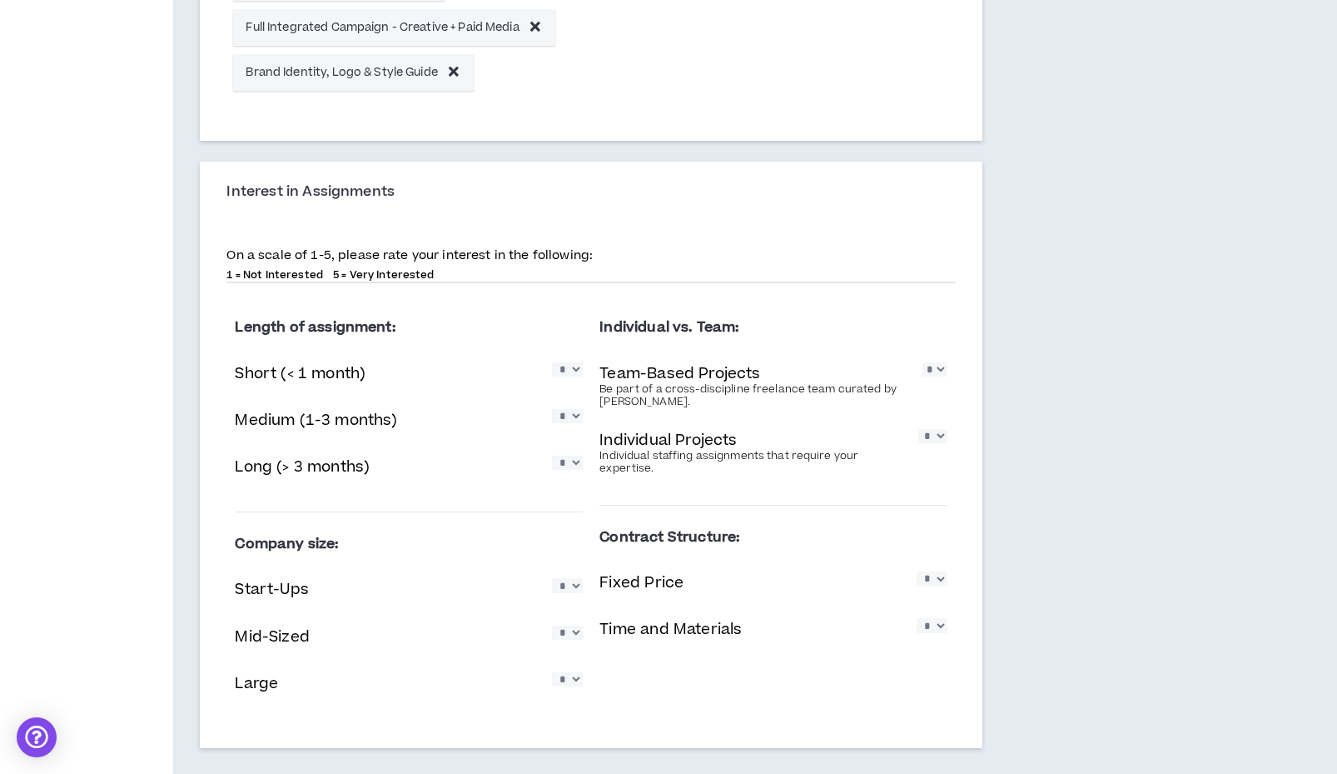
scroll to position [1043, 0]
select select "*"
click at [549, 437] on div "Length of assignment: Short (< 1 month) * * * * * Medium (1-3 months) * * * * *…" at bounding box center [409, 402] width 348 height 189
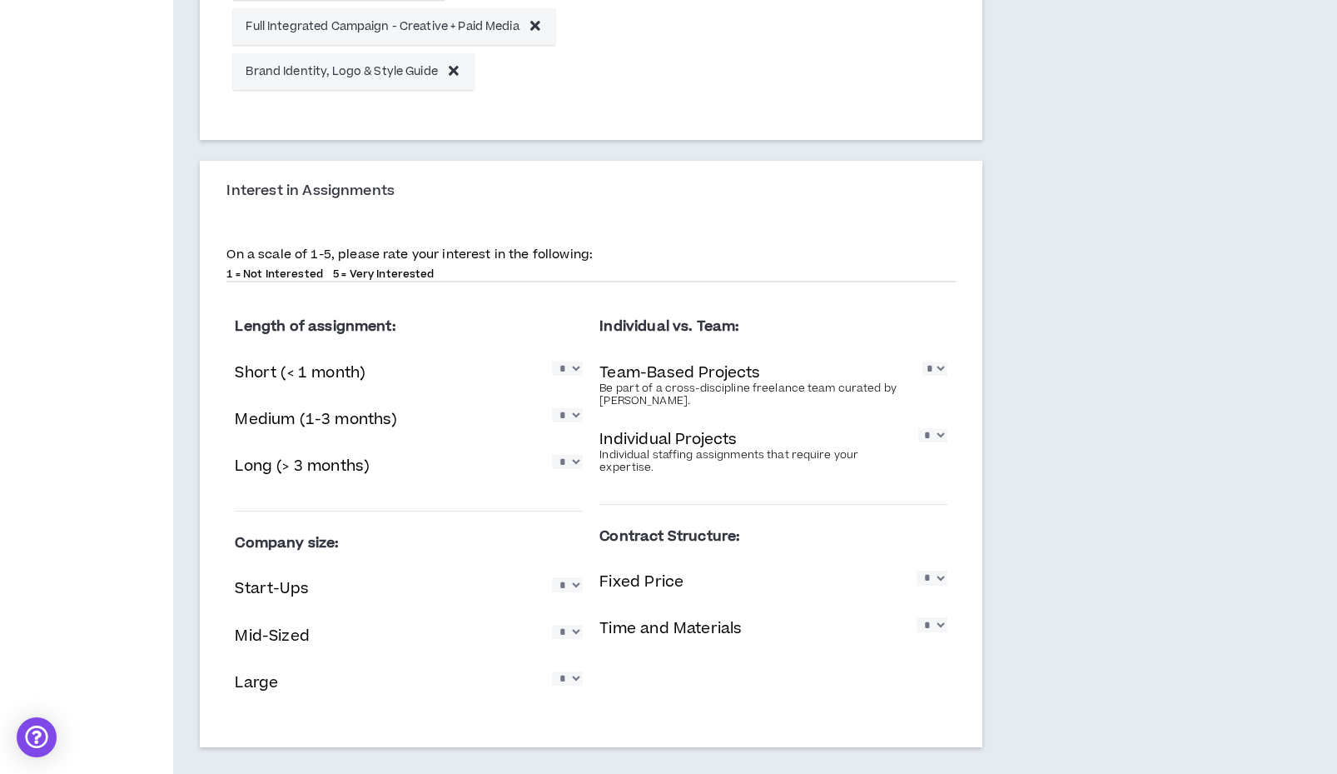
select select "*"
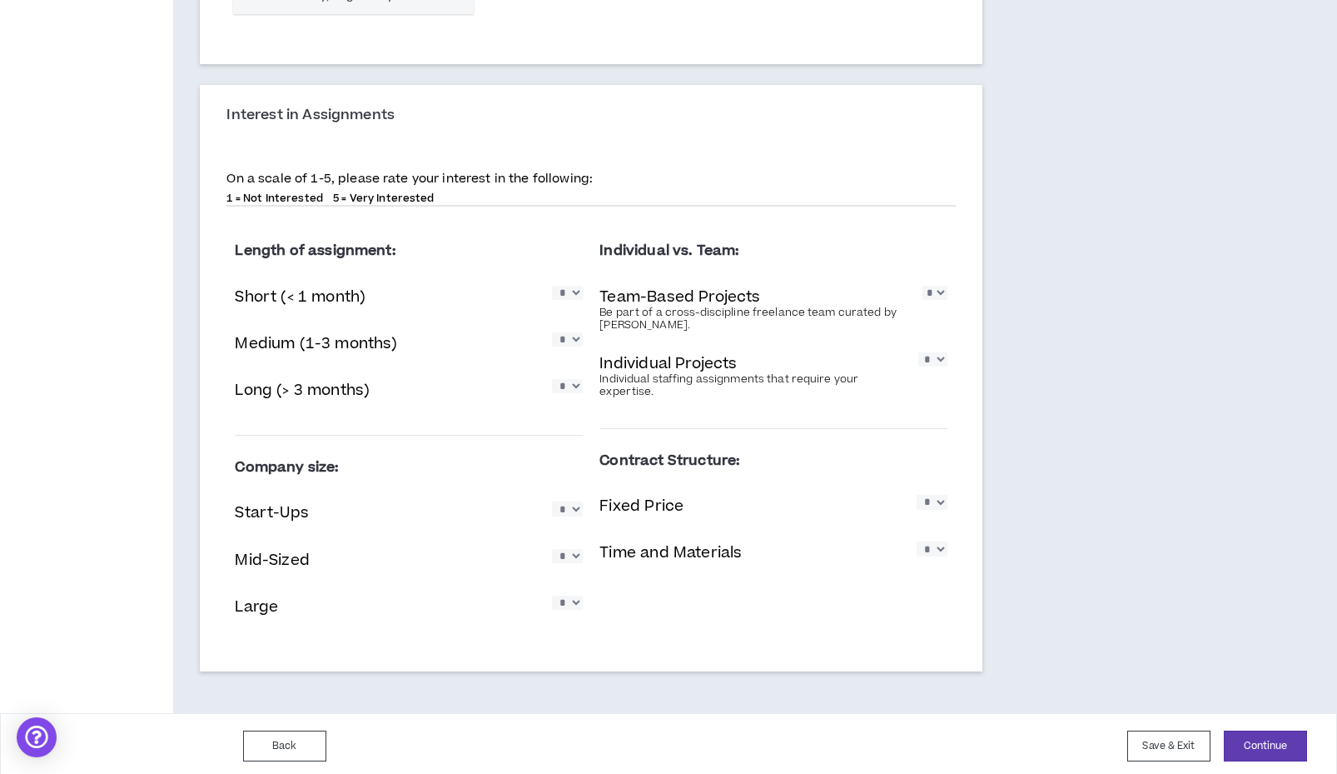
scroll to position [1117, 0]
select select "*"
click at [933, 274] on div "Individual vs. Team: Team-Based Projects Be part of a cross-discipline freelanc…" at bounding box center [774, 324] width 348 height 182
click at [933, 282] on div "Team-Based Projects Be part of a cross-discipline freelance team curated by [PE…" at bounding box center [774, 309] width 348 height 54
select select "*"
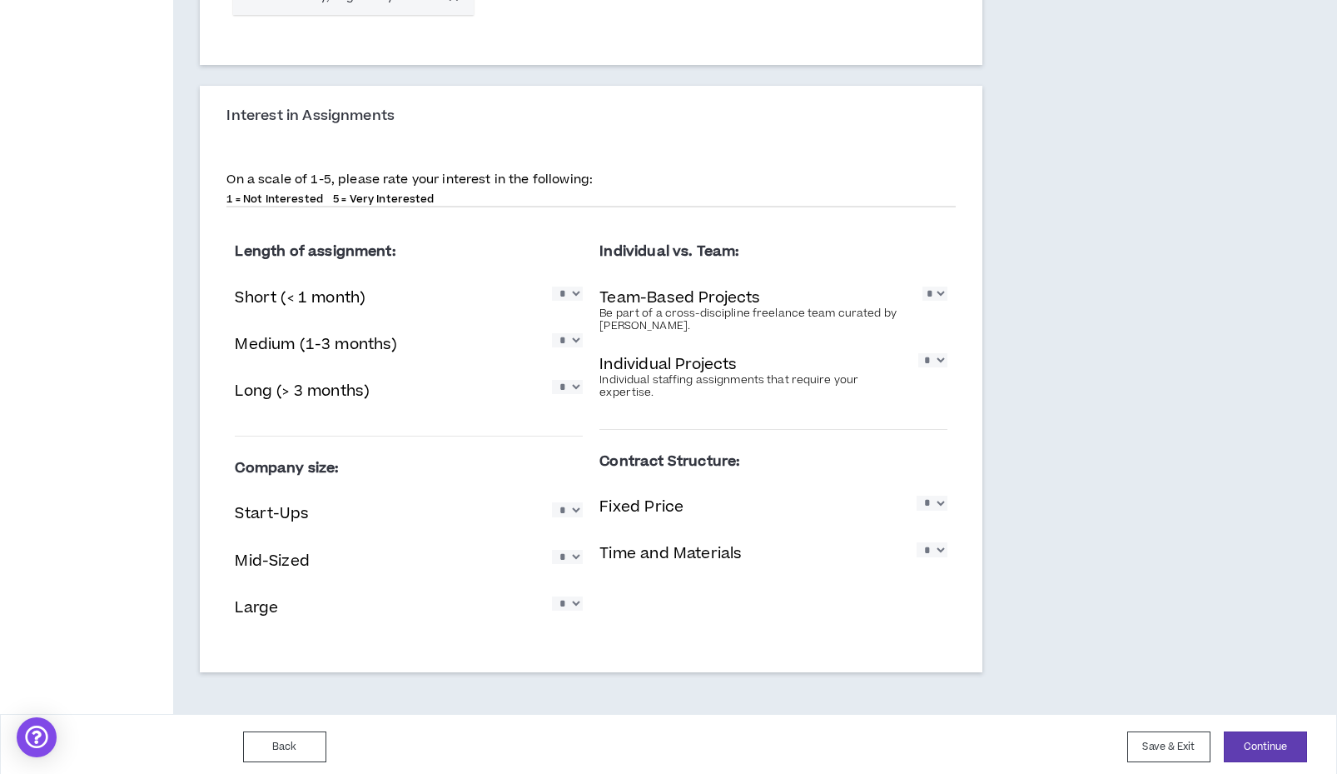
select select "*"
click at [1242, 720] on div "Back Save & Exit Continue Save & Exit" at bounding box center [668, 745] width 1337 height 66
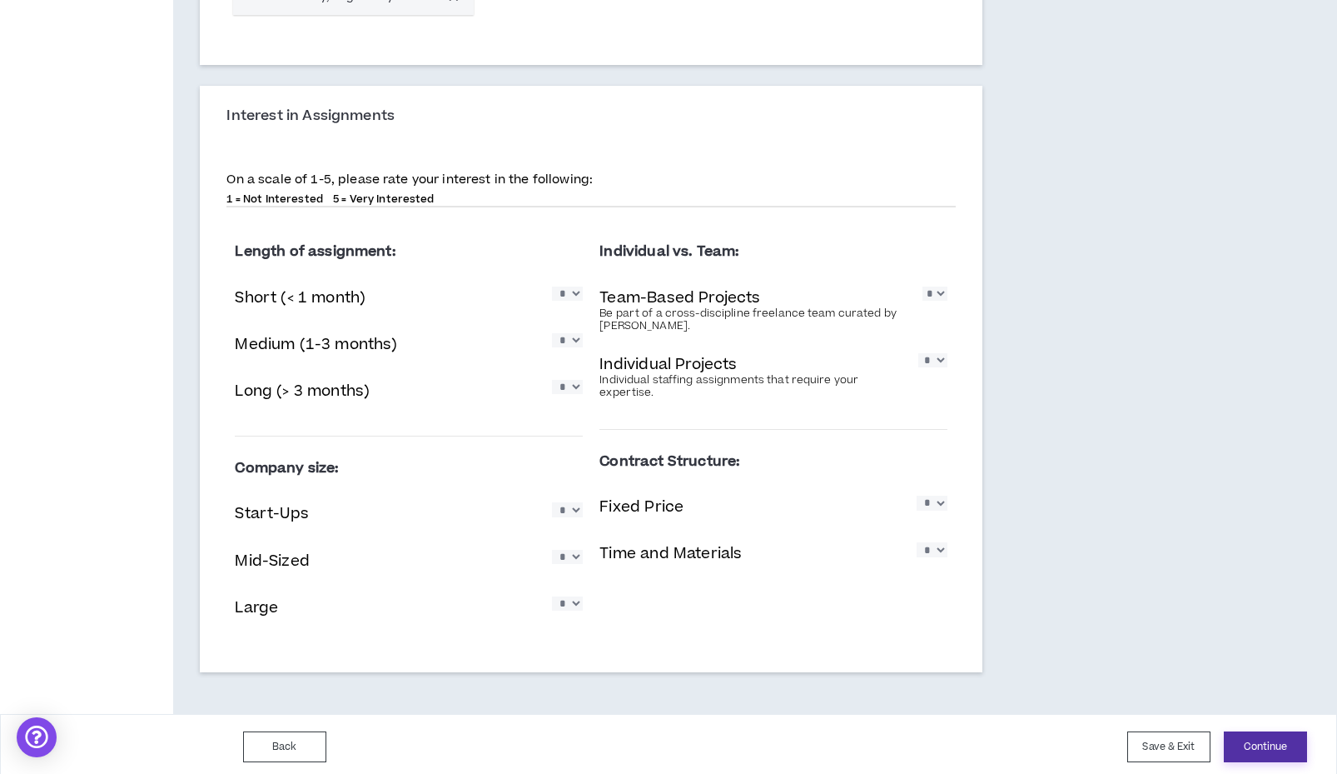
click at [1242, 734] on button "Continue" at bounding box center [1265, 746] width 83 height 31
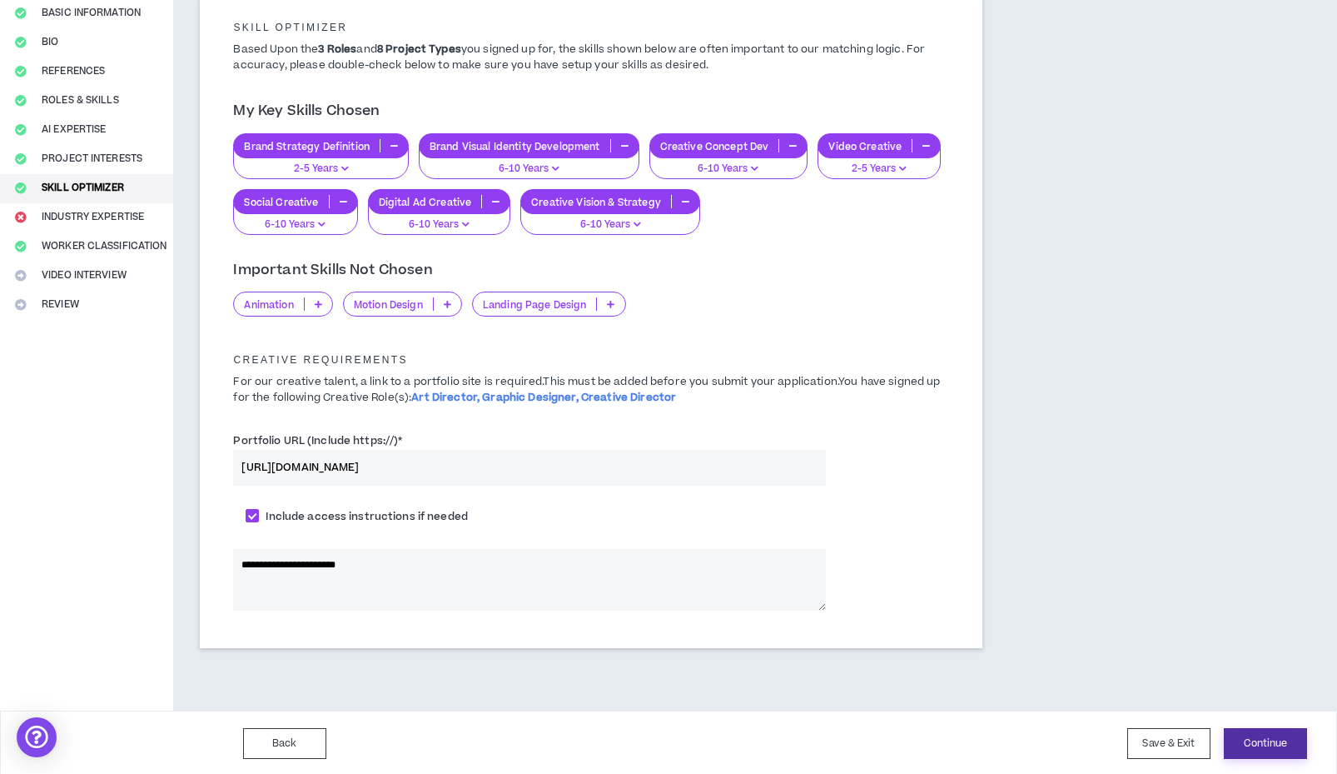
scroll to position [144, 0]
click at [1241, 734] on button "Continue" at bounding box center [1265, 744] width 83 height 31
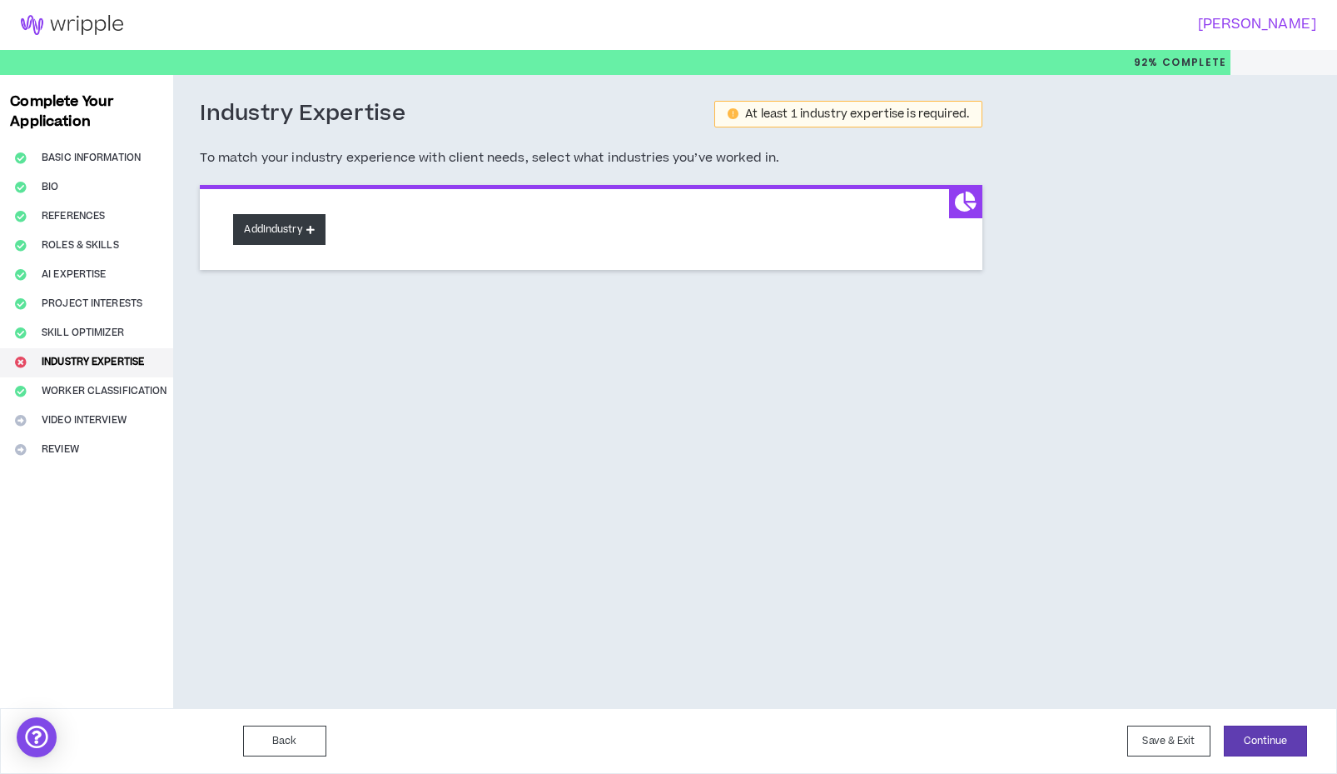
click at [287, 232] on button "Add Industry" at bounding box center [279, 229] width 92 height 31
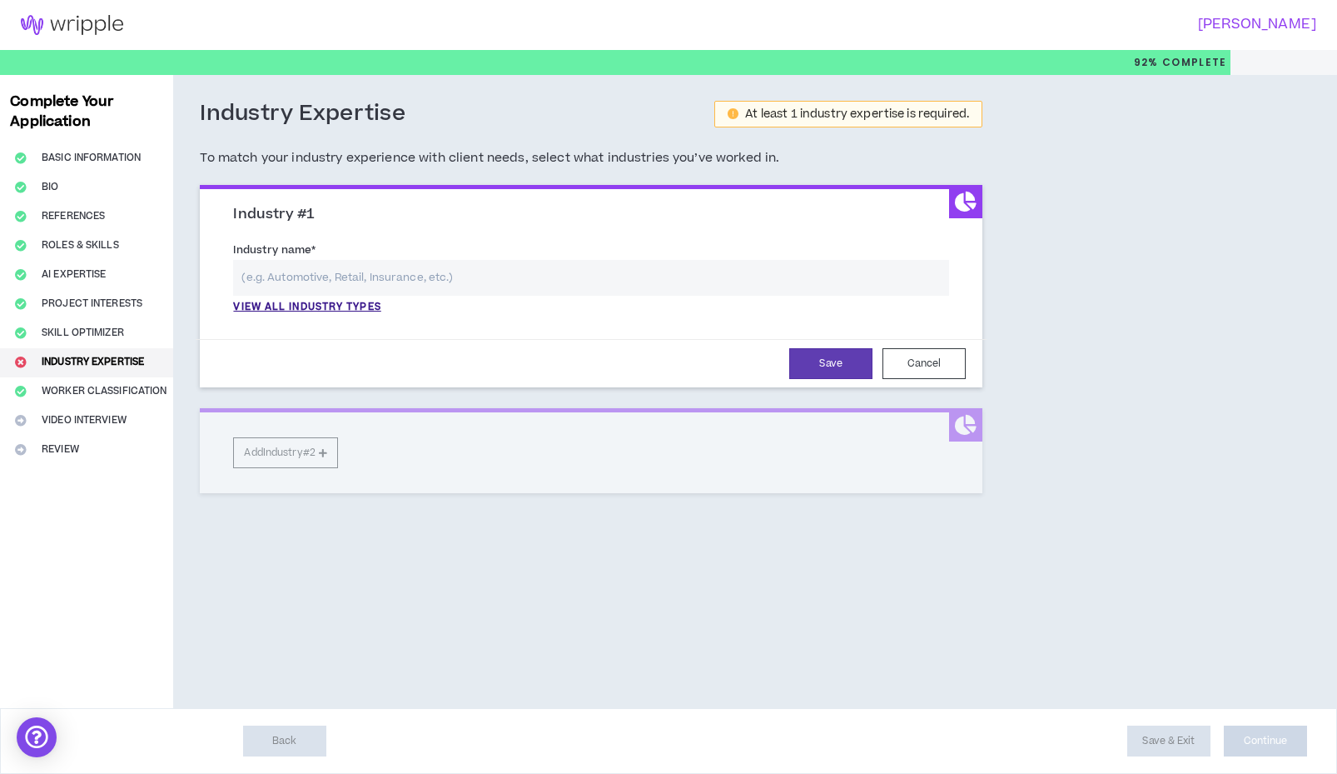
click at [283, 268] on input "text" at bounding box center [591, 278] width 716 height 36
click at [266, 306] on p "View all industry types" at bounding box center [306, 307] width 147 height 15
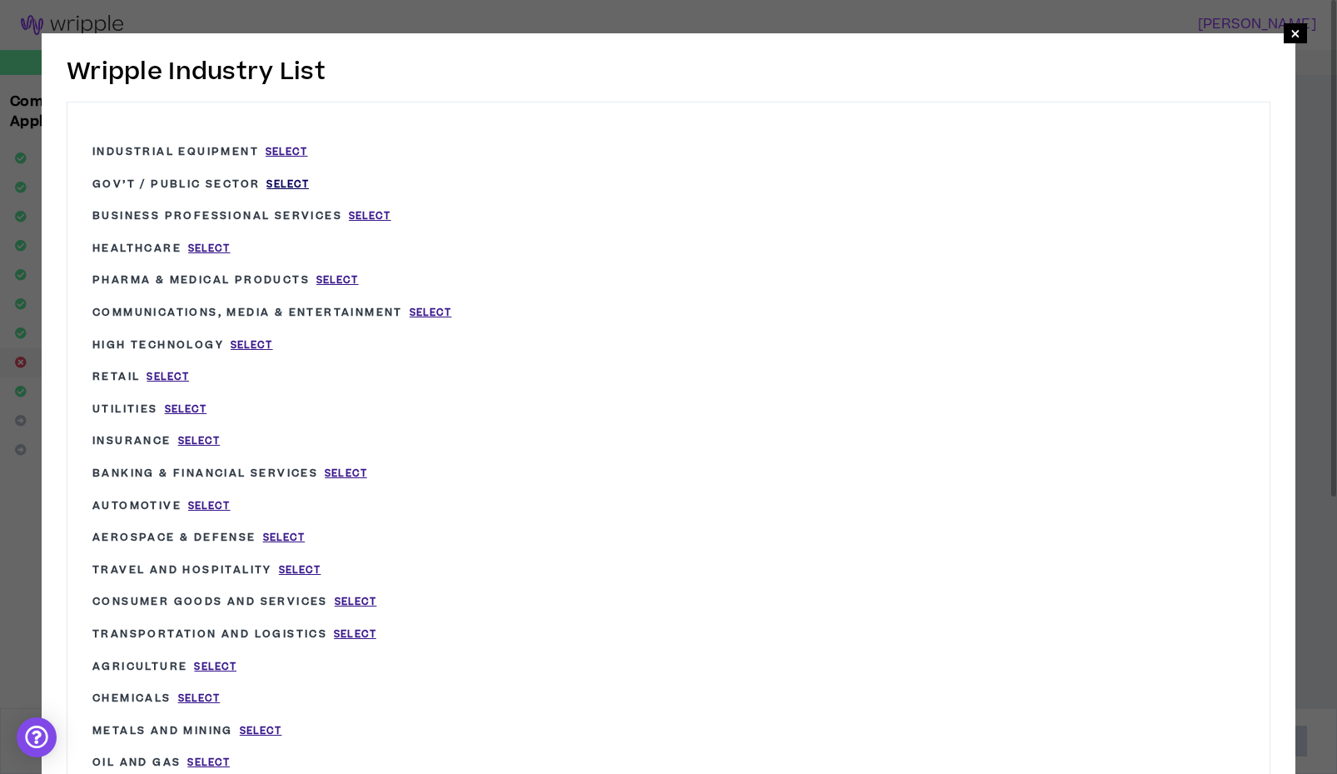
click at [309, 181] on span "Select" at bounding box center [287, 184] width 42 height 14
type input "Gov’t / Public Sector"
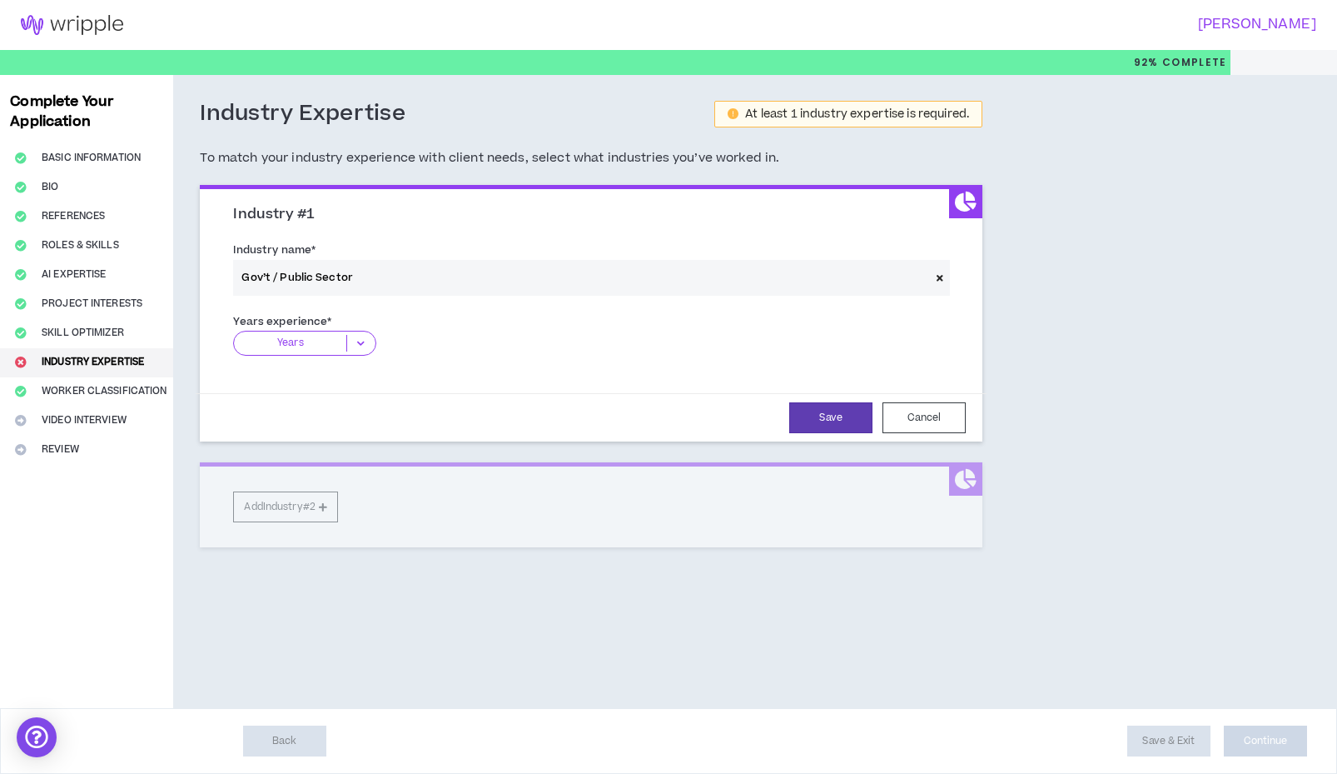
click at [366, 336] on icon at bounding box center [360, 343] width 27 height 17
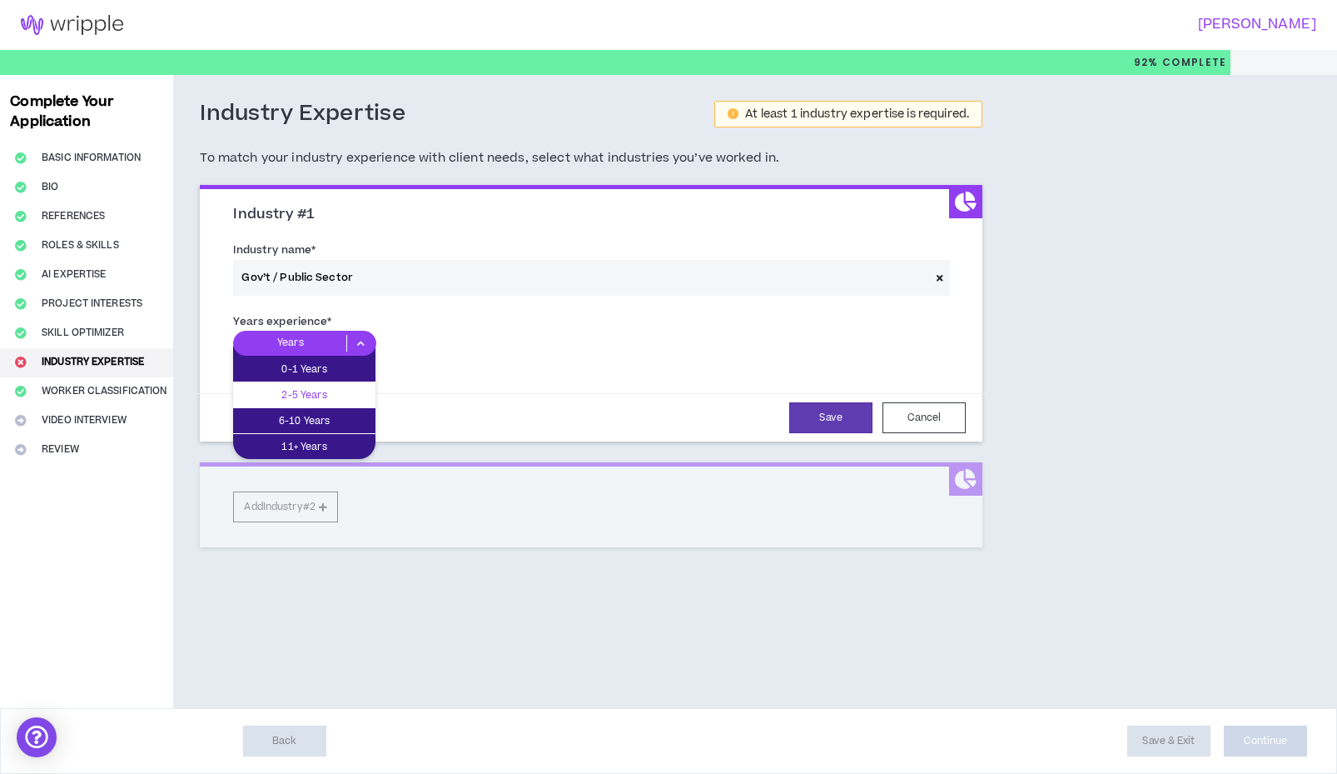
click at [304, 390] on p "2-5 Years" at bounding box center [304, 395] width 142 height 18
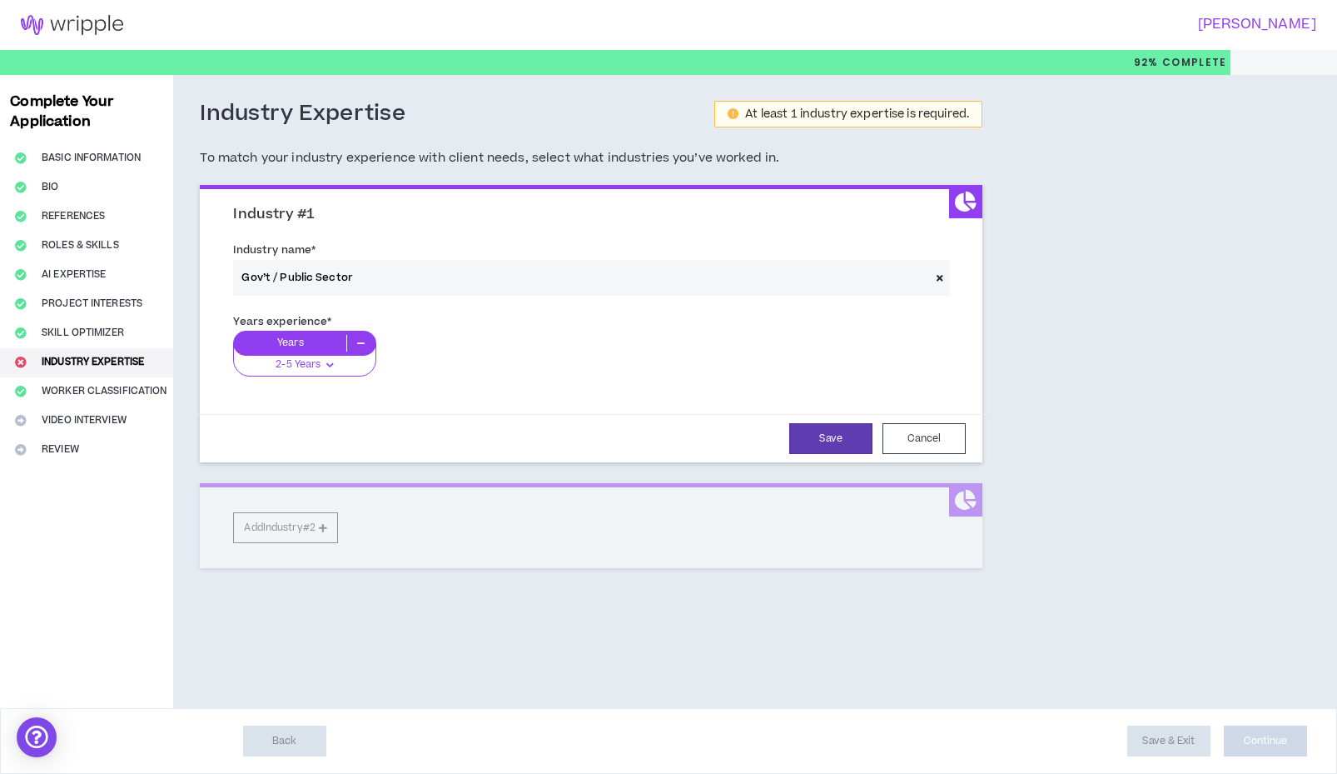
click at [503, 341] on div "Years 2-5 Years 0-1 Years 2-5 Years 6-10 Years 11+ Years" at bounding box center [591, 360] width 716 height 58
click at [432, 404] on form "Industry name * Gov’t / Public Sector Years experience * Years 2-5 Years 0-1 Ye…" at bounding box center [591, 349] width 741 height 226
click at [813, 430] on button "Save" at bounding box center [830, 438] width 83 height 31
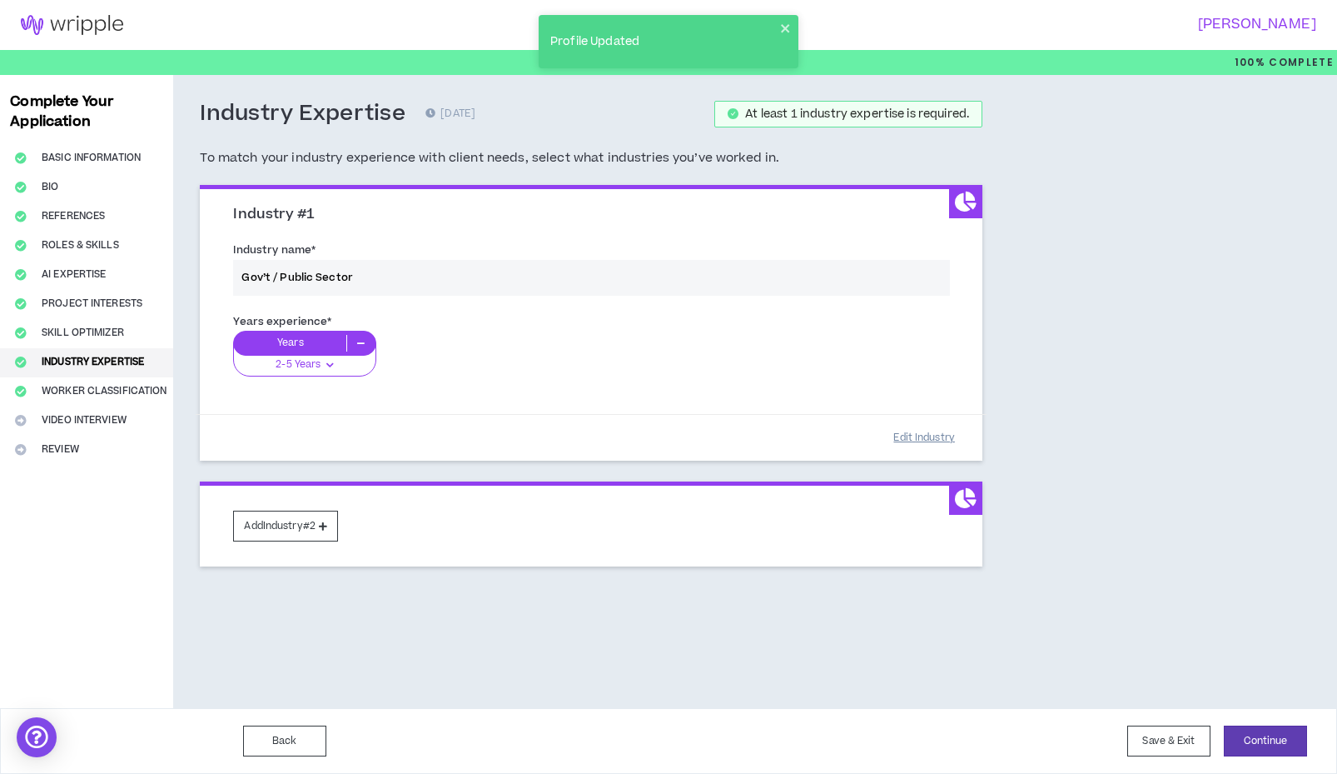
click at [901, 438] on button "Edit Industry" at bounding box center [924, 437] width 83 height 29
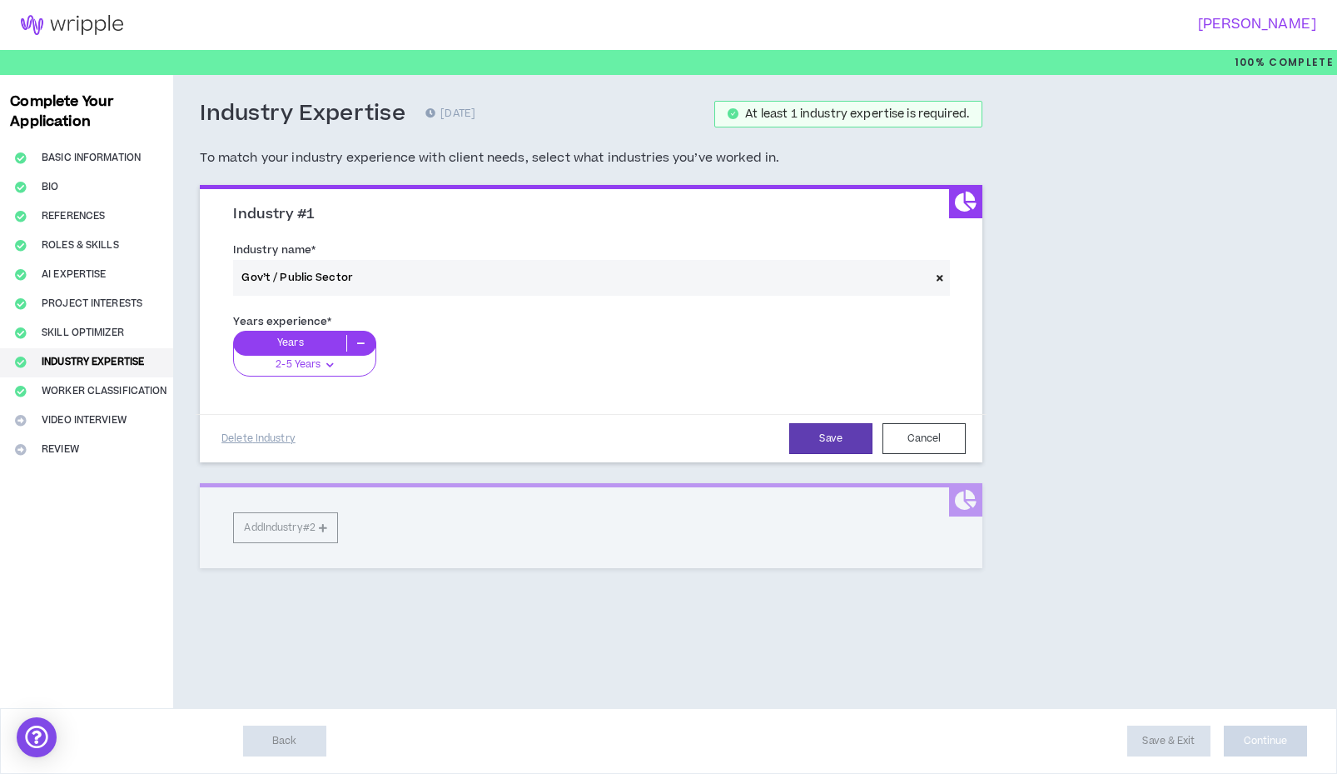
click at [270, 524] on div "Industry #1 Industry name * Gov’t / Public Sector Years experience * Years 2-5 …" at bounding box center [591, 376] width 783 height 383
click at [370, 426] on div "Save Cancel" at bounding box center [633, 438] width 666 height 31
click at [286, 523] on div "Industry #1 Industry name * Gov’t / Public Sector Years experience * Years 2-5 …" at bounding box center [591, 376] width 783 height 383
click at [809, 445] on button "Save" at bounding box center [830, 438] width 83 height 31
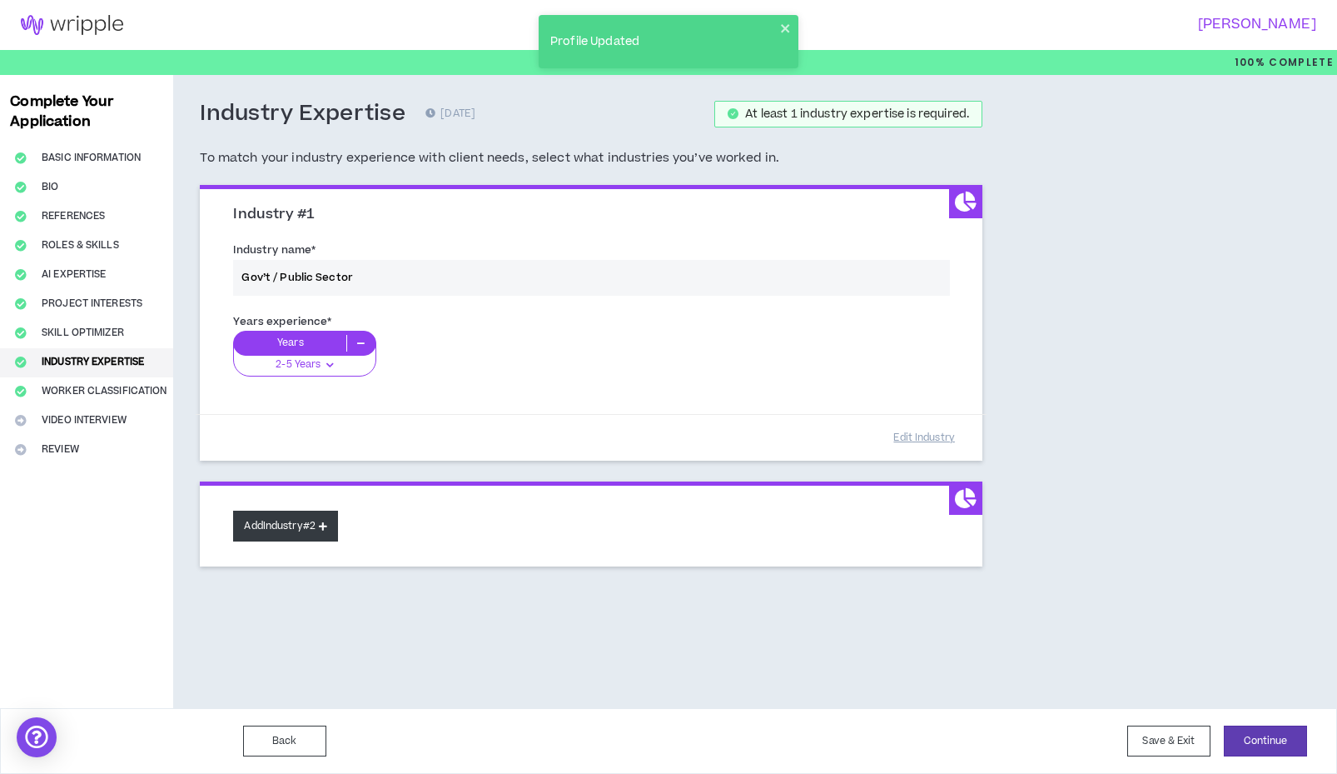
click at [287, 526] on button "Add Industry #2" at bounding box center [285, 525] width 105 height 31
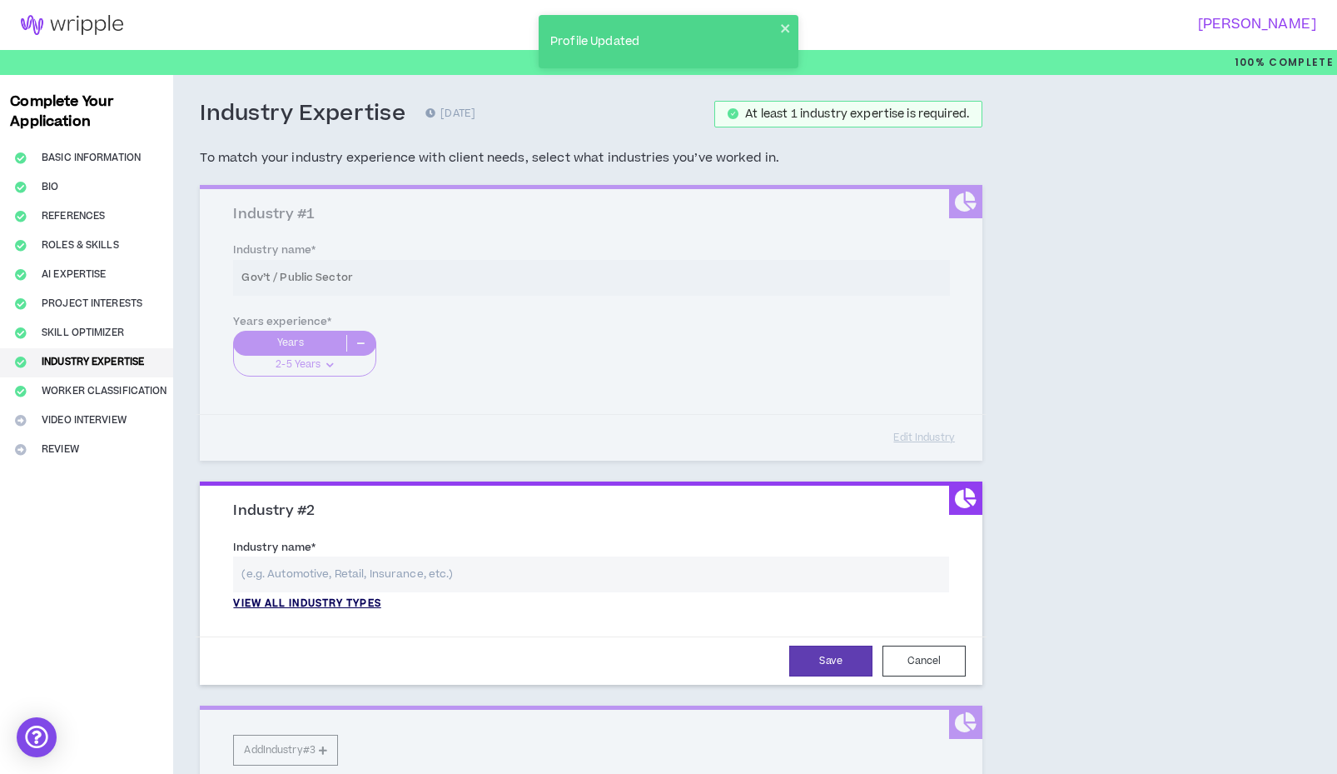
click at [325, 598] on p "View all industry types" at bounding box center [306, 603] width 147 height 15
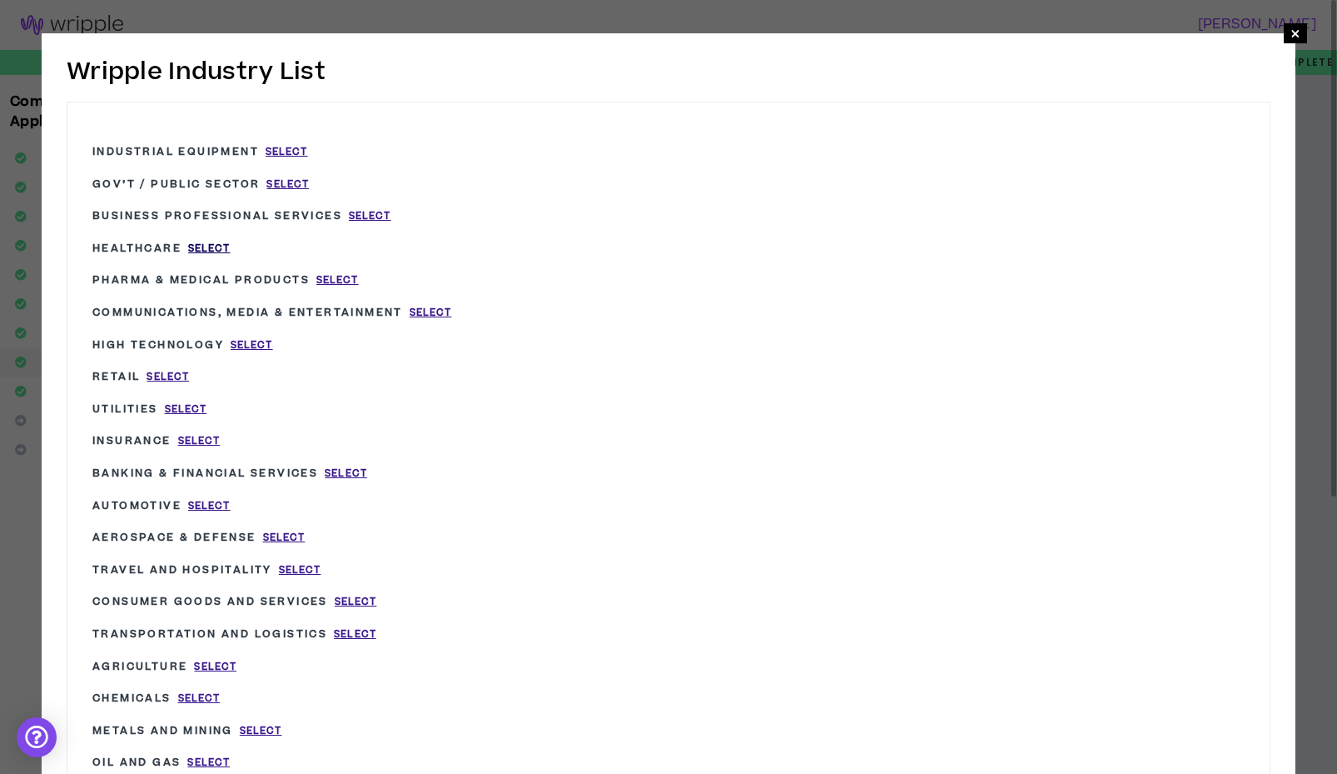
click at [211, 246] on span "Select" at bounding box center [209, 248] width 42 height 14
type input "Healthcare"
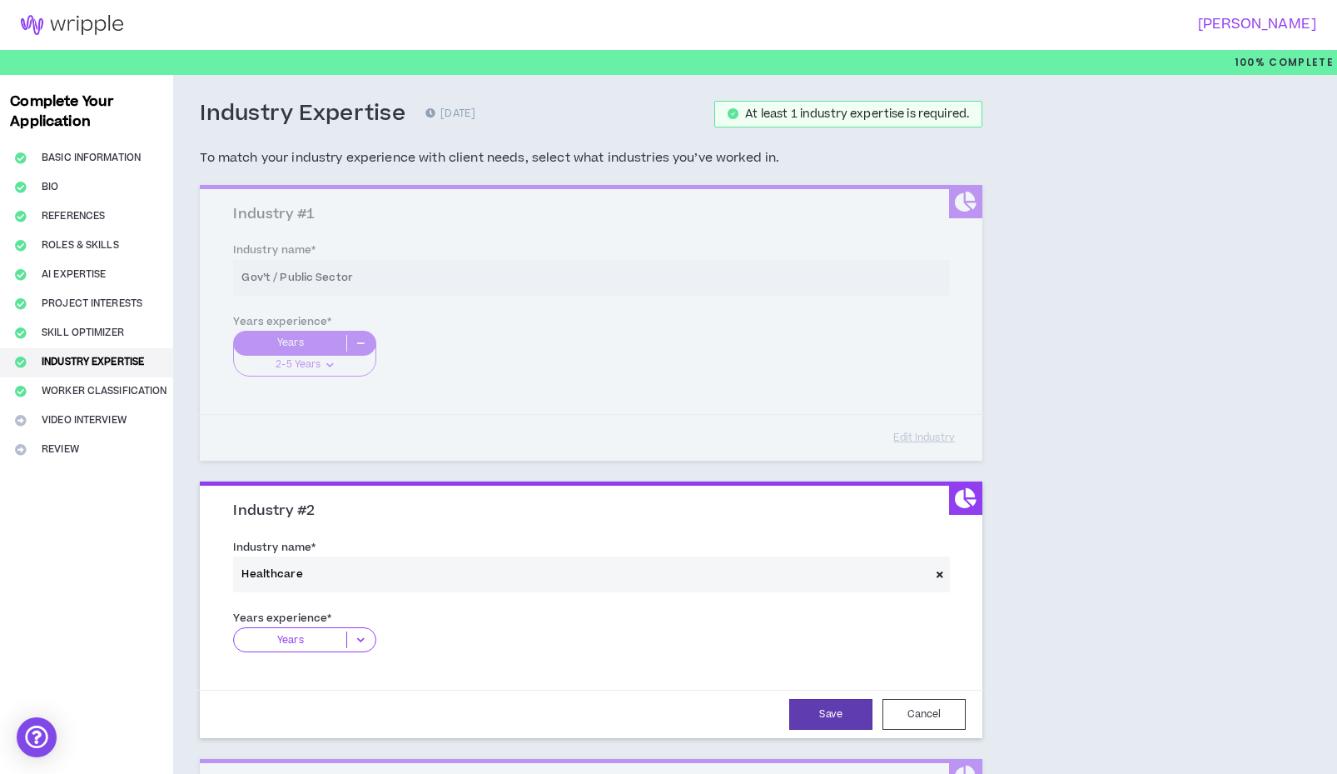
click at [296, 634] on p "Years" at bounding box center [290, 639] width 112 height 17
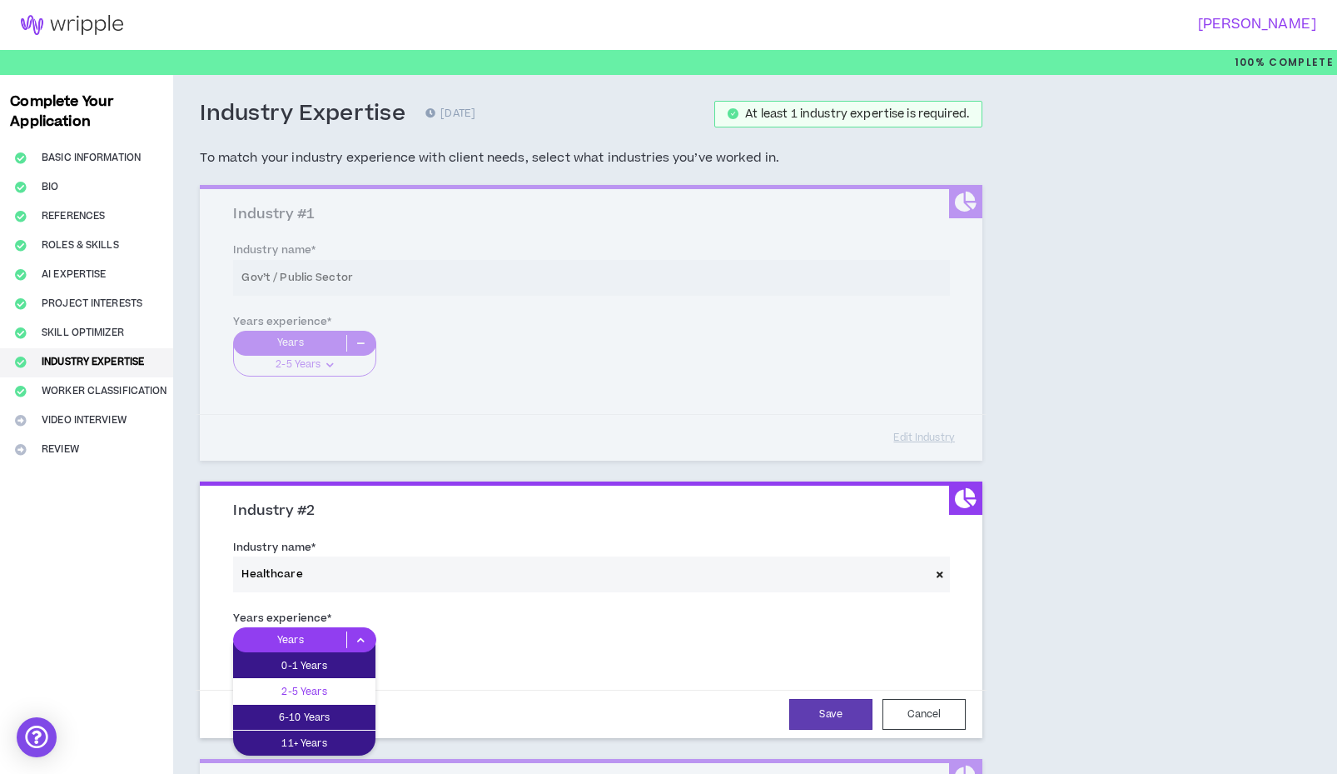
click at [301, 682] on p "2-5 Years" at bounding box center [304, 691] width 142 height 18
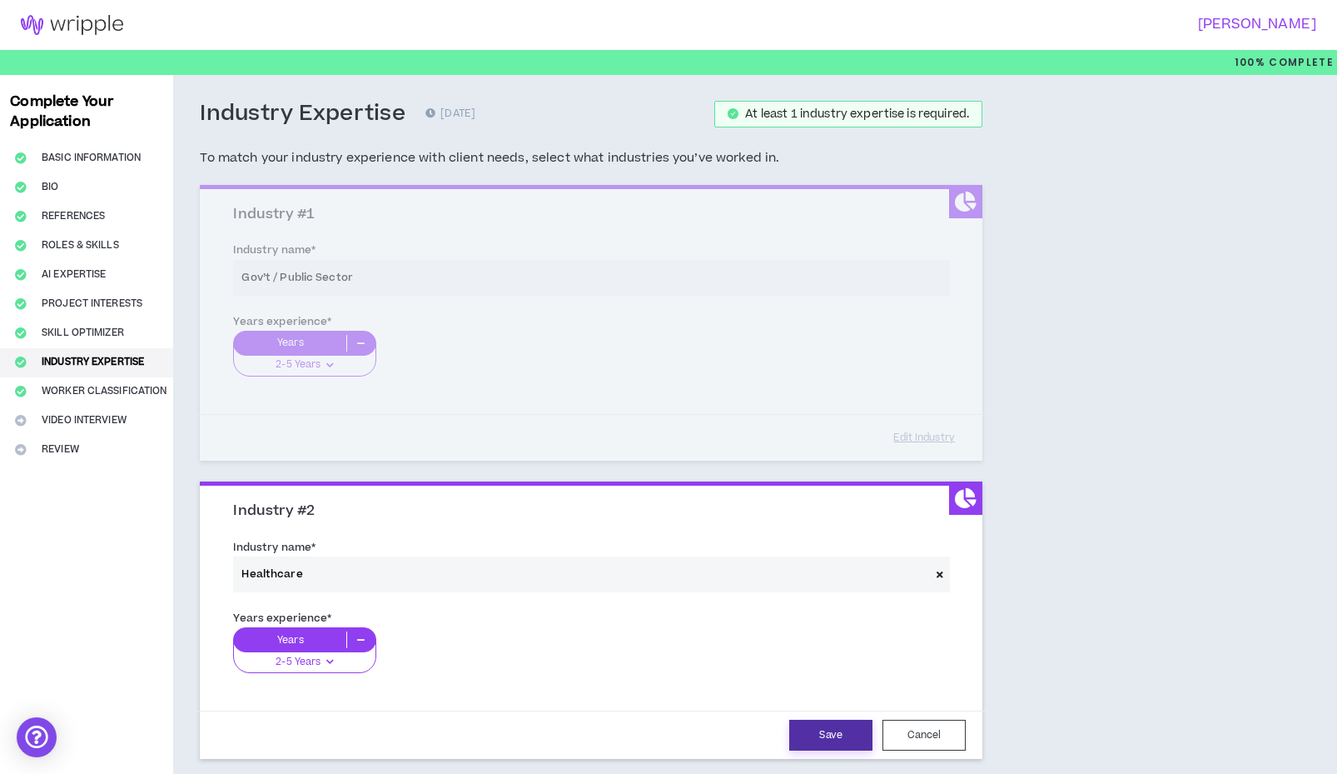
click at [805, 732] on button "Save" at bounding box center [830, 734] width 83 height 31
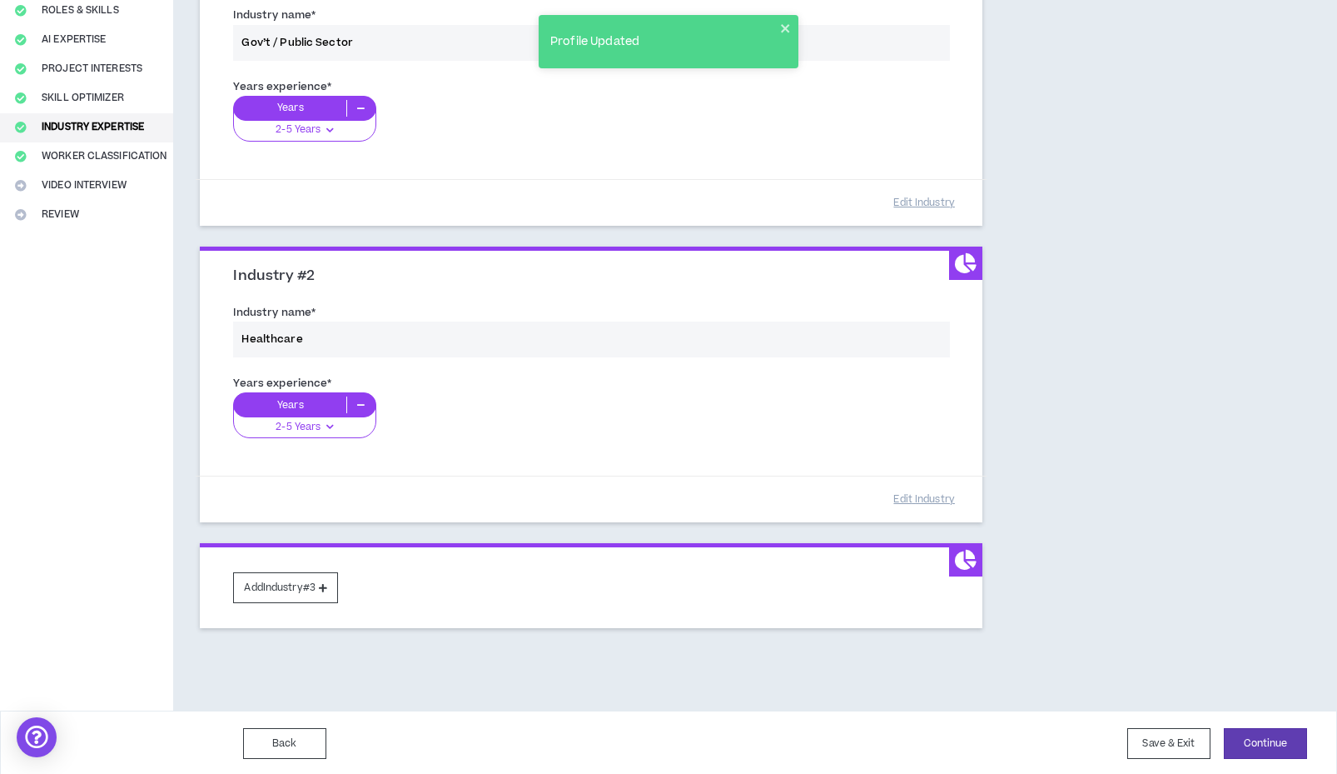
scroll to position [234, 0]
click at [289, 585] on button "Add Industry #3" at bounding box center [285, 588] width 105 height 31
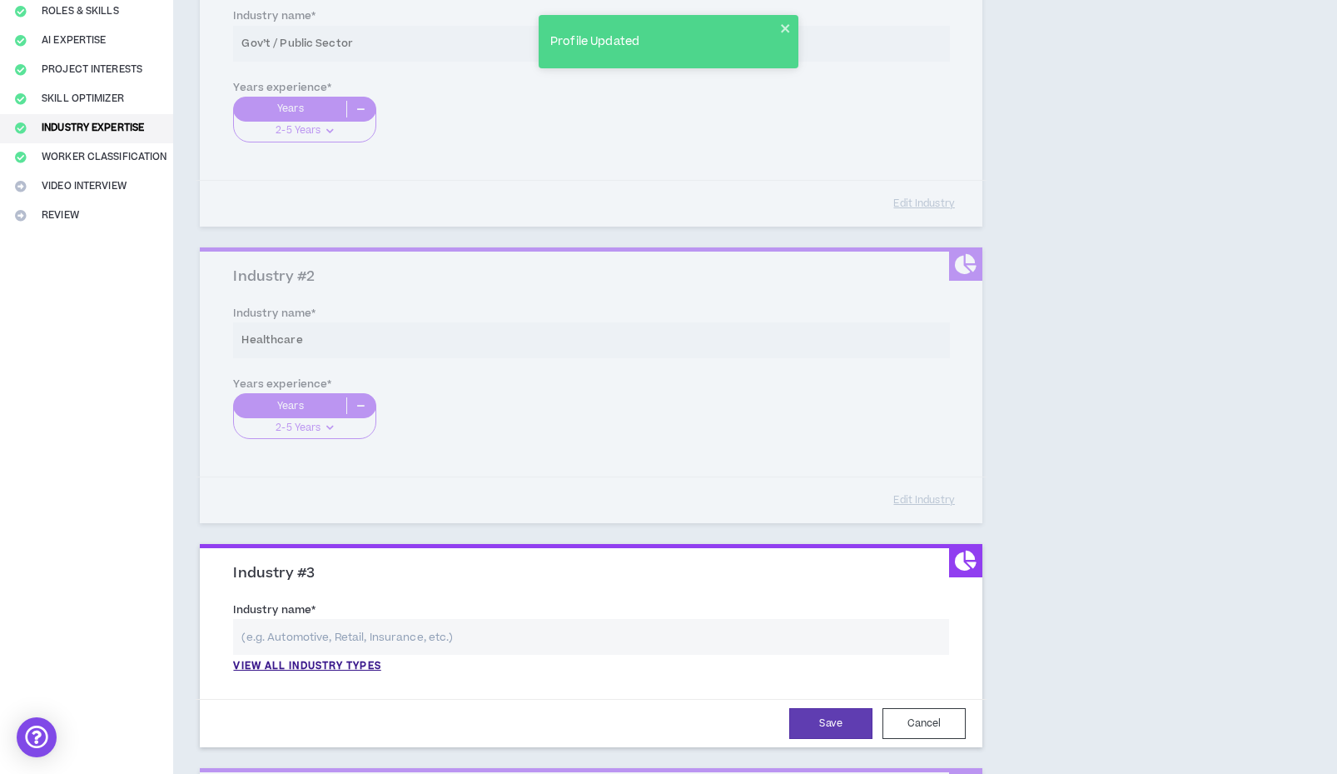
click at [306, 632] on input "text" at bounding box center [591, 637] width 716 height 36
click at [305, 664] on p "View all industry types" at bounding box center [306, 666] width 147 height 15
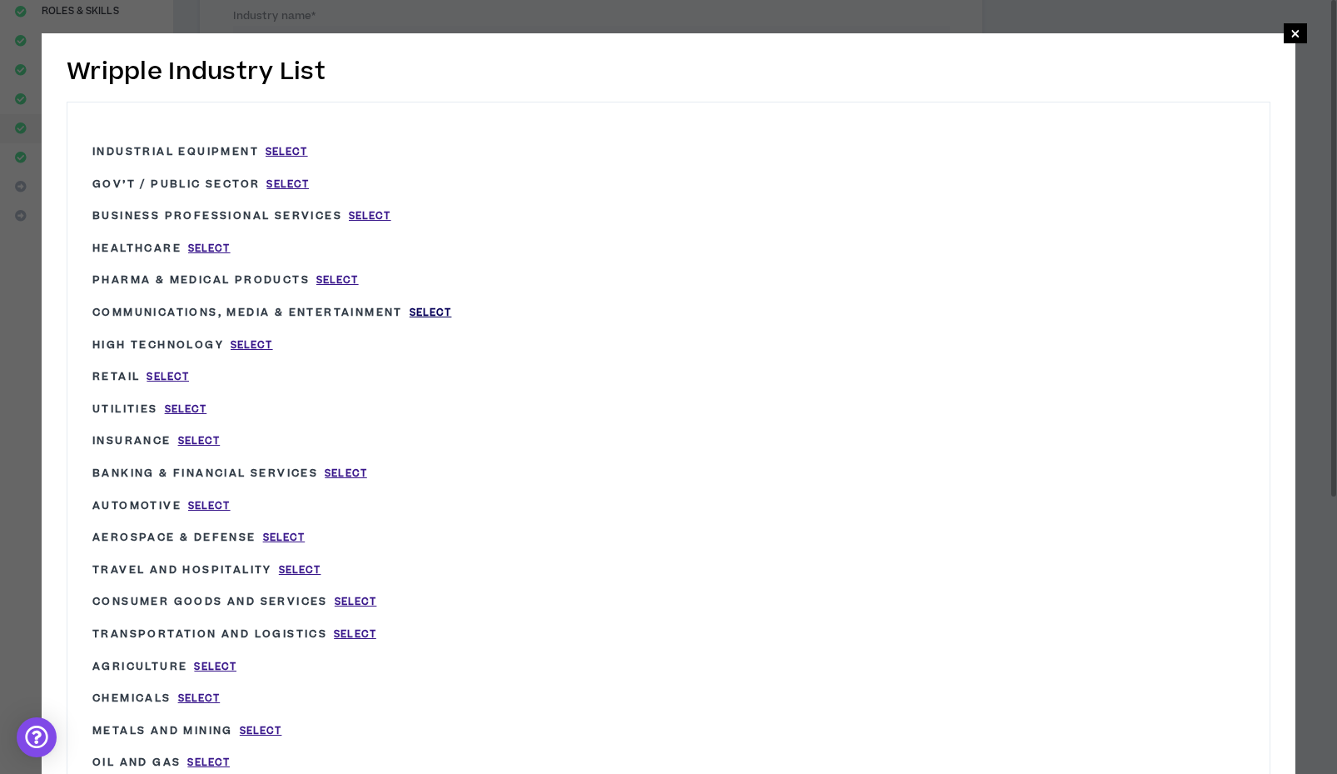
click at [452, 311] on span "Select" at bounding box center [431, 313] width 42 height 14
type input "Communications, Media & Entertainment"
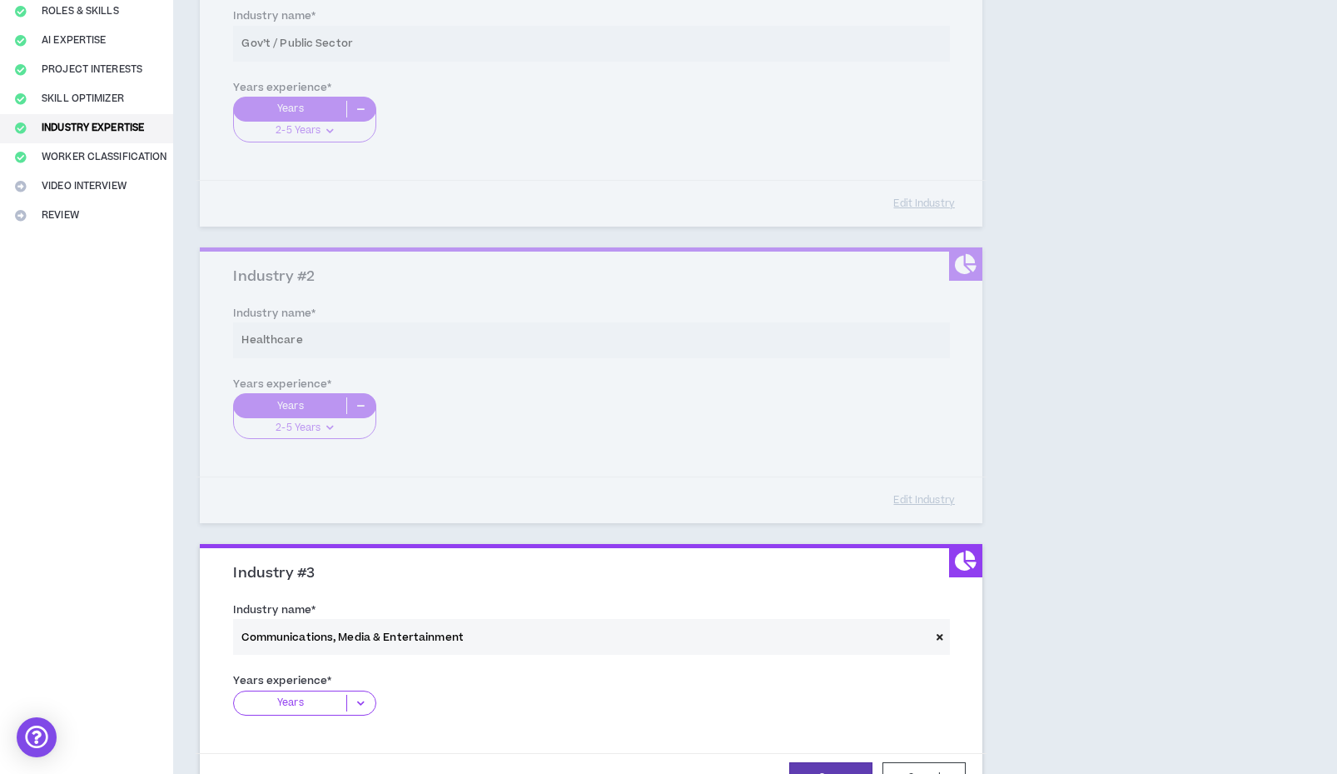
click at [328, 690] on div "Years" at bounding box center [304, 702] width 142 height 25
click at [311, 746] on p "2-5 Years" at bounding box center [304, 754] width 142 height 18
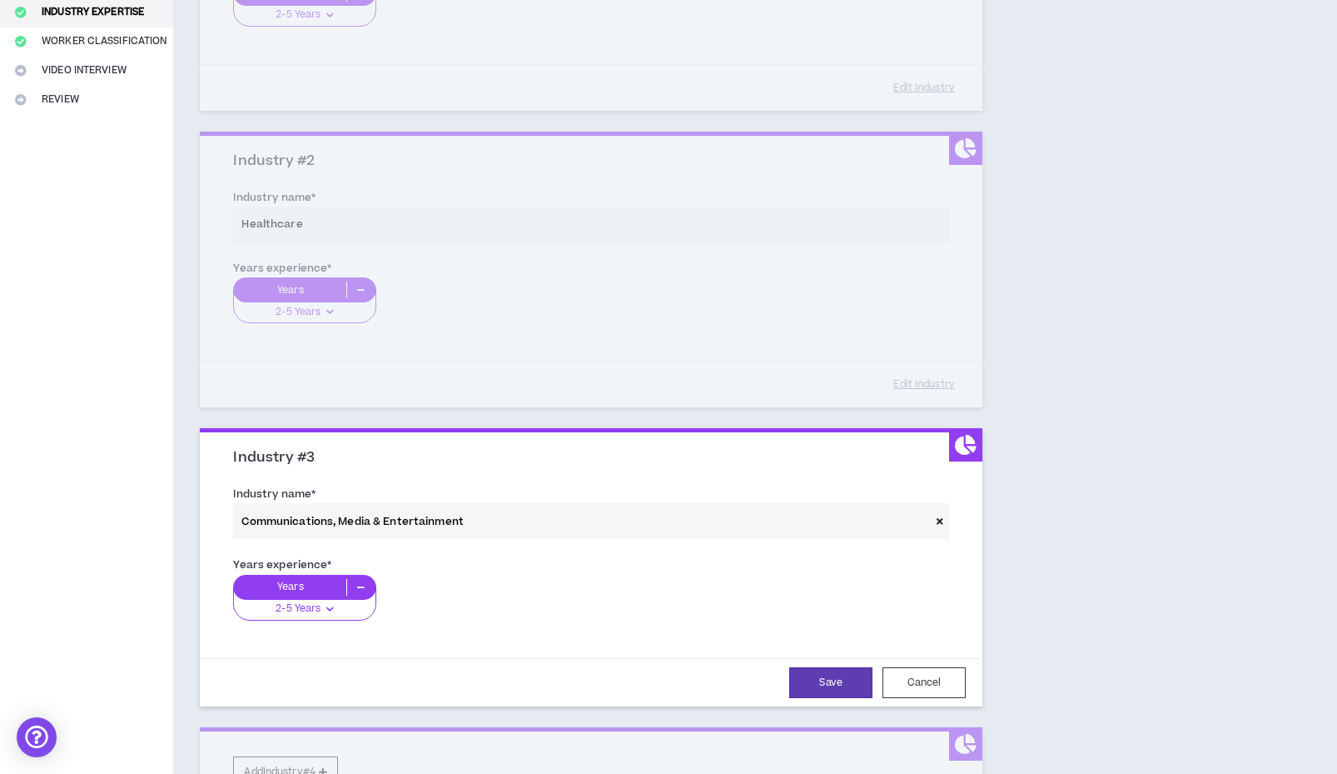
scroll to position [363, 0]
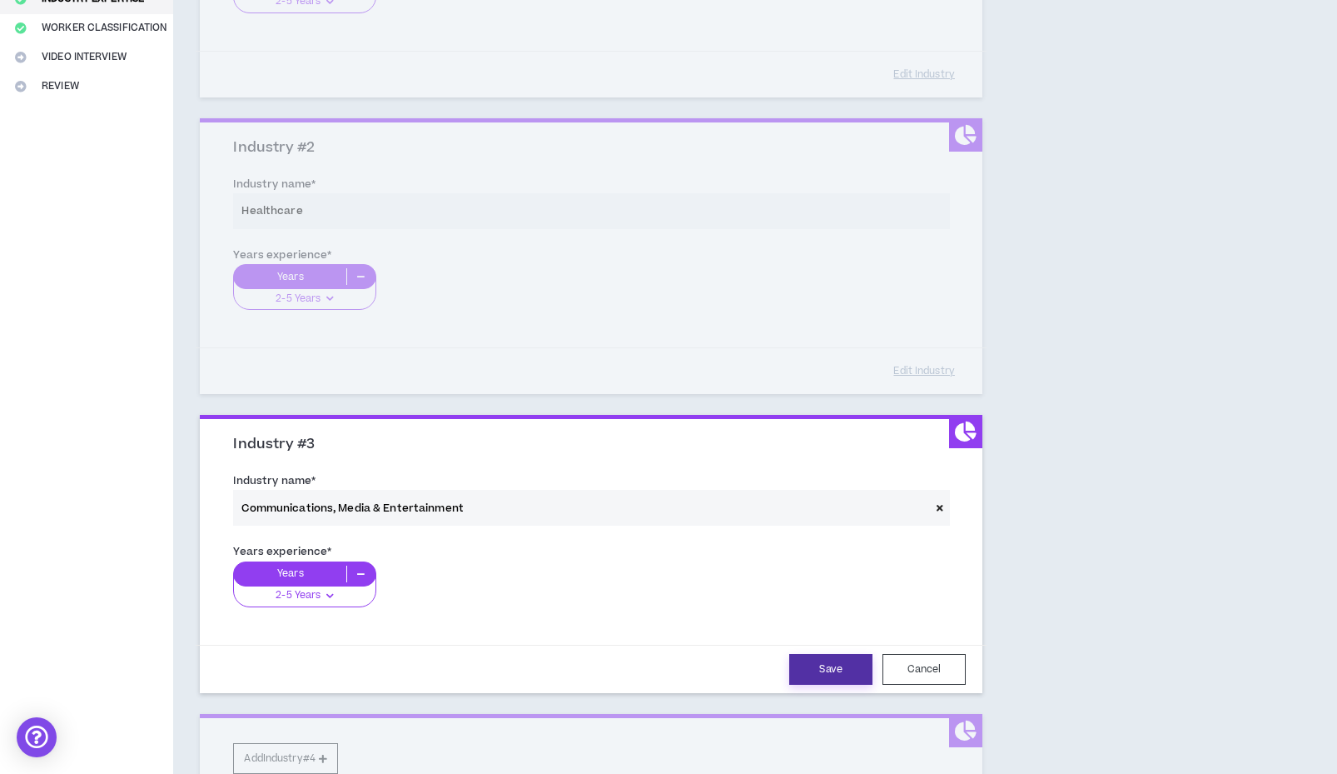
click at [814, 654] on button "Save" at bounding box center [830, 669] width 83 height 31
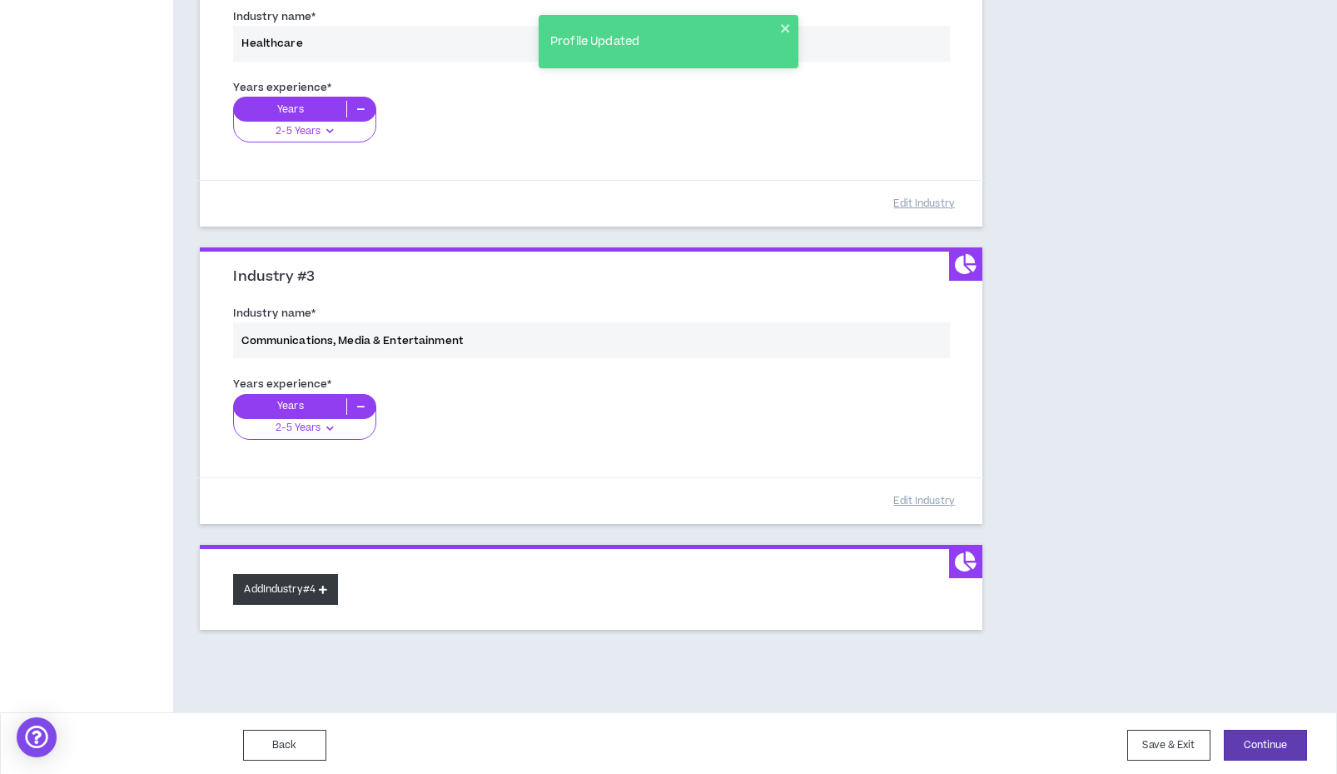
scroll to position [530, 0]
click at [286, 596] on button "Add Industry #4" at bounding box center [285, 590] width 105 height 31
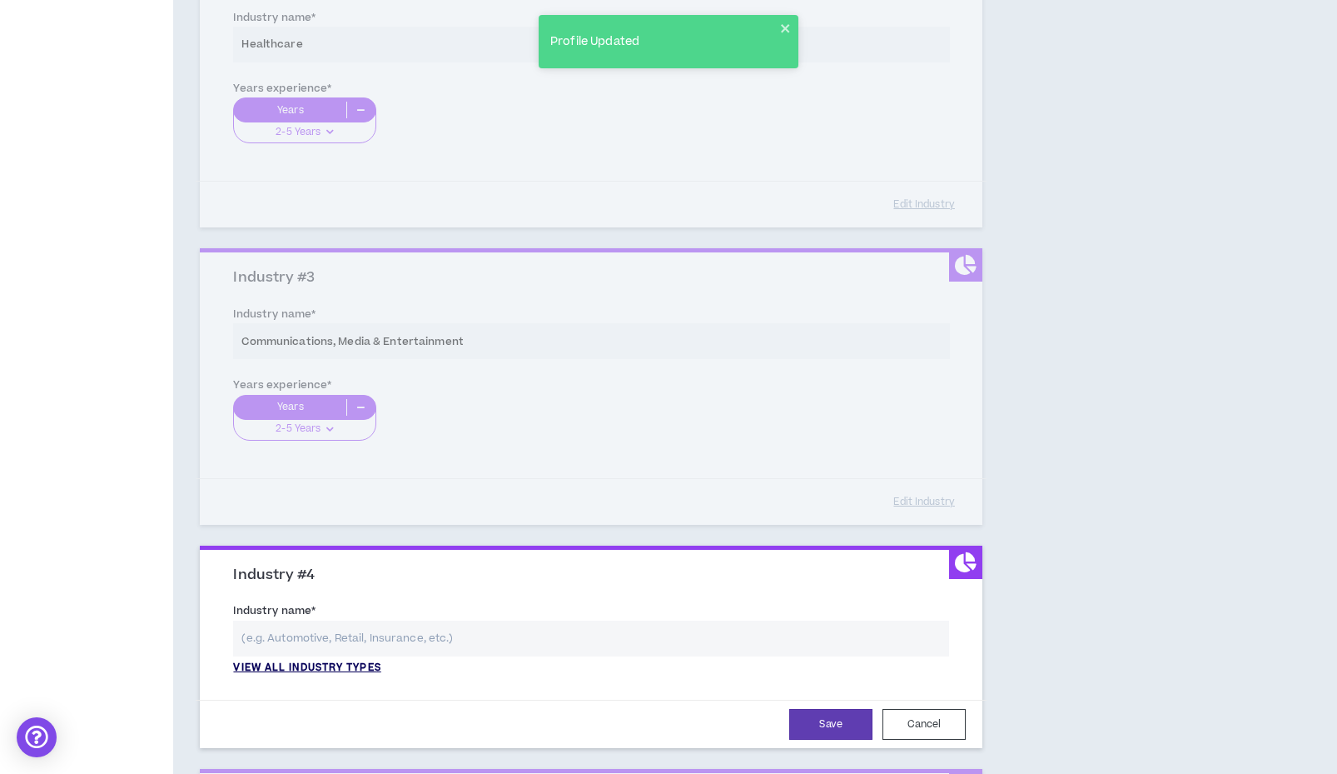
click at [299, 660] on p "View all industry types" at bounding box center [306, 667] width 147 height 15
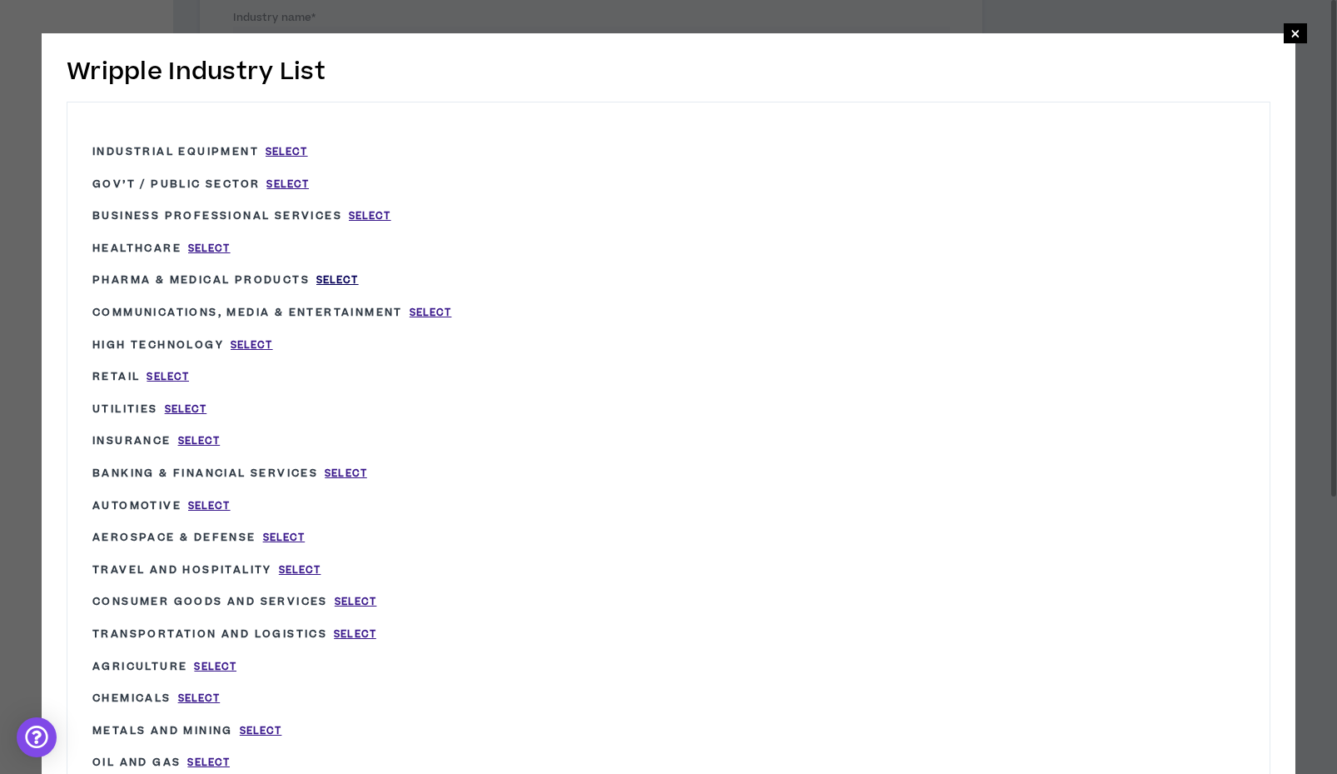
click at [359, 280] on span "Select" at bounding box center [337, 280] width 42 height 14
type input "Pharma & Medical Products"
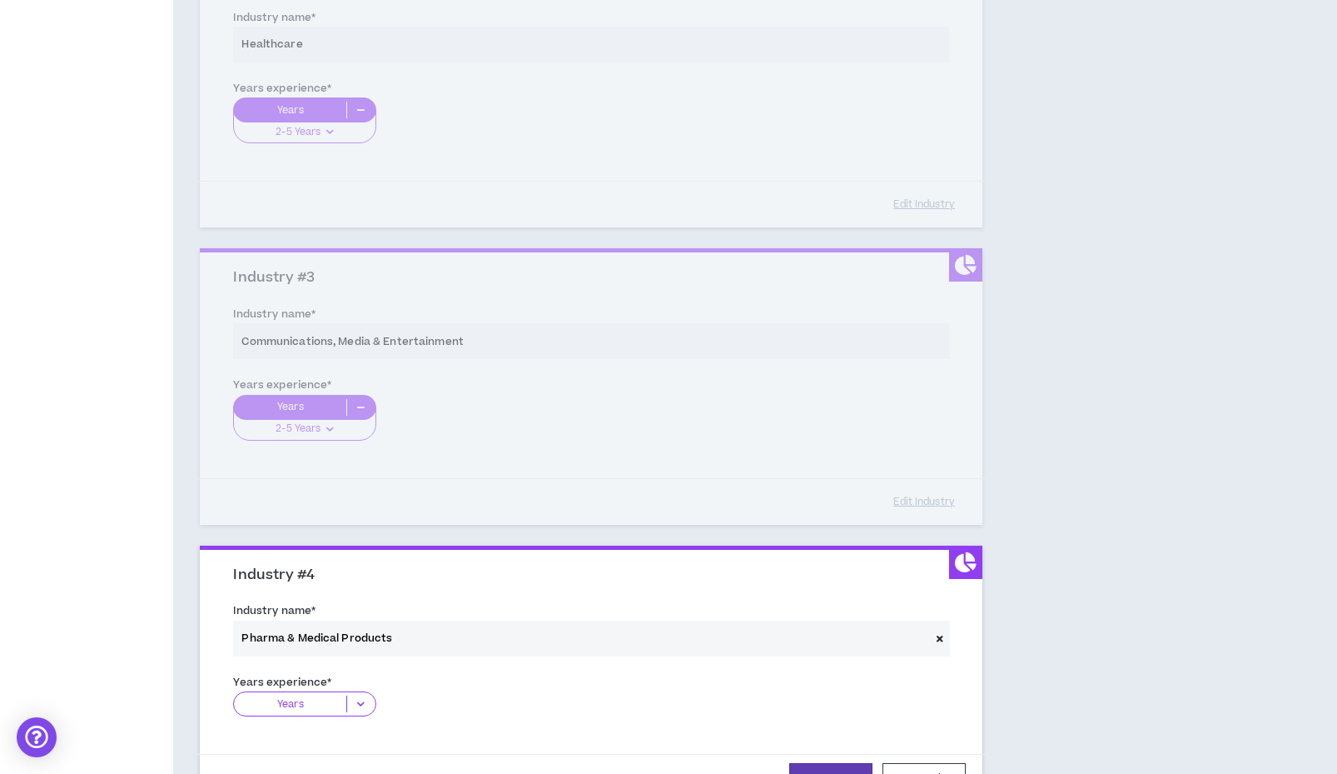
click at [356, 697] on icon at bounding box center [360, 703] width 27 height 17
click at [313, 749] on p "2-5 Years" at bounding box center [304, 755] width 142 height 18
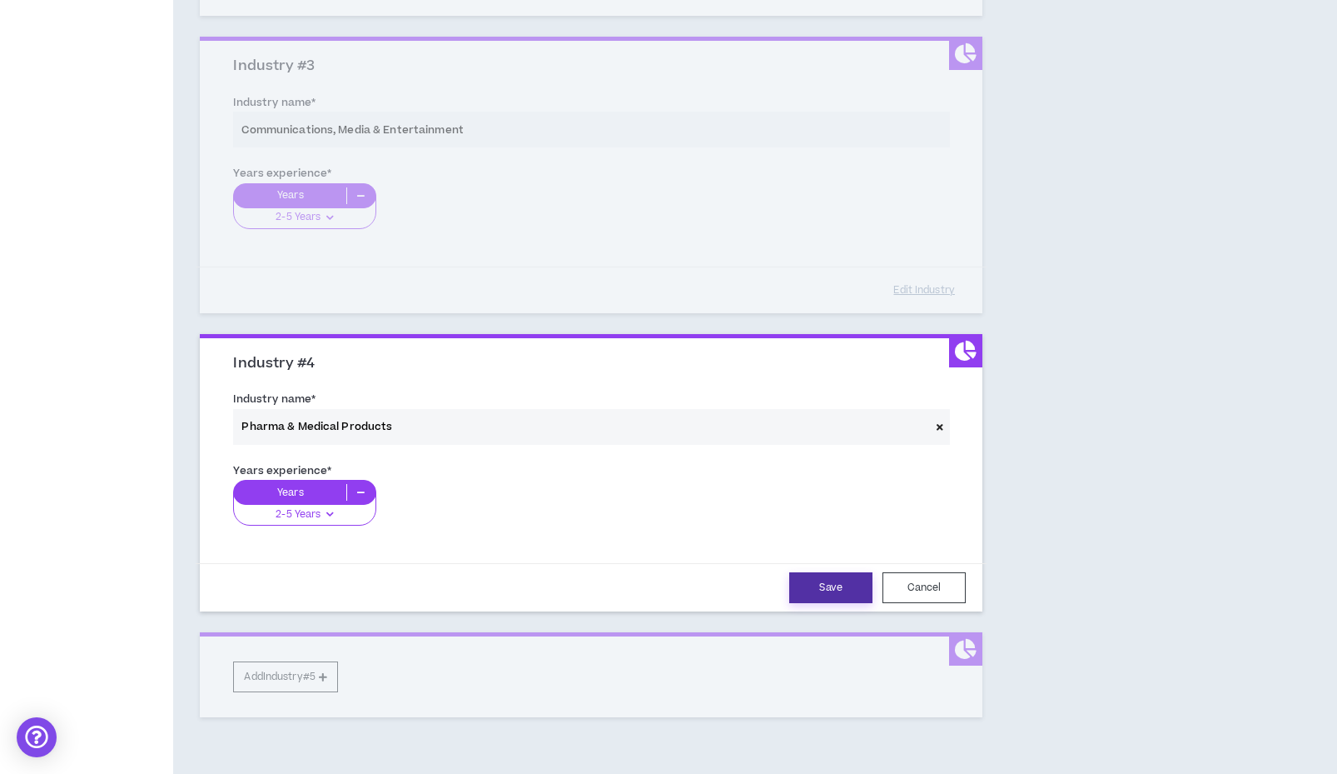
click at [829, 583] on button "Save" at bounding box center [830, 587] width 83 height 31
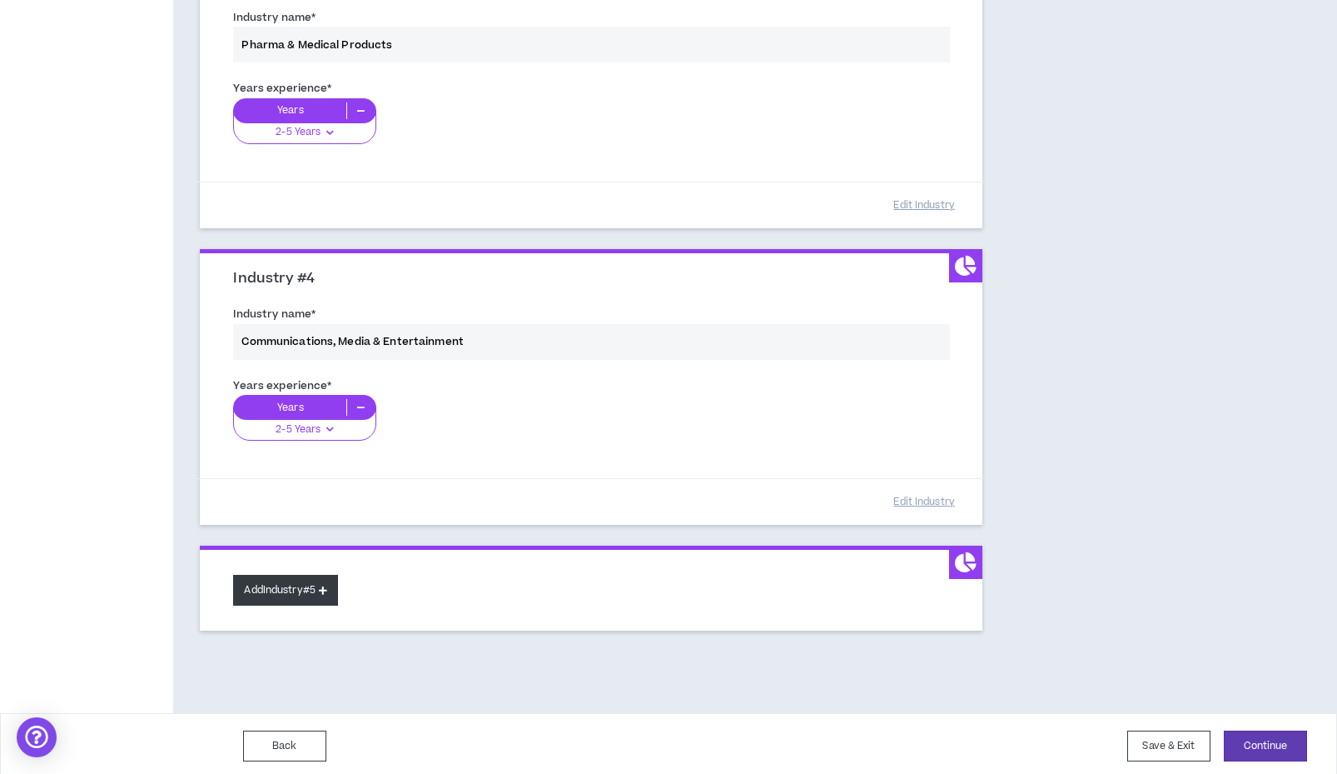
scroll to position [825, 0]
click at [270, 595] on button "Add Industry #5" at bounding box center [285, 590] width 105 height 31
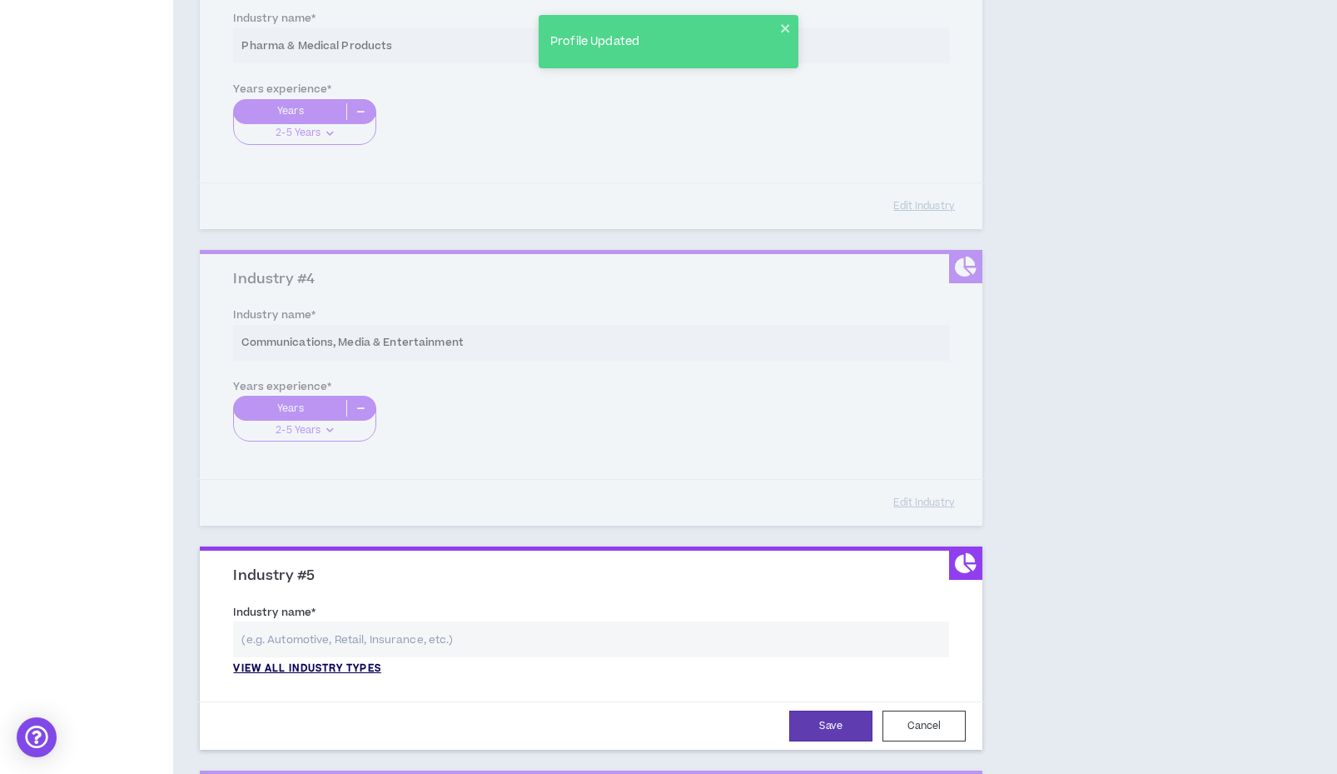
click at [346, 661] on p "View all industry types" at bounding box center [306, 668] width 147 height 15
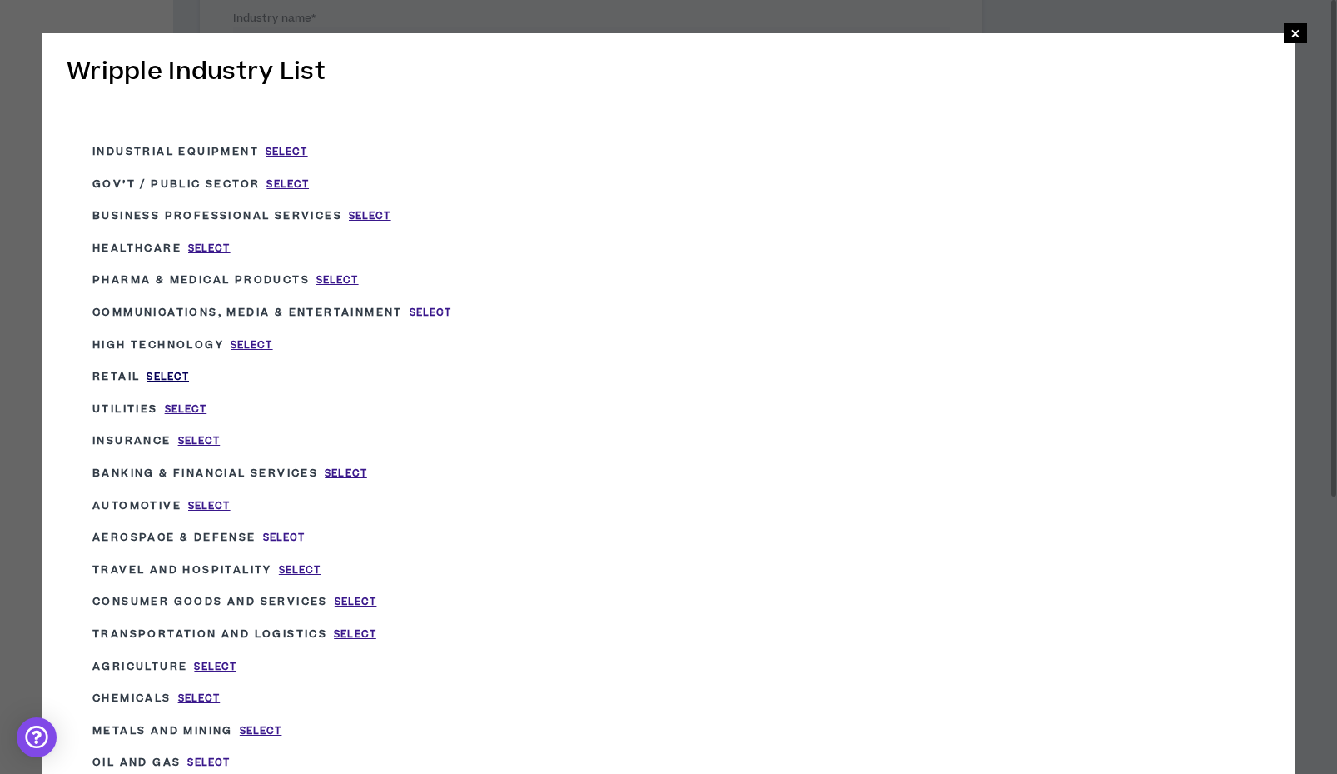
click at [177, 372] on span "Select" at bounding box center [168, 377] width 42 height 14
type input "Retail"
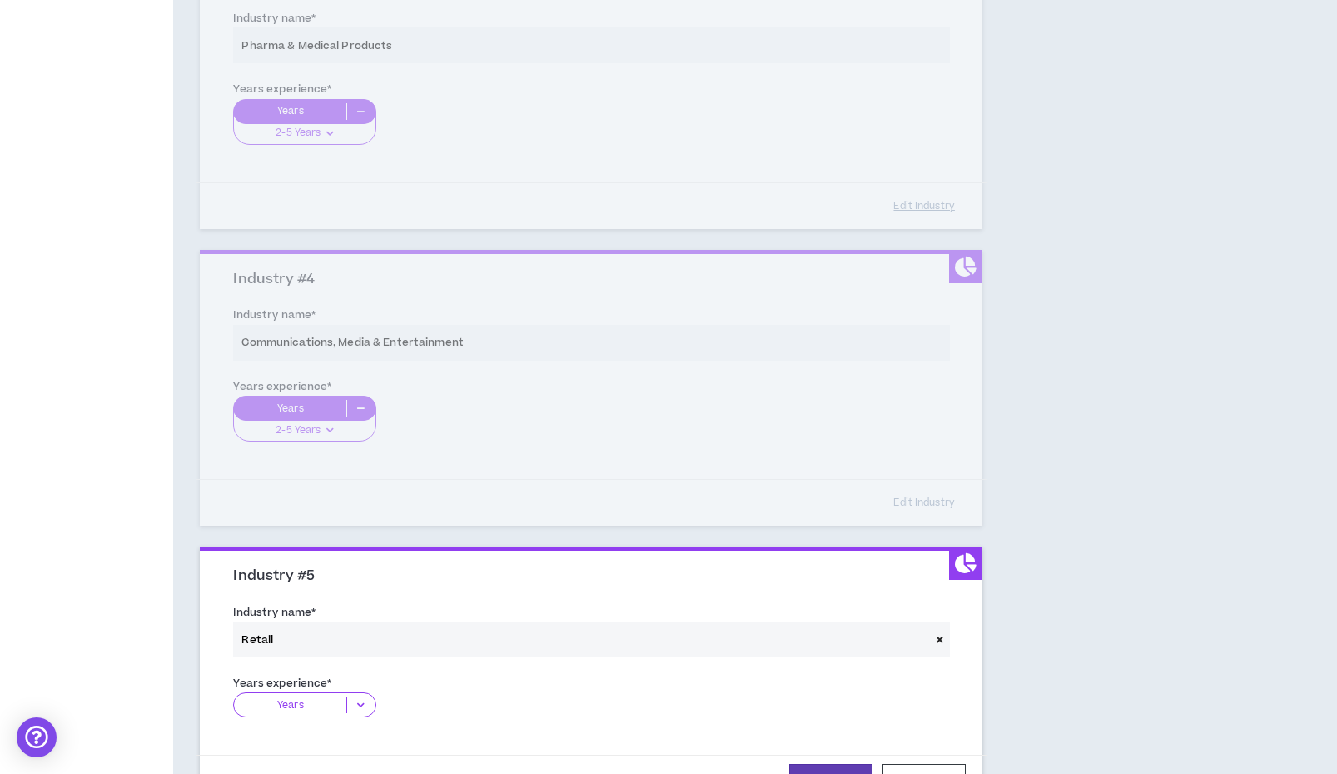
click at [358, 702] on icon at bounding box center [360, 704] width 27 height 17
click at [325, 747] on p "2-5 Years" at bounding box center [304, 756] width 142 height 18
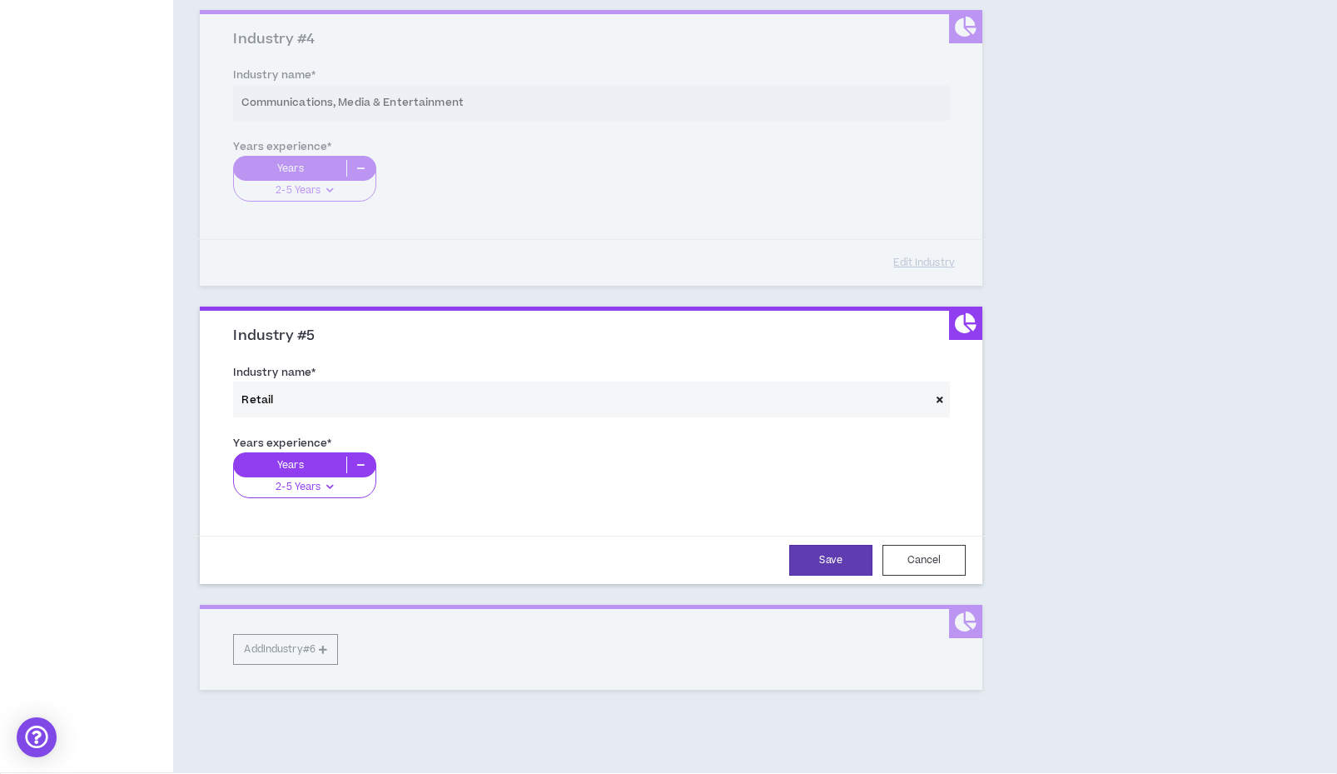
scroll to position [1101, 0]
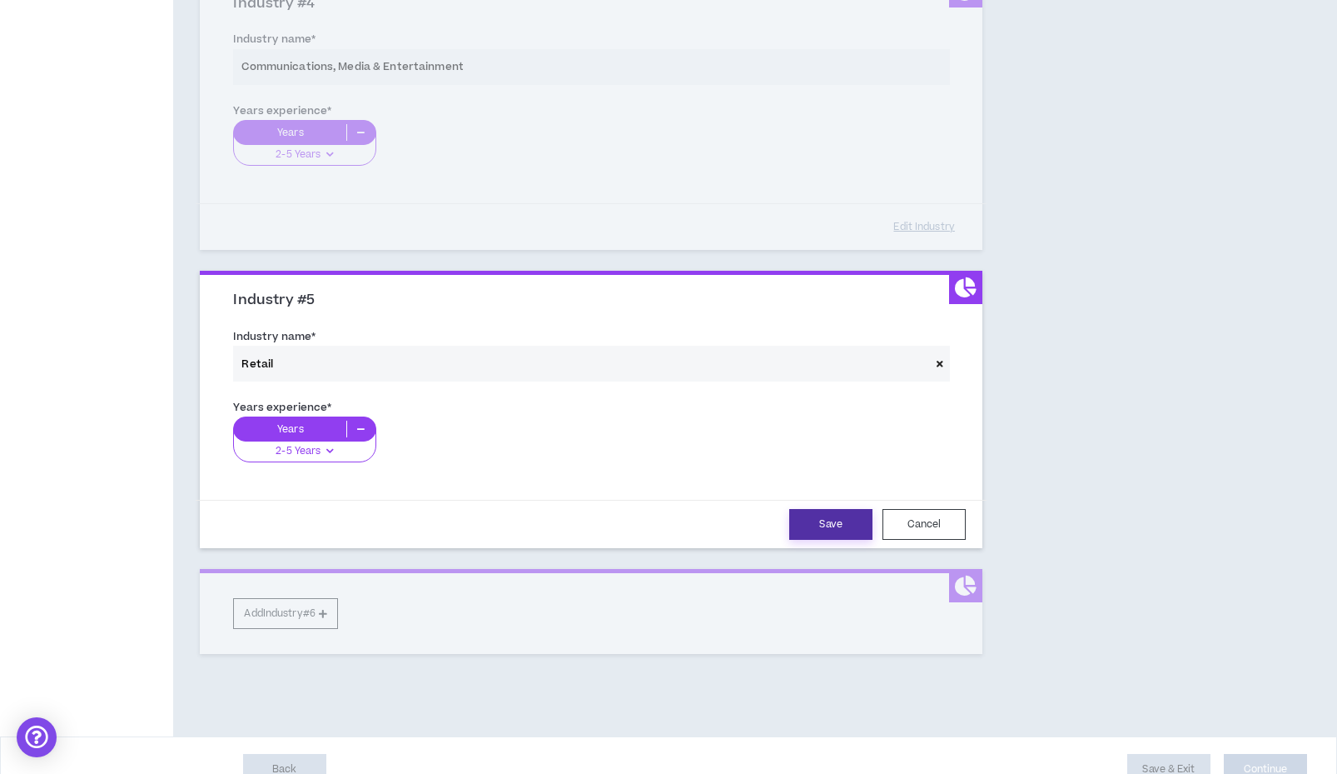
click at [839, 510] on button "Save" at bounding box center [830, 524] width 83 height 31
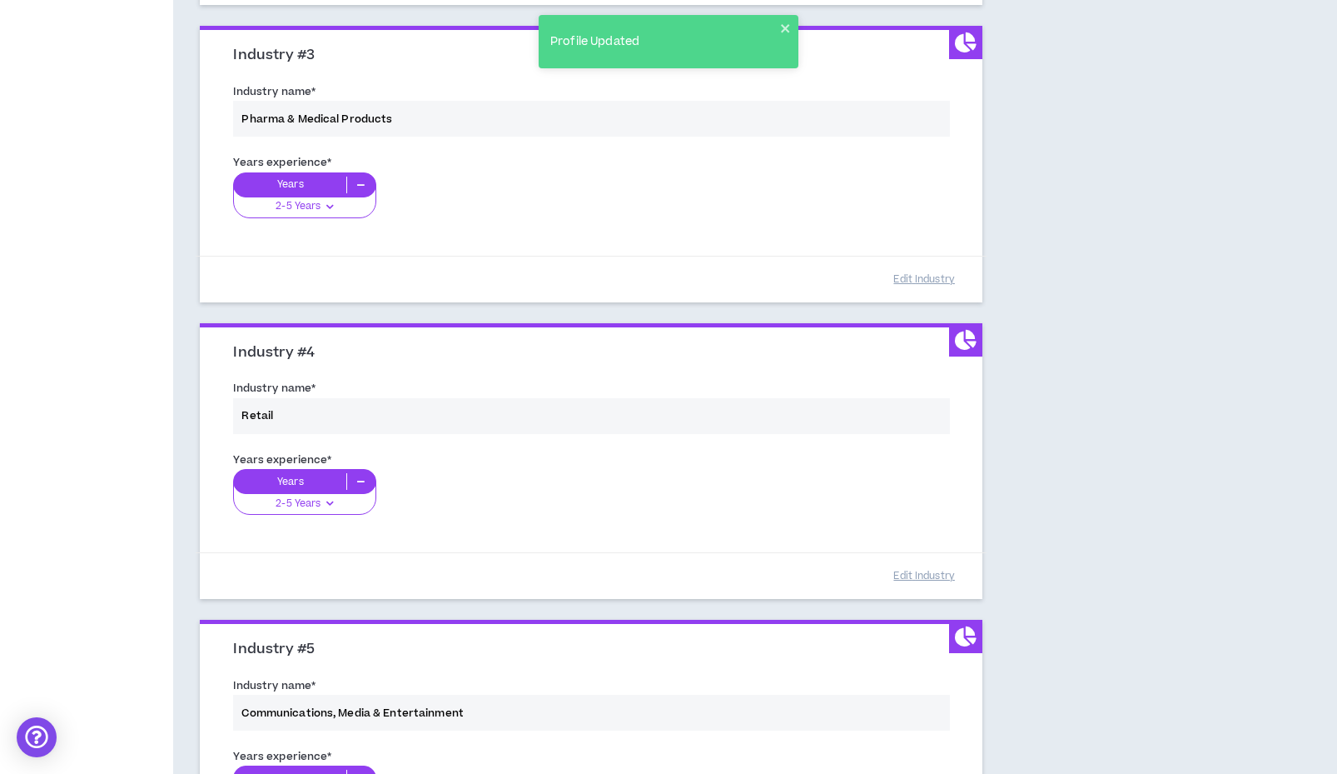
scroll to position [745, 0]
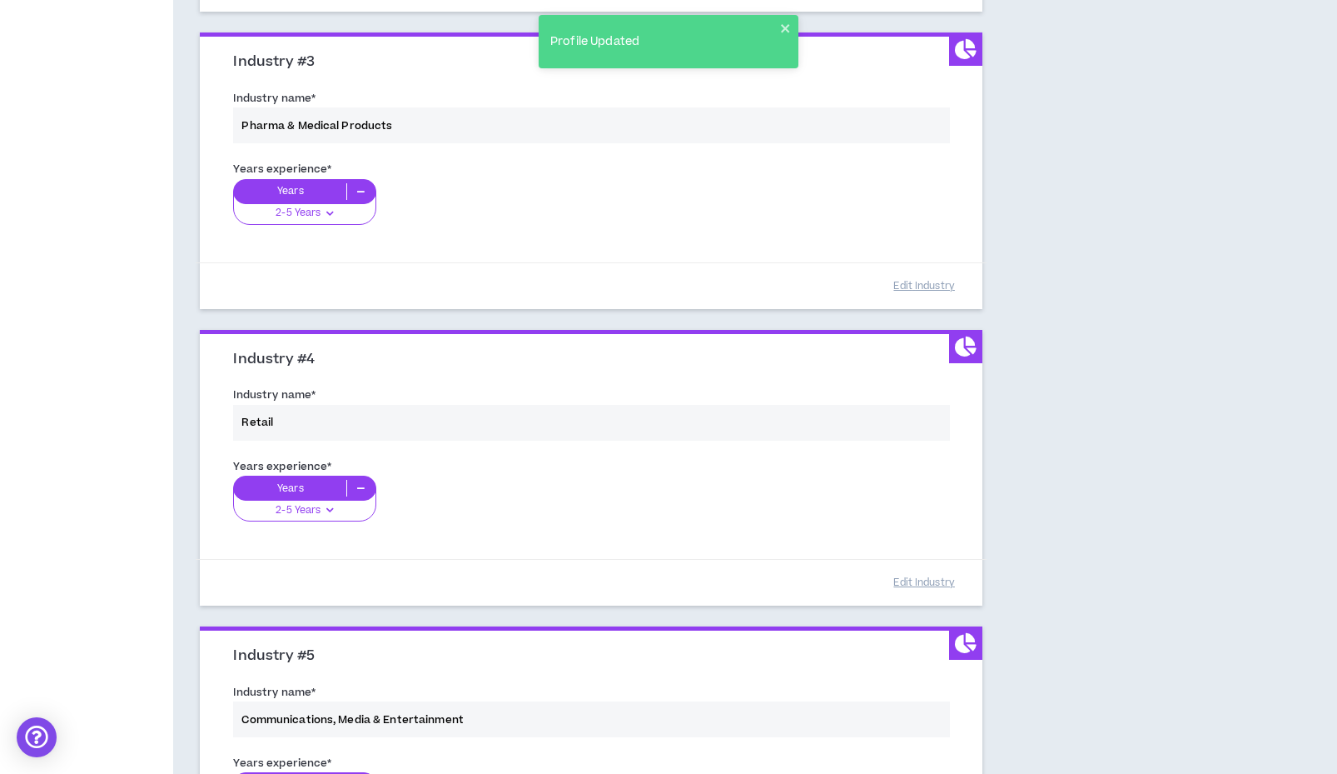
click at [331, 404] on div "Industry name * Retail" at bounding box center [591, 416] width 741 height 71
click at [300, 419] on div "Industry name * Retail" at bounding box center [591, 416] width 741 height 71
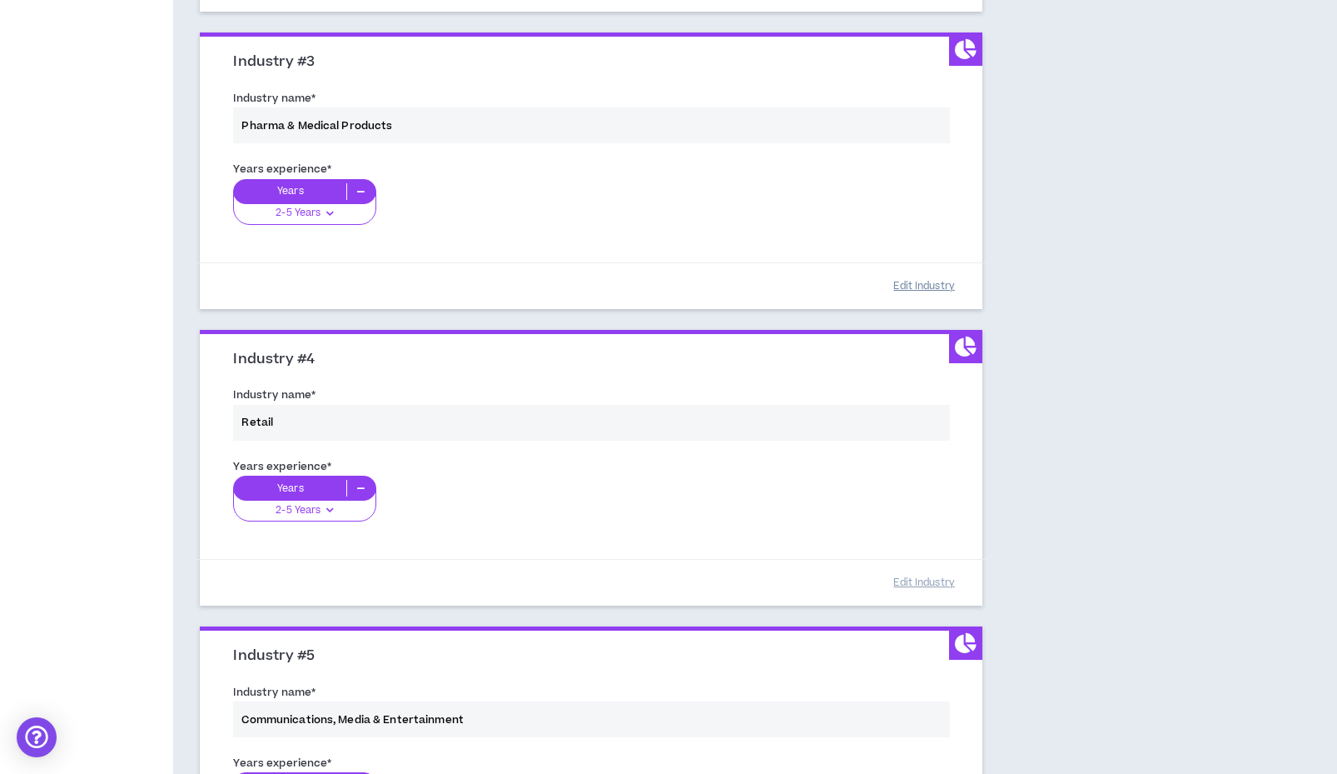
click at [900, 278] on button "Edit Industry" at bounding box center [924, 285] width 83 height 29
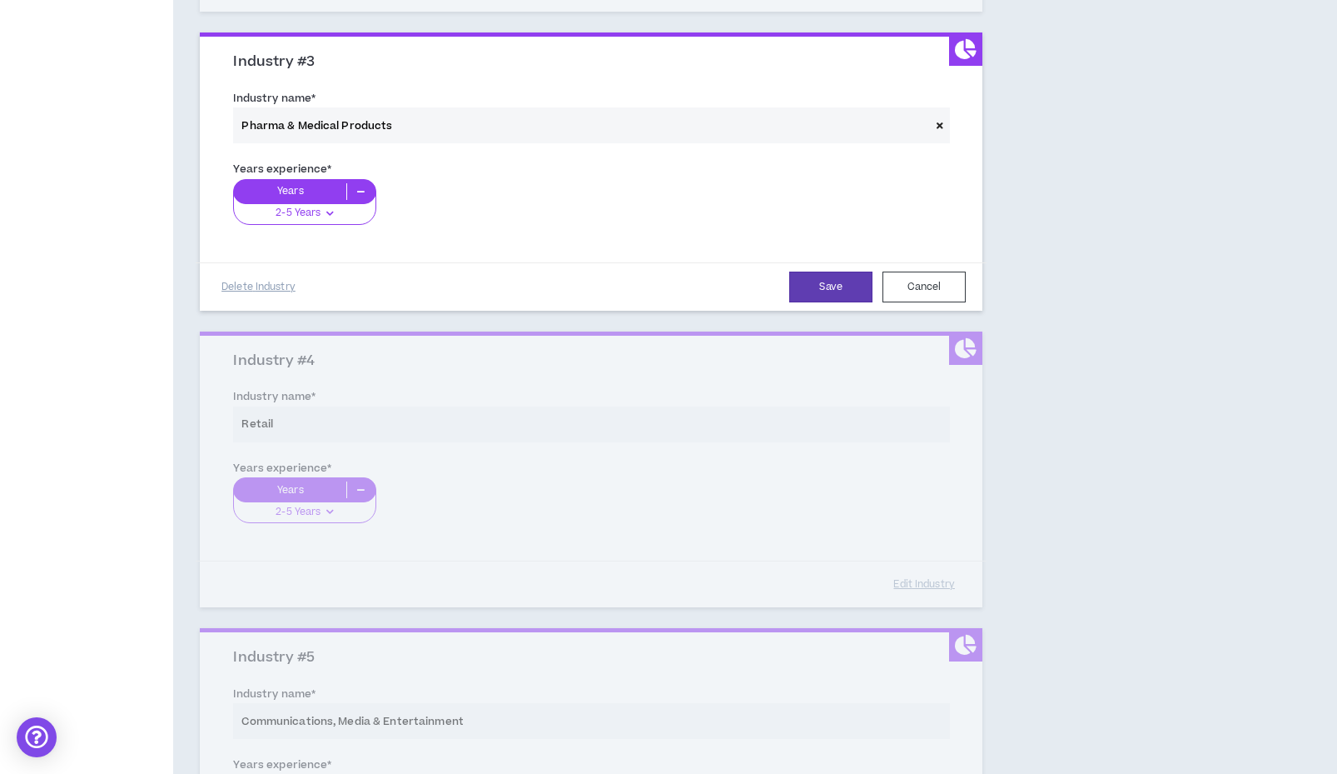
click at [937, 121] on icon at bounding box center [940, 125] width 7 height 9
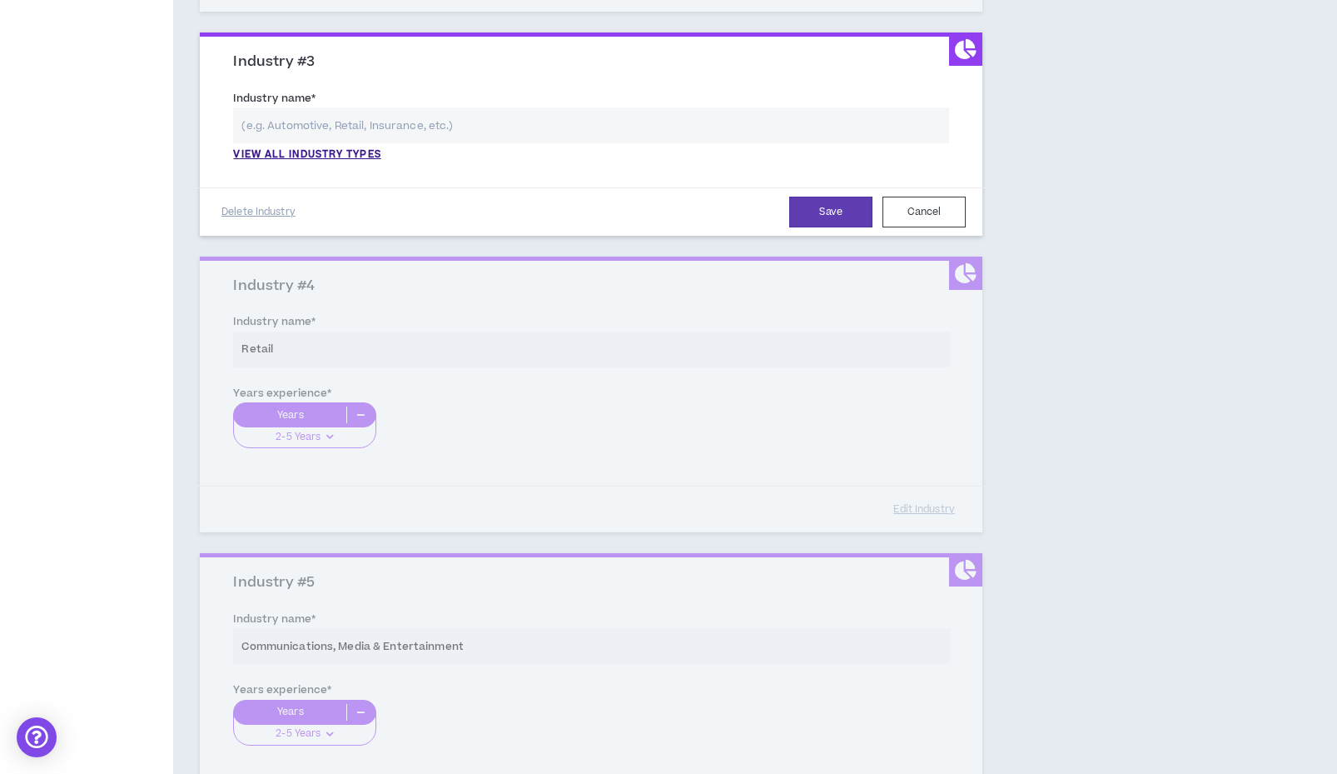
click at [388, 139] on div "View all industry types" at bounding box center [591, 134] width 716 height 55
click at [381, 148] on p "View all industry types" at bounding box center [306, 154] width 147 height 15
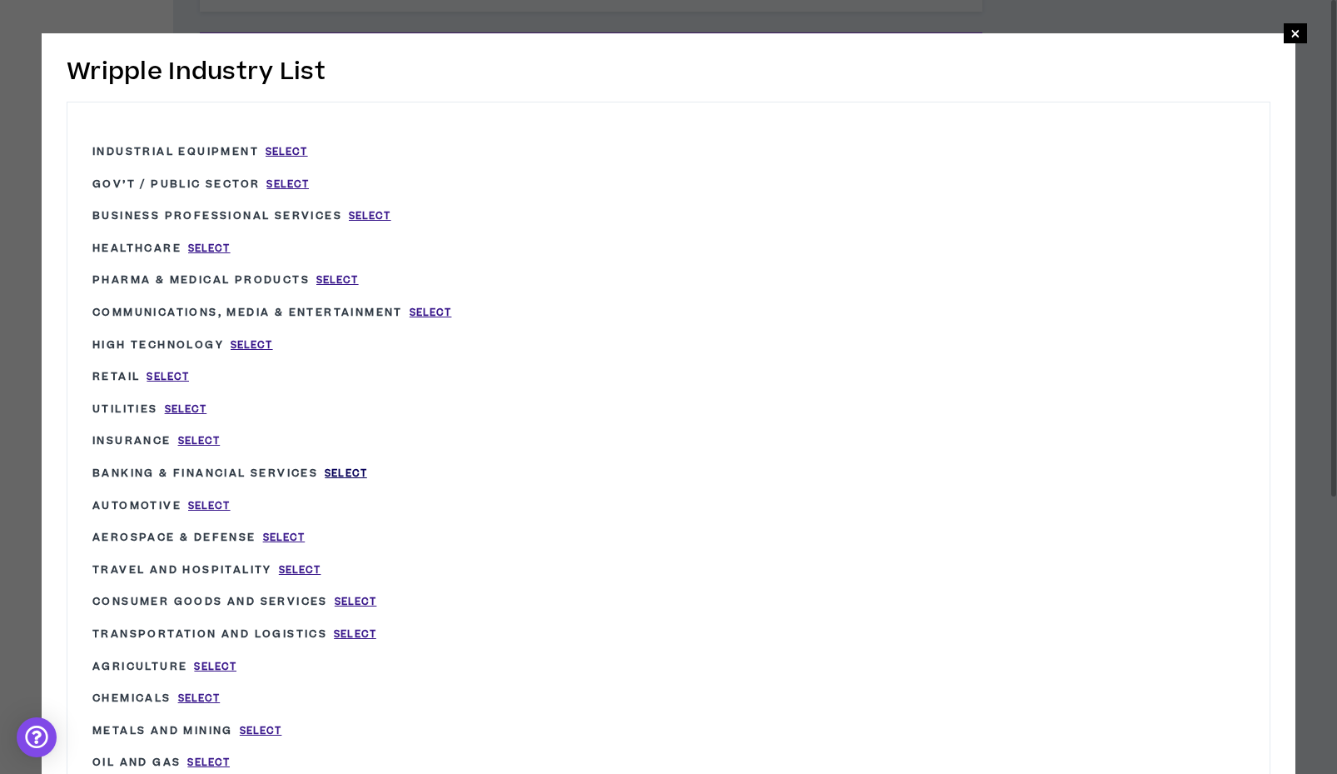
click at [362, 466] on span "Select" at bounding box center [346, 473] width 42 height 14
type input "Banking & Financial Services"
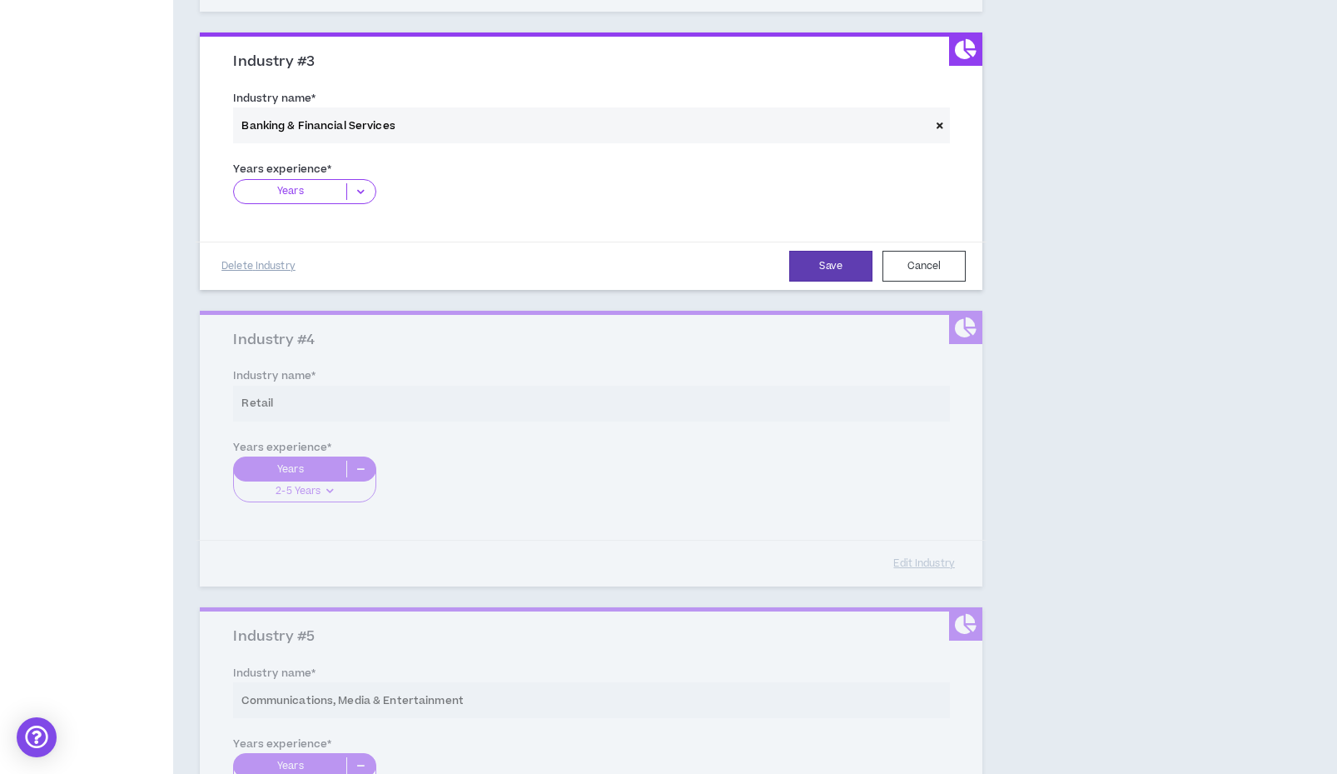
click at [353, 179] on div "Years" at bounding box center [304, 191] width 142 height 25
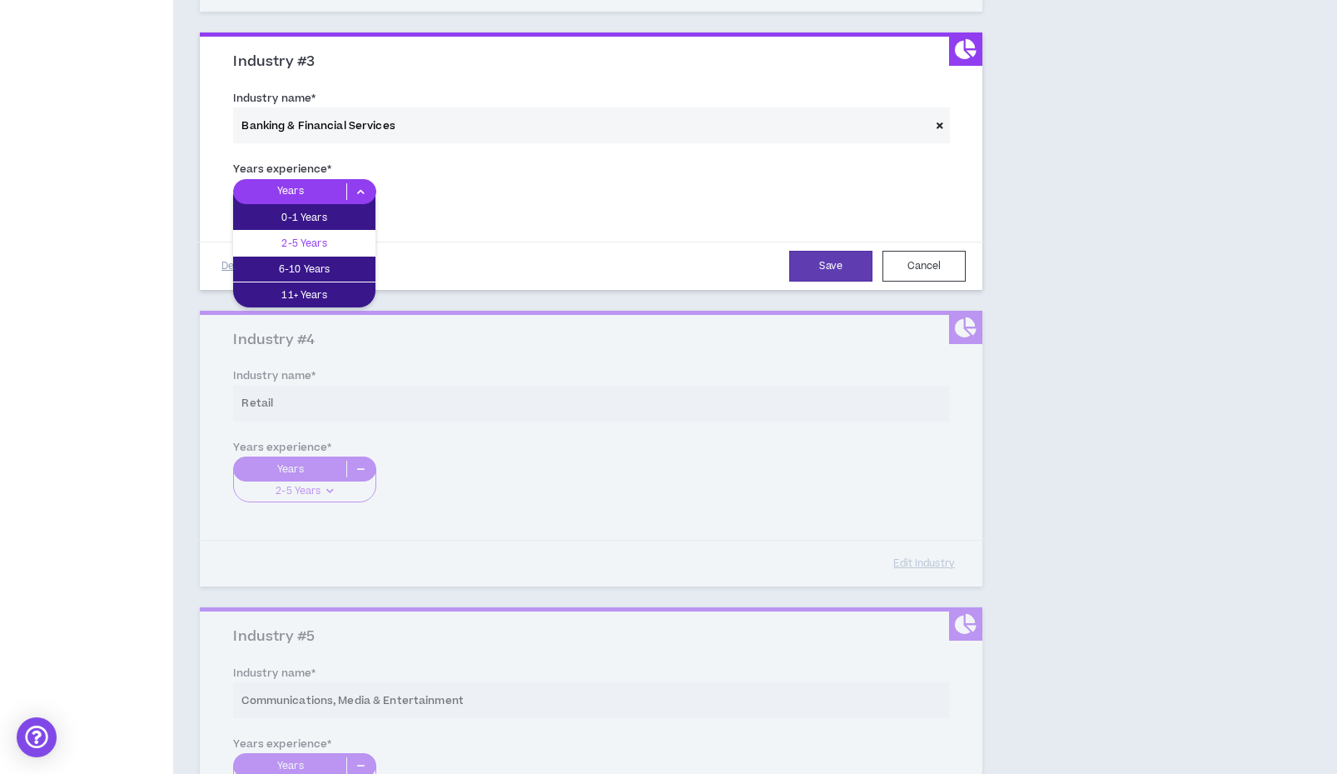
click at [341, 234] on p "2-5 Years" at bounding box center [304, 243] width 142 height 18
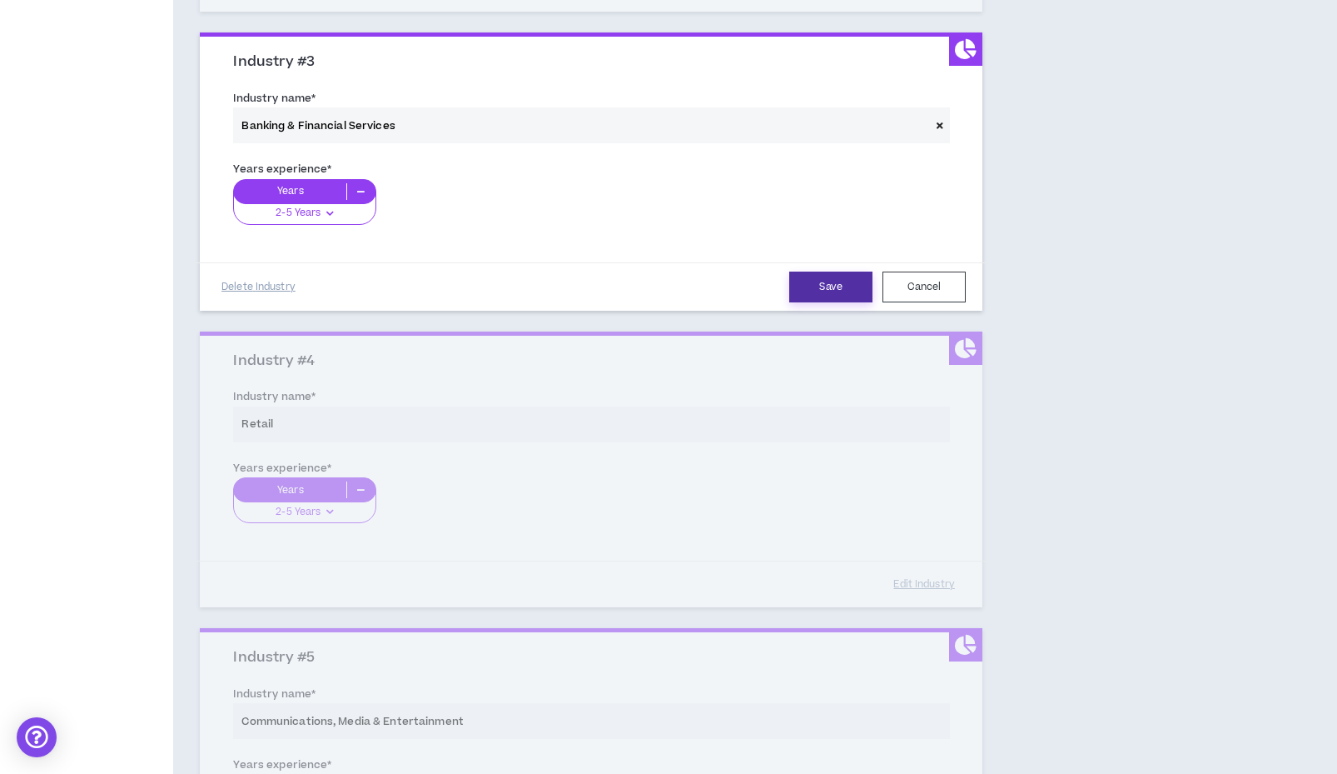
click at [819, 275] on button "Save" at bounding box center [830, 286] width 83 height 31
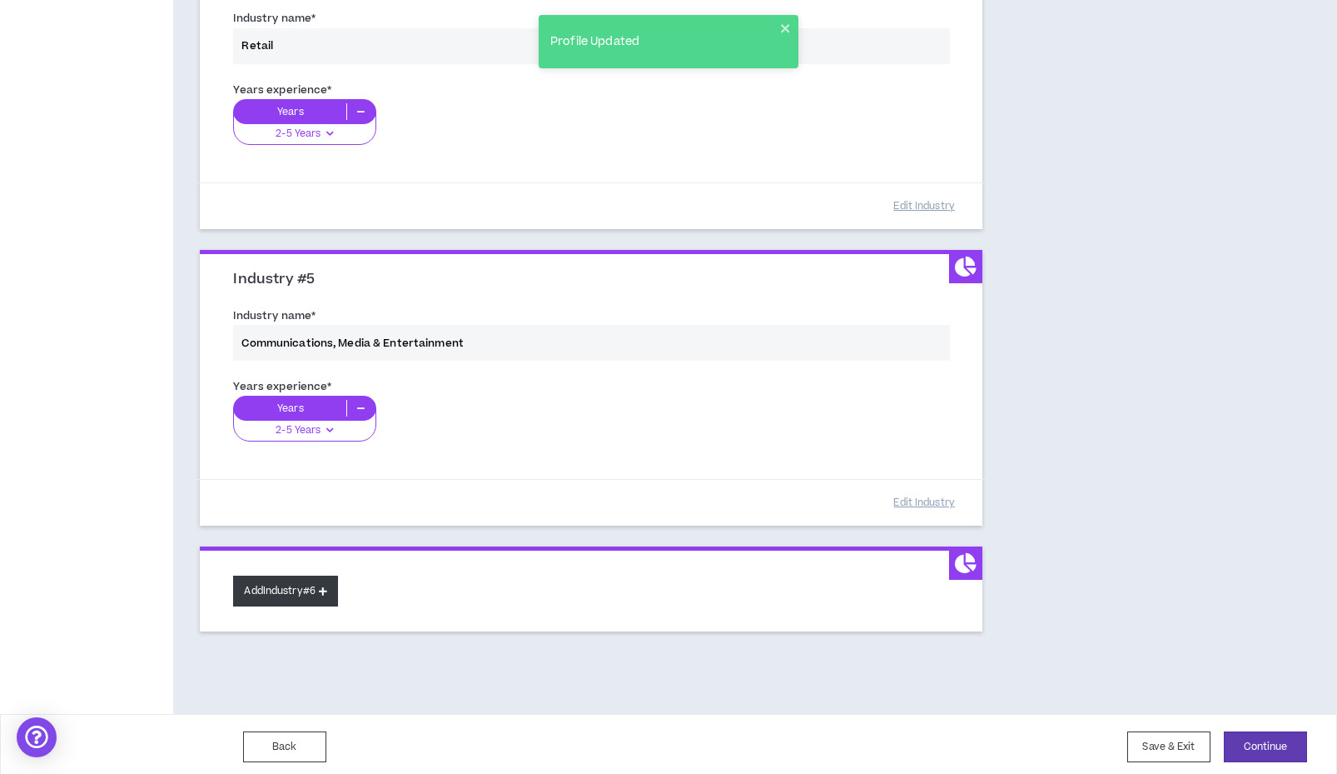
scroll to position [1121, 0]
click at [274, 578] on button "Add Industry #6" at bounding box center [285, 591] width 105 height 31
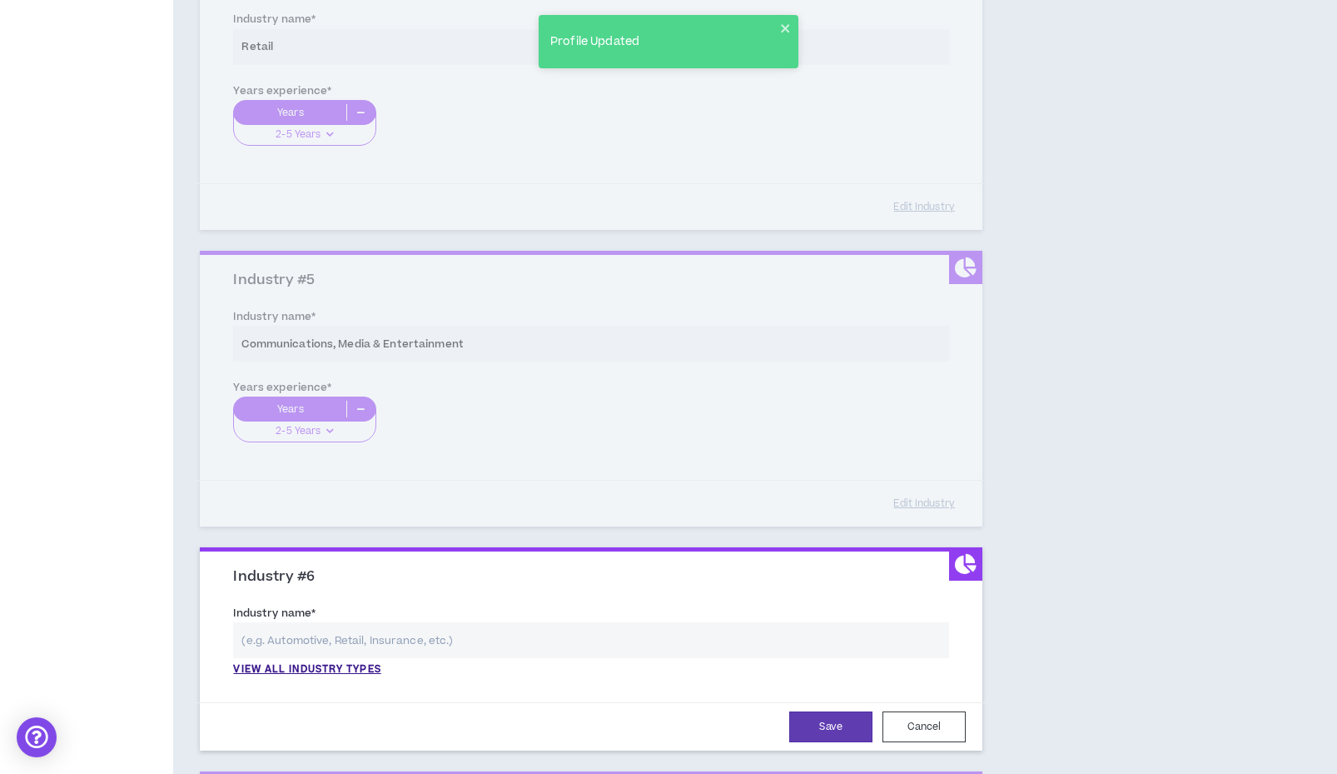
click at [338, 669] on div "Industry name * View all industry types Please select a valid industry." at bounding box center [591, 645] width 741 height 90
click at [336, 662] on p "View all industry types" at bounding box center [306, 669] width 147 height 15
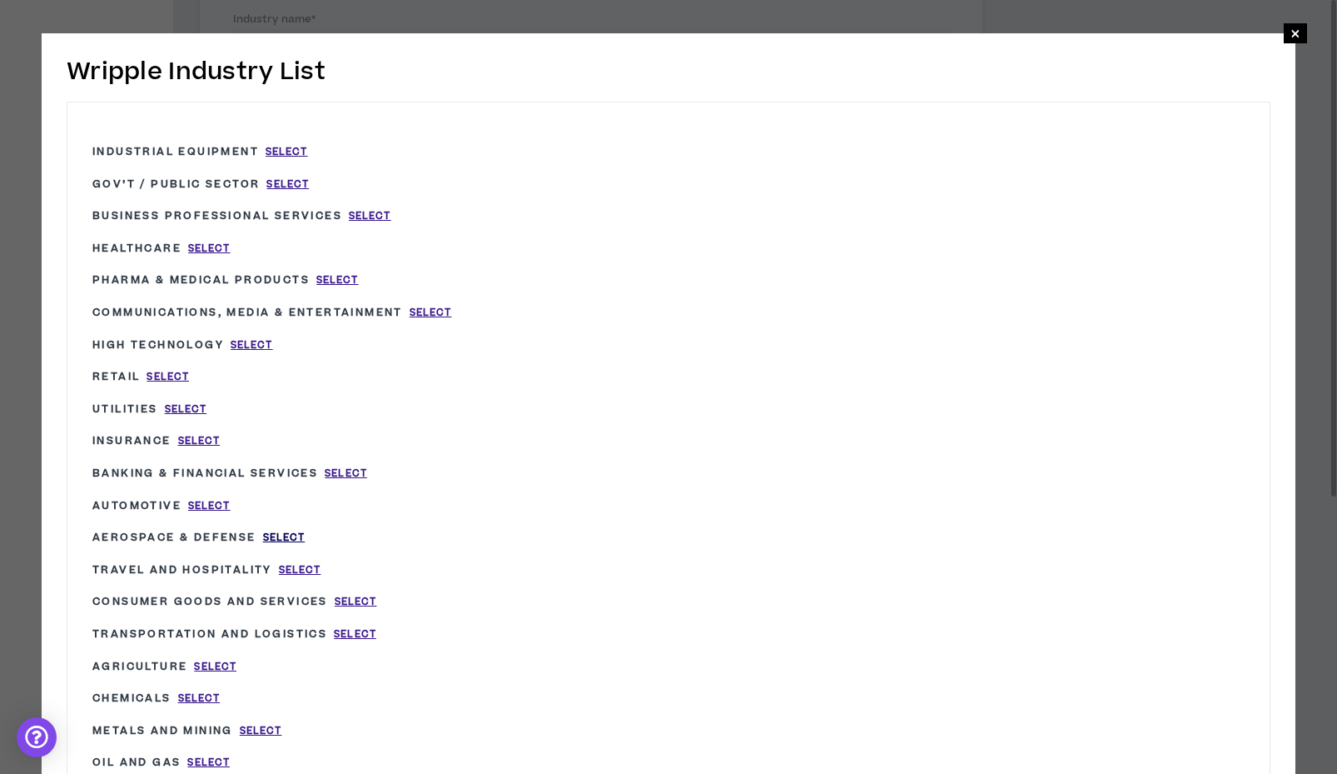
click at [306, 533] on span "Select" at bounding box center [284, 537] width 42 height 14
type input "Aerospace & Defense"
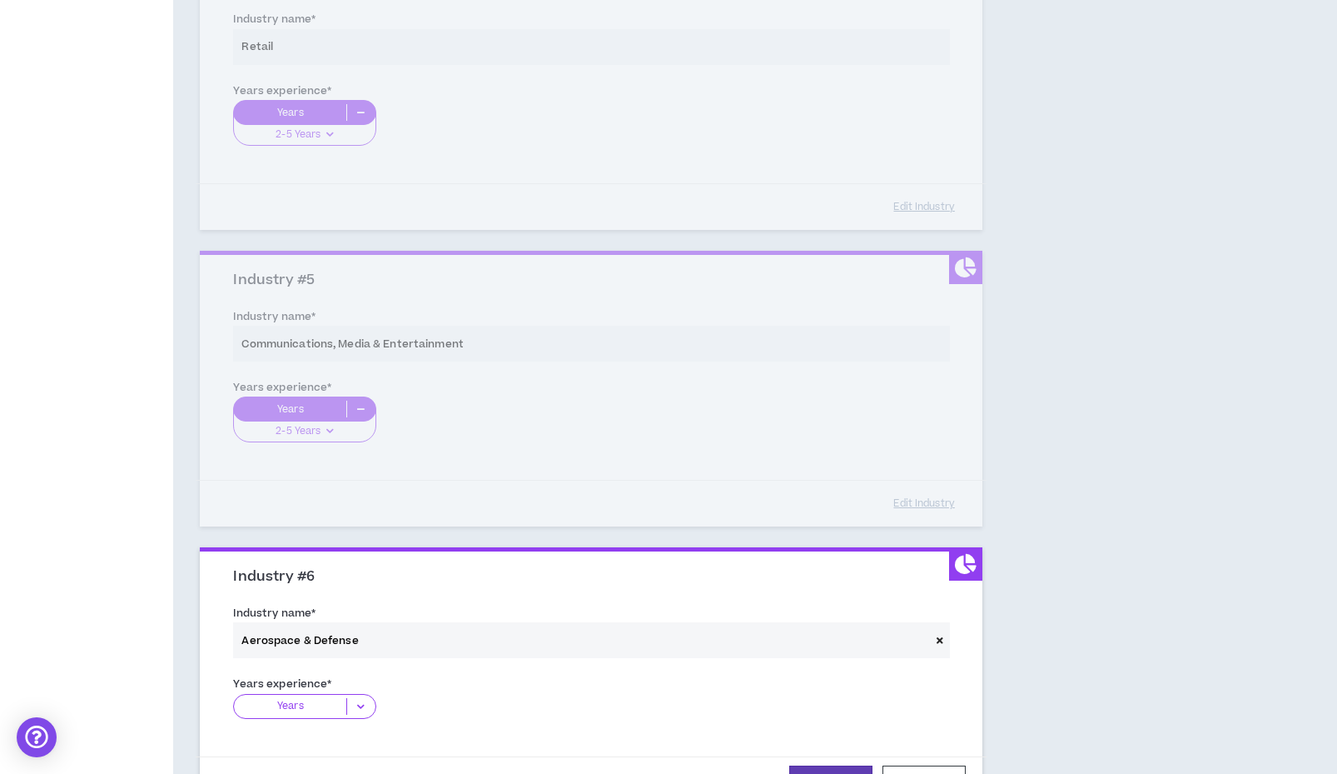
click at [373, 698] on icon at bounding box center [360, 706] width 27 height 17
click at [307, 749] on p "2-5 Years" at bounding box center [304, 758] width 142 height 18
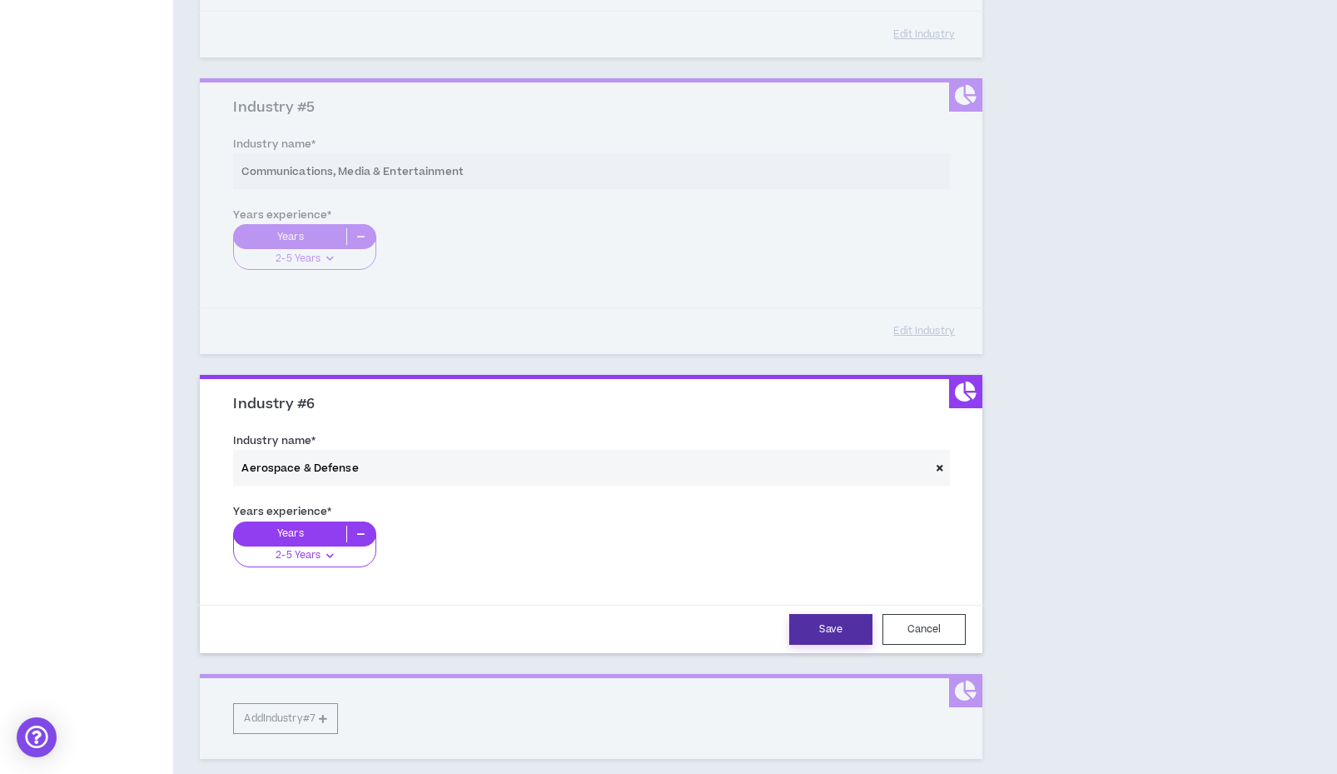
click at [829, 620] on button "Save" at bounding box center [830, 629] width 83 height 31
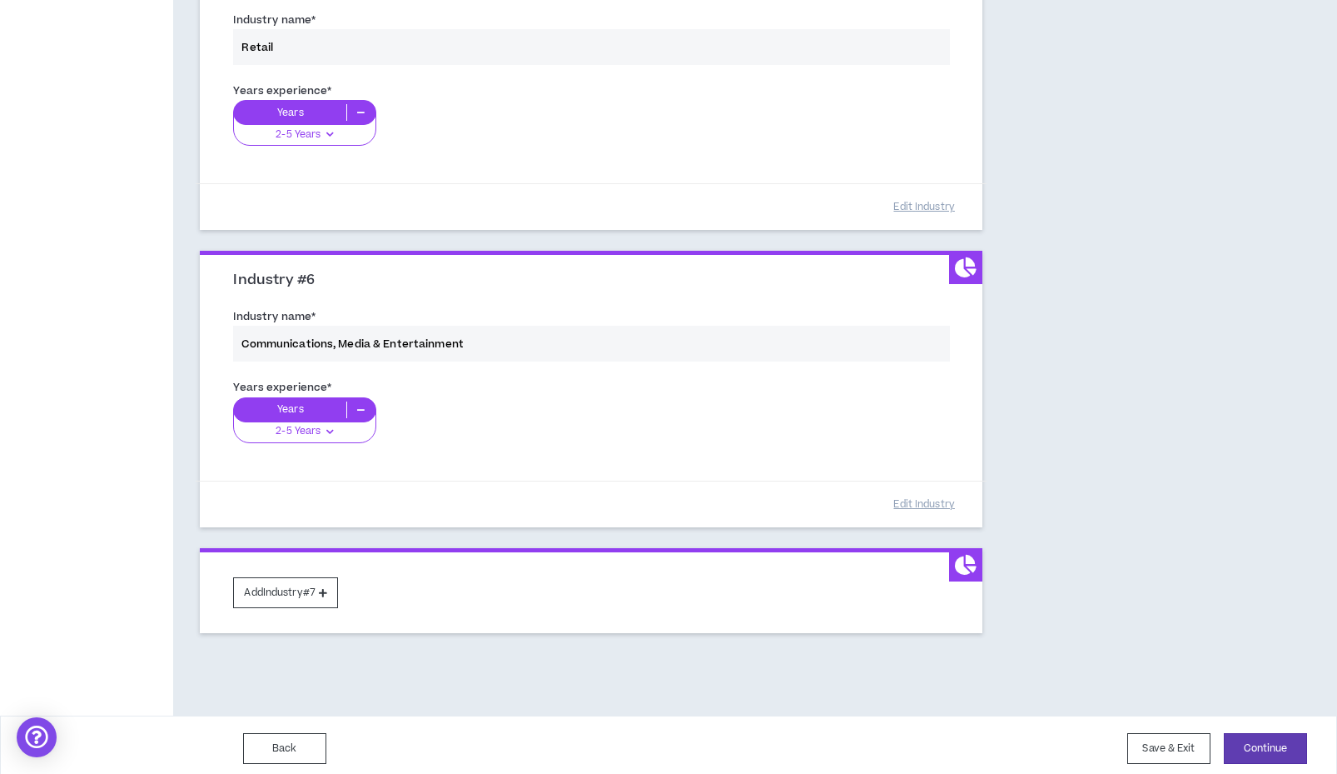
scroll to position [1416, 0]
click at [323, 590] on button "Add Industry #7" at bounding box center [285, 593] width 105 height 31
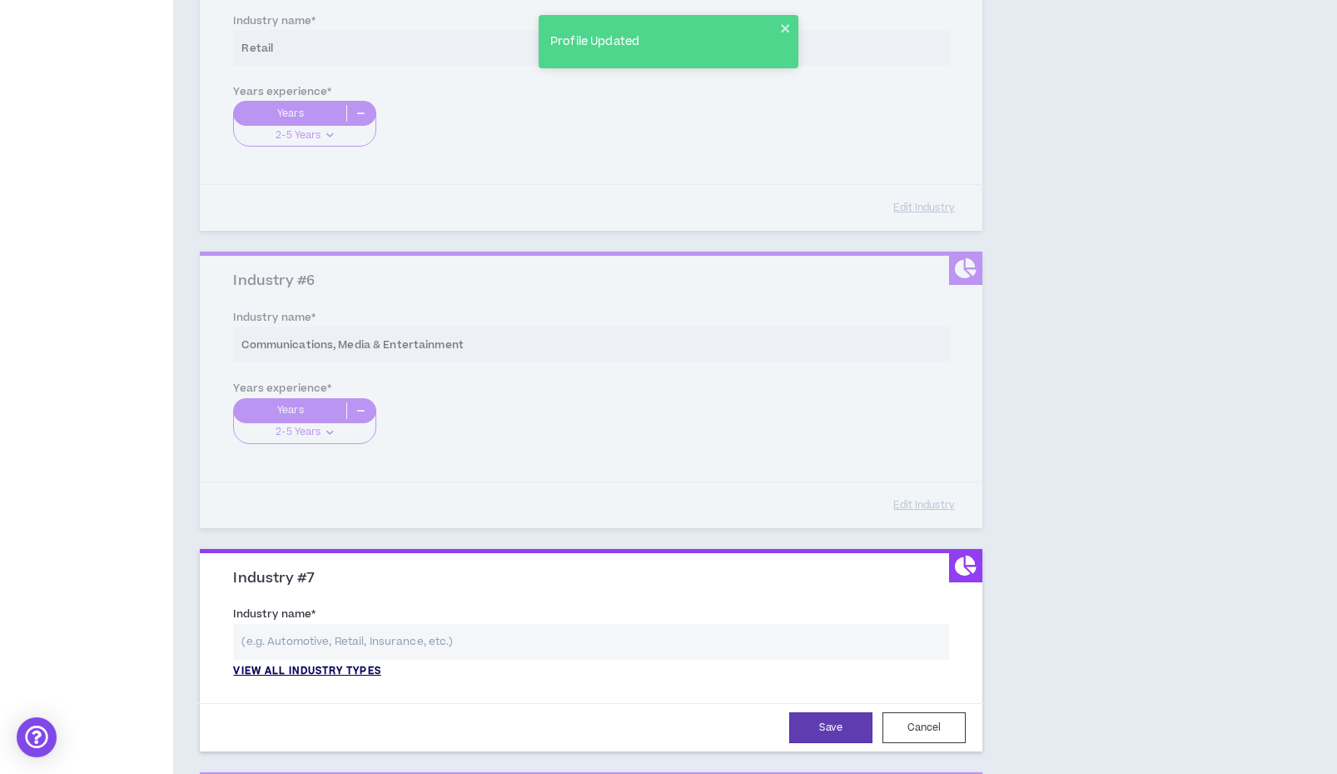
click at [340, 664] on p "View all industry types" at bounding box center [306, 671] width 147 height 15
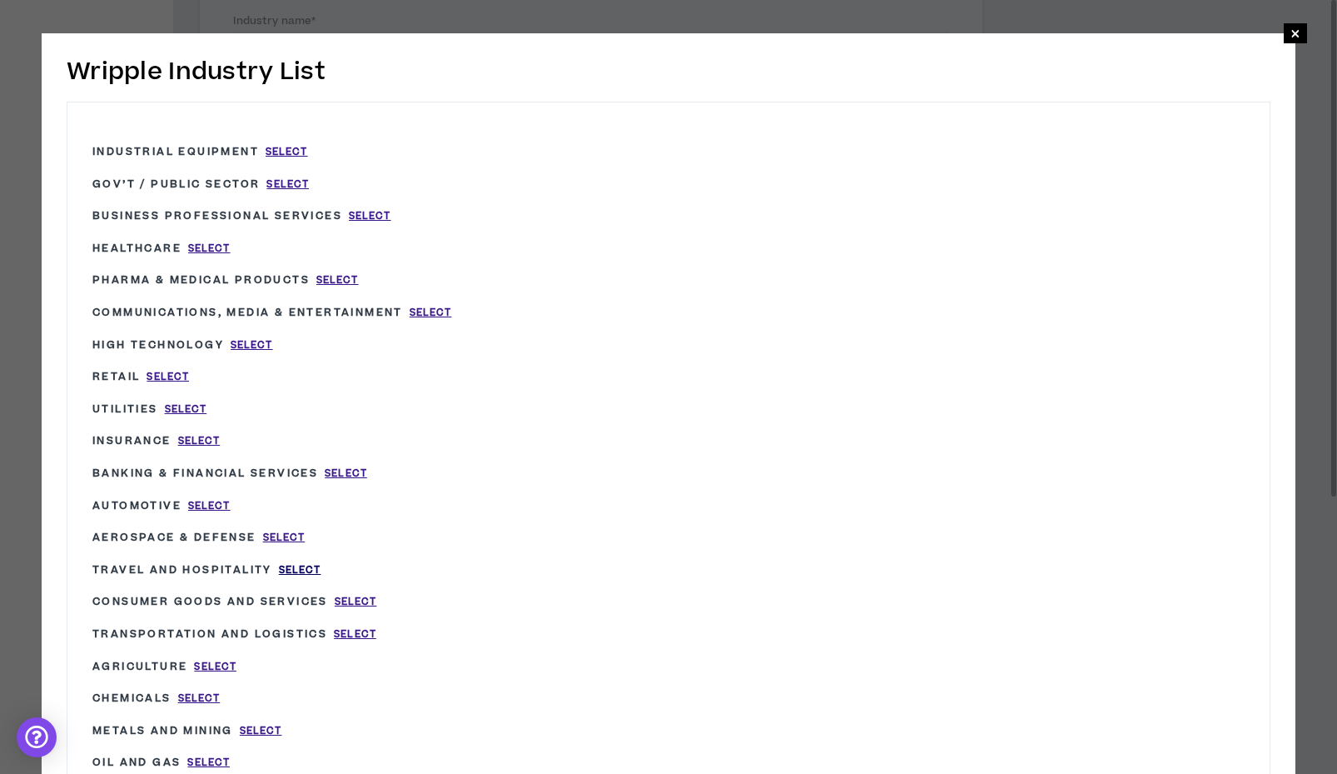
click at [305, 563] on span "Select" at bounding box center [300, 570] width 42 height 14
type input "Travel and Hospitality"
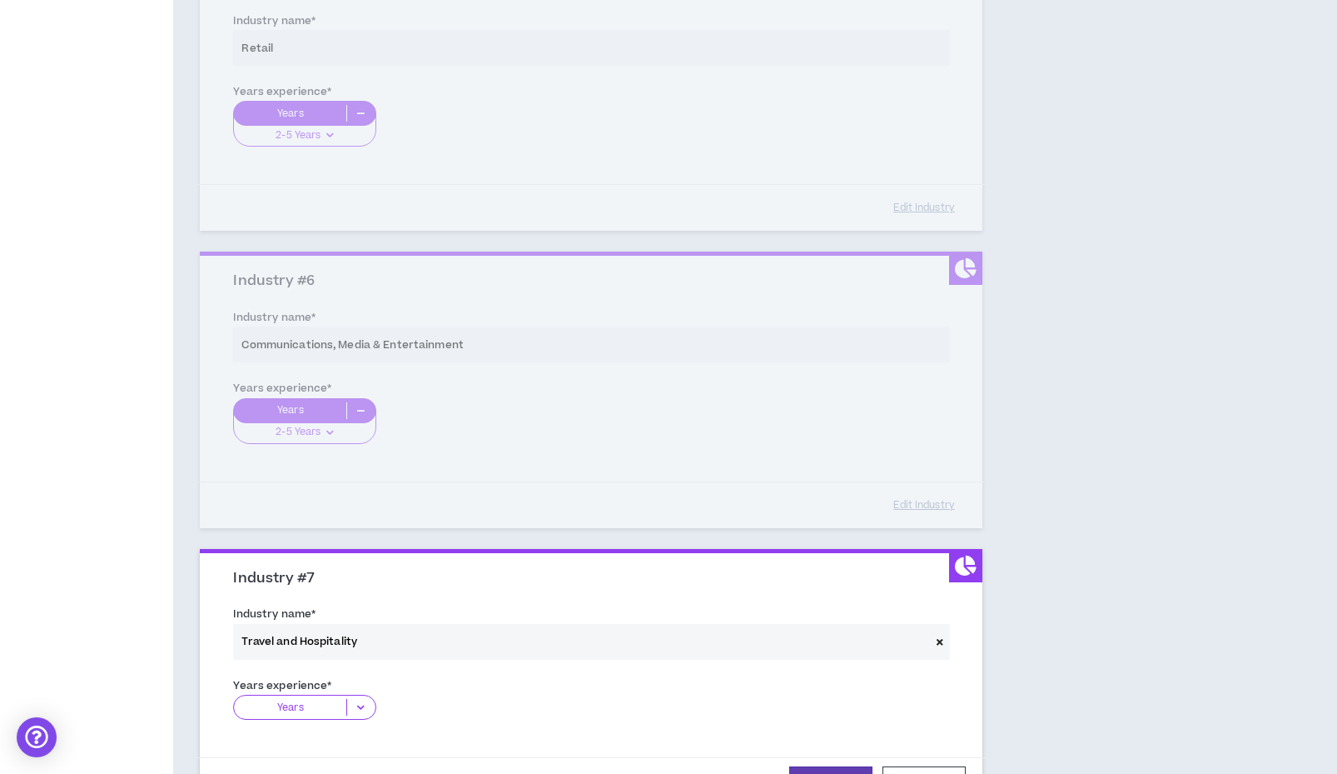
click at [357, 699] on icon at bounding box center [360, 707] width 27 height 17
click at [318, 749] on p "2-5 Years" at bounding box center [304, 758] width 142 height 18
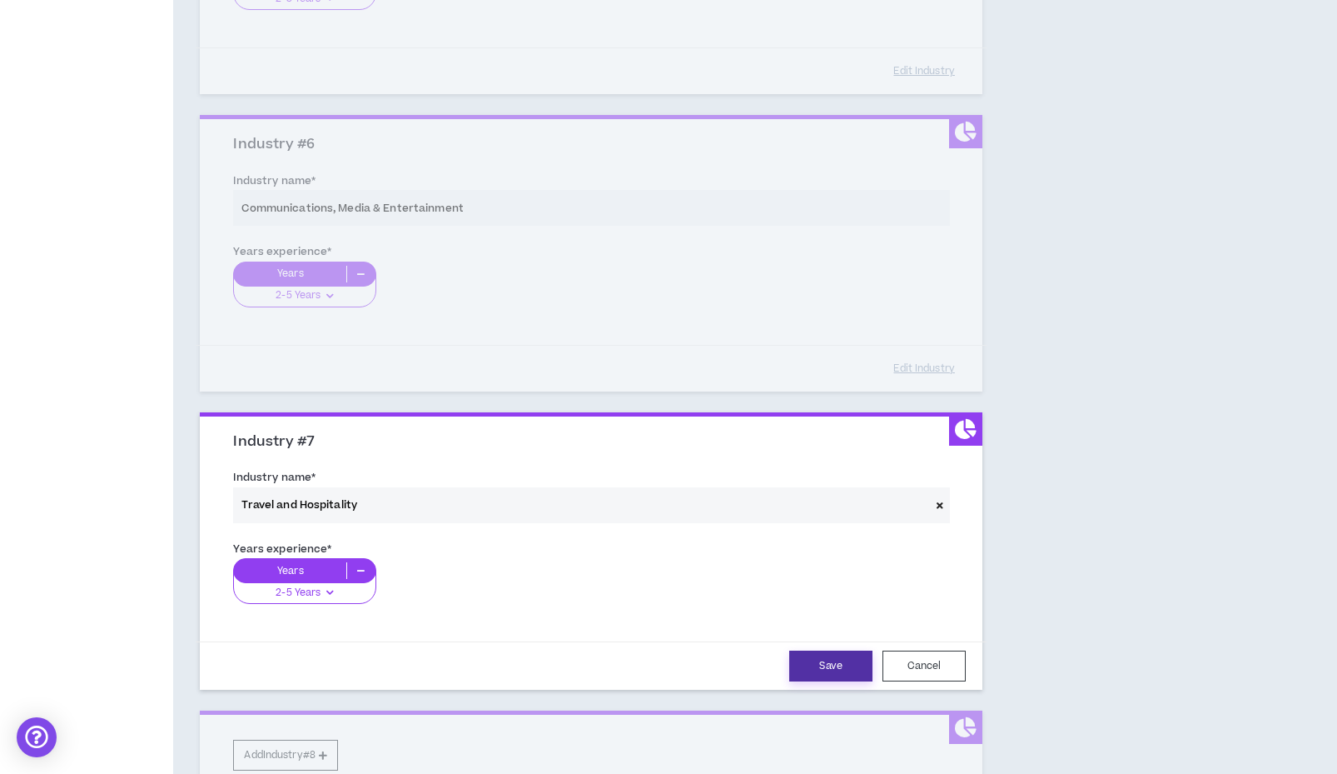
click at [829, 650] on button "Save" at bounding box center [830, 665] width 83 height 31
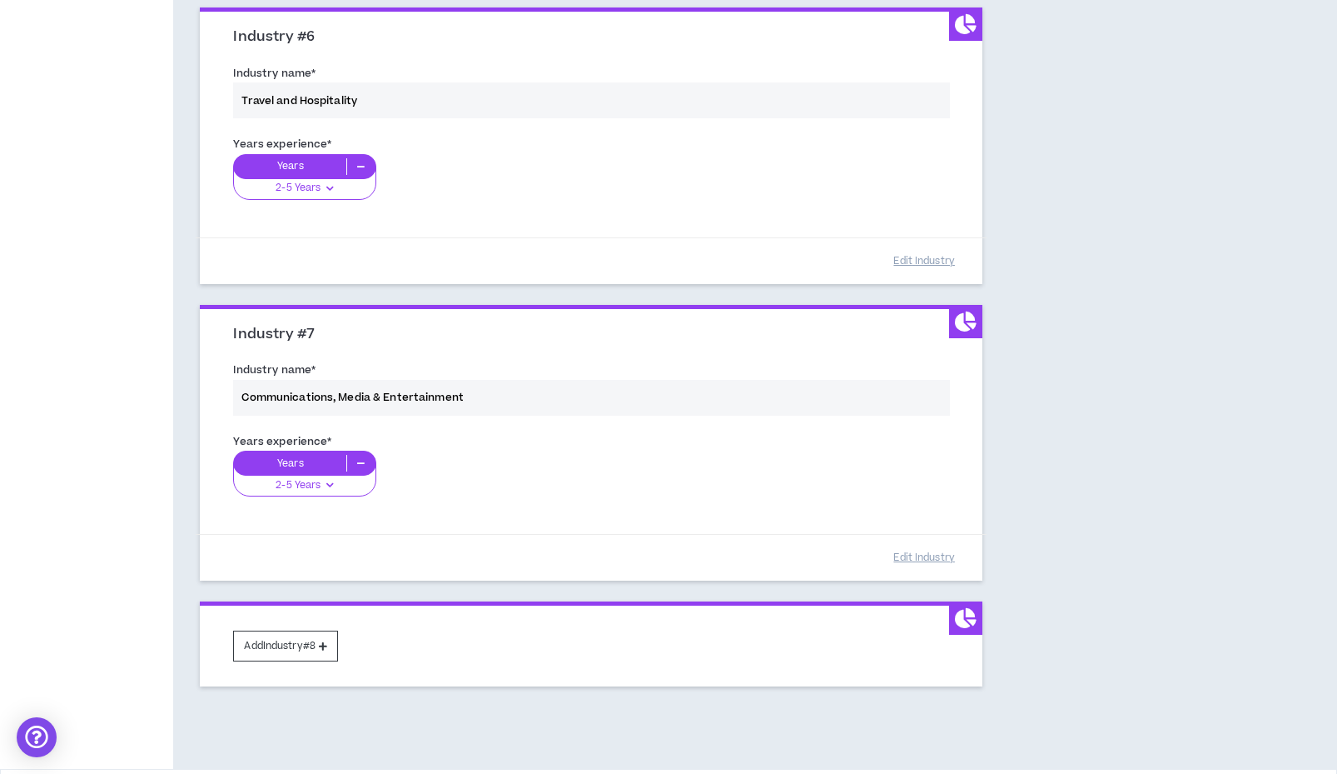
scroll to position [1689, 0]
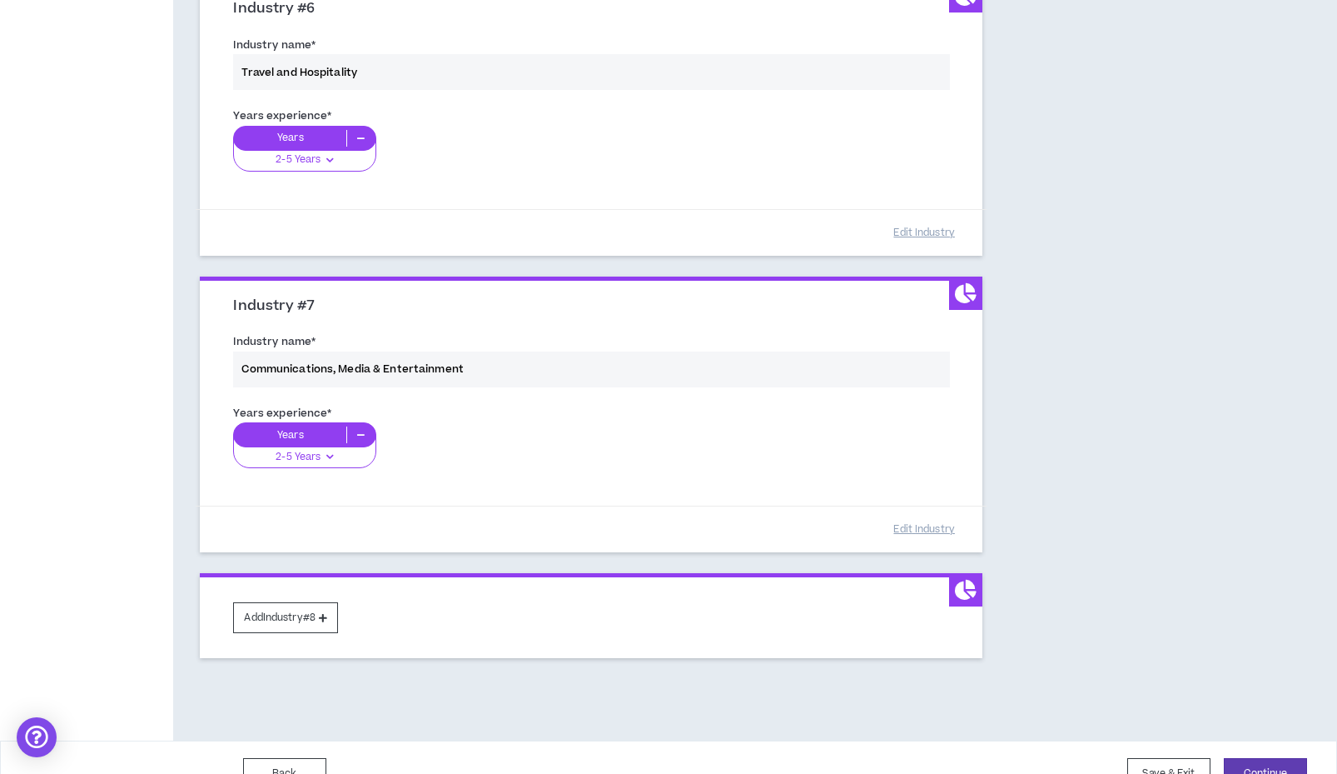
click at [305, 625] on div "Add Industry #8" at bounding box center [591, 615] width 783 height 85
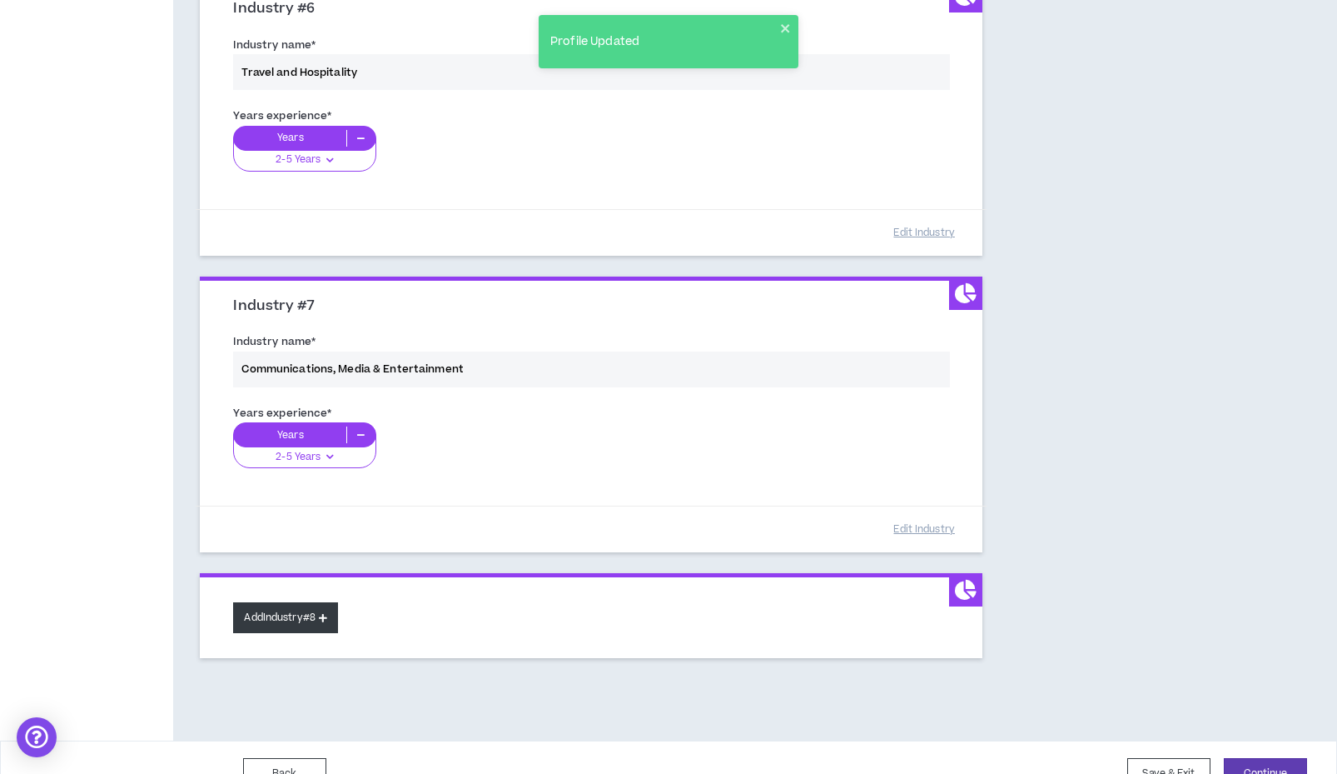
click at [305, 613] on button "Add Industry #8" at bounding box center [285, 617] width 105 height 31
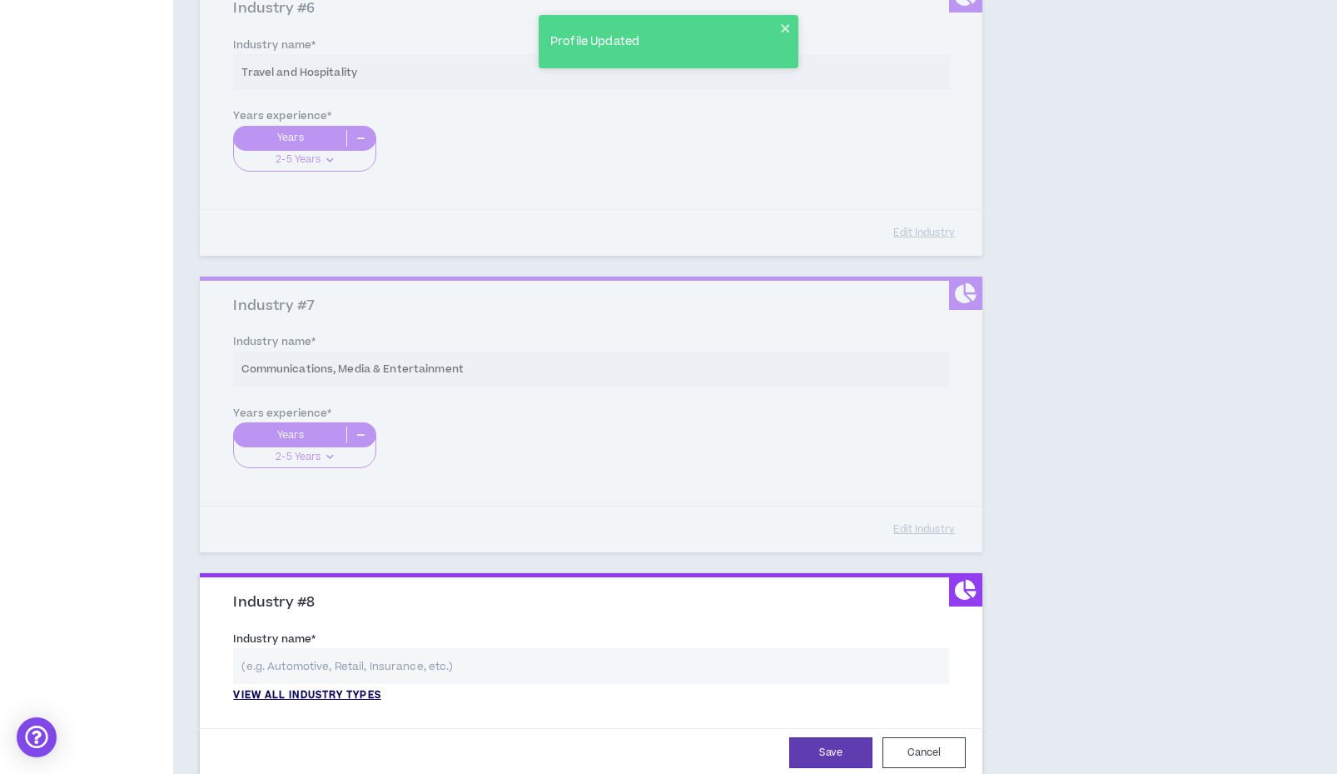
click at [352, 688] on p "View all industry types" at bounding box center [306, 695] width 147 height 15
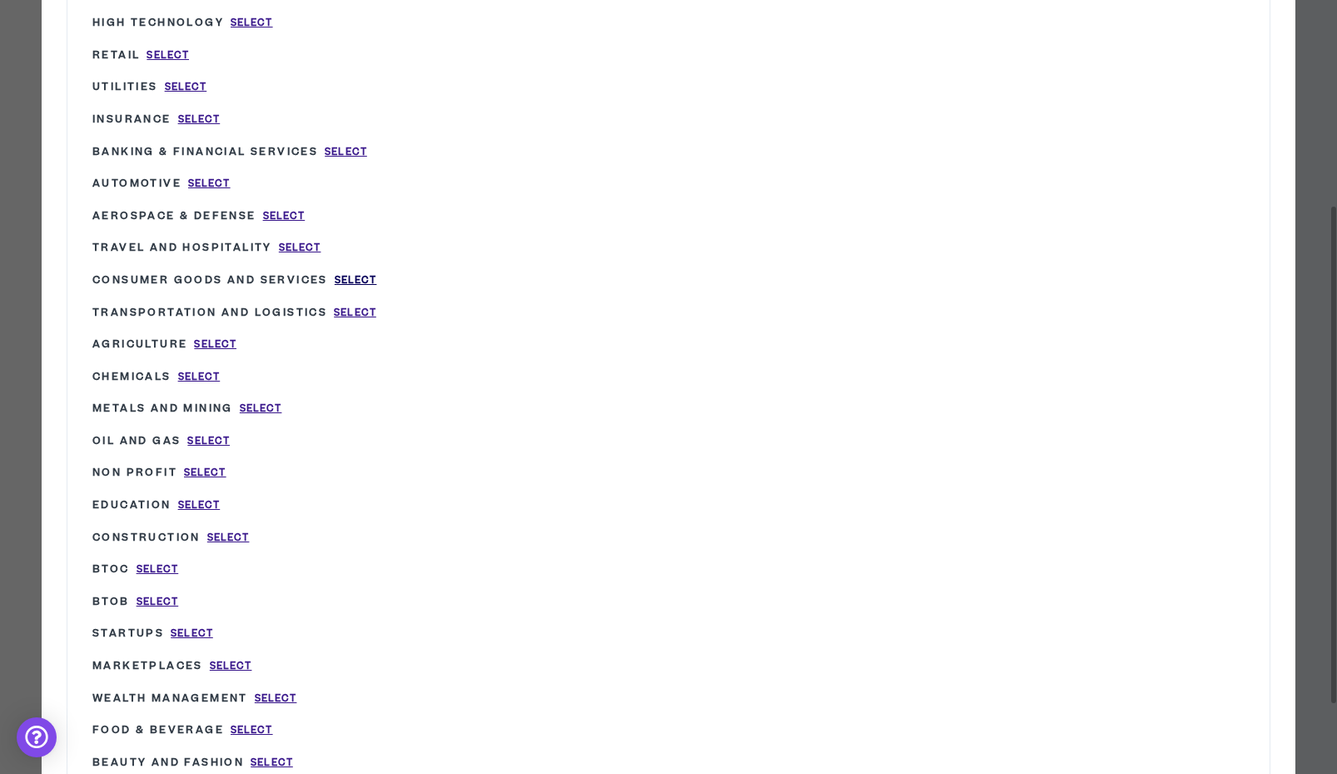
click at [377, 273] on span "Select" at bounding box center [356, 280] width 42 height 14
type input "Consumer Goods and Services"
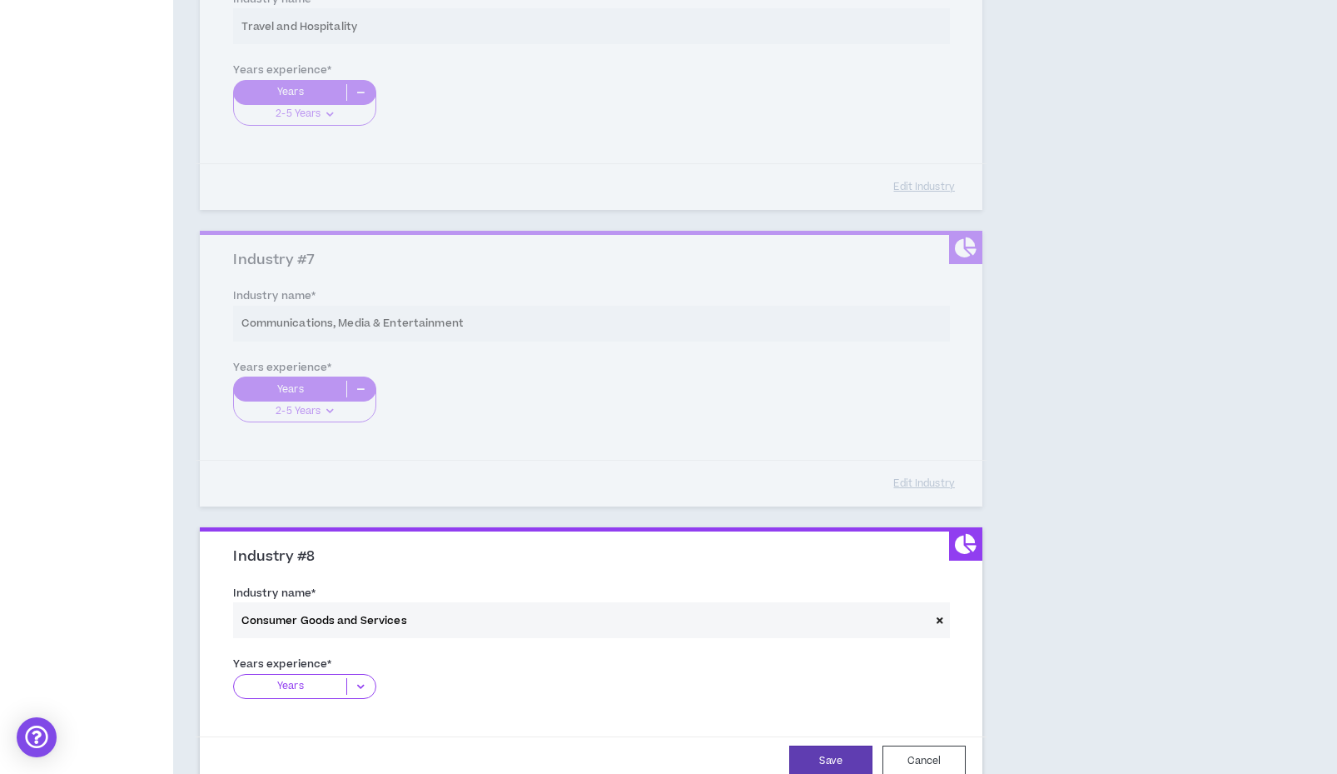
scroll to position [1772, 0]
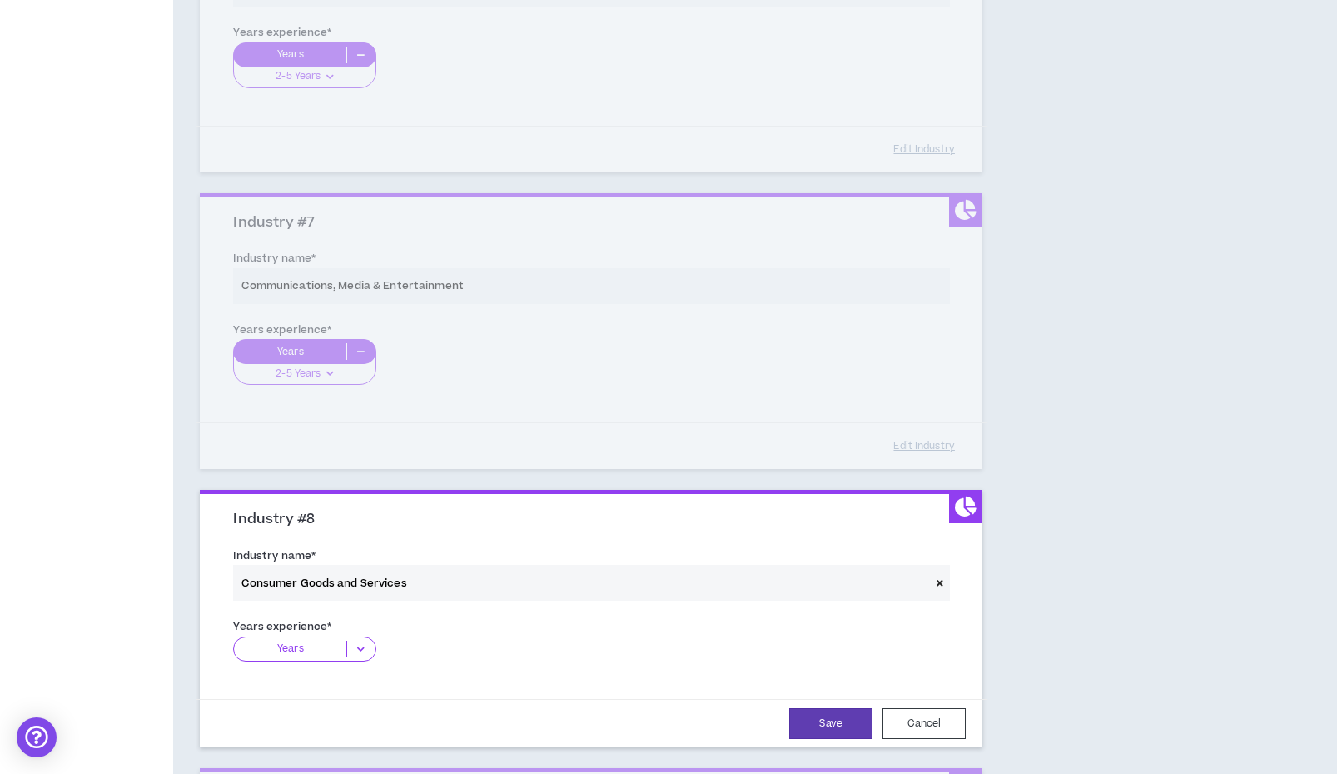
click at [368, 640] on icon at bounding box center [360, 648] width 27 height 17
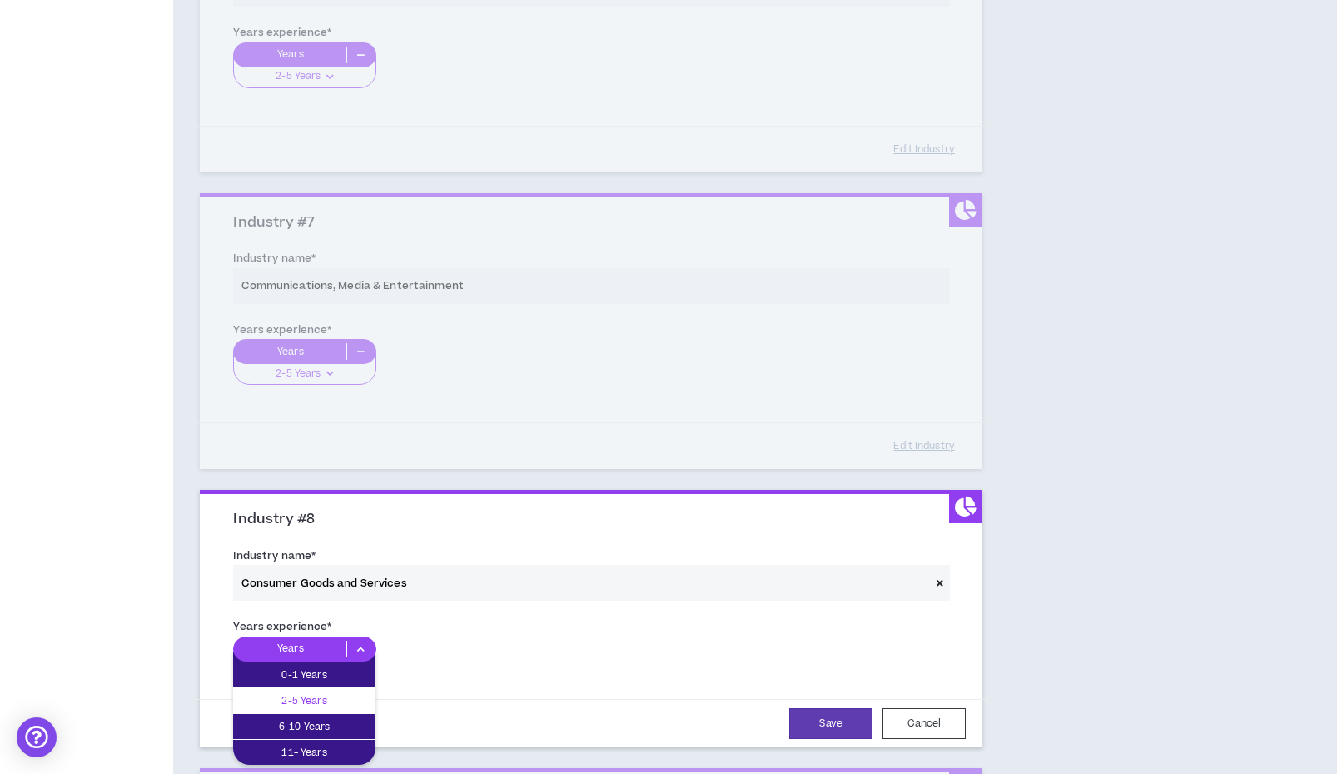
click at [334, 691] on p "2-5 Years" at bounding box center [304, 700] width 142 height 18
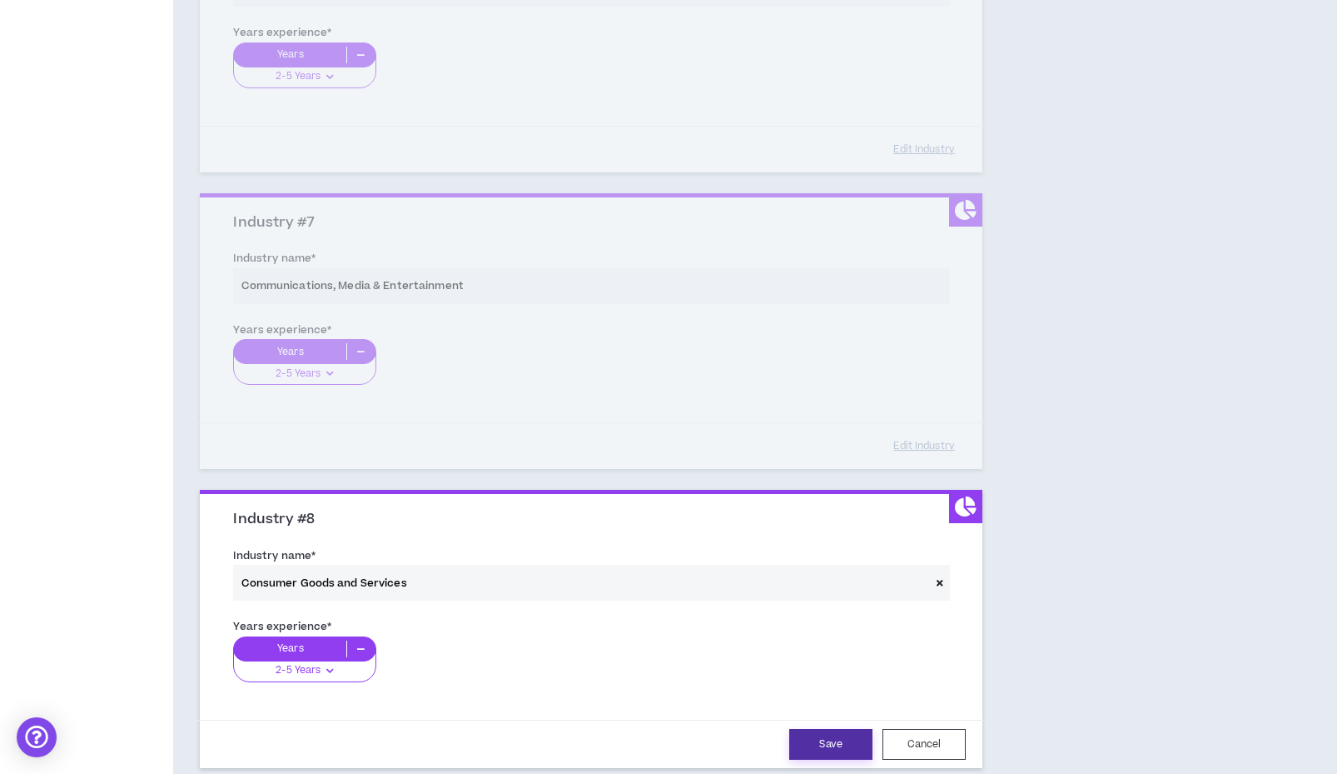
click at [815, 731] on button "Save" at bounding box center [830, 744] width 83 height 31
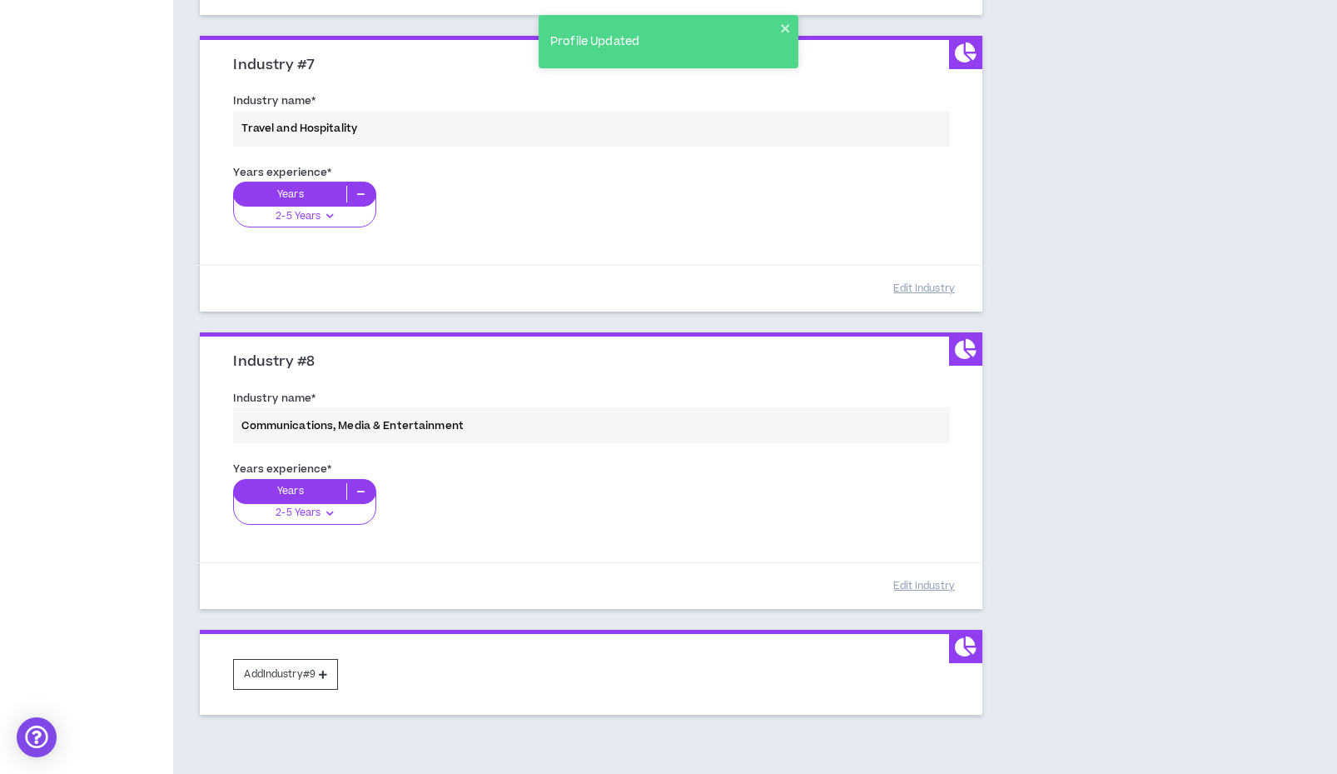
scroll to position [1953, 0]
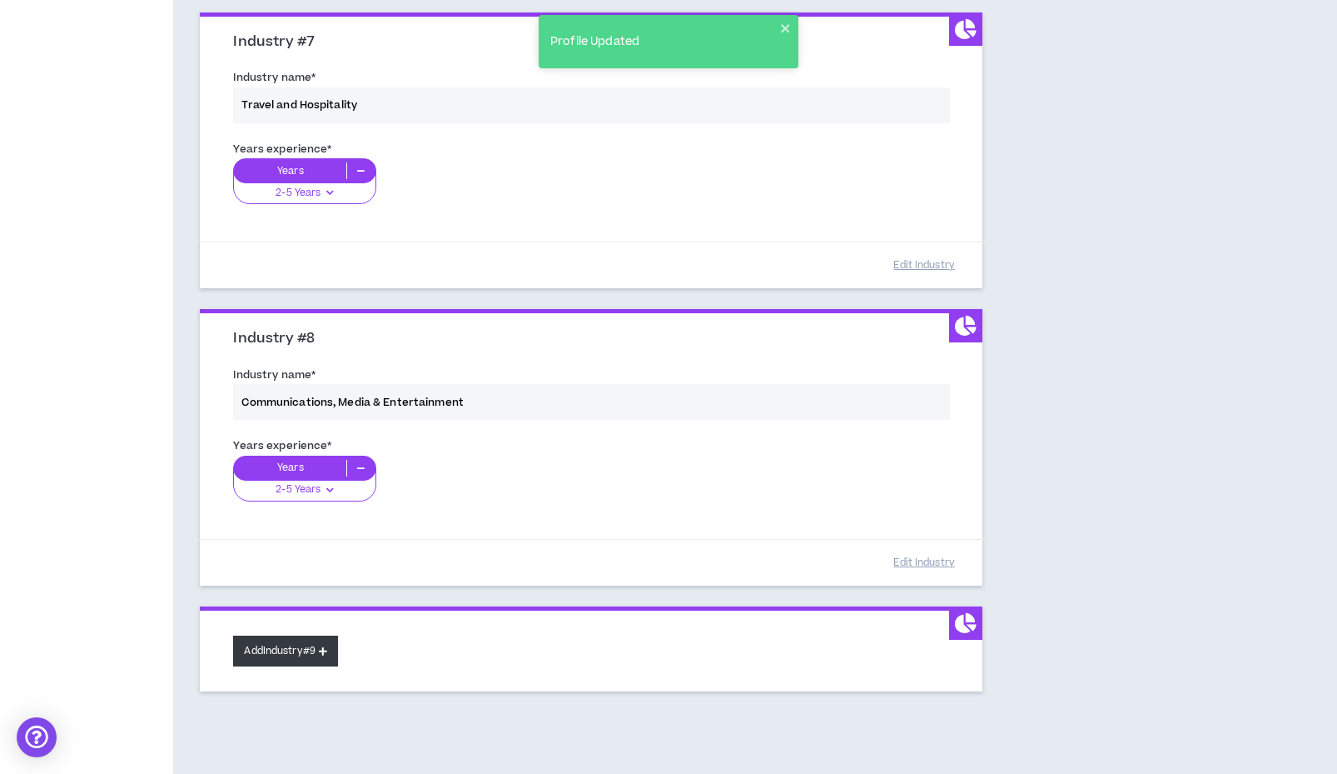
click at [300, 638] on button "Add Industry #9" at bounding box center [285, 650] width 105 height 31
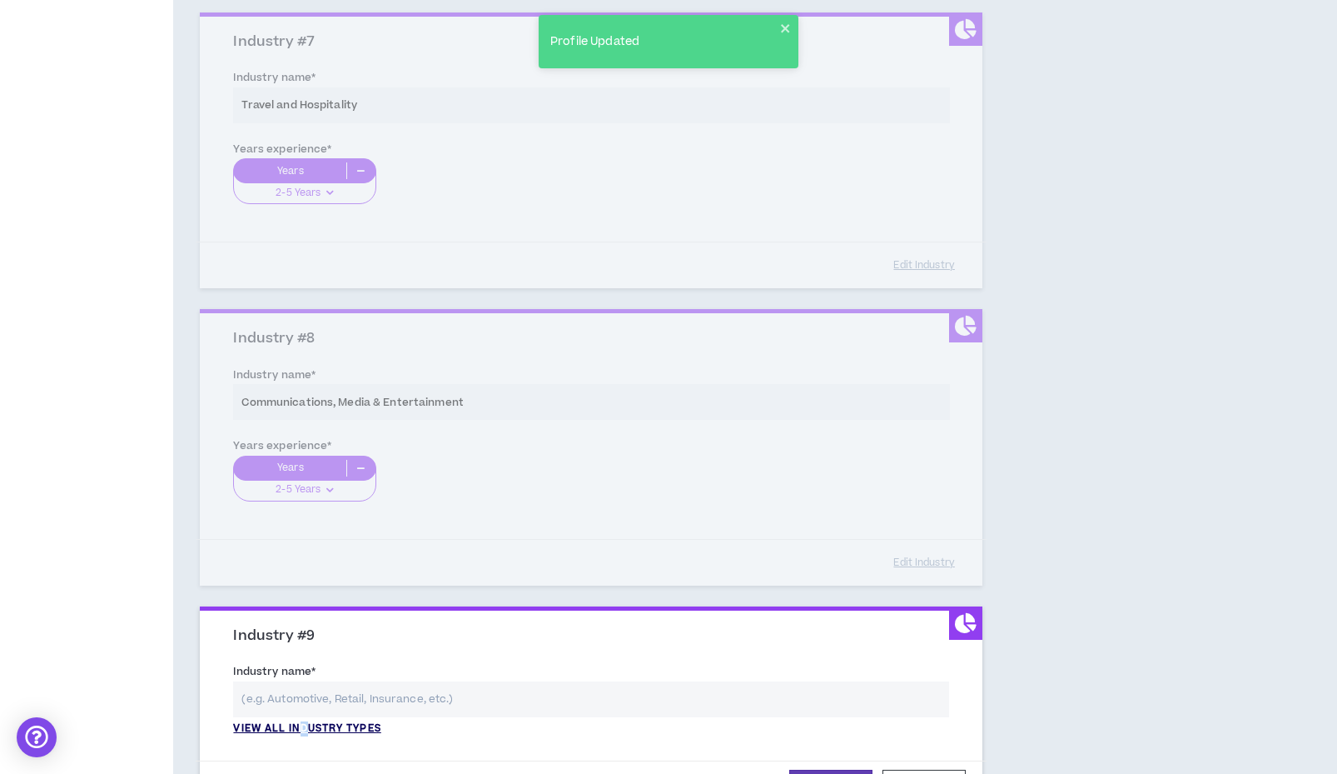
click at [314, 721] on p "View all industry types" at bounding box center [306, 728] width 147 height 15
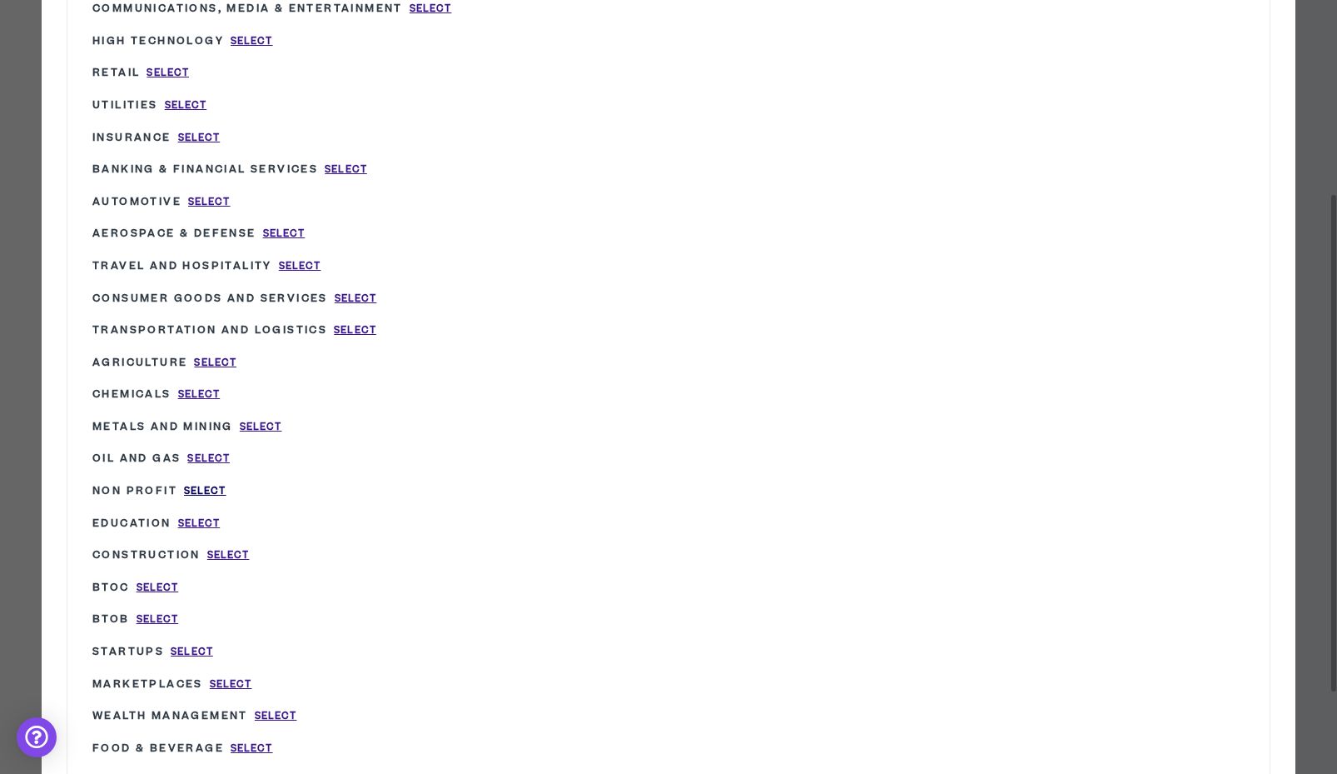
click at [218, 484] on span "Select" at bounding box center [205, 491] width 42 height 14
type input "Non Profit"
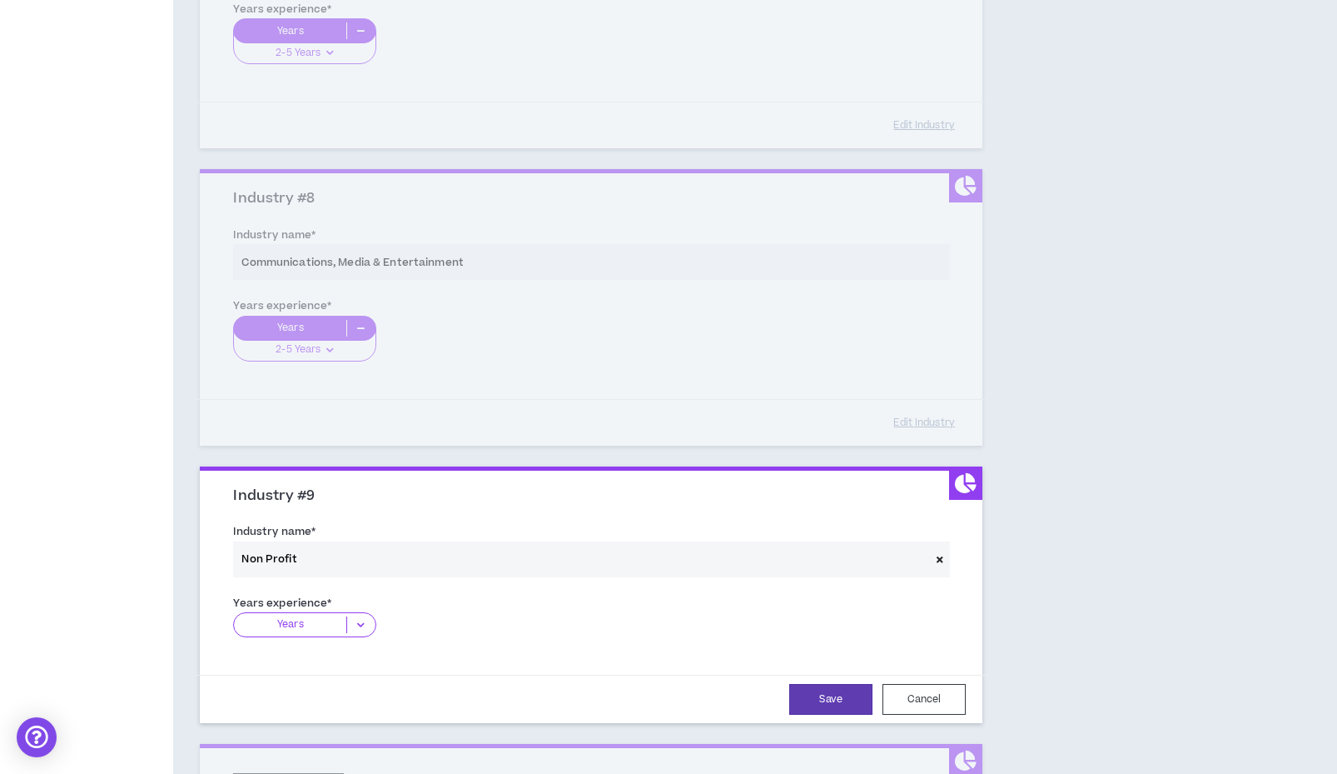
scroll to position [2103, 0]
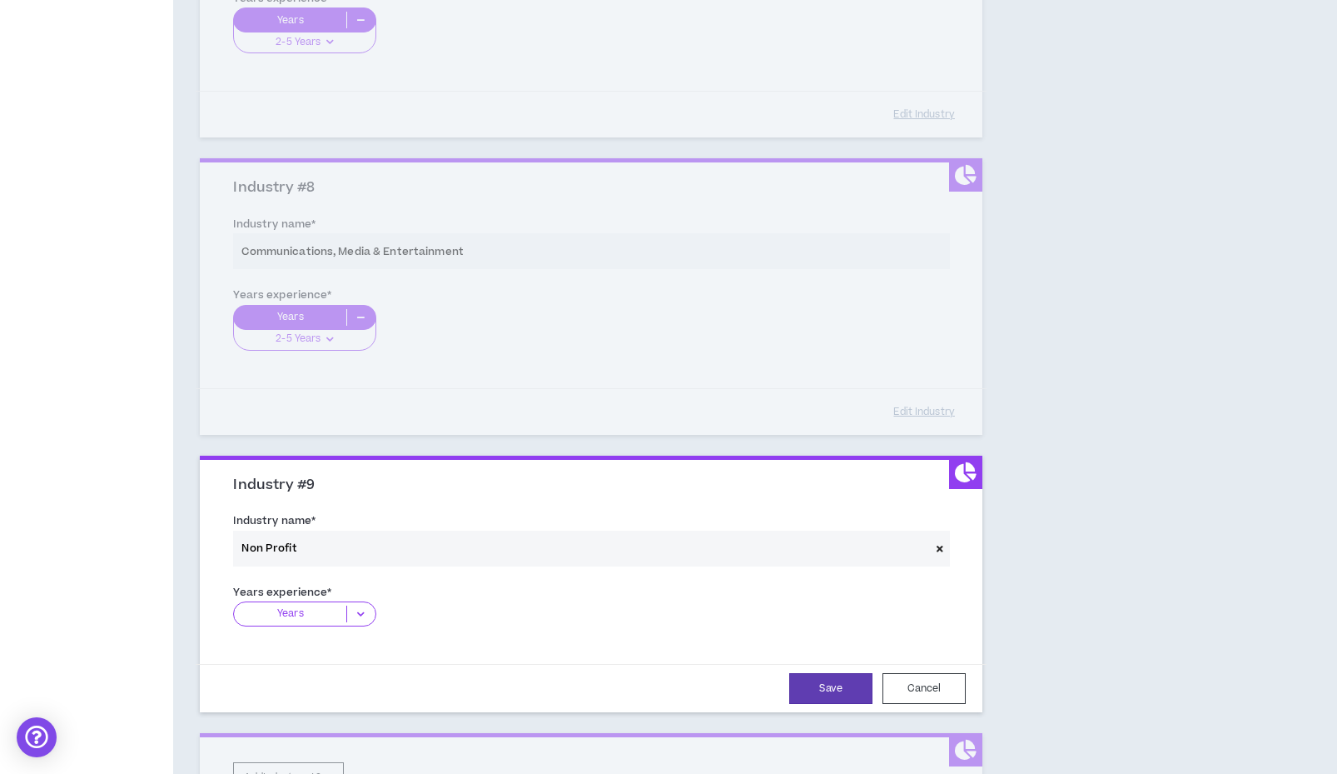
click at [362, 605] on icon at bounding box center [360, 613] width 27 height 17
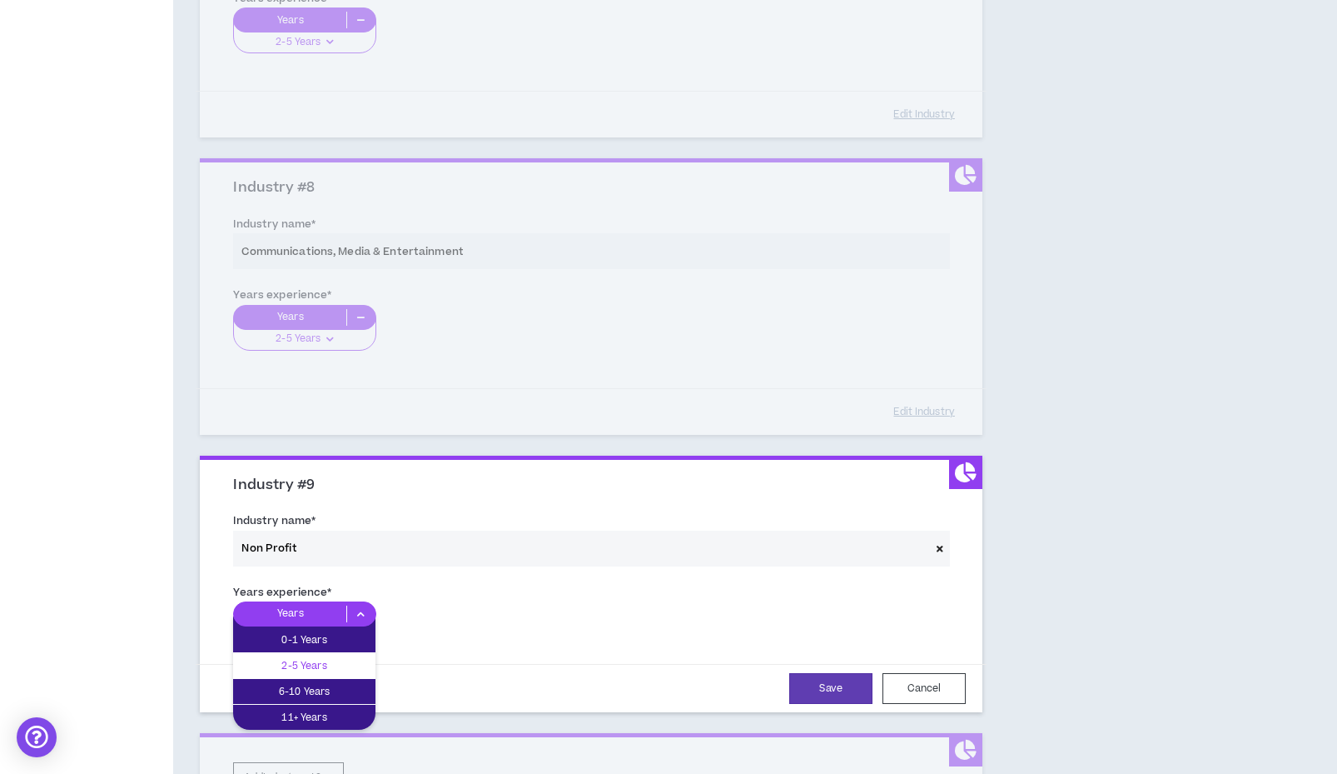
click at [339, 653] on div "2-5 Years" at bounding box center [304, 665] width 142 height 25
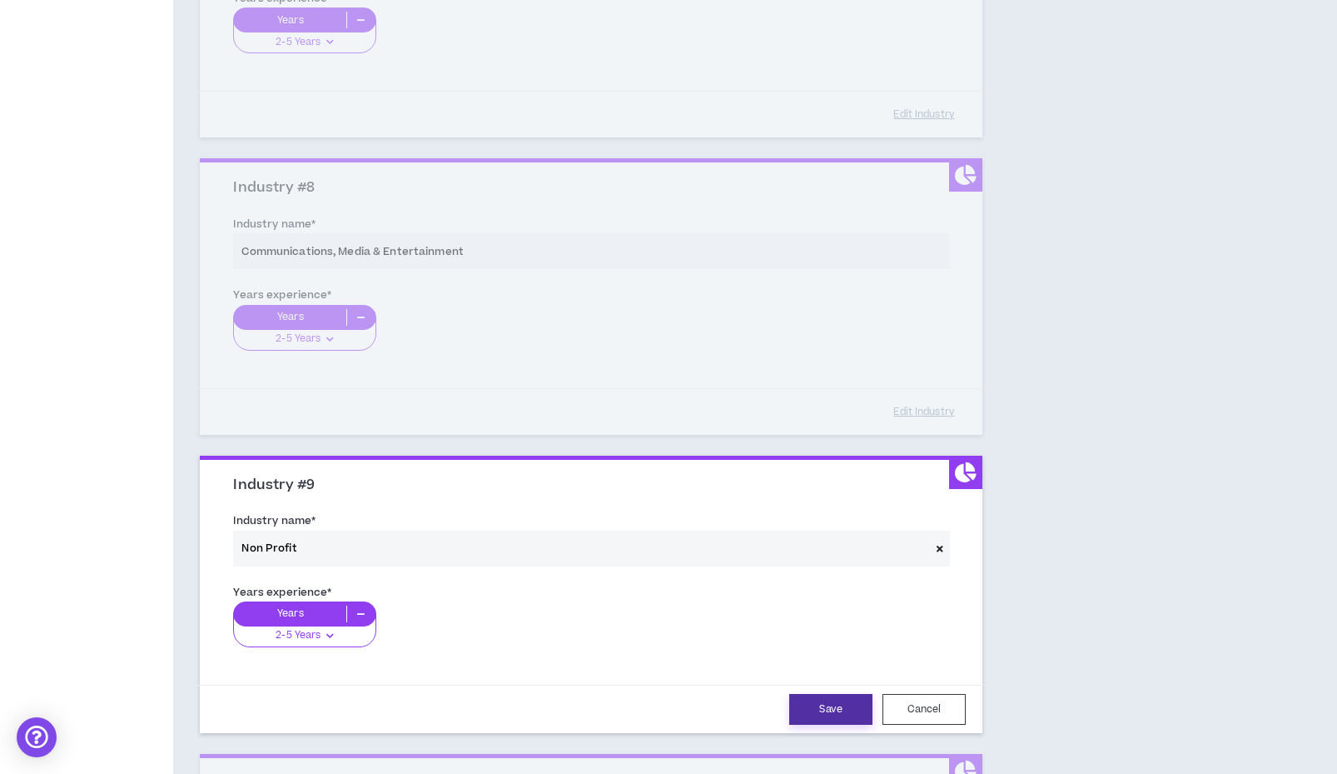
click at [844, 696] on button "Save" at bounding box center [830, 709] width 83 height 31
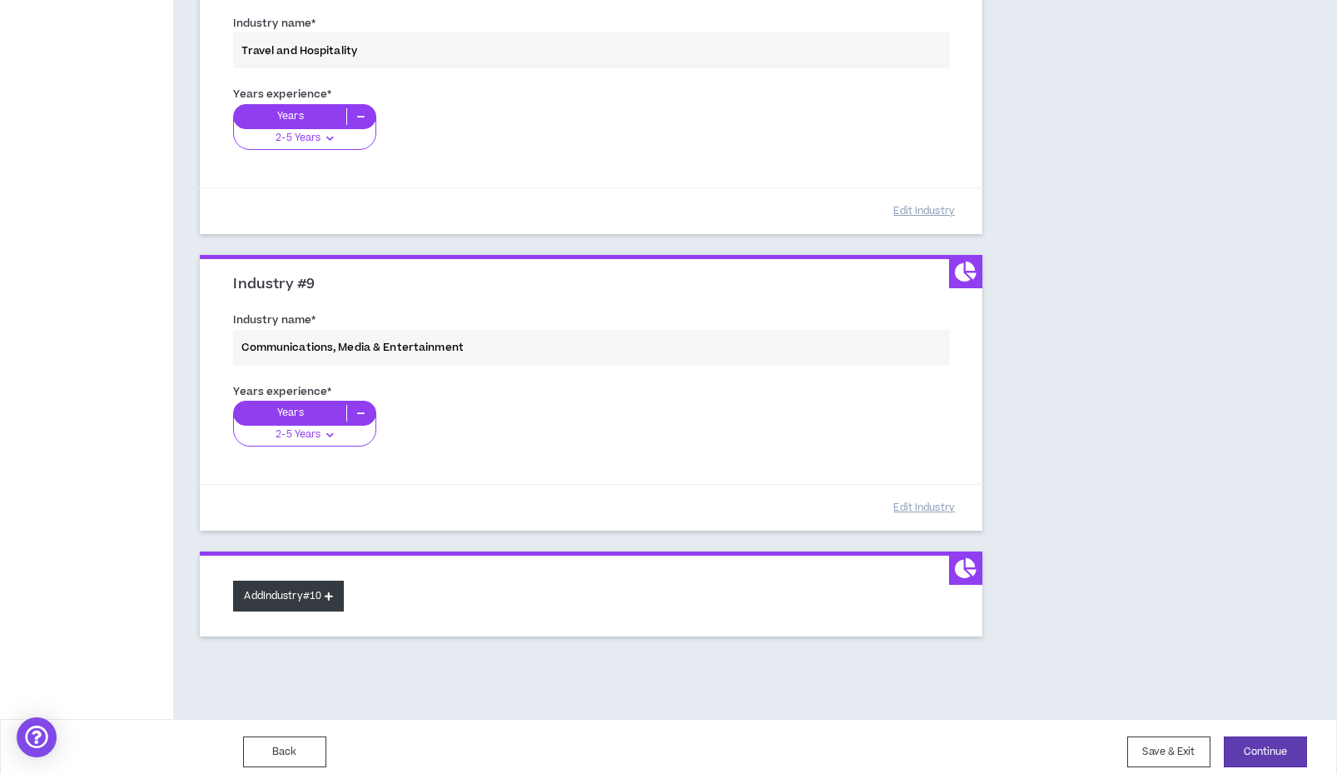
scroll to position [2303, 0]
click at [290, 595] on button "Add Industry #10" at bounding box center [288, 596] width 111 height 31
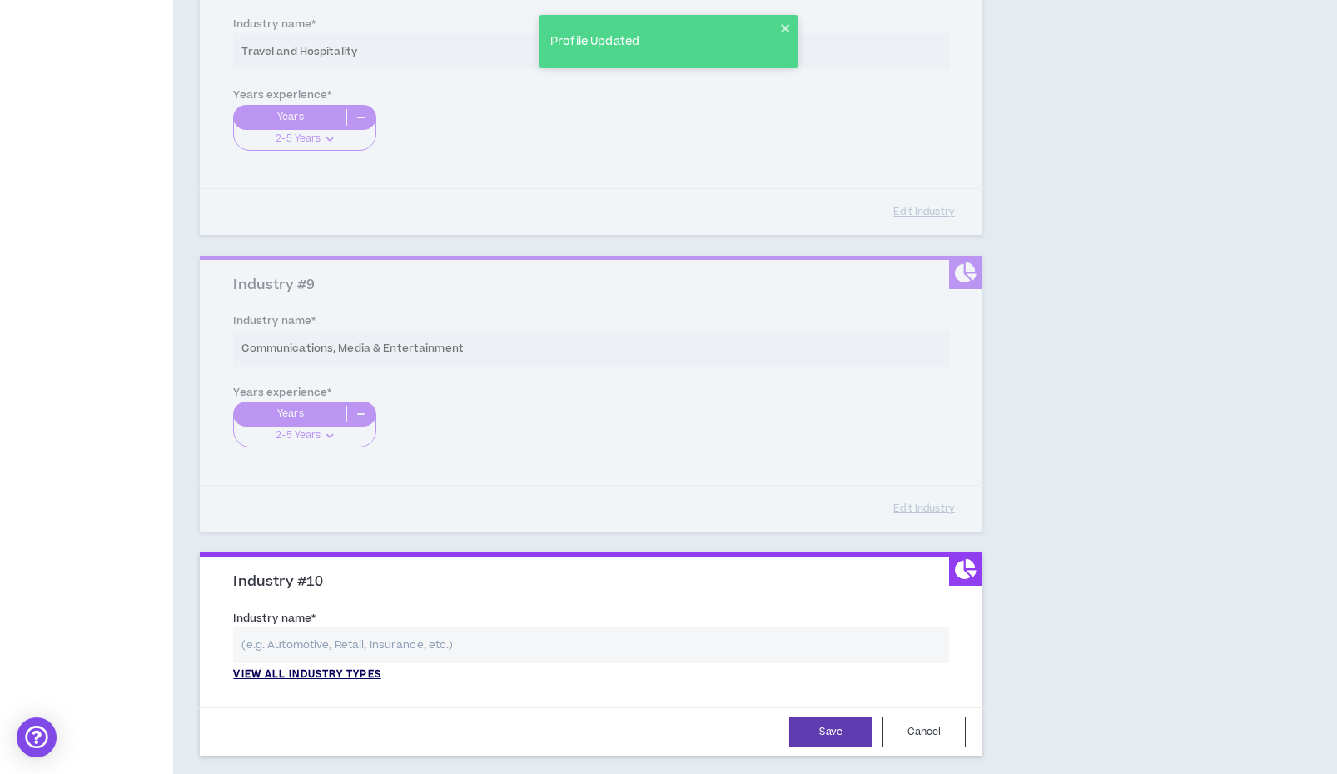
click at [359, 667] on p "View all industry types" at bounding box center [306, 674] width 147 height 15
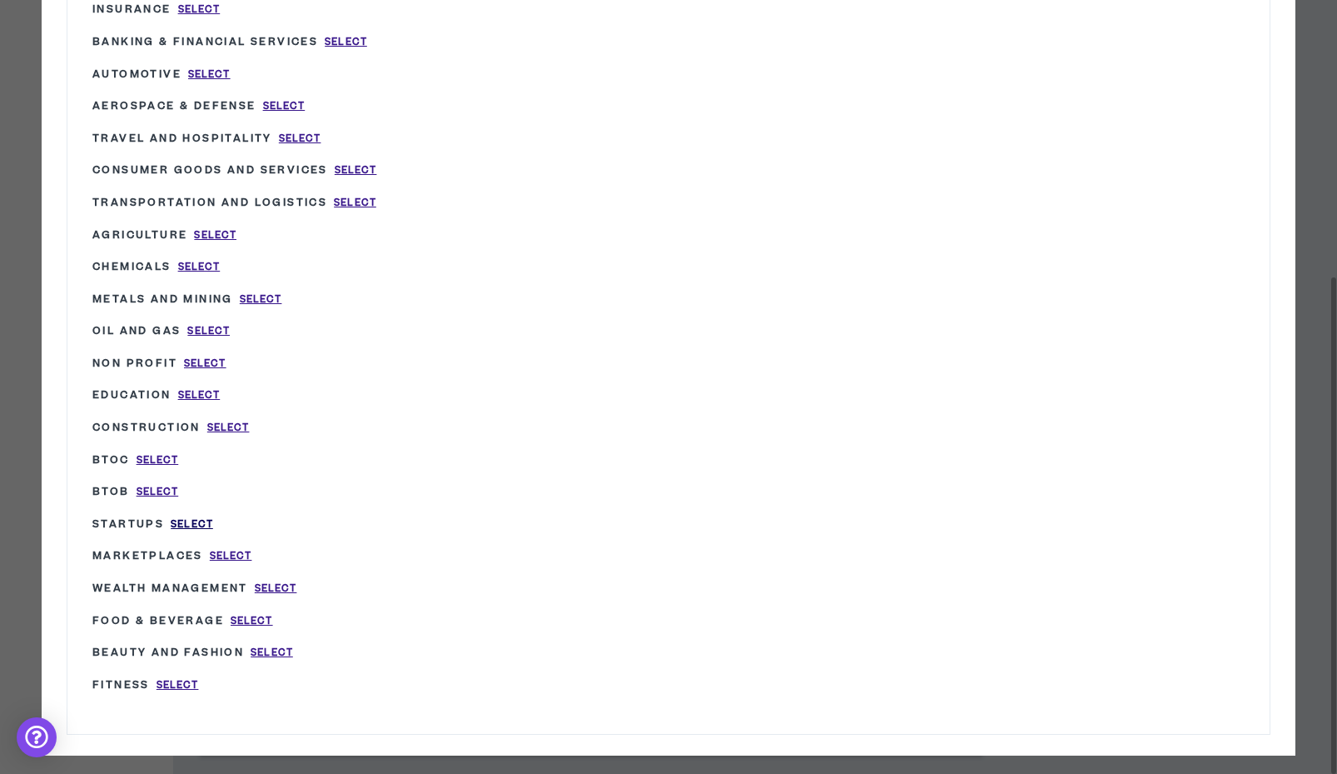
click at [202, 517] on span "Select" at bounding box center [192, 524] width 42 height 14
type input "Startups"
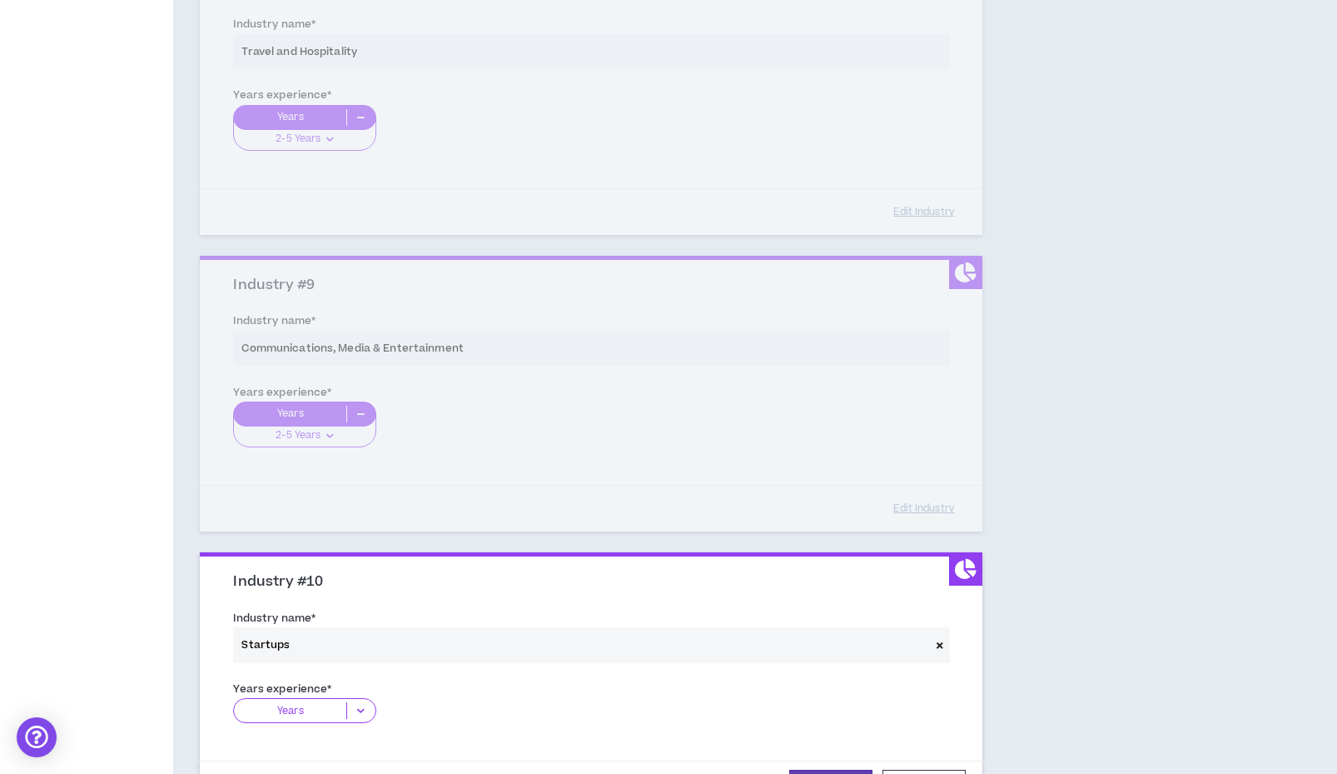
click at [357, 702] on icon at bounding box center [360, 710] width 27 height 17
click at [331, 753] on p "2-5 Years" at bounding box center [304, 762] width 142 height 18
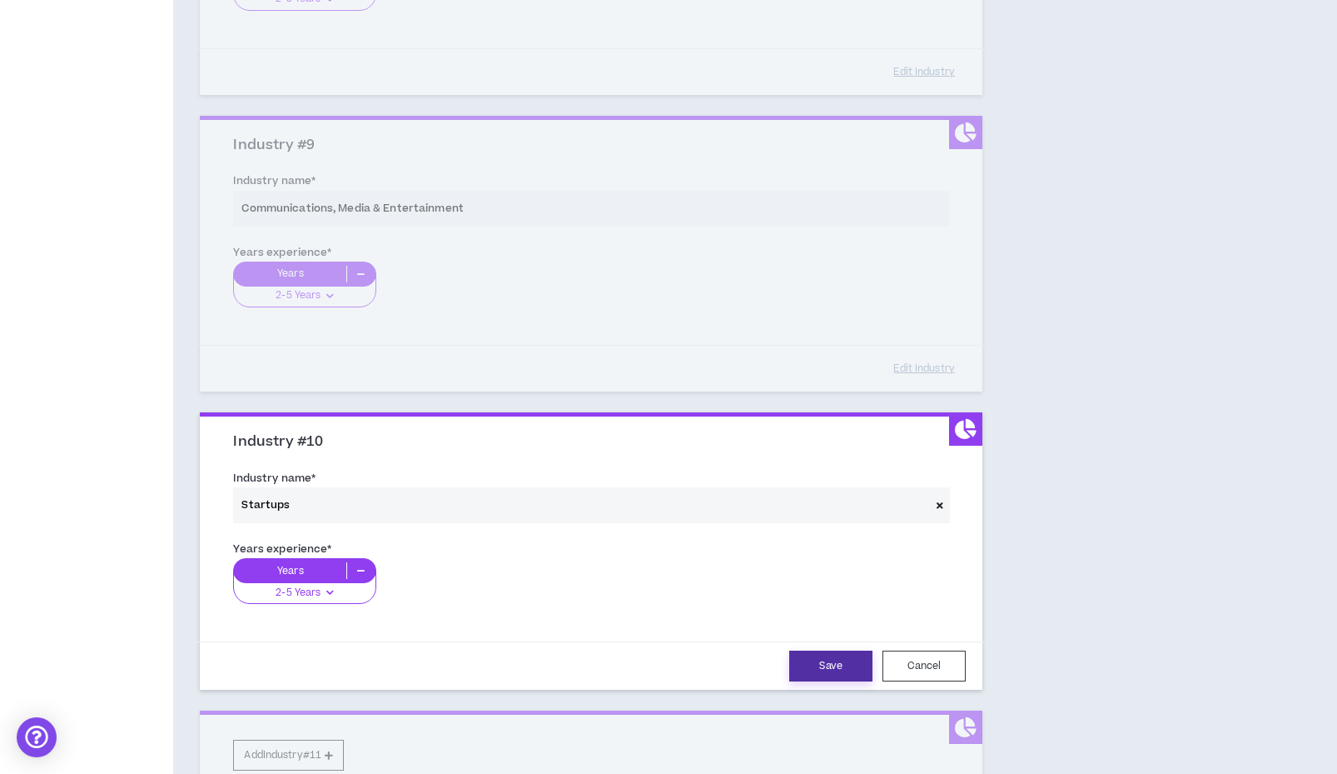
click at [833, 651] on button "Save" at bounding box center [830, 665] width 83 height 31
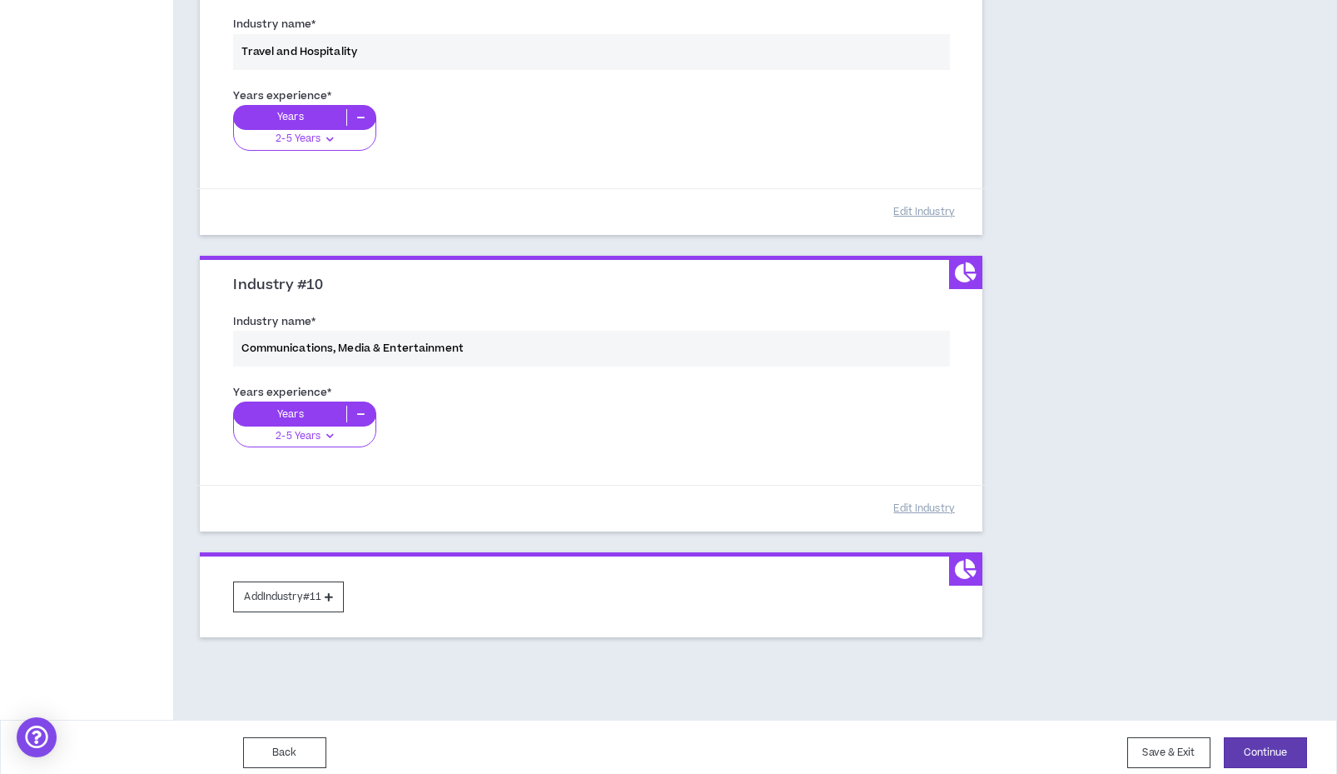
scroll to position [2599, 0]
click at [273, 595] on button "Add Industry #11" at bounding box center [288, 597] width 111 height 31
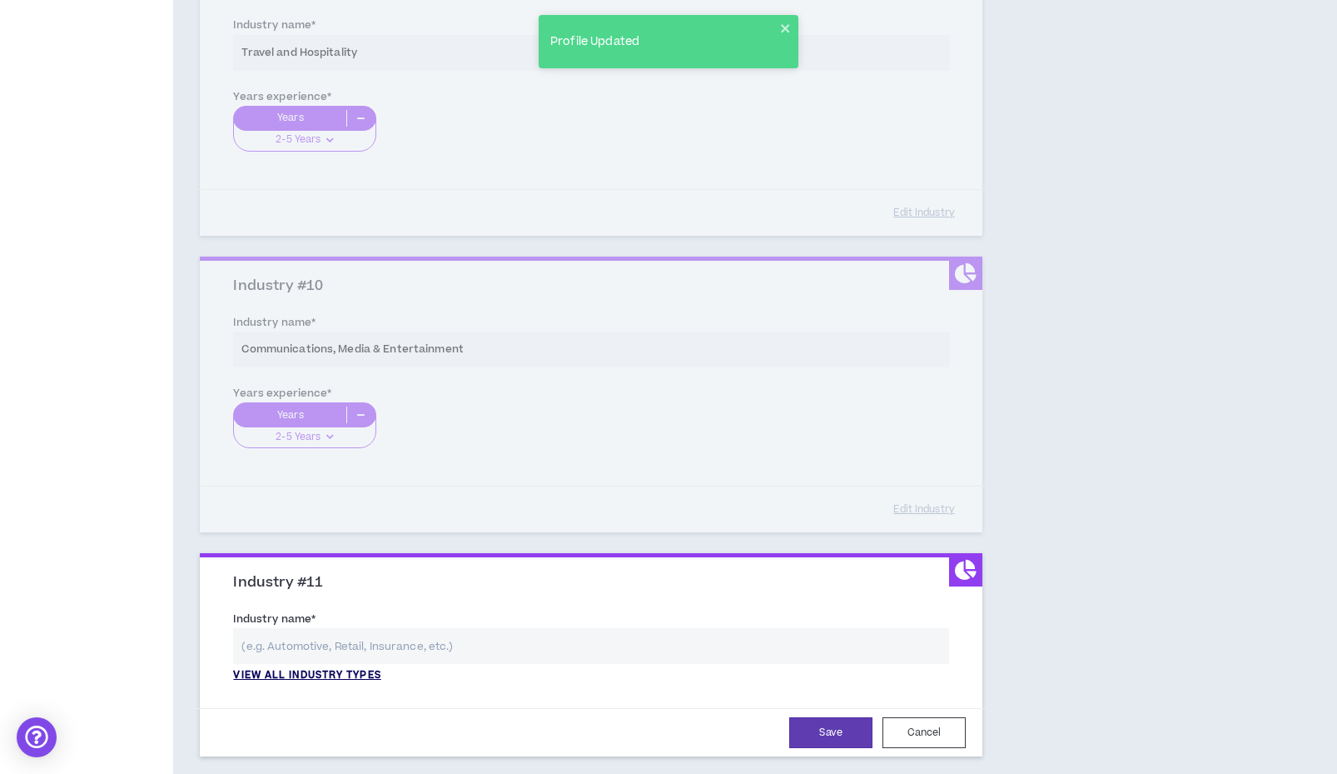
click at [325, 668] on p "View all industry types" at bounding box center [306, 675] width 147 height 15
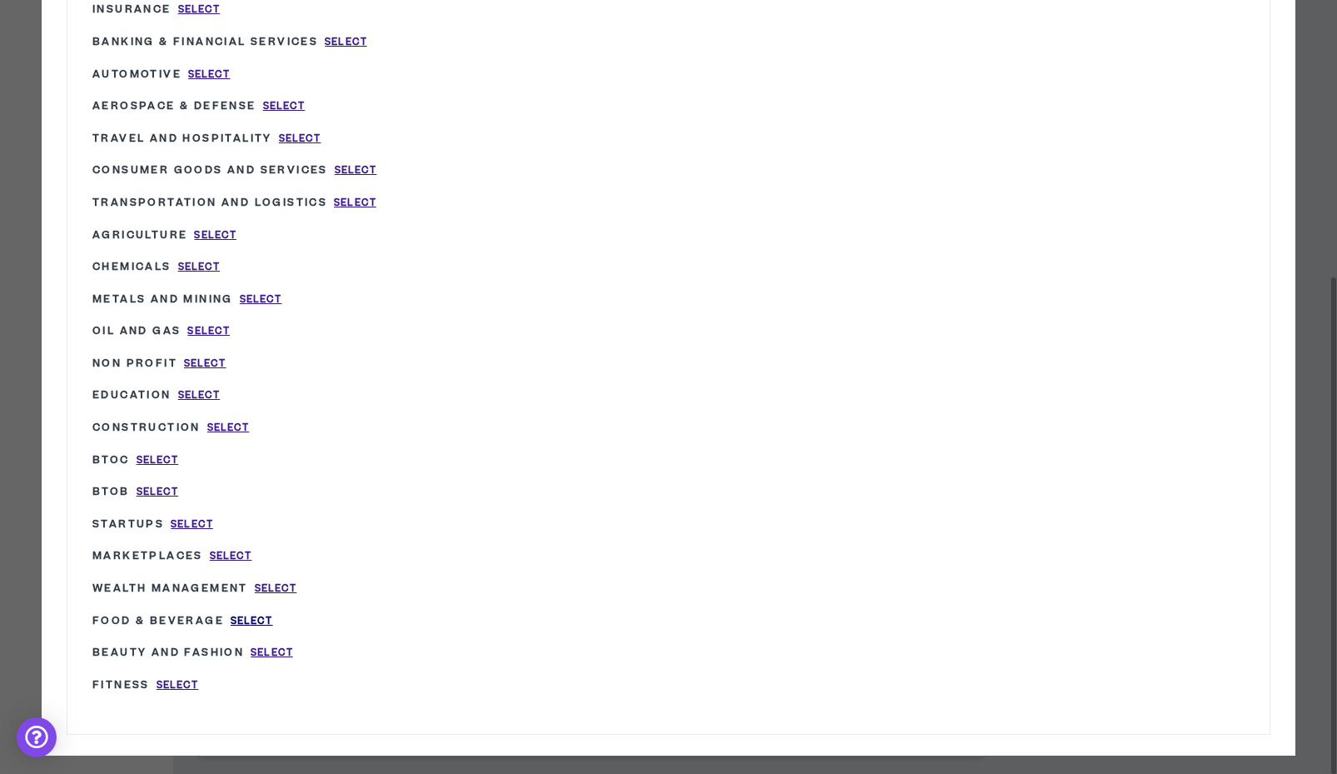
click at [272, 614] on span "Select" at bounding box center [252, 621] width 42 height 14
type input "Food & Beverage"
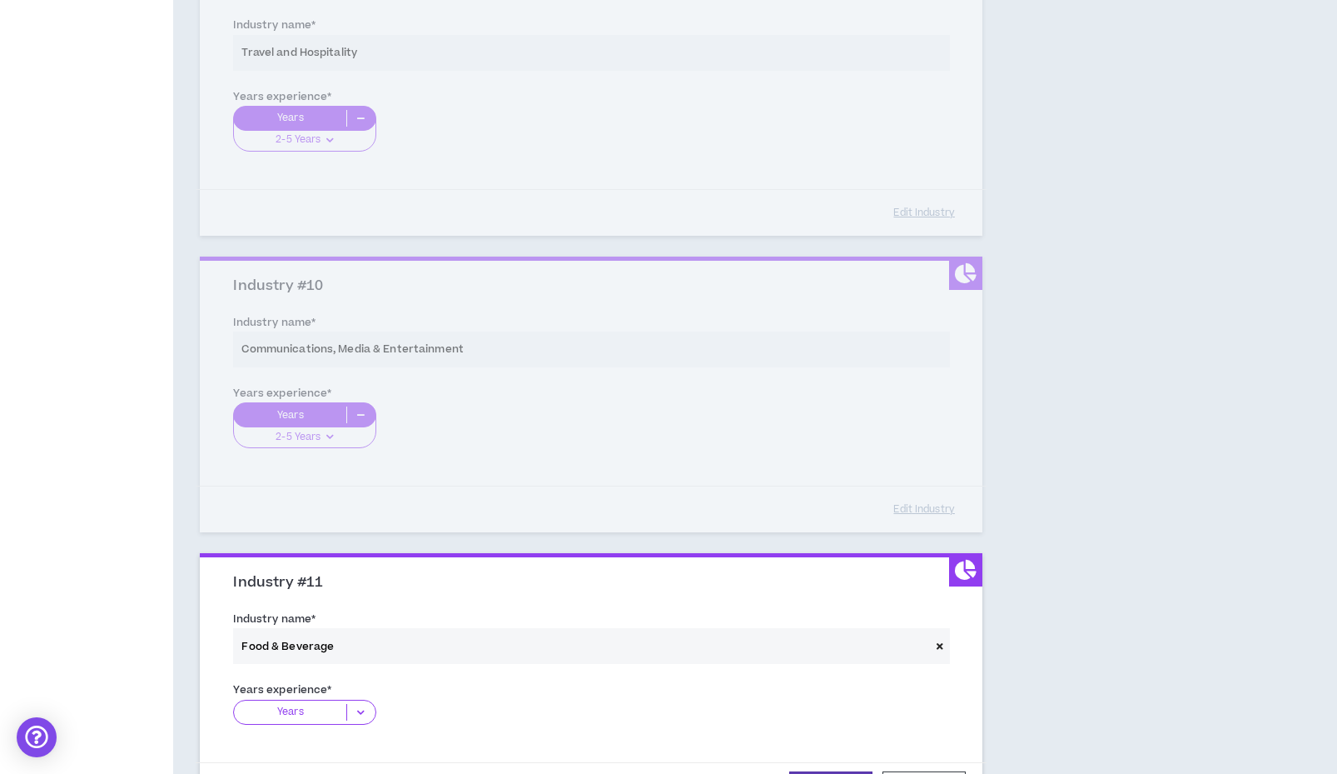
click at [343, 704] on p "Years" at bounding box center [290, 712] width 112 height 17
click at [313, 754] on p "2-5 Years" at bounding box center [304, 763] width 142 height 18
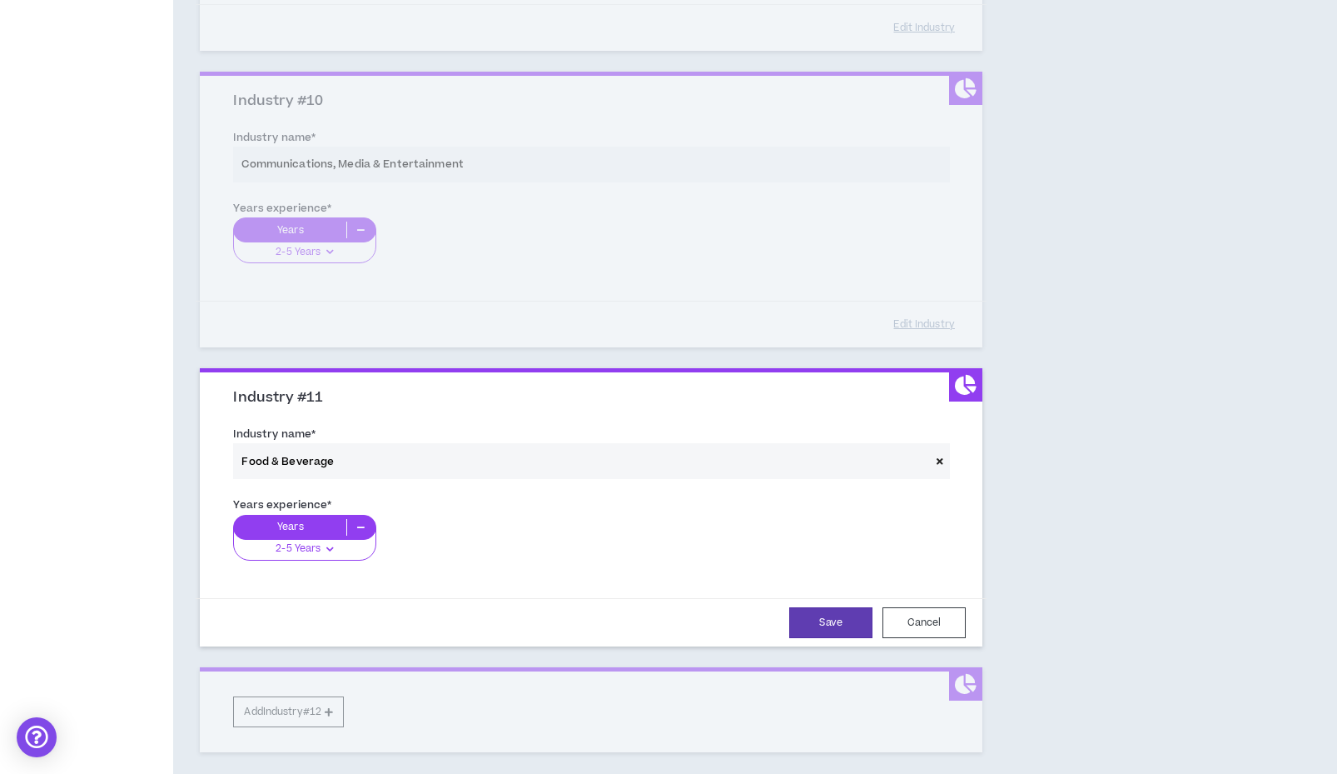
scroll to position [2798, 0]
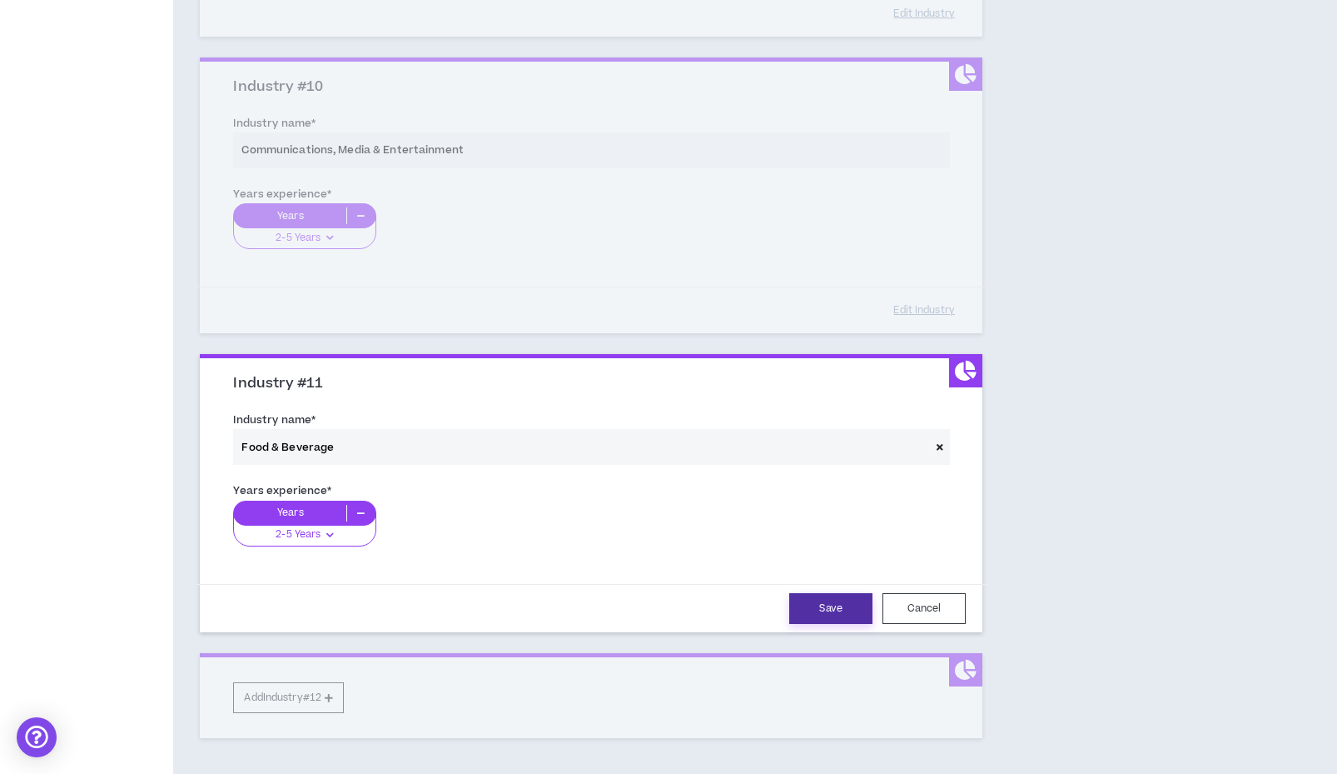
click at [800, 593] on button "Save" at bounding box center [830, 608] width 83 height 31
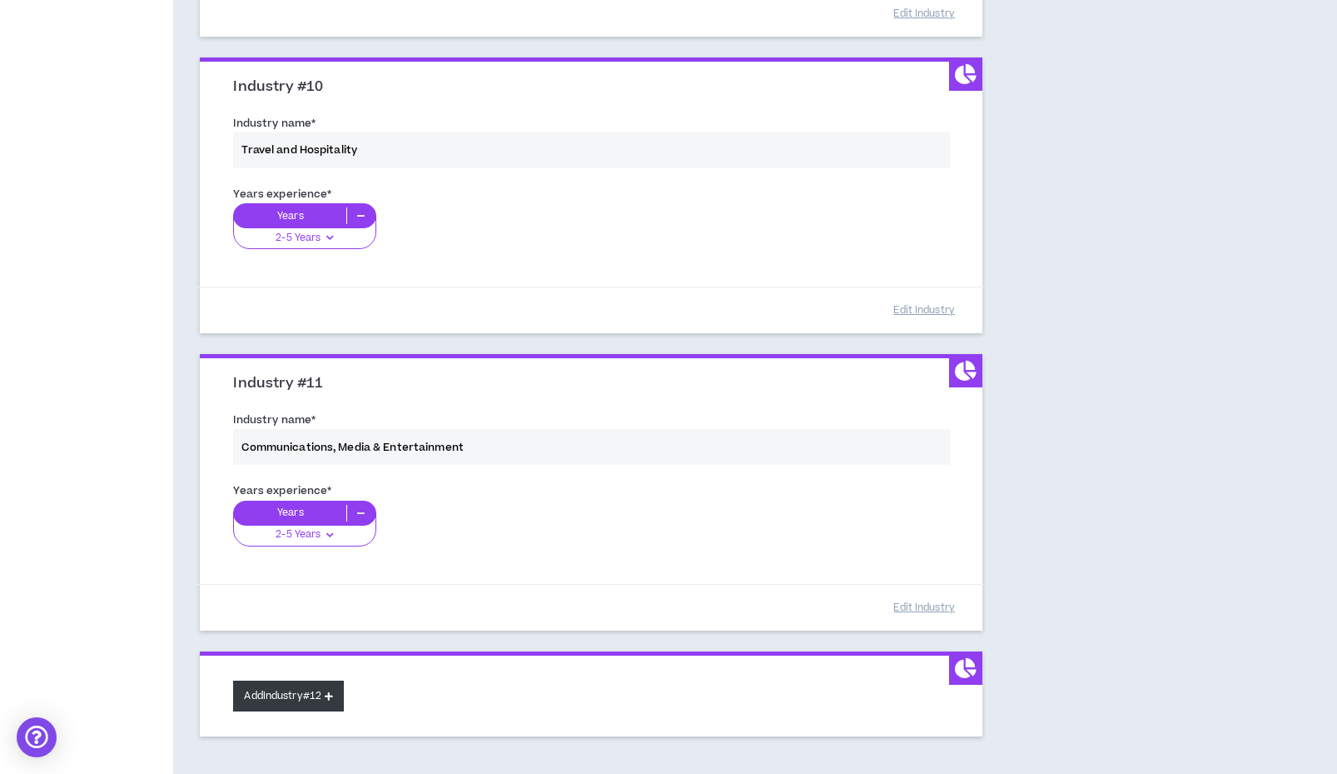
click at [318, 687] on button "Add Industry #12" at bounding box center [288, 695] width 111 height 31
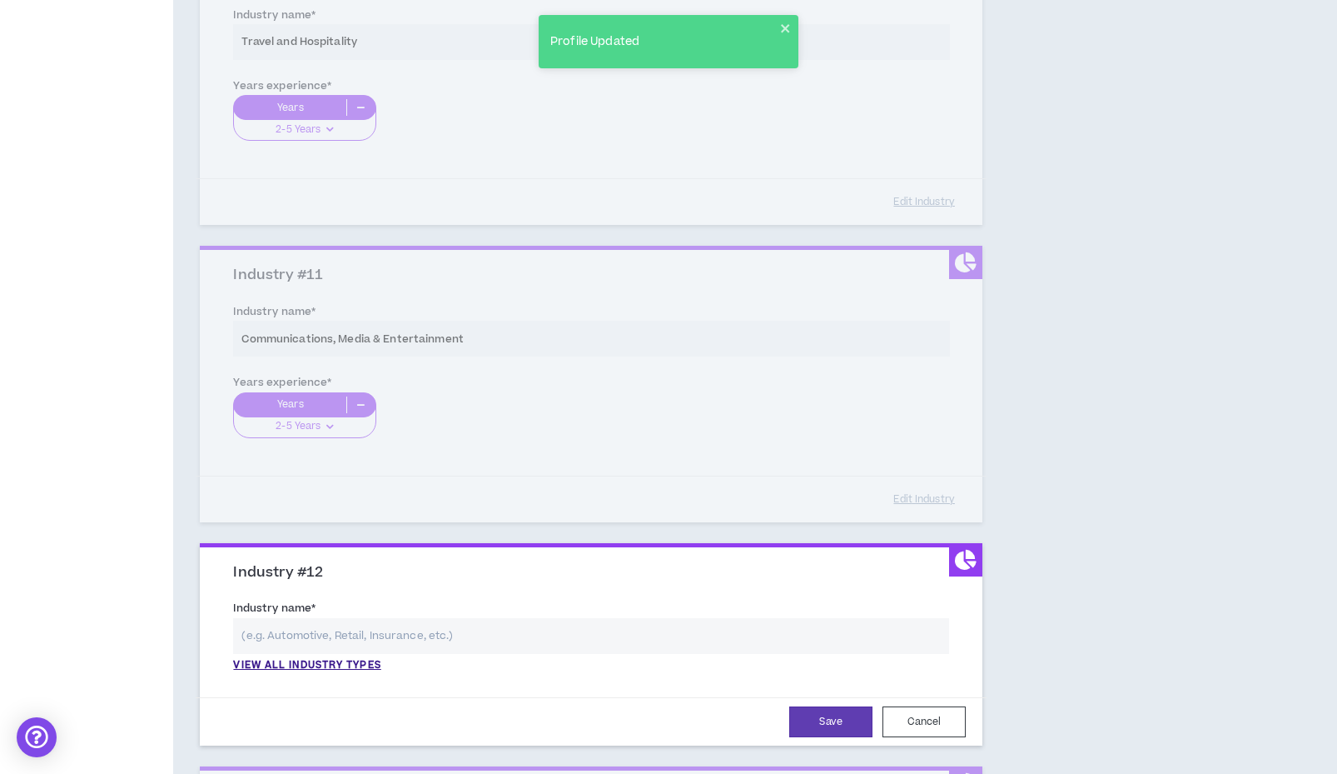
scroll to position [2920, 0]
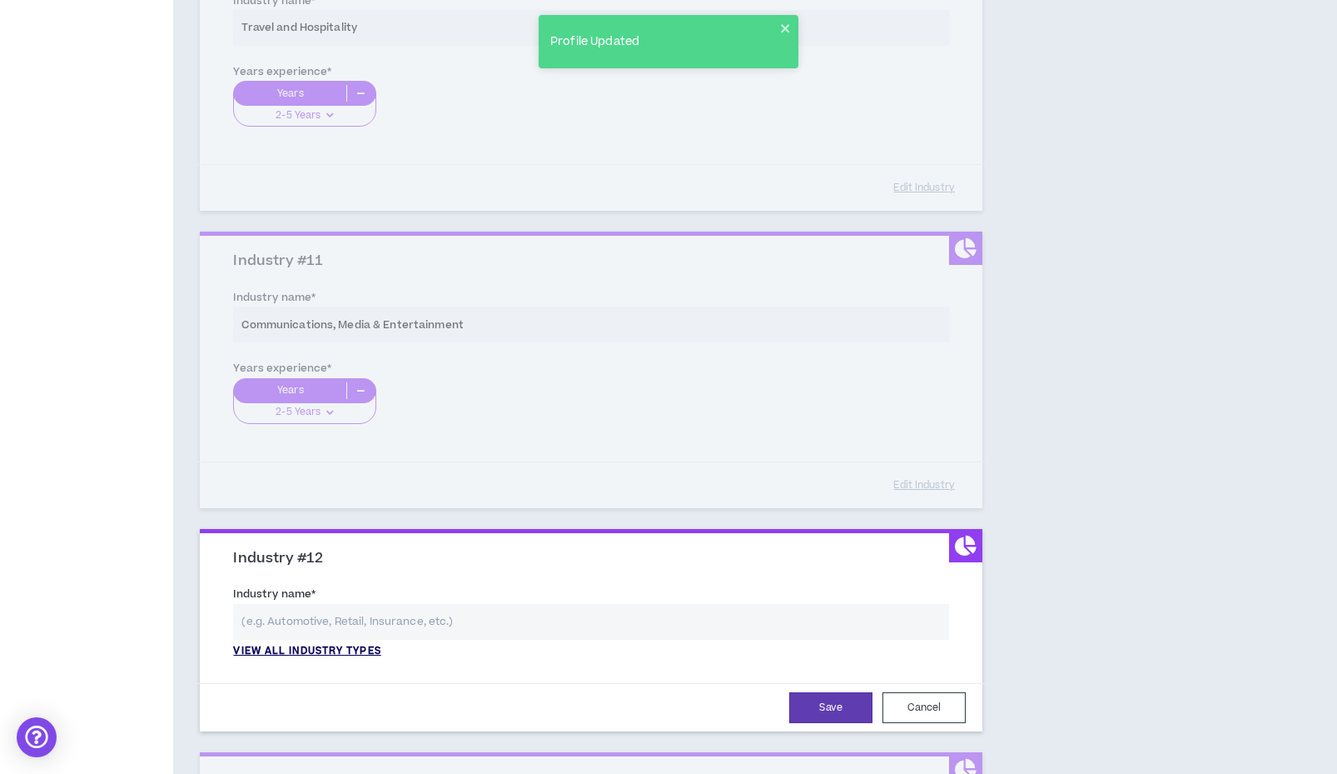
click at [337, 644] on p "View all industry types" at bounding box center [306, 651] width 147 height 15
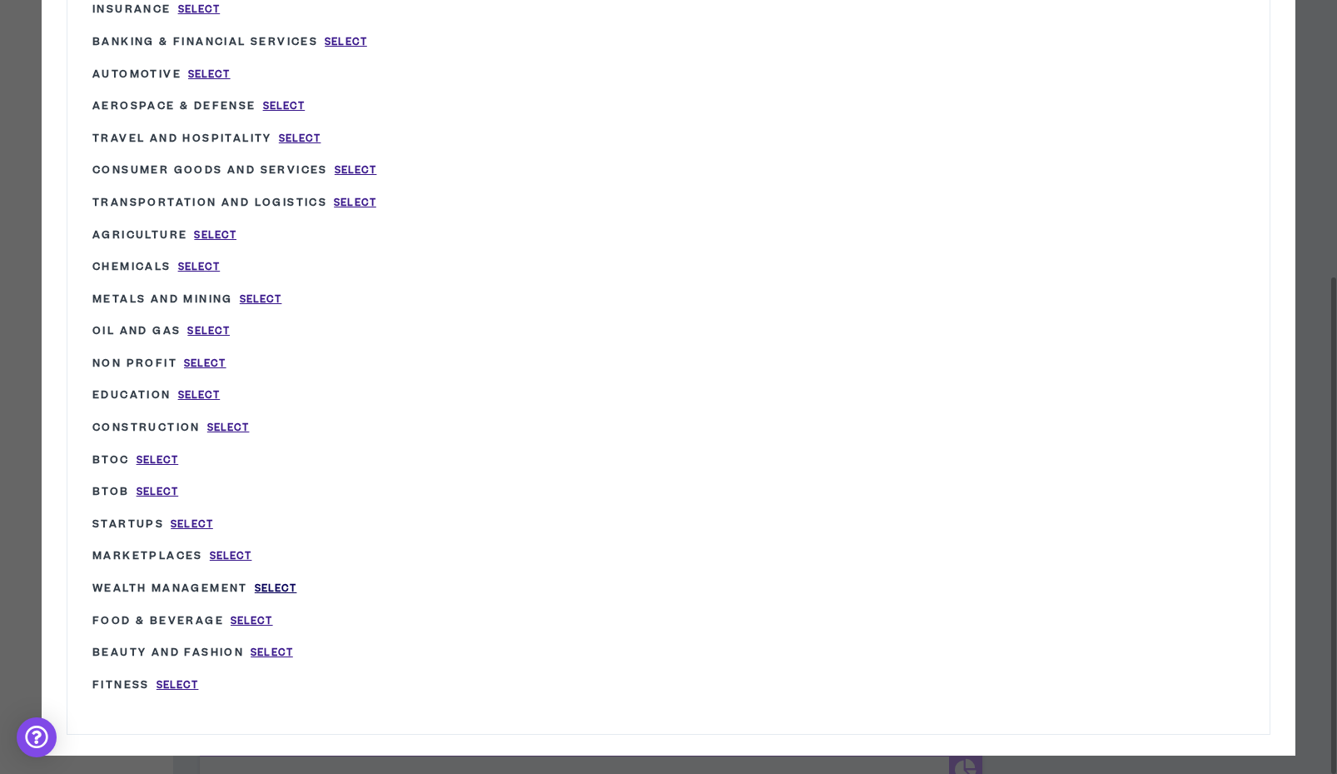
click at [296, 581] on span "Select" at bounding box center [276, 588] width 42 height 14
type input "Wealth Management"
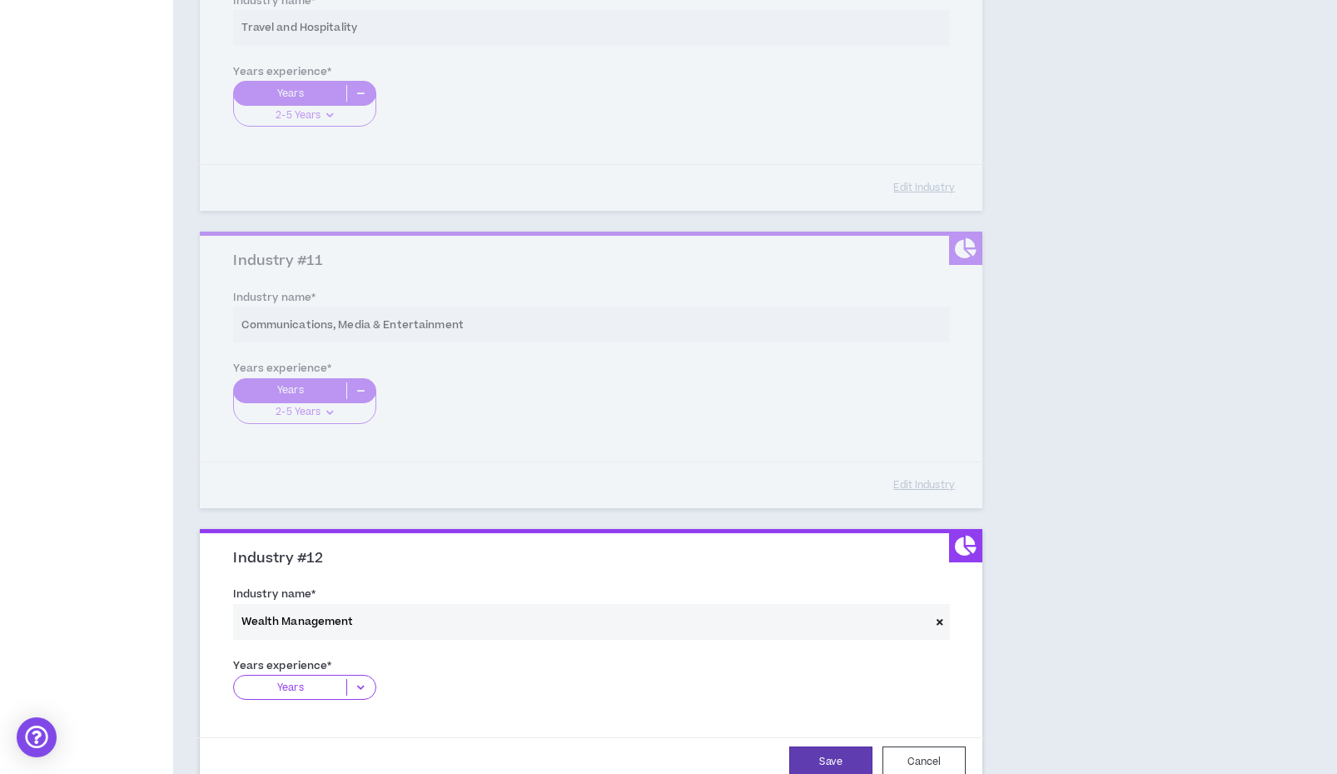
click at [370, 679] on icon at bounding box center [360, 687] width 27 height 17
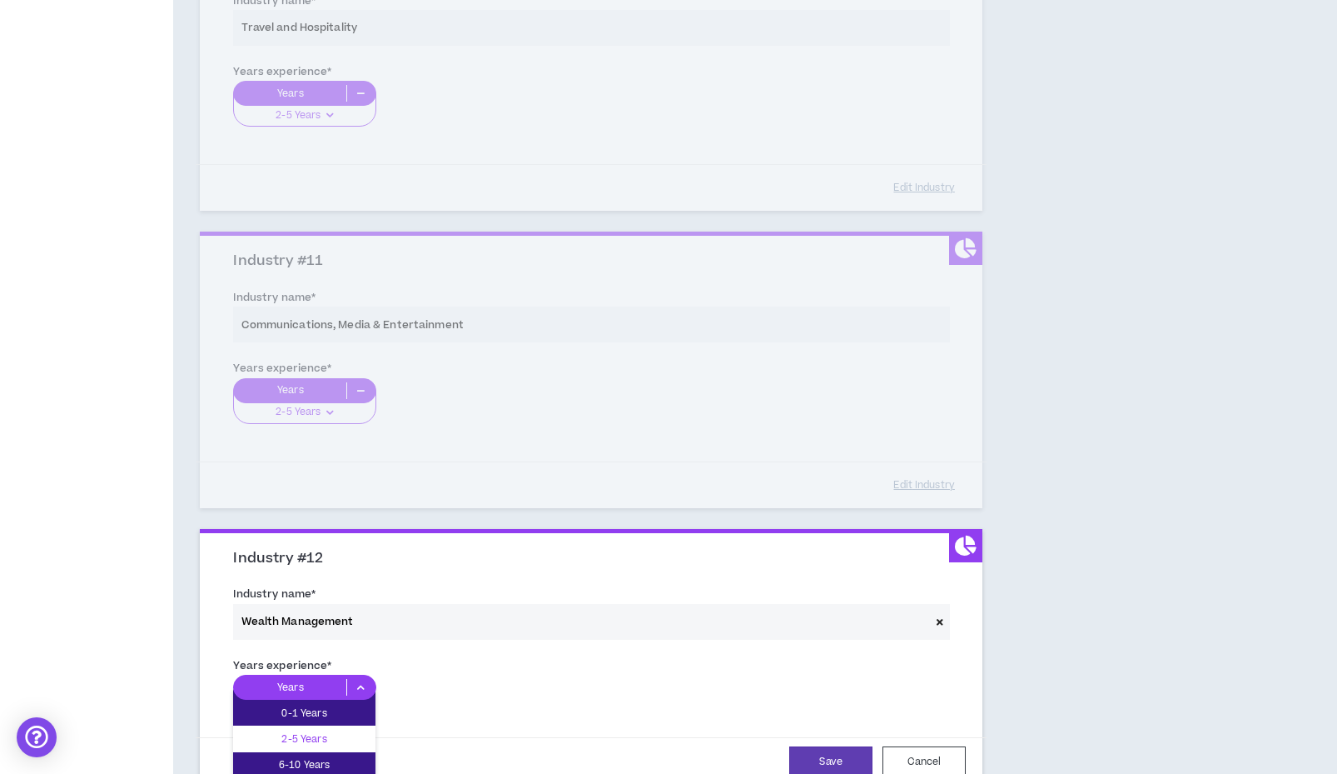
click at [306, 729] on p "2-5 Years" at bounding box center [304, 738] width 142 height 18
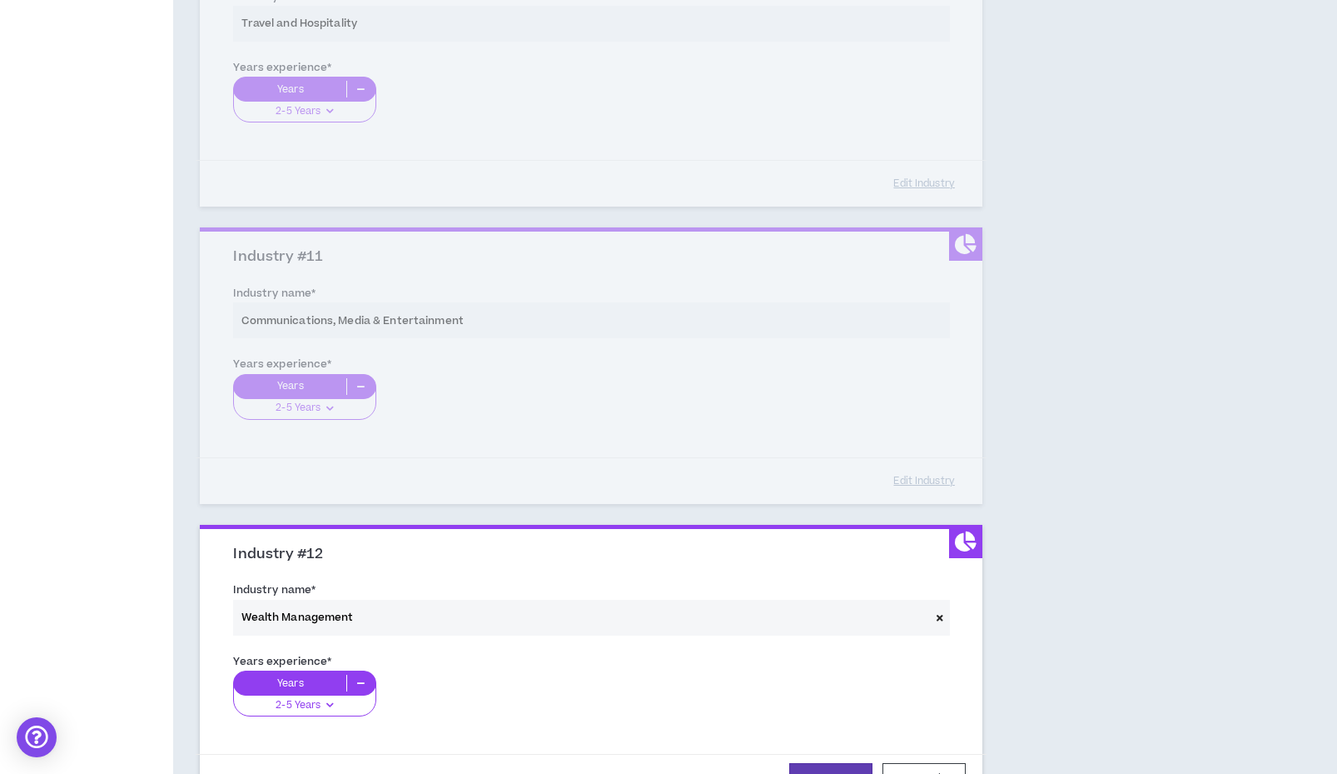
scroll to position [2991, 0]
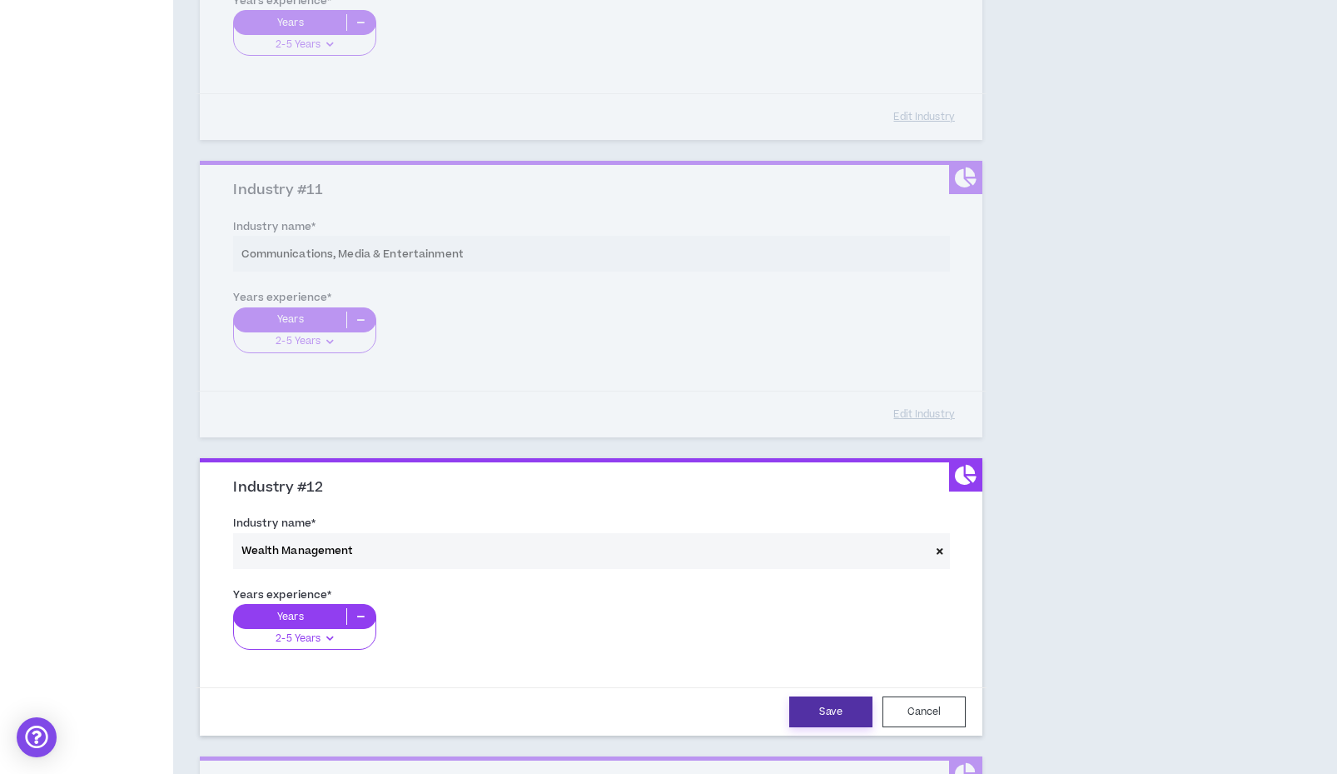
click at [839, 696] on button "Save" at bounding box center [830, 711] width 83 height 31
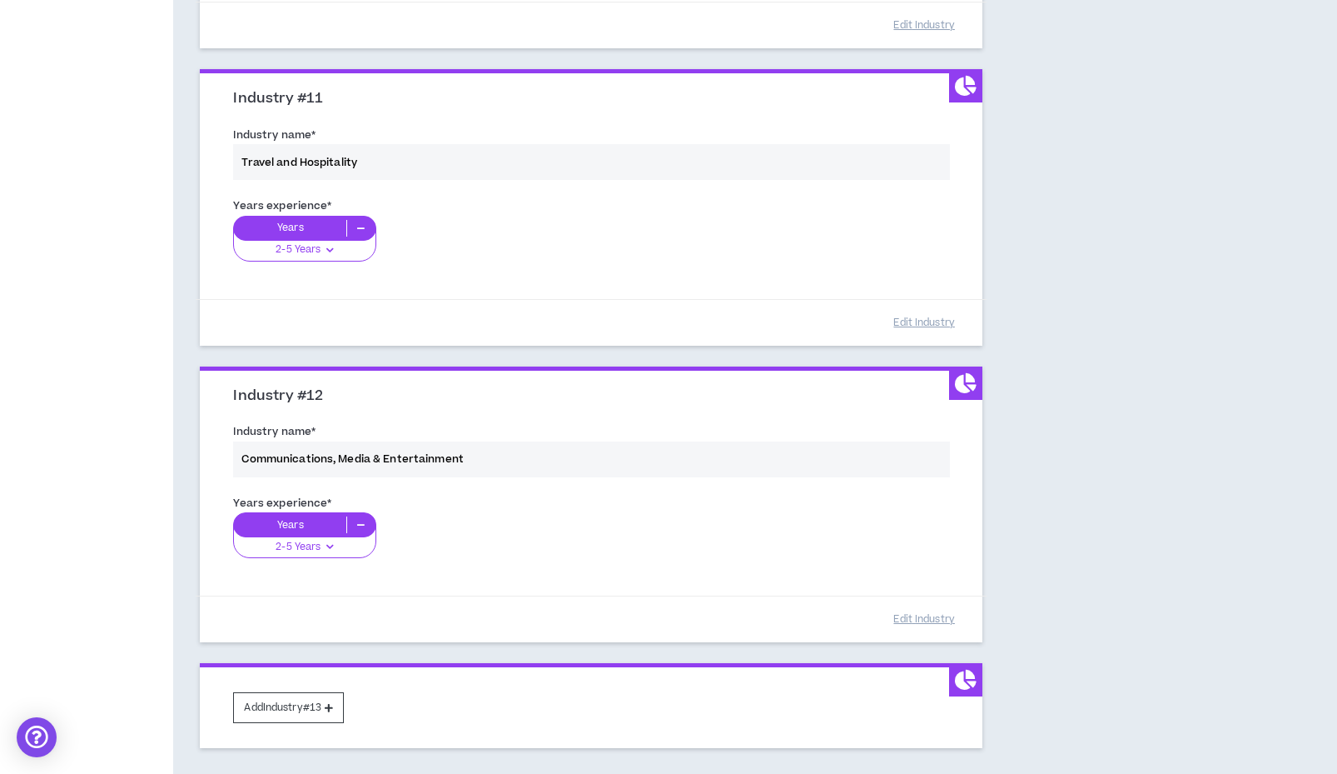
scroll to position [3094, 0]
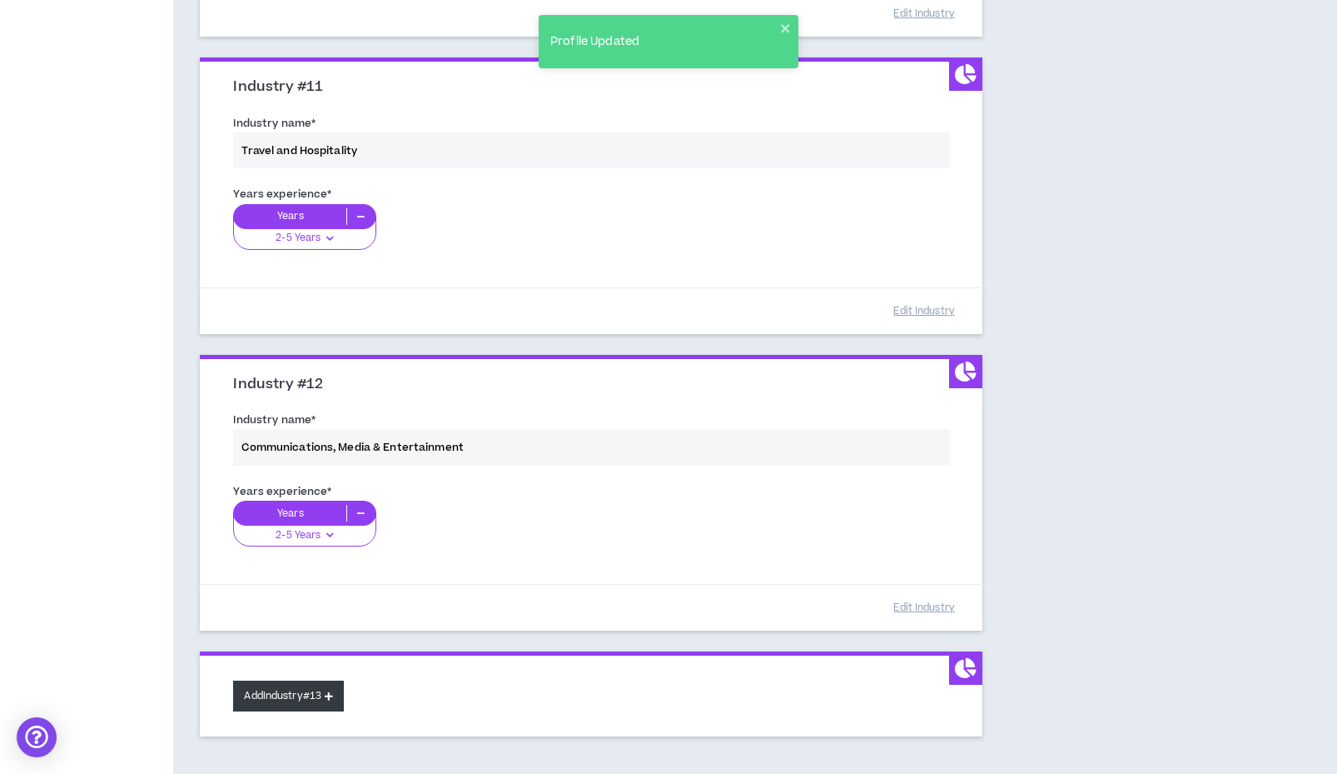
click at [301, 681] on button "Add Industry #13" at bounding box center [288, 695] width 111 height 31
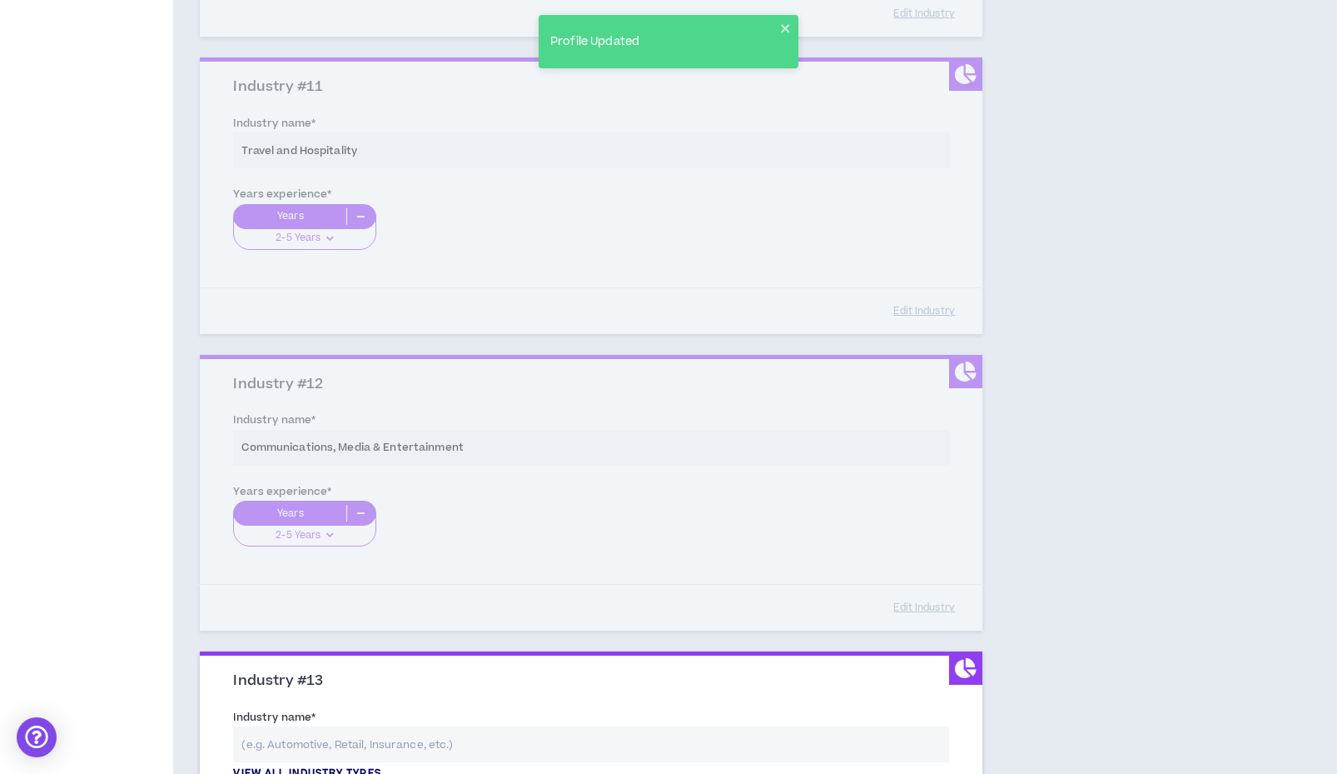
click at [272, 766] on p "View all industry types" at bounding box center [306, 773] width 147 height 15
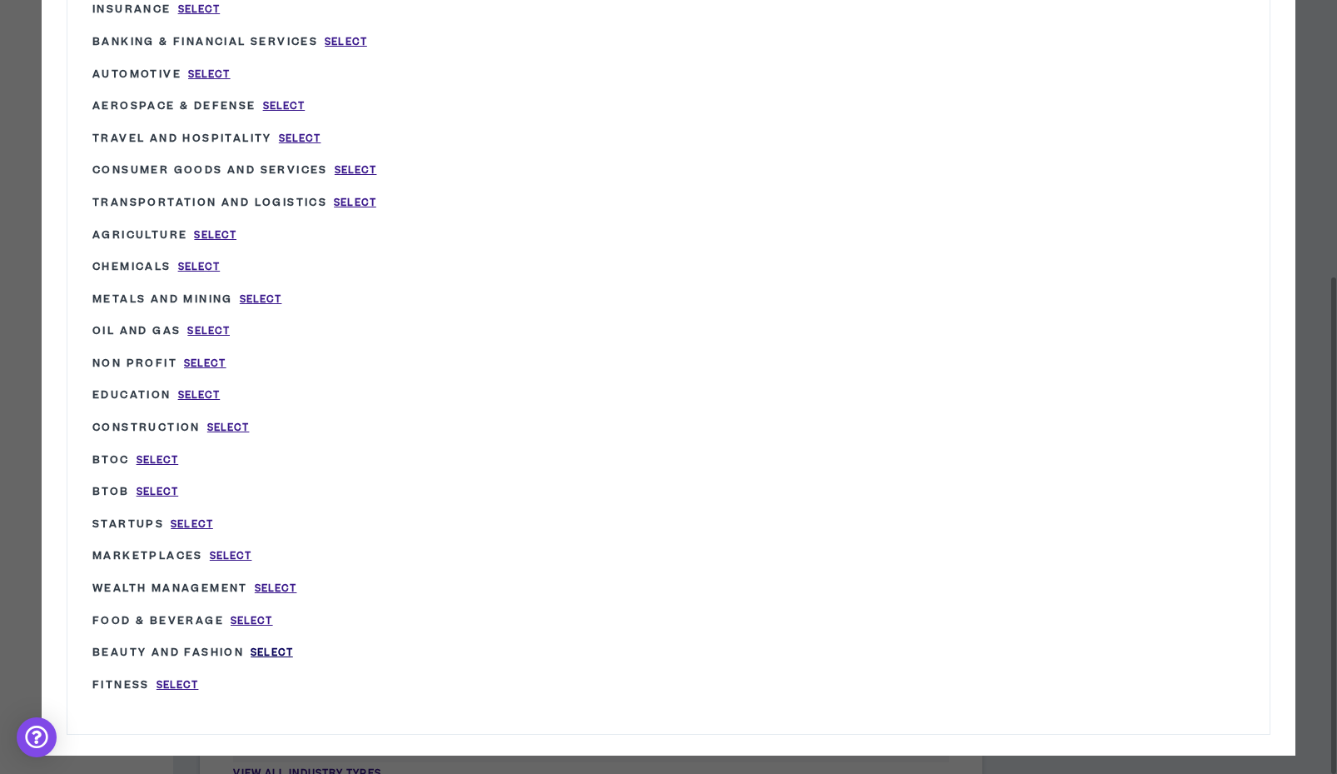
click at [282, 645] on span "Select" at bounding box center [272, 652] width 42 height 14
type input "Beauty and Fashion"
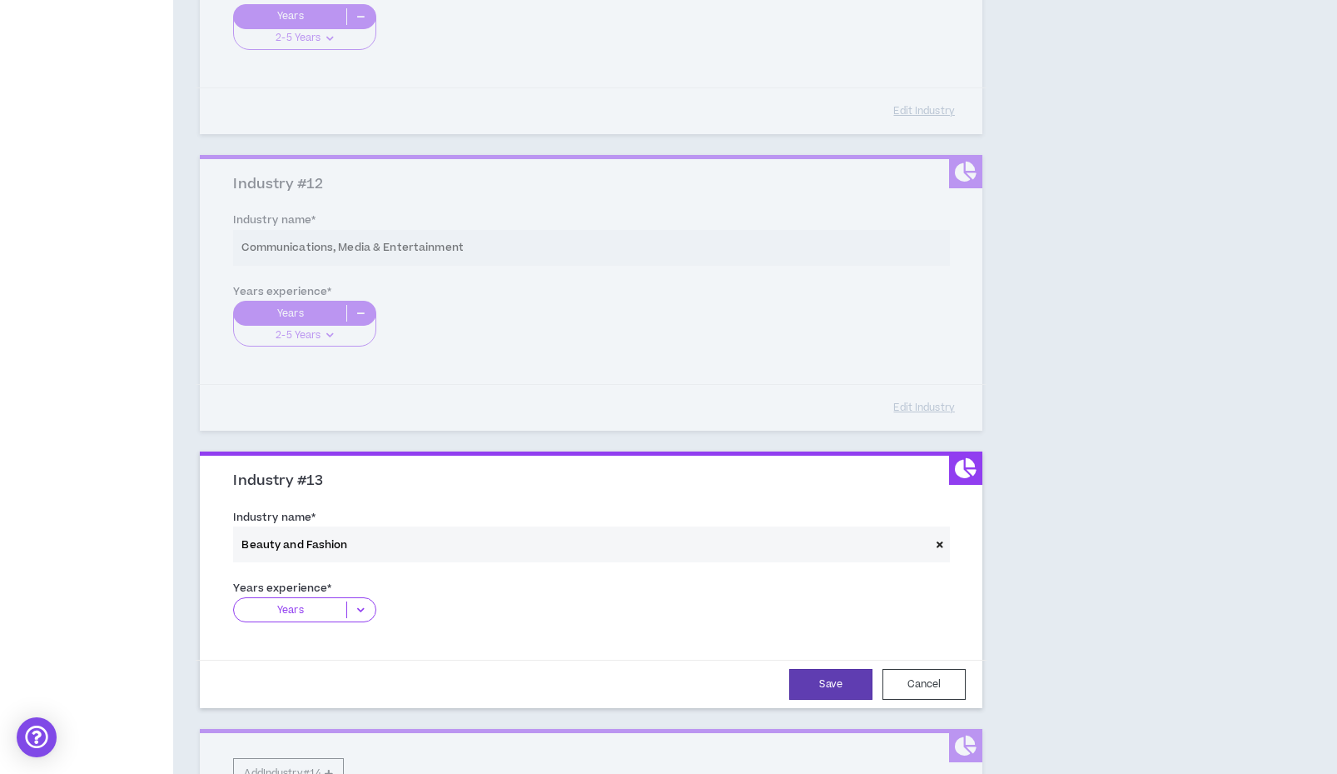
scroll to position [3299, 0]
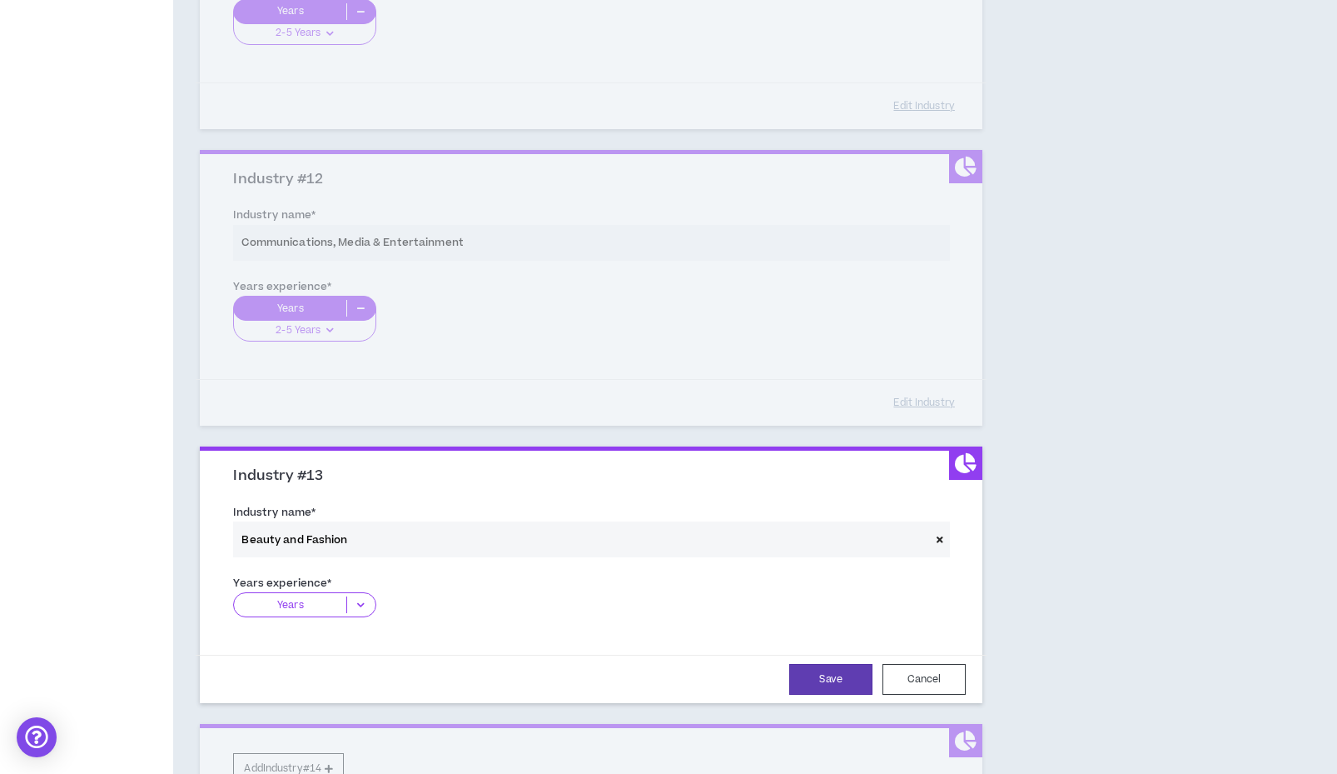
click at [368, 596] on icon at bounding box center [360, 604] width 27 height 17
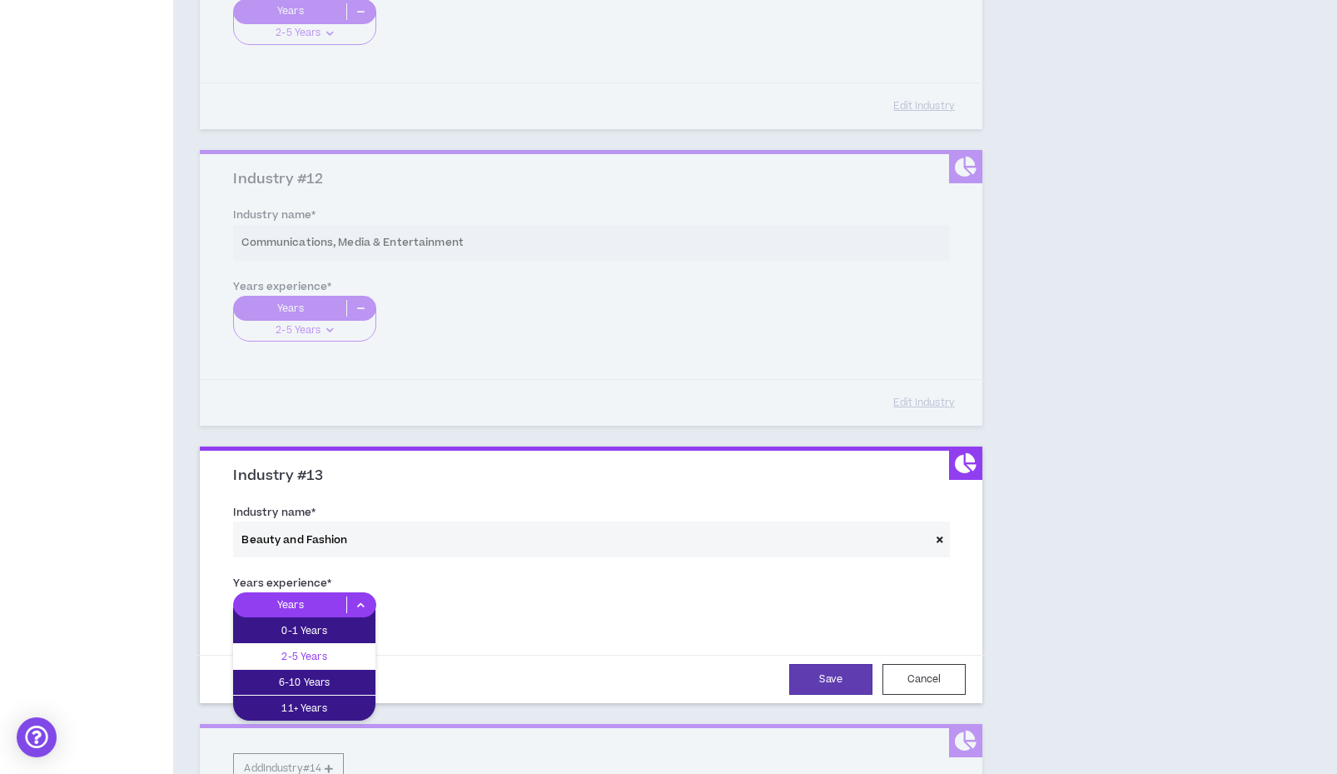
click at [339, 647] on p "2-5 Years" at bounding box center [304, 656] width 142 height 18
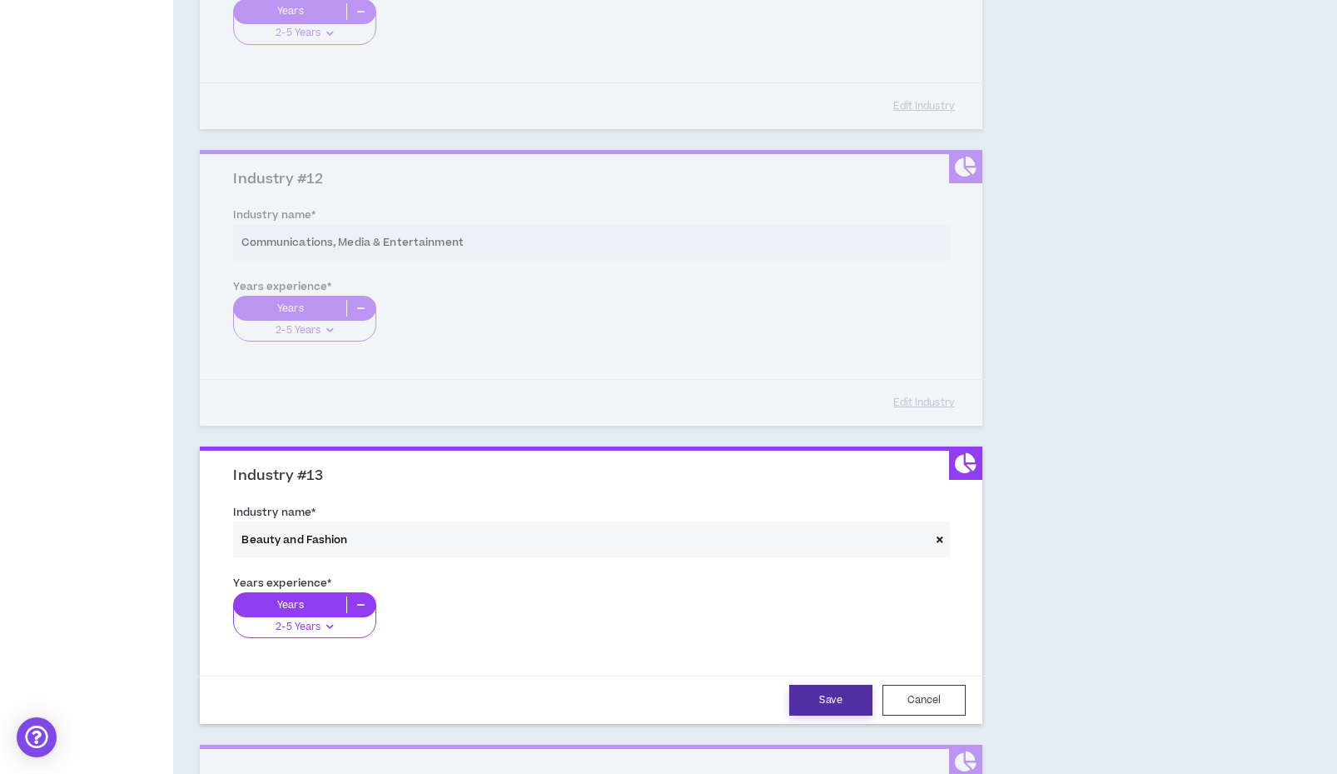
click at [841, 686] on button "Save" at bounding box center [830, 699] width 83 height 31
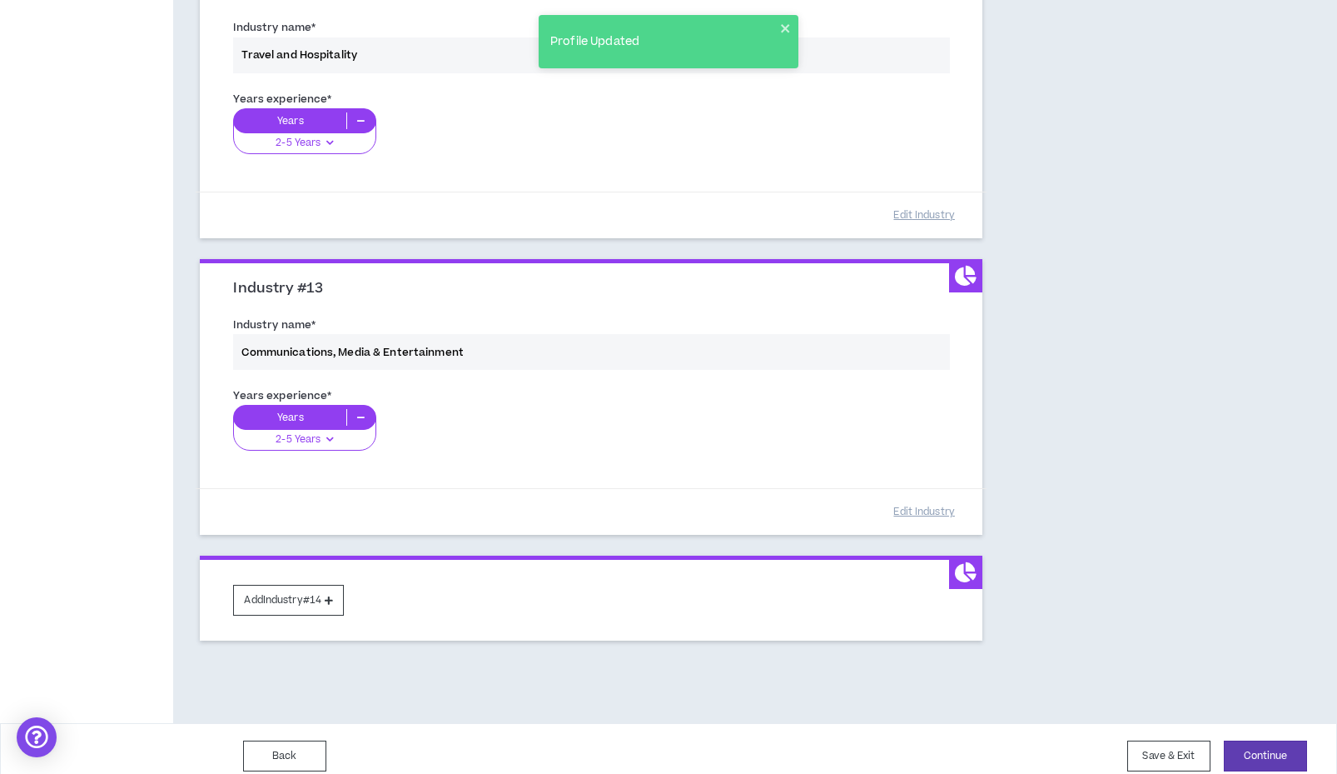
scroll to position [3486, 0]
click at [1245, 741] on button "Continue" at bounding box center [1265, 756] width 83 height 31
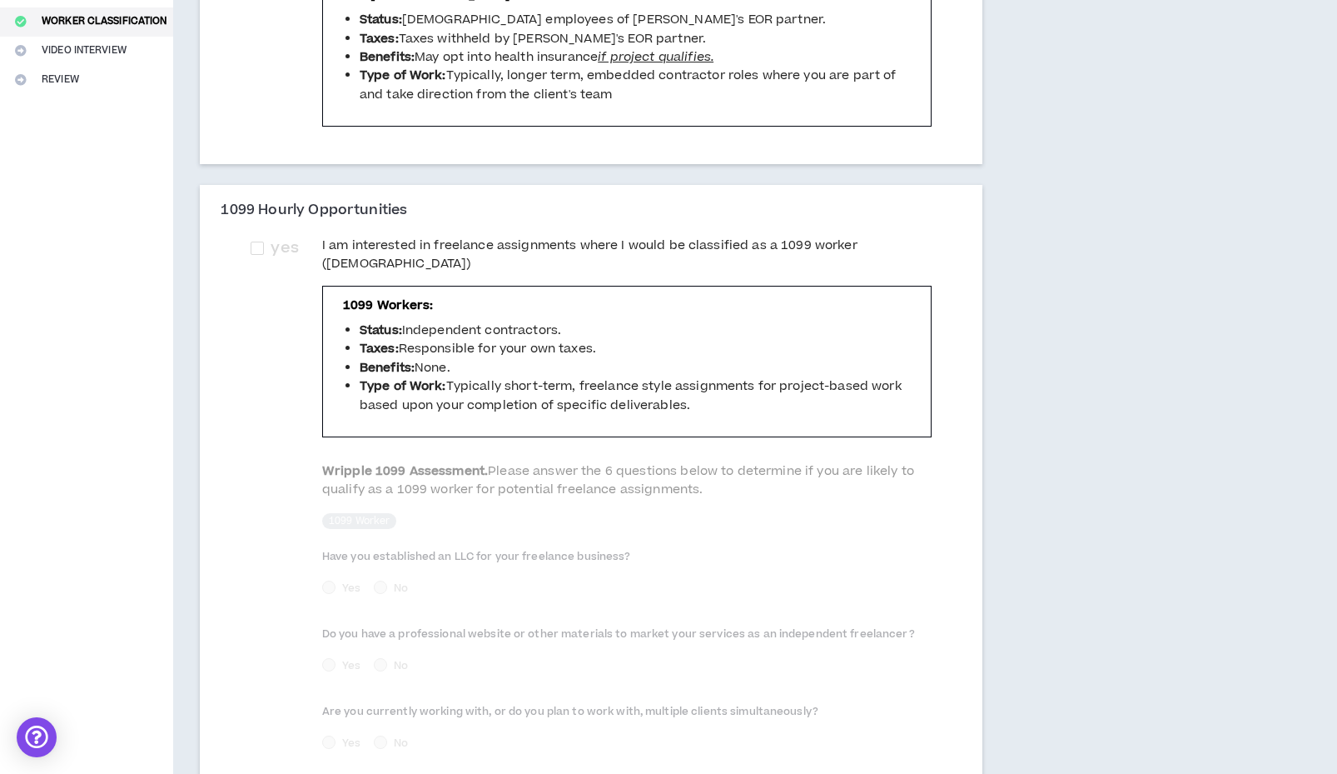
scroll to position [369, 0]
click at [264, 242] on span at bounding box center [257, 248] width 13 height 13
checkbox input "****"
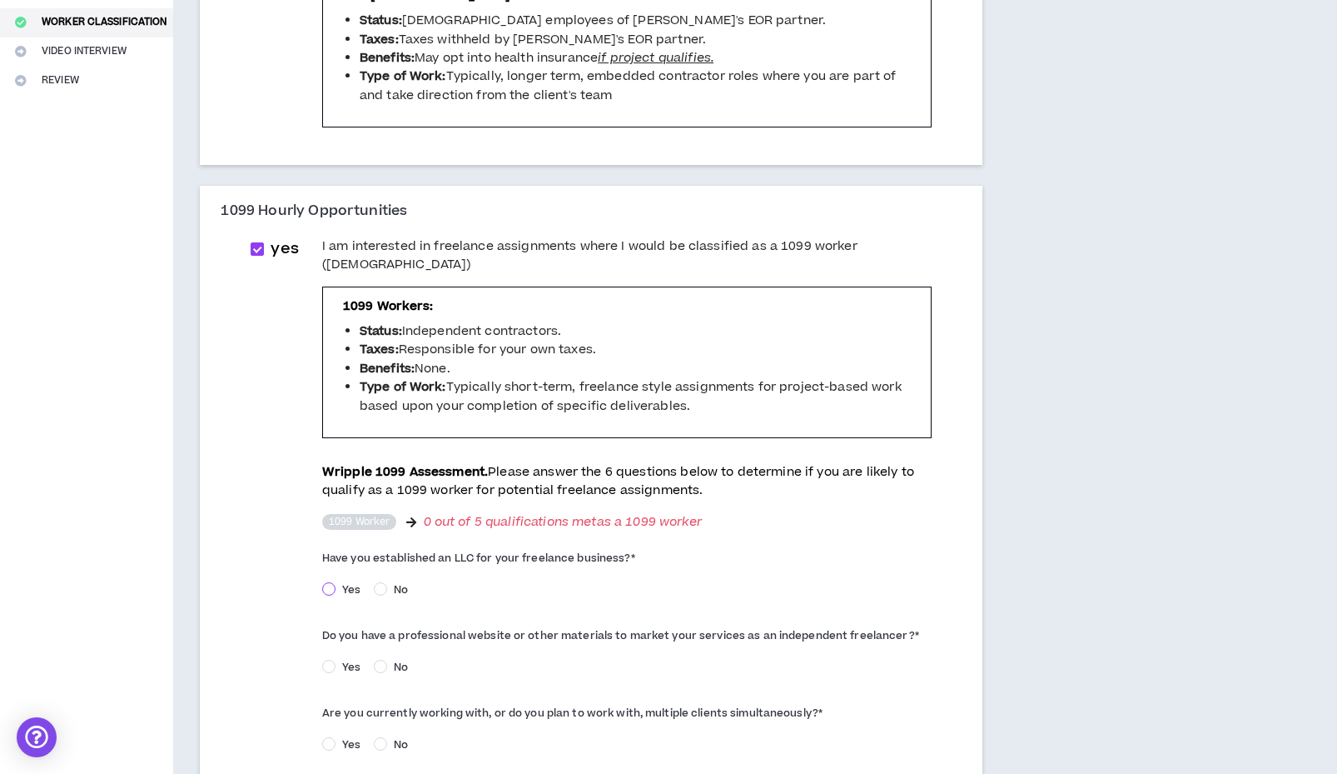
click at [336, 582] on span at bounding box center [328, 588] width 13 height 13
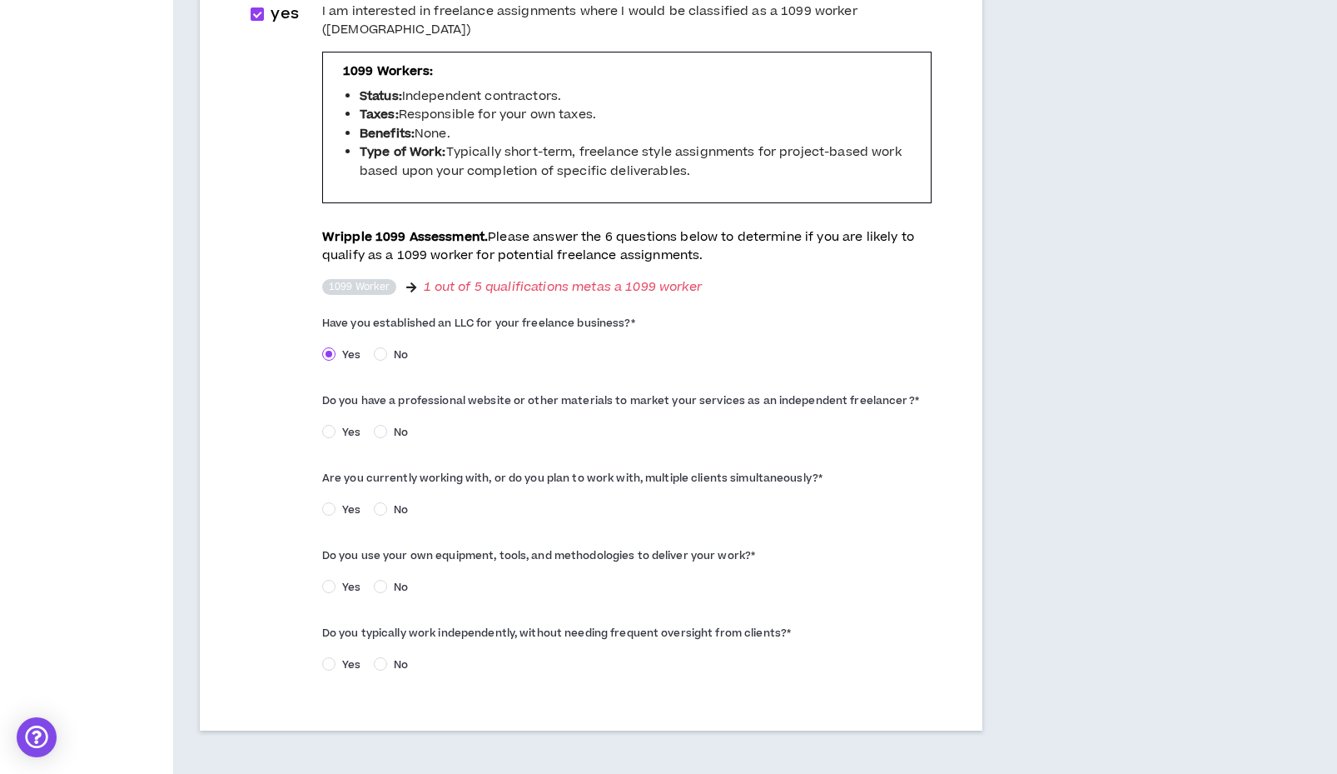
scroll to position [615, 0]
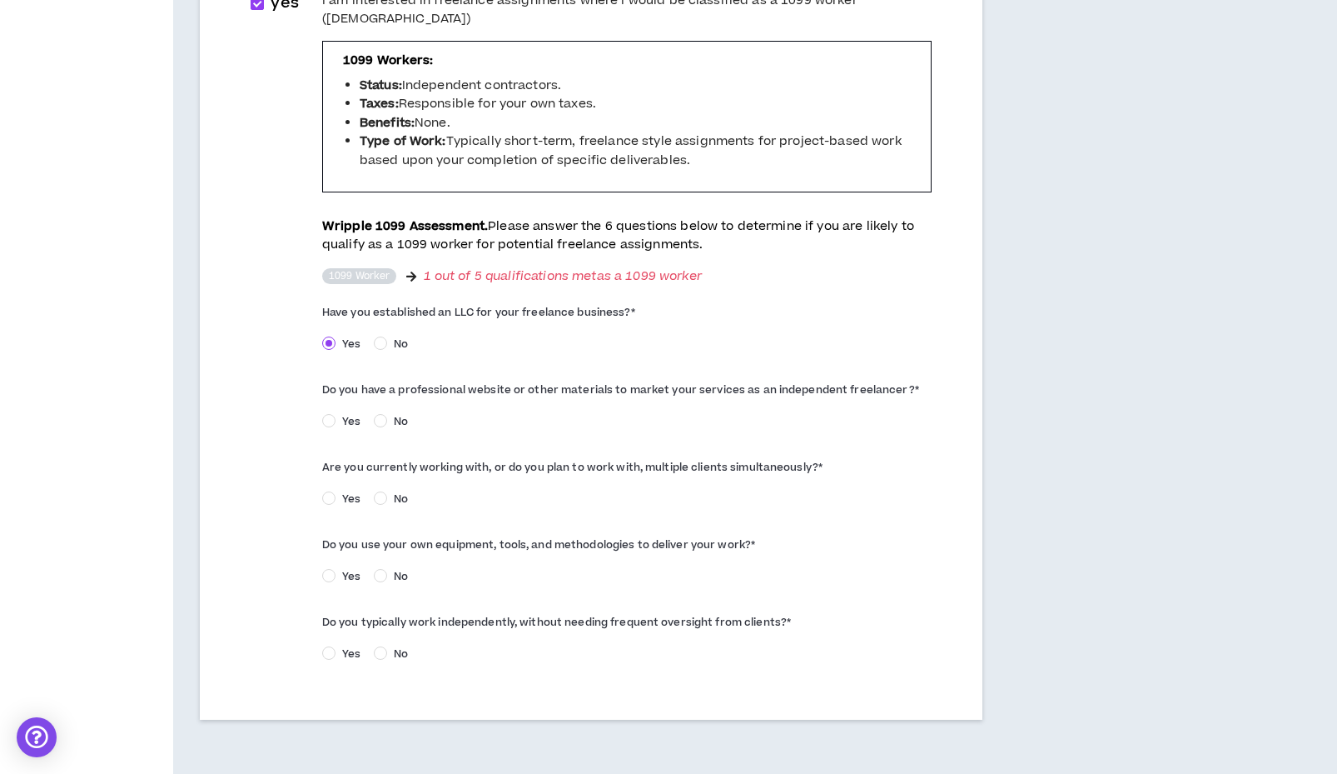
click at [354, 414] on span "Yes" at bounding box center [352, 421] width 32 height 15
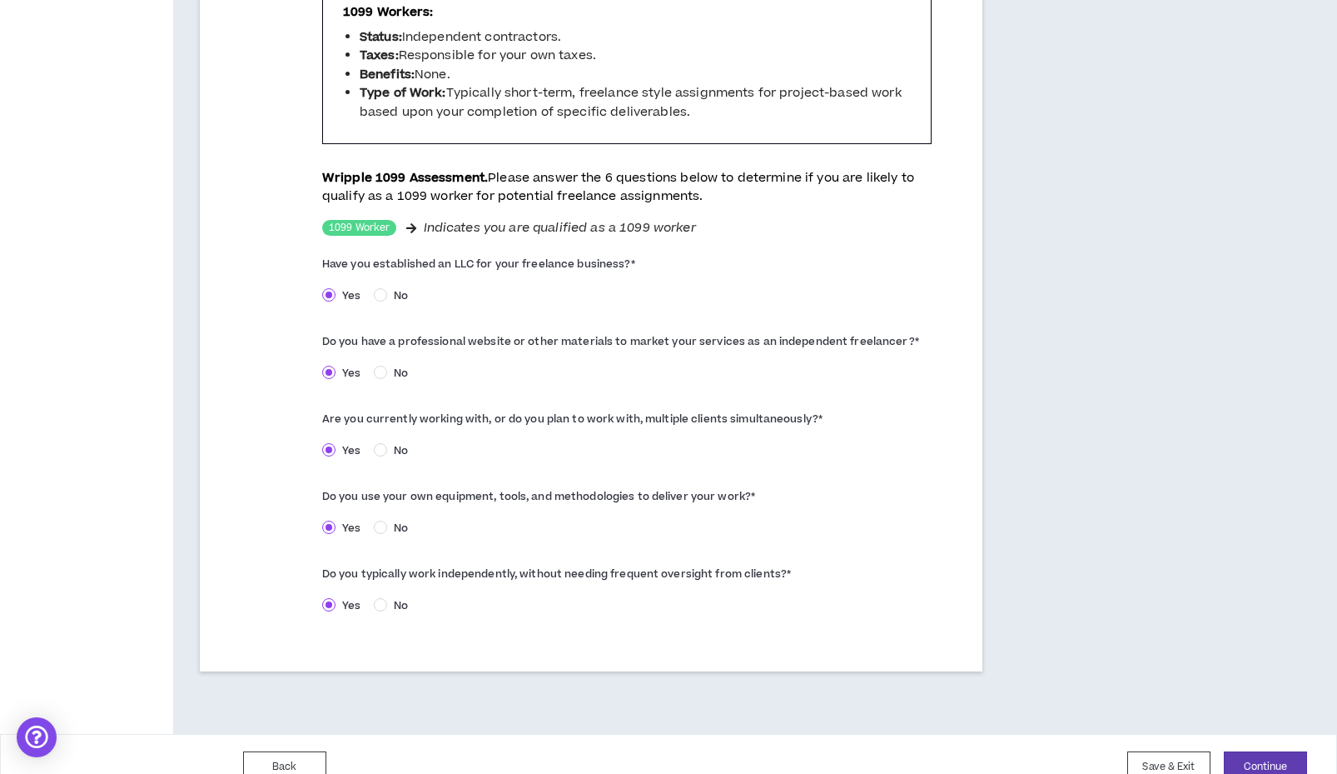
scroll to position [0, 0]
click at [1245, 749] on button "Continue" at bounding box center [1265, 764] width 83 height 31
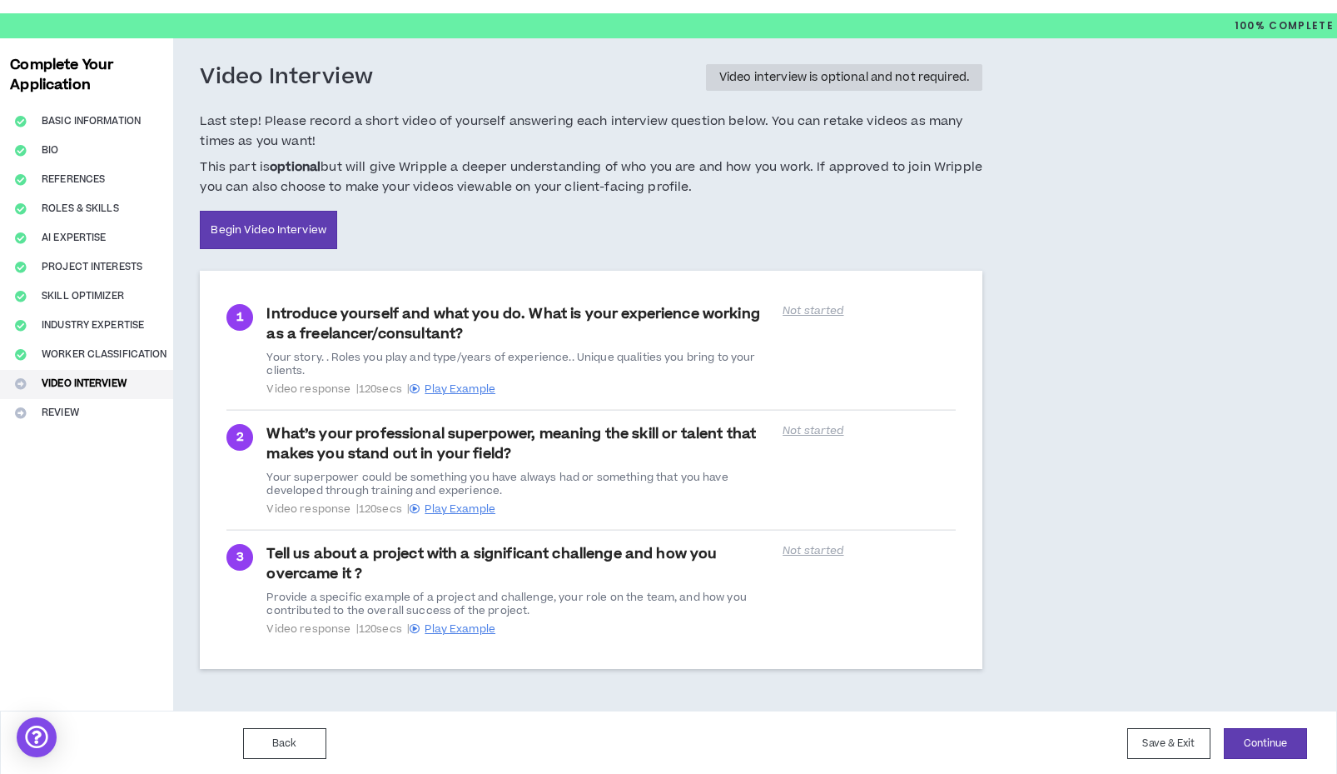
scroll to position [36, 0]
click at [1252, 731] on button "Continue" at bounding box center [1265, 744] width 83 height 31
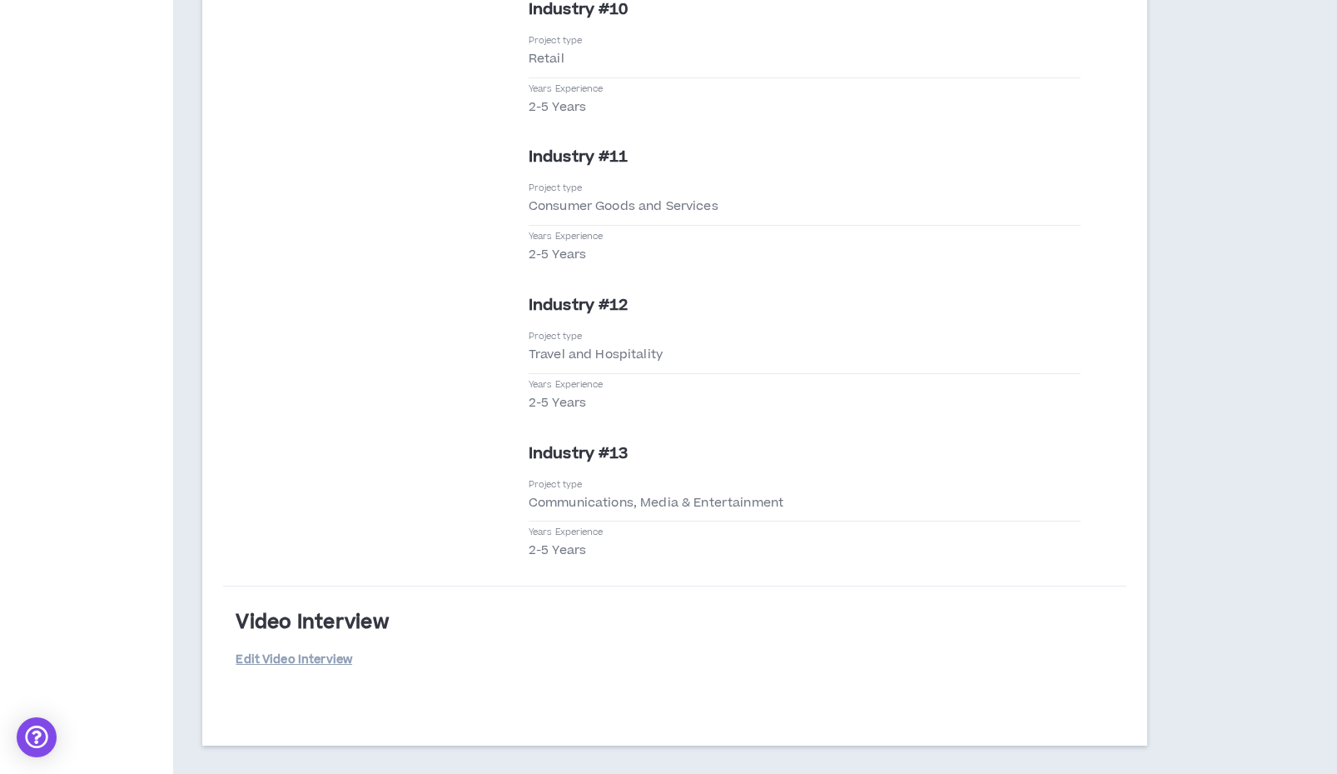
scroll to position [5617, 0]
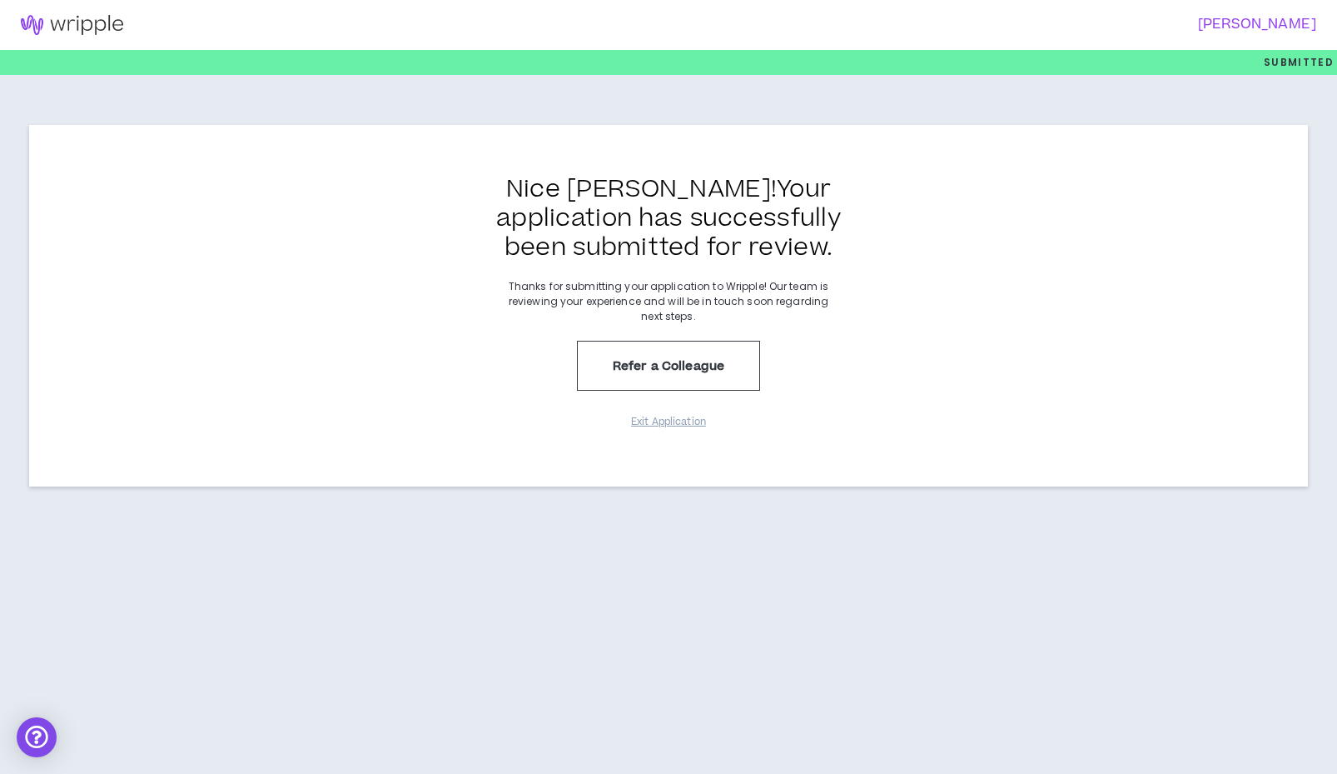
click at [123, 19] on img at bounding box center [72, 25] width 144 height 20
click at [104, 27] on img at bounding box center [72, 25] width 144 height 20
